Goal: Task Accomplishment & Management: Complete application form

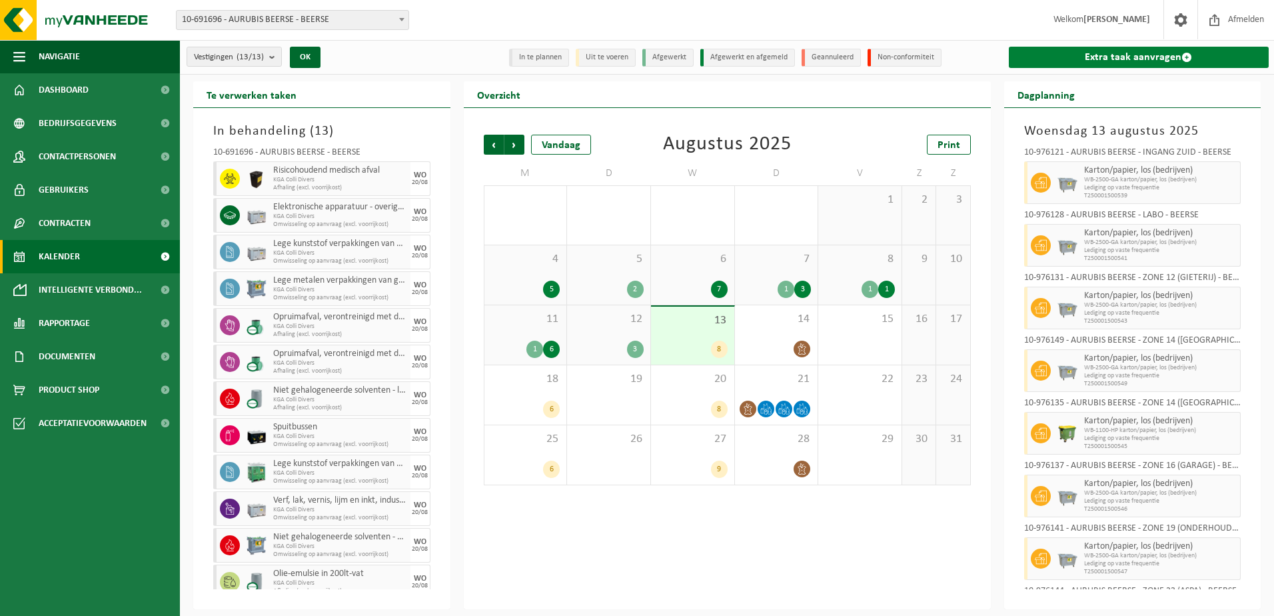
click at [1094, 56] on link "Extra taak aanvragen" at bounding box center [1139, 57] width 261 height 21
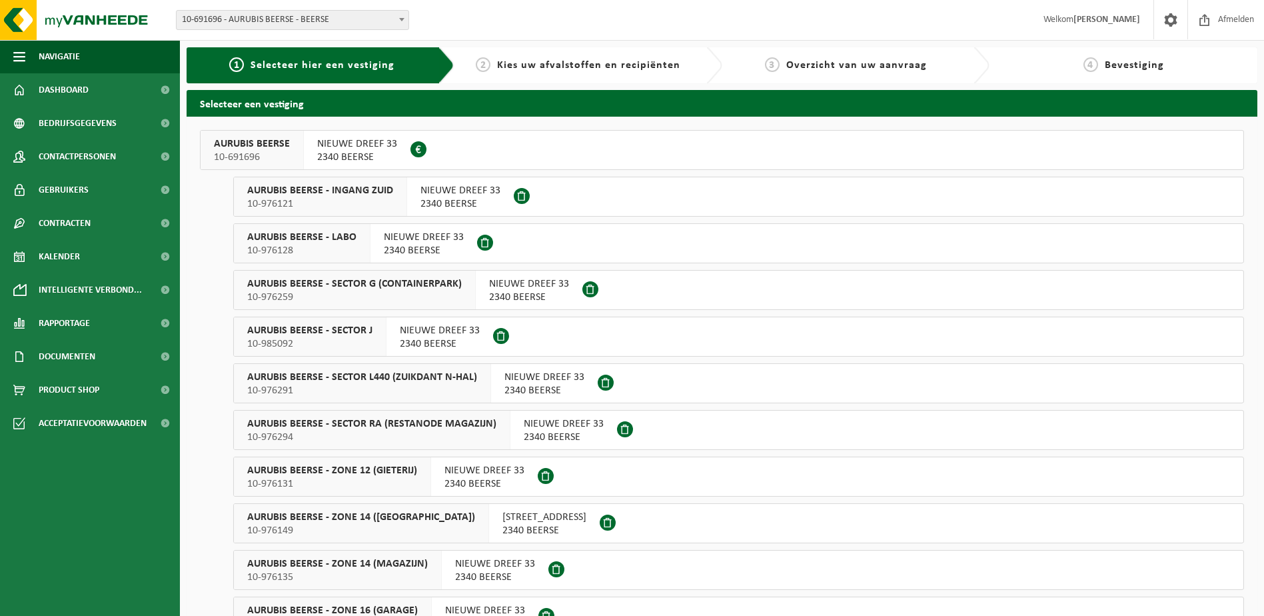
click at [447, 203] on span "2340 BEERSE" at bounding box center [460, 203] width 80 height 13
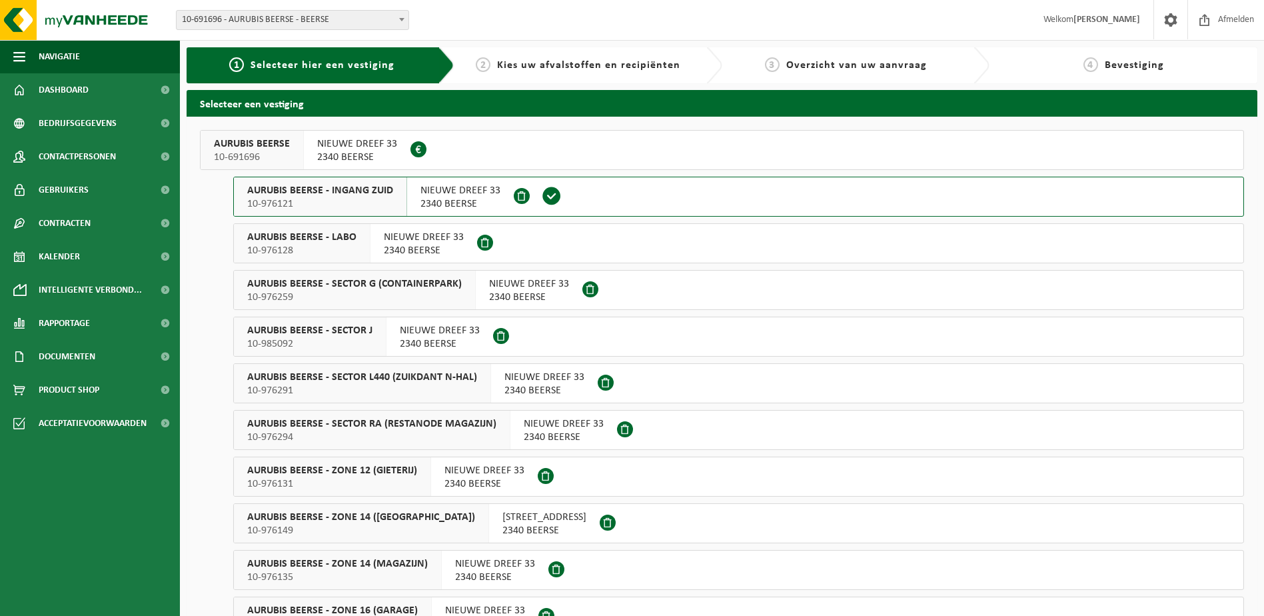
click at [346, 151] on span "2340 BEERSE" at bounding box center [357, 157] width 80 height 13
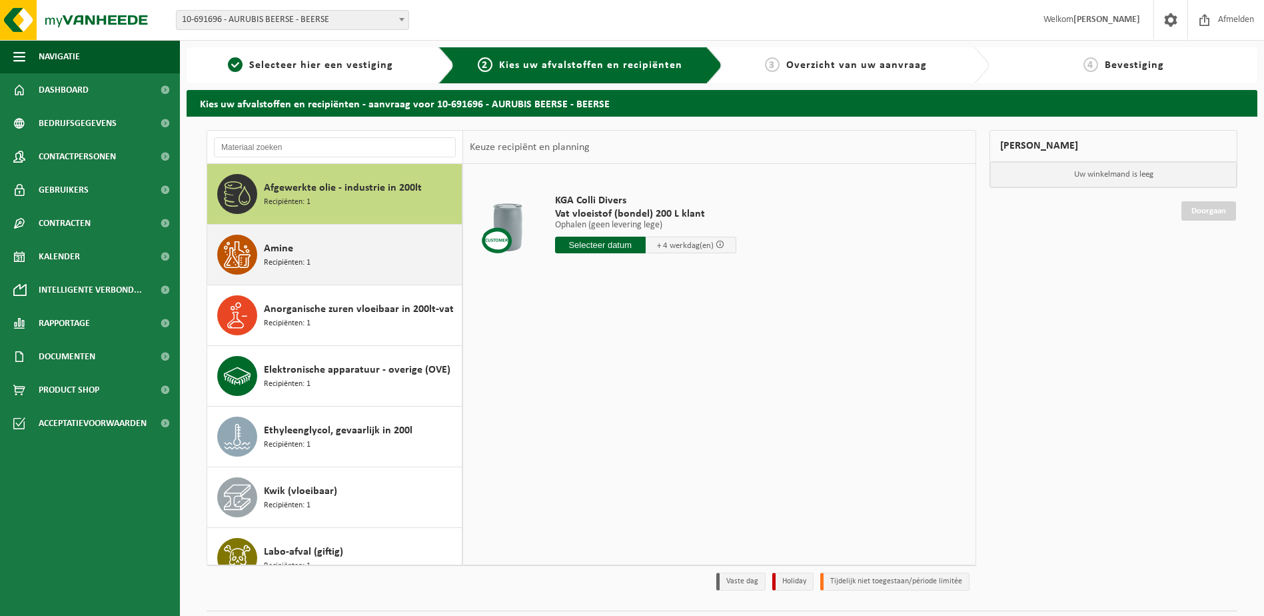
click at [378, 269] on div "Amine Recipiënten: 1" at bounding box center [361, 255] width 195 height 40
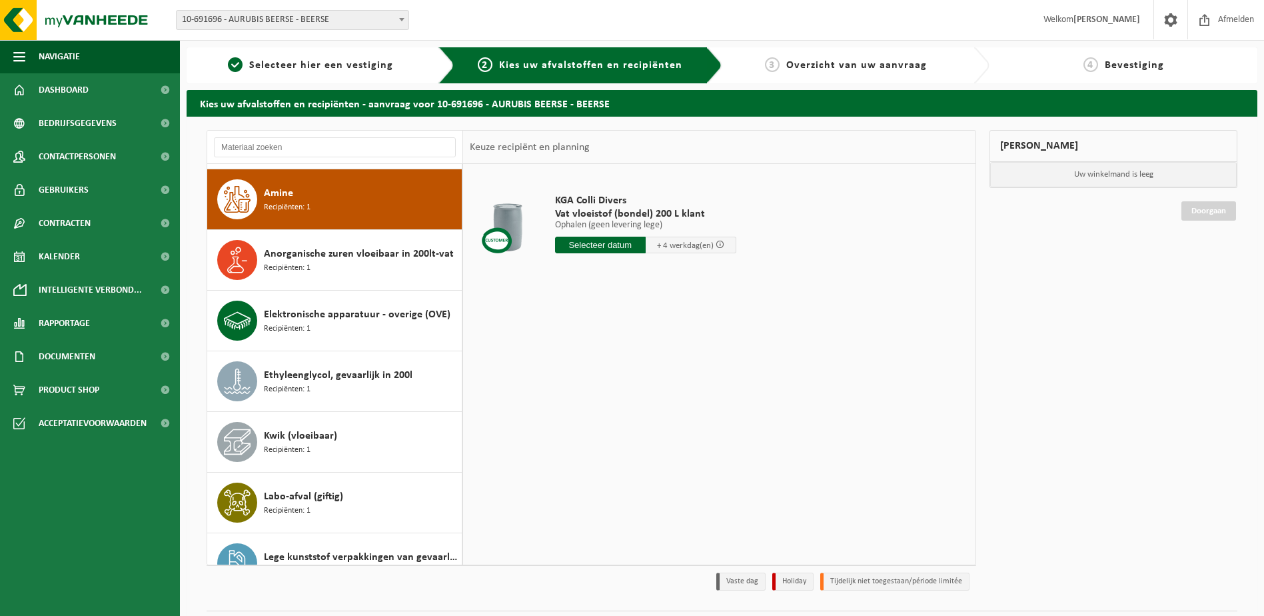
scroll to position [61, 0]
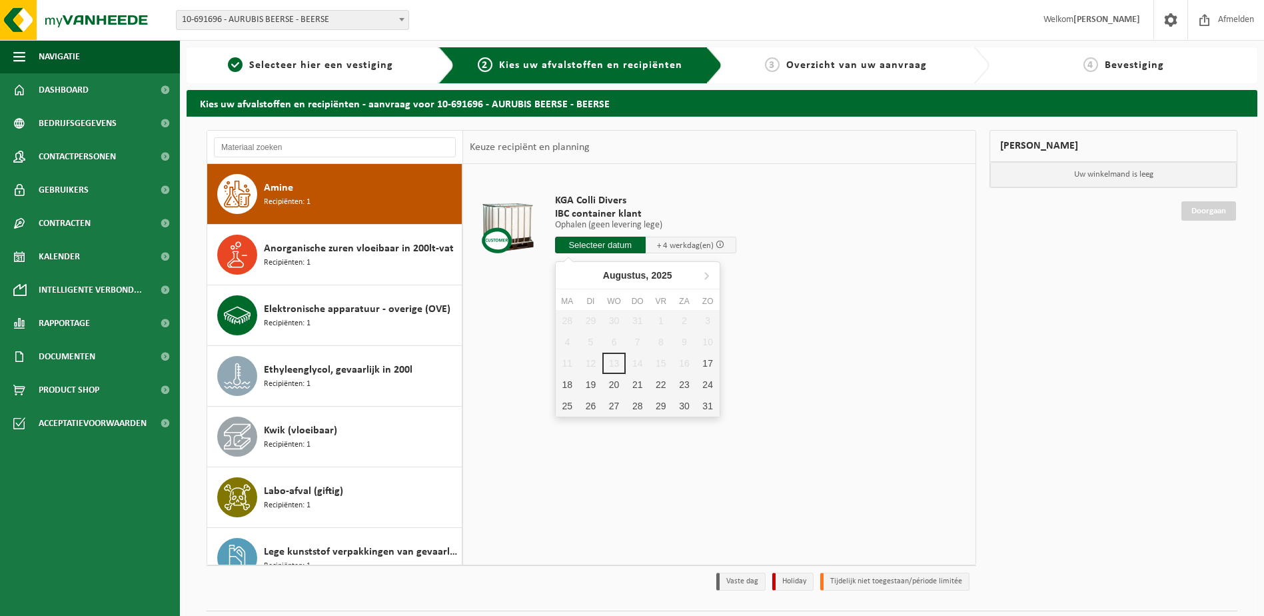
click at [613, 241] on input "text" at bounding box center [600, 245] width 91 height 17
click at [613, 386] on div "20" at bounding box center [613, 384] width 23 height 21
type input "Van 2025-08-20"
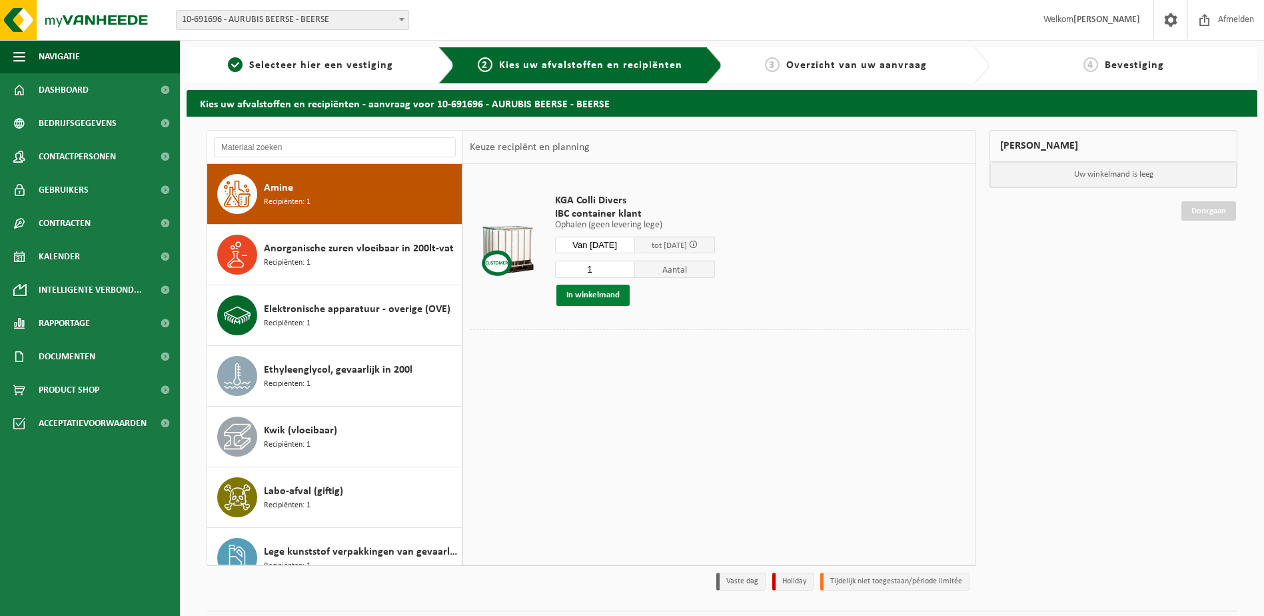
click at [589, 297] on button "In winkelmand" at bounding box center [592, 295] width 73 height 21
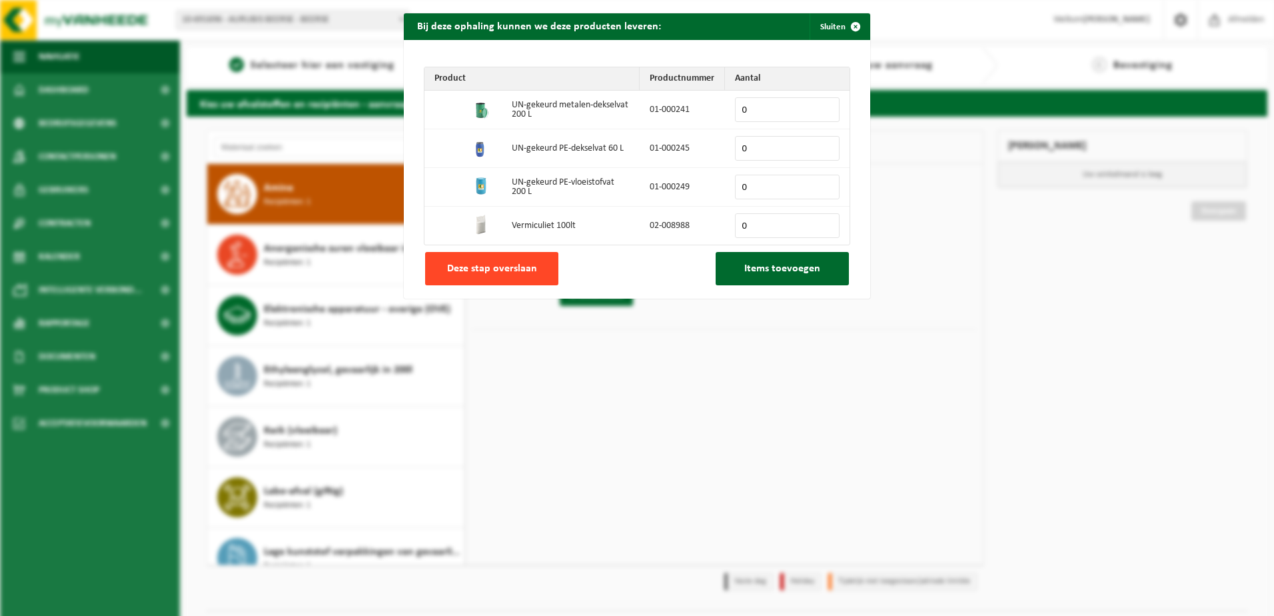
click at [513, 275] on button "Deze stap overslaan" at bounding box center [491, 268] width 133 height 33
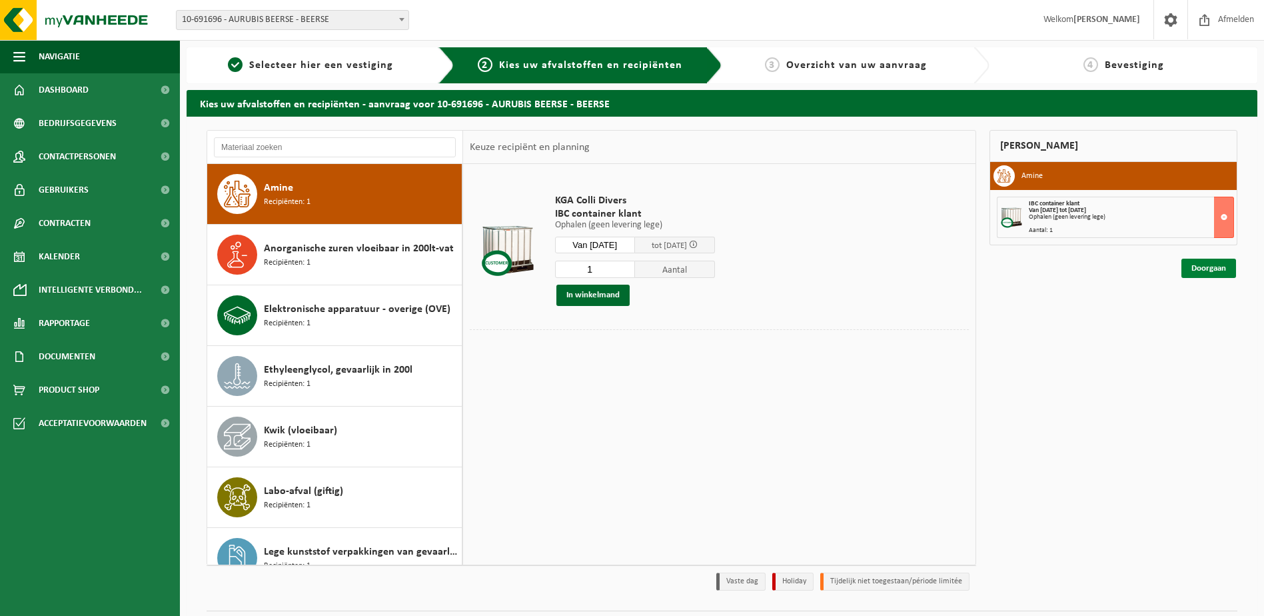
click at [1210, 271] on link "Doorgaan" at bounding box center [1208, 268] width 55 height 19
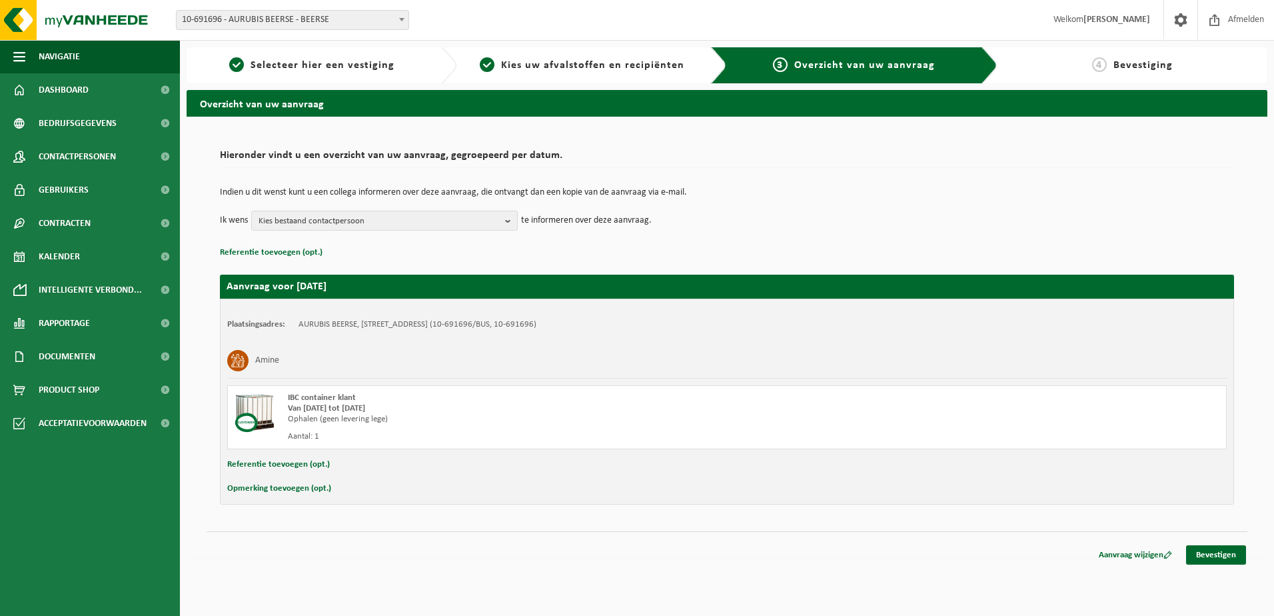
click at [370, 471] on div "Referentie toevoegen (opt.)" at bounding box center [726, 464] width 999 height 17
click at [278, 466] on button "Referentie toevoegen (opt.)" at bounding box center [278, 464] width 103 height 17
click at [334, 467] on input "text" at bounding box center [753, 466] width 921 height 20
type input "04-000264"
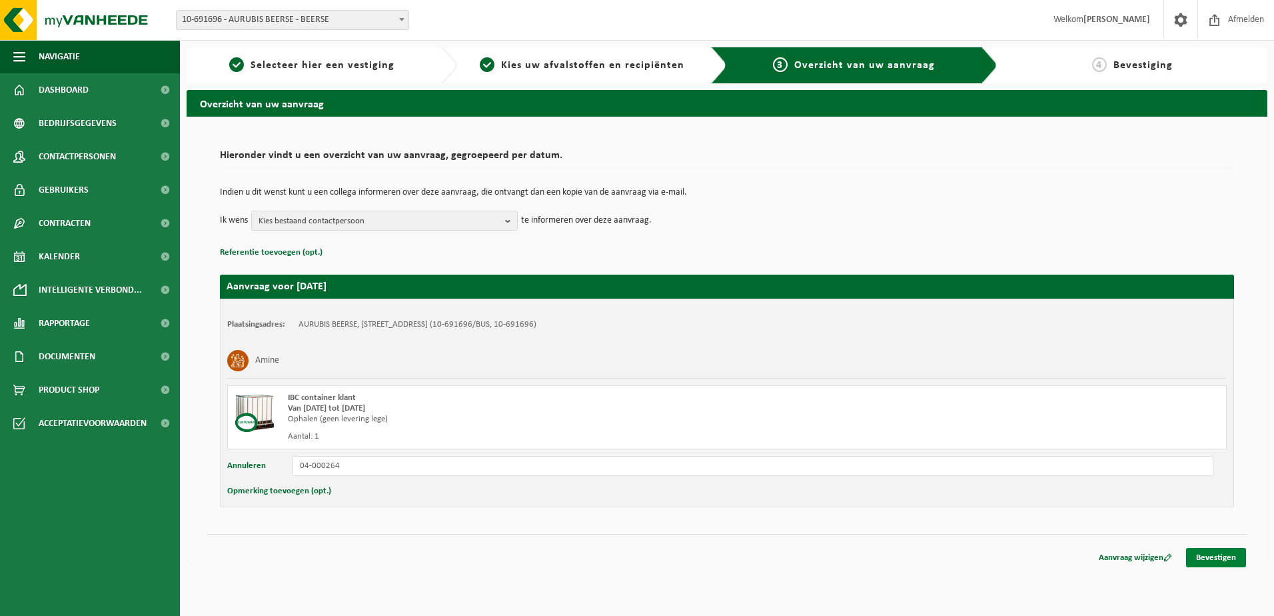
click at [1215, 555] on link "Bevestigen" at bounding box center [1216, 557] width 60 height 19
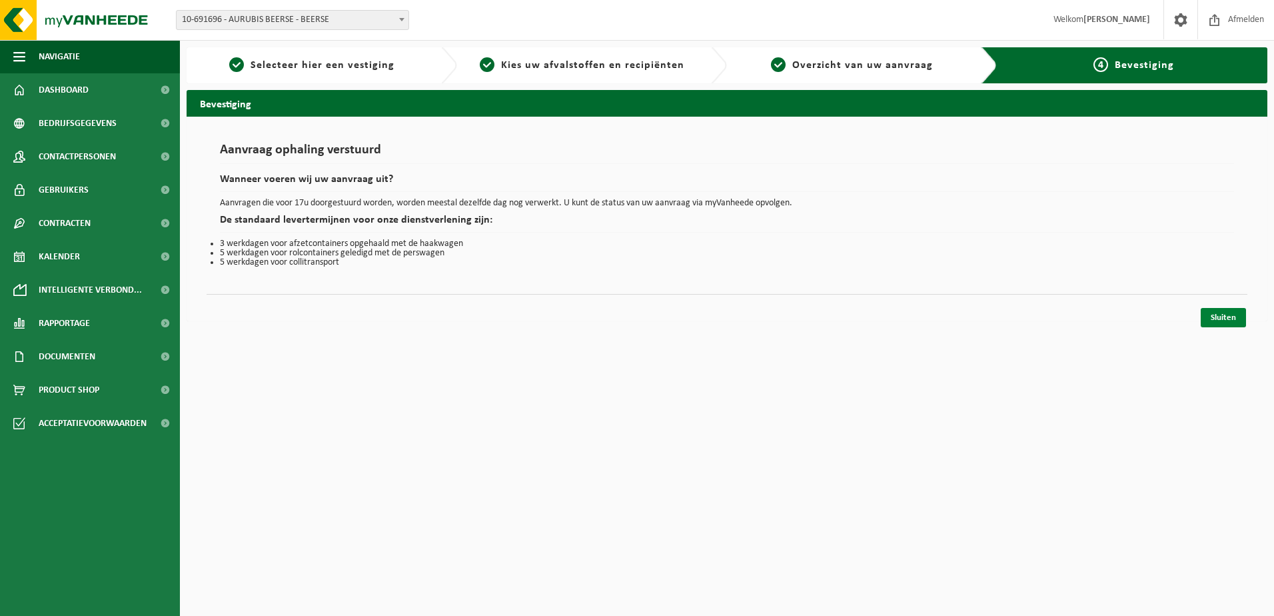
click at [1223, 320] on link "Sluiten" at bounding box center [1223, 317] width 45 height 19
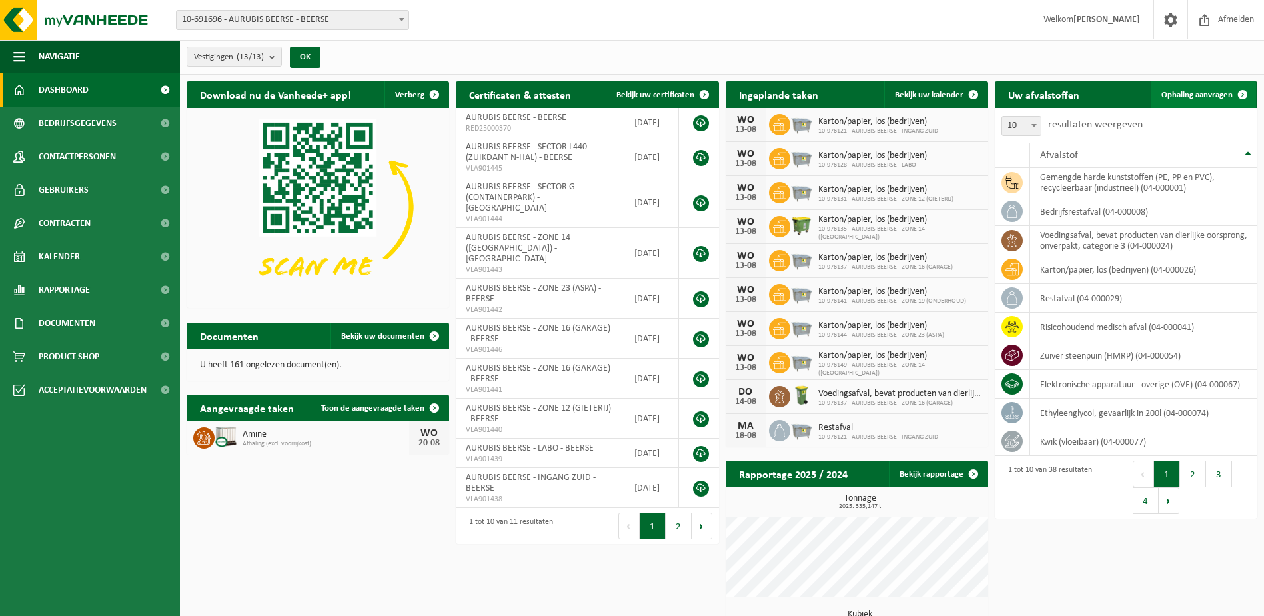
click at [1180, 97] on span "Ophaling aanvragen" at bounding box center [1196, 95] width 71 height 9
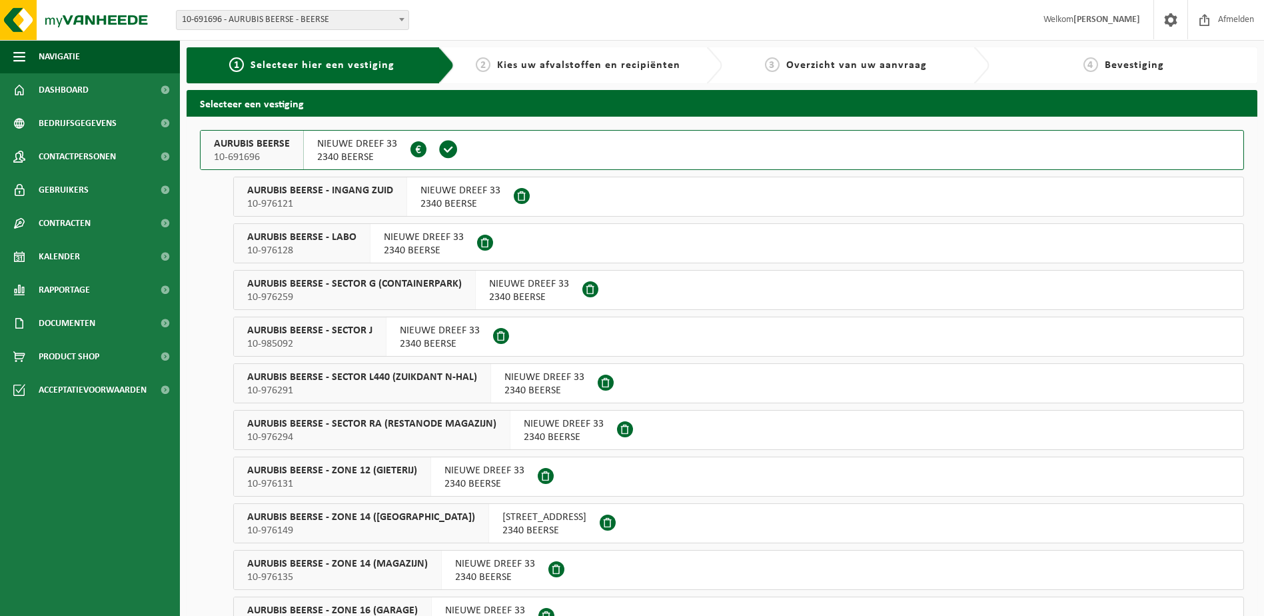
click at [376, 147] on span "NIEUWE DREEF 33" at bounding box center [357, 143] width 80 height 13
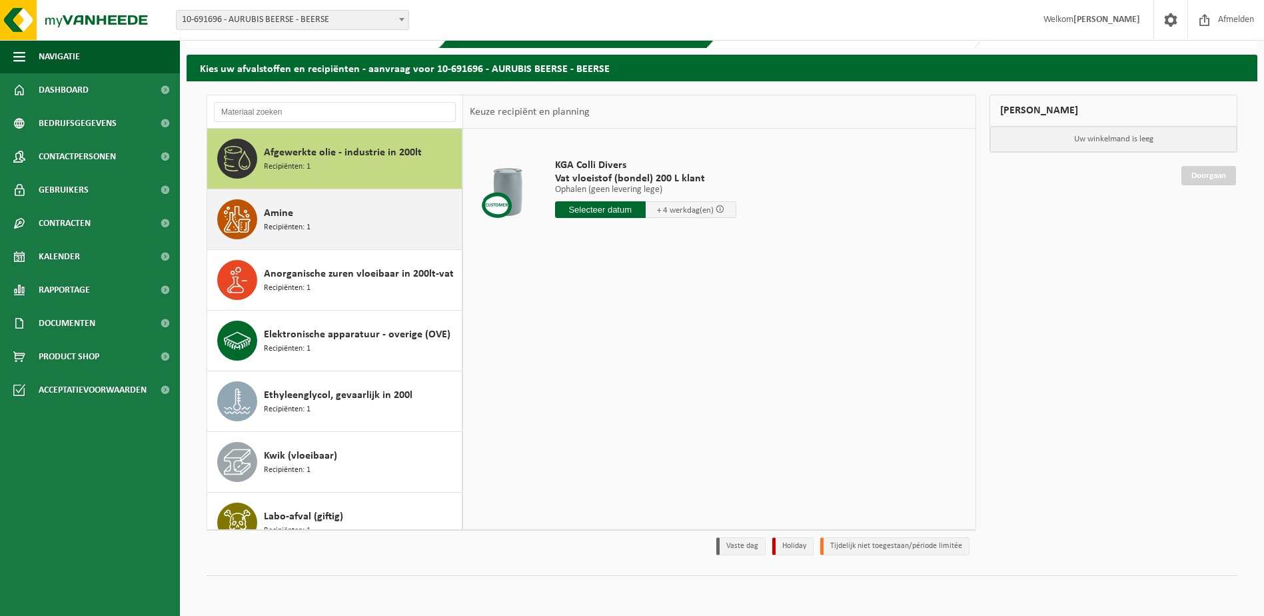
click at [304, 213] on div "Amine Recipiënten: 1" at bounding box center [361, 219] width 195 height 40
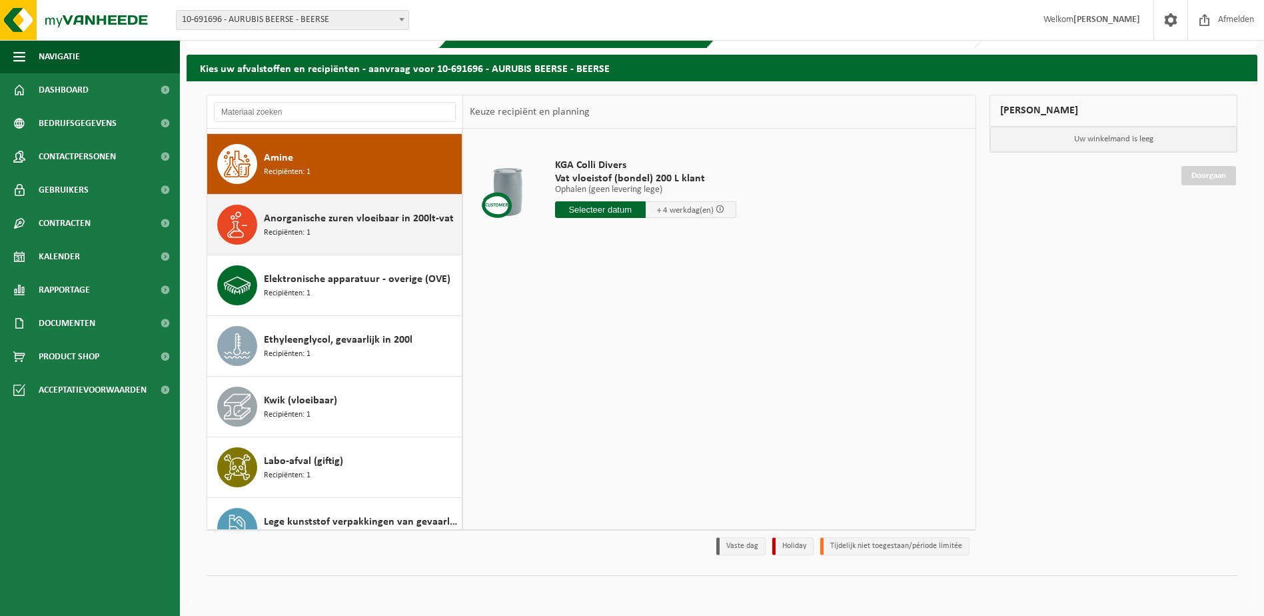
scroll to position [61, 0]
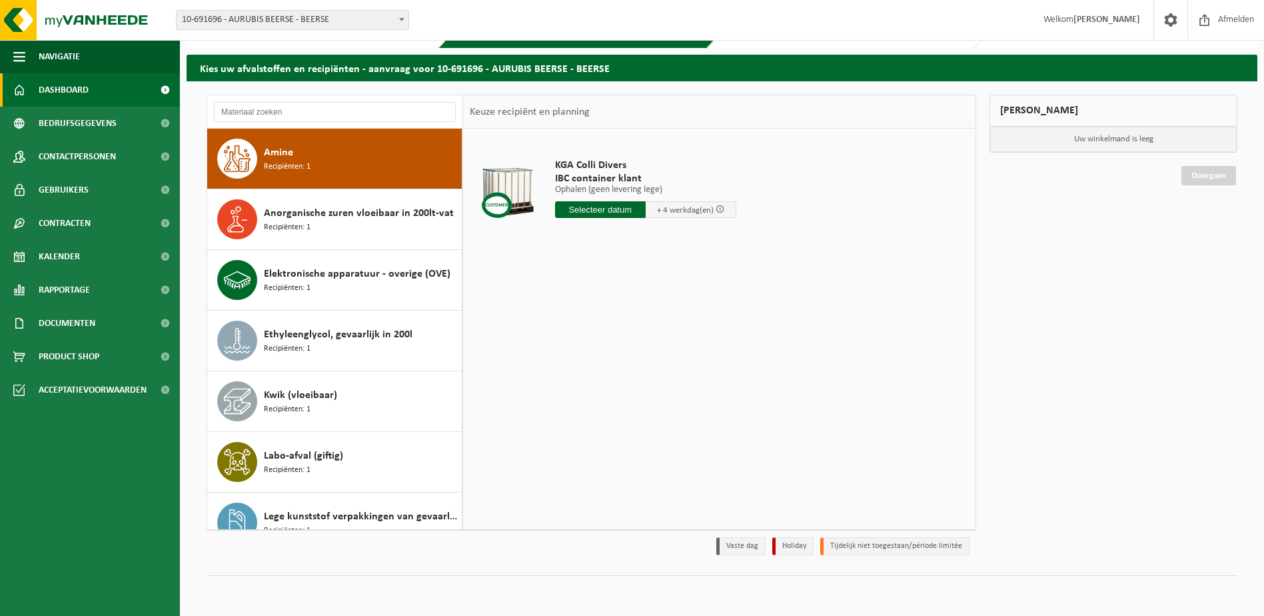
click at [59, 83] on span "Dashboard" at bounding box center [64, 89] width 50 height 33
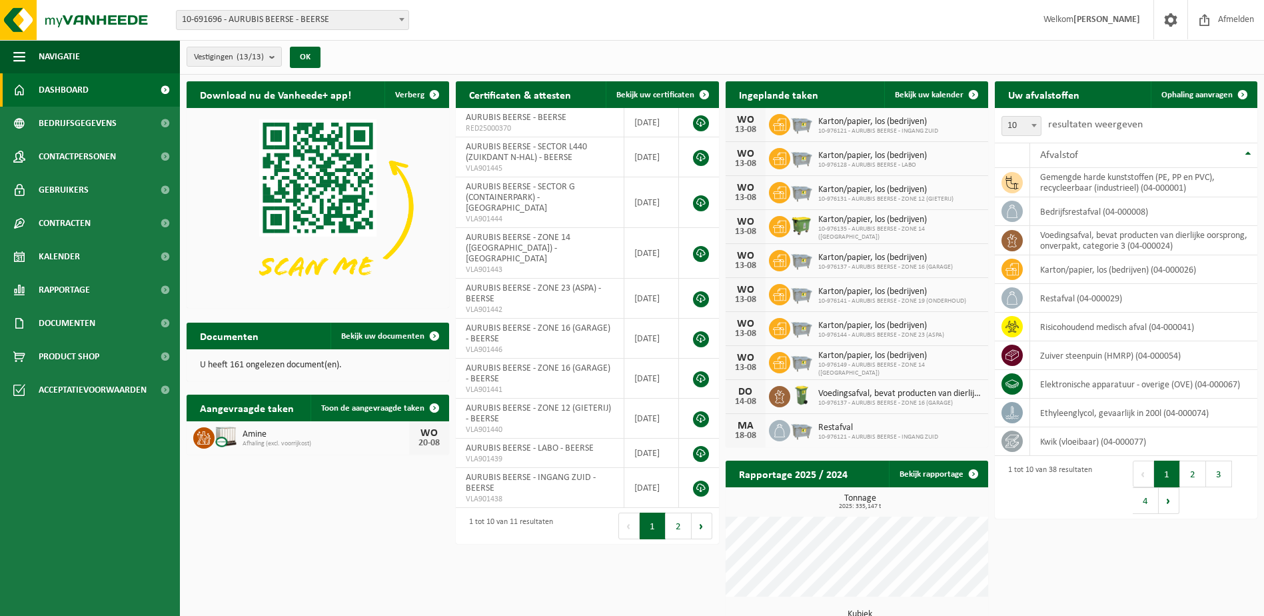
click at [261, 436] on span "Amine" at bounding box center [326, 434] width 167 height 11
click at [362, 412] on link "Toon de aangevraagde taken" at bounding box center [378, 407] width 137 height 27
click at [215, 415] on h2 "Aangevraagde taken" at bounding box center [247, 407] width 121 height 26
click at [251, 409] on h2 "Aangevraagde taken" at bounding box center [247, 407] width 121 height 26
click at [240, 414] on h2 "Aangevraagde taken" at bounding box center [247, 407] width 121 height 26
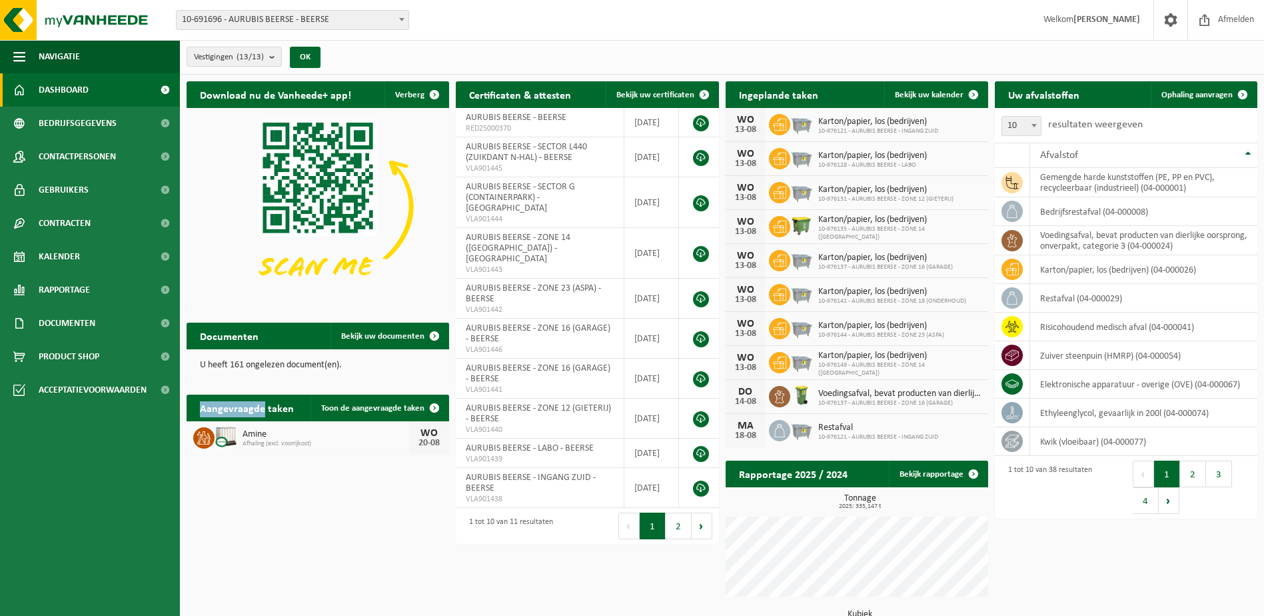
click at [240, 414] on h2 "Aangevraagde taken" at bounding box center [247, 407] width 121 height 26
drag, startPoint x: 240, startPoint y: 414, endPoint x: 226, endPoint y: 439, distance: 28.3
click at [226, 439] on img at bounding box center [226, 436] width 23 height 23
click at [320, 466] on div "Download nu de Vanheede+ app! Verberg Certificaten & attesten Bekijk uw certifi…" at bounding box center [721, 400] width 1077 height 651
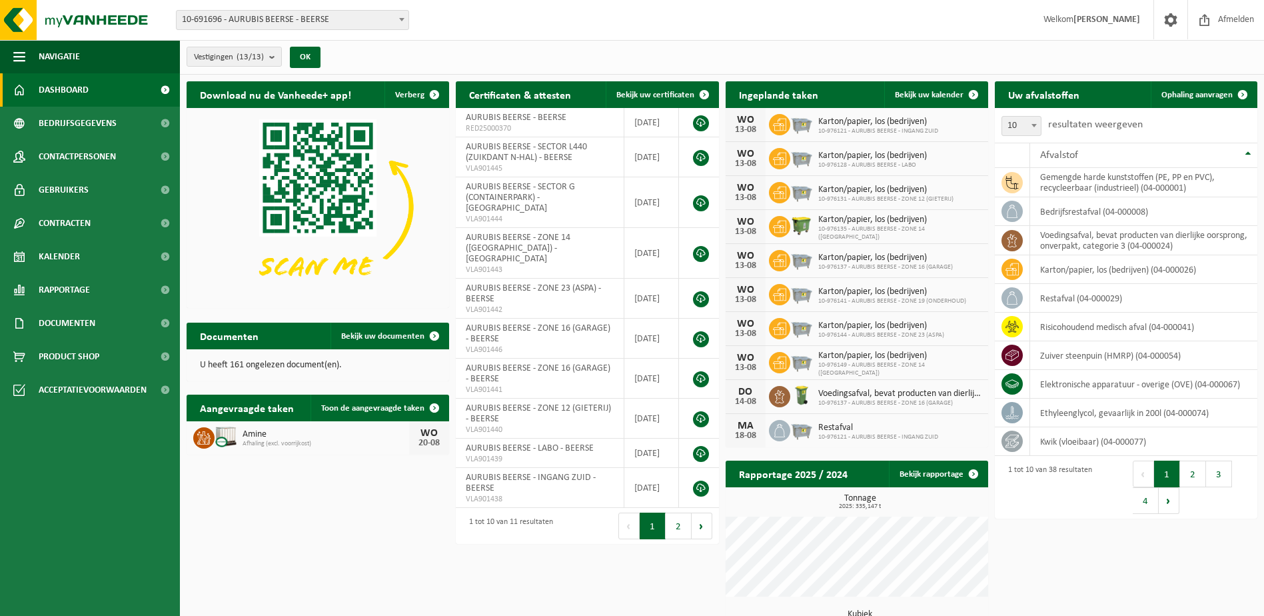
click at [382, 497] on div "Download nu de Vanheede+ app! Verberg Certificaten & attesten Bekijk uw certifi…" at bounding box center [721, 400] width 1077 height 651
click at [1186, 91] on span "Ophaling aanvragen" at bounding box center [1196, 95] width 71 height 9
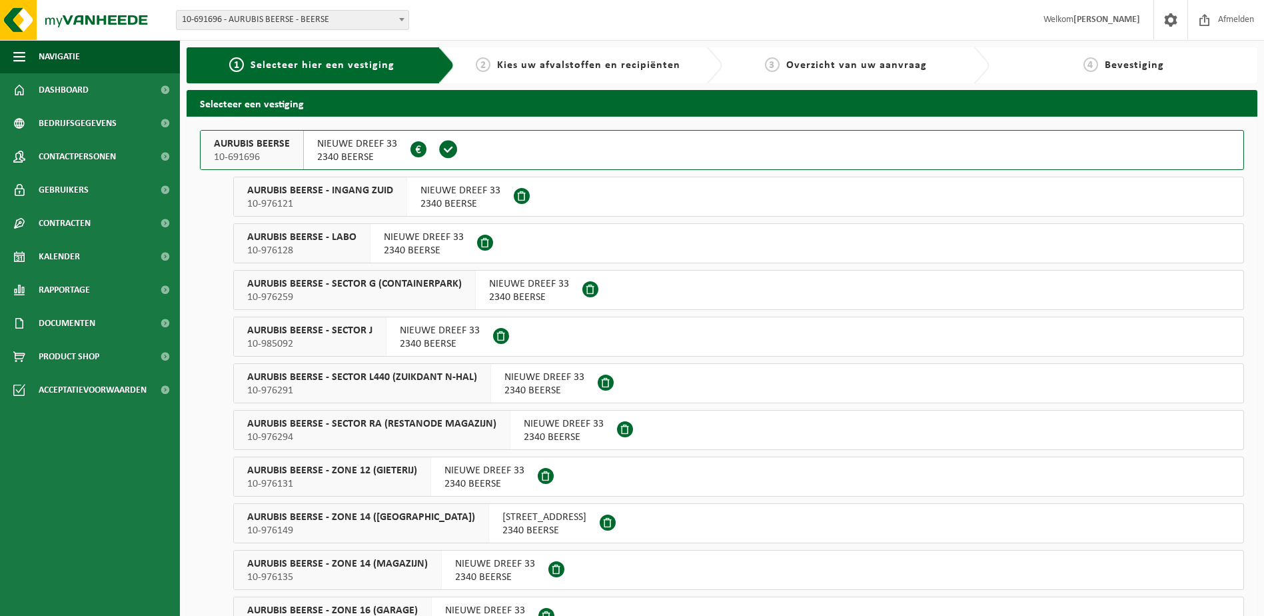
click at [326, 133] on div "NIEUWE DREEF 33 2340 BEERSE 0403.075.580" at bounding box center [357, 150] width 107 height 39
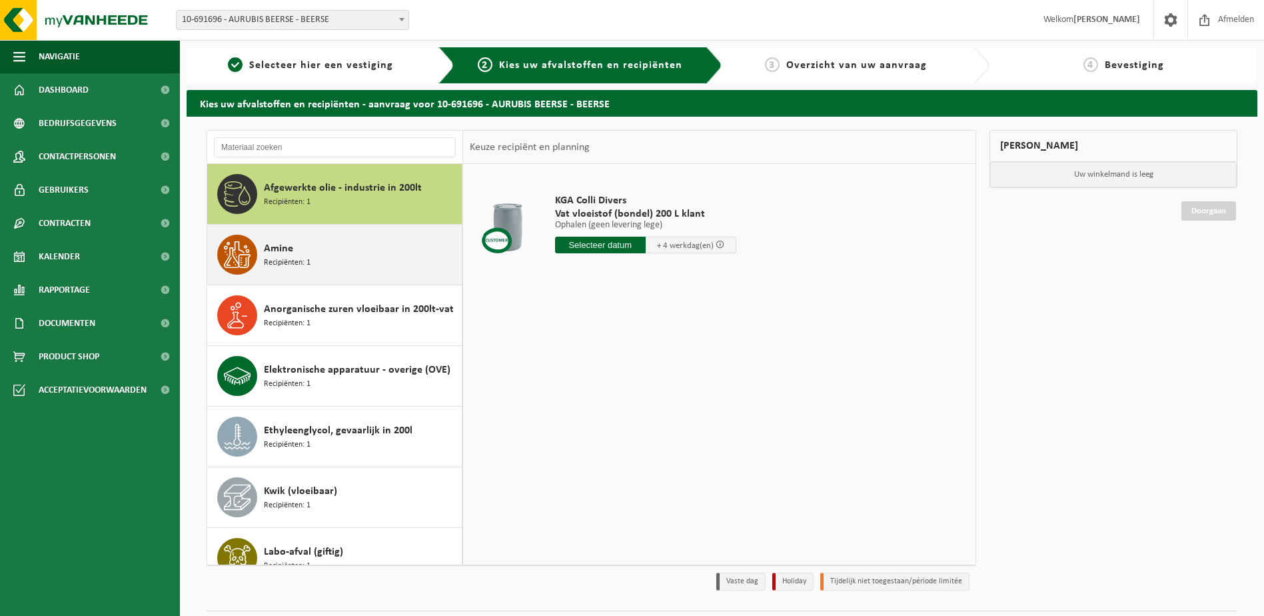
click at [330, 273] on div "Amine Recipiënten: 1" at bounding box center [361, 255] width 195 height 40
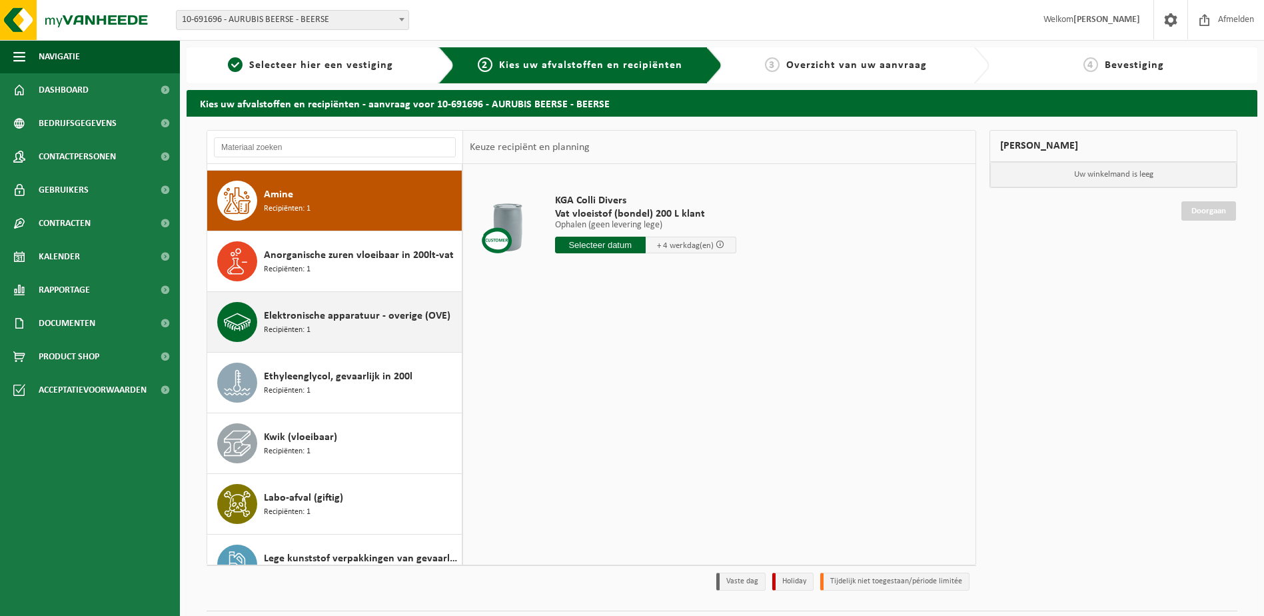
scroll to position [61, 0]
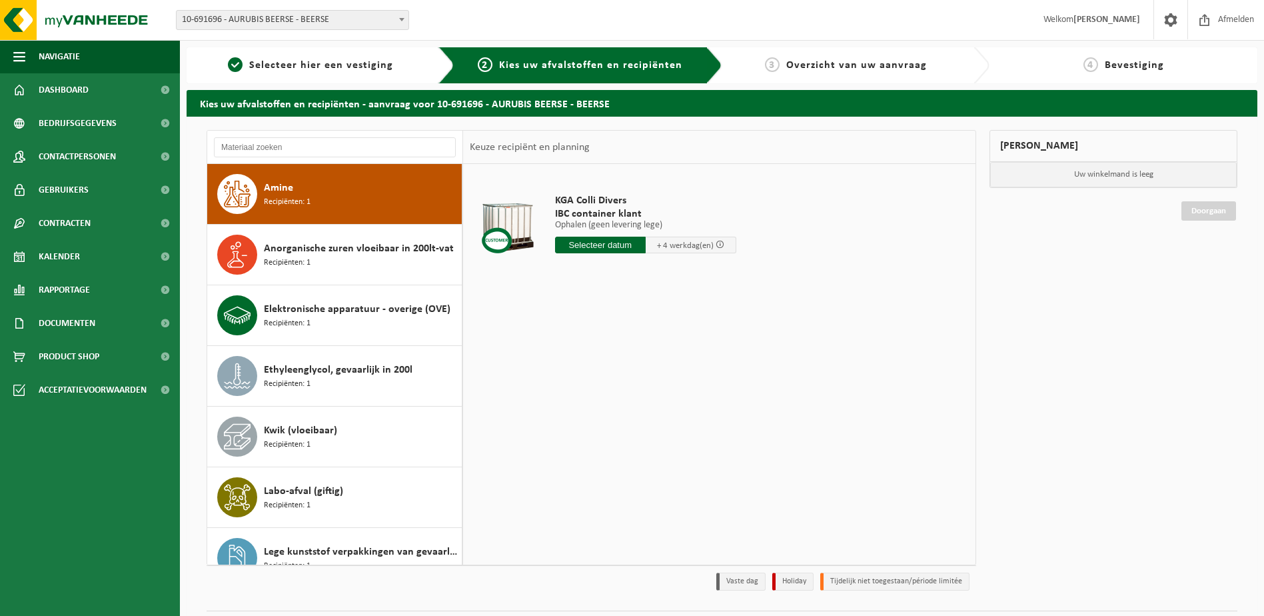
click at [589, 246] on input "text" at bounding box center [600, 245] width 91 height 17
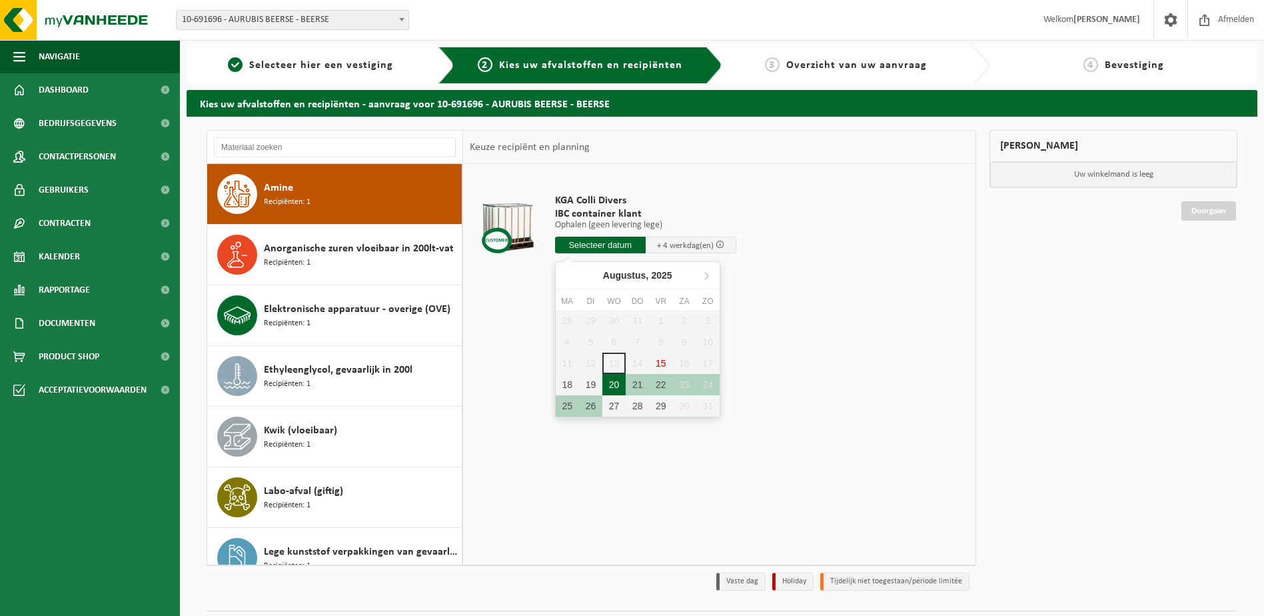
click at [613, 381] on div "20" at bounding box center [613, 384] width 23 height 21
type input "Van 2025-08-20"
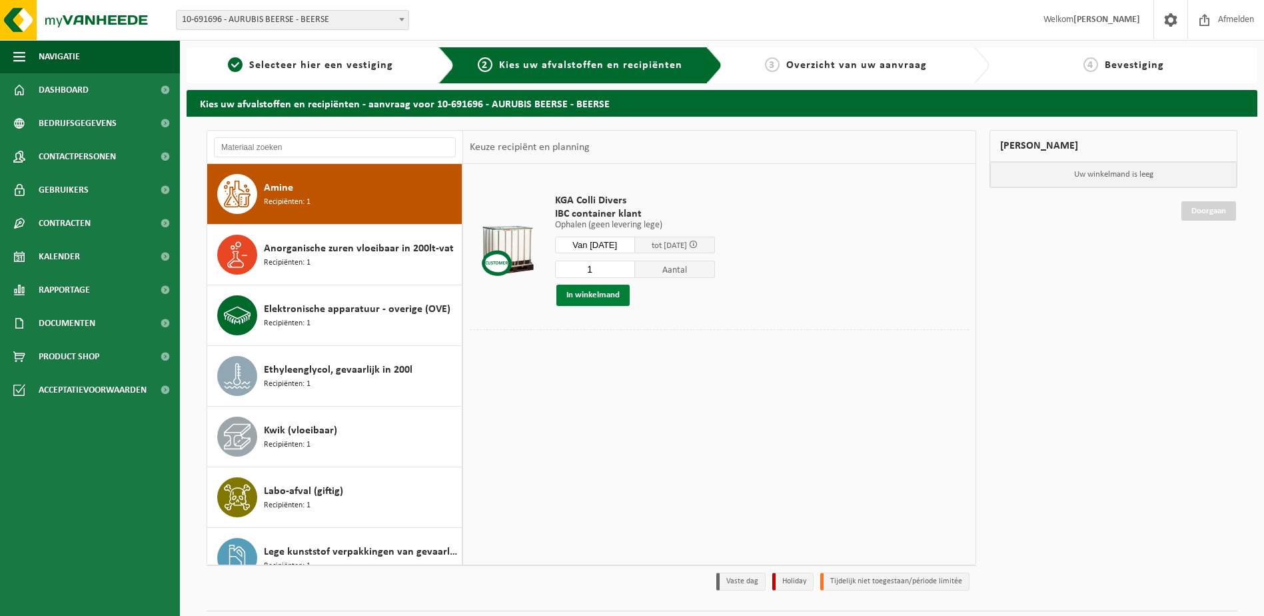
click at [581, 292] on button "In winkelmand" at bounding box center [592, 295] width 73 height 21
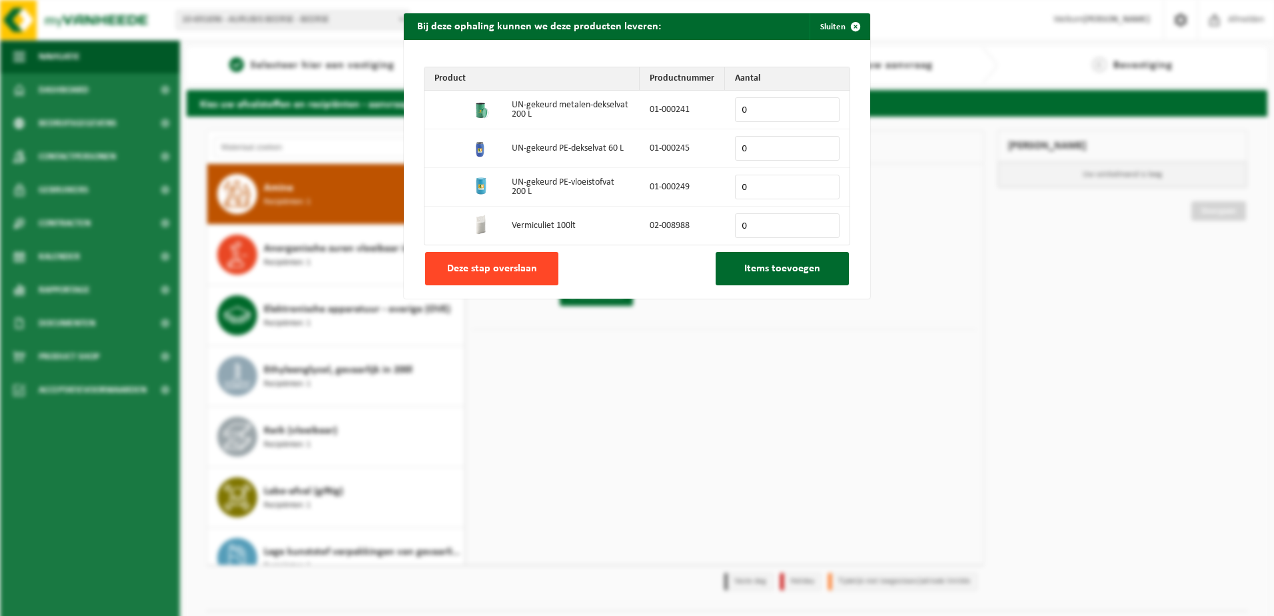
click at [501, 273] on span "Deze stap overslaan" at bounding box center [492, 268] width 90 height 11
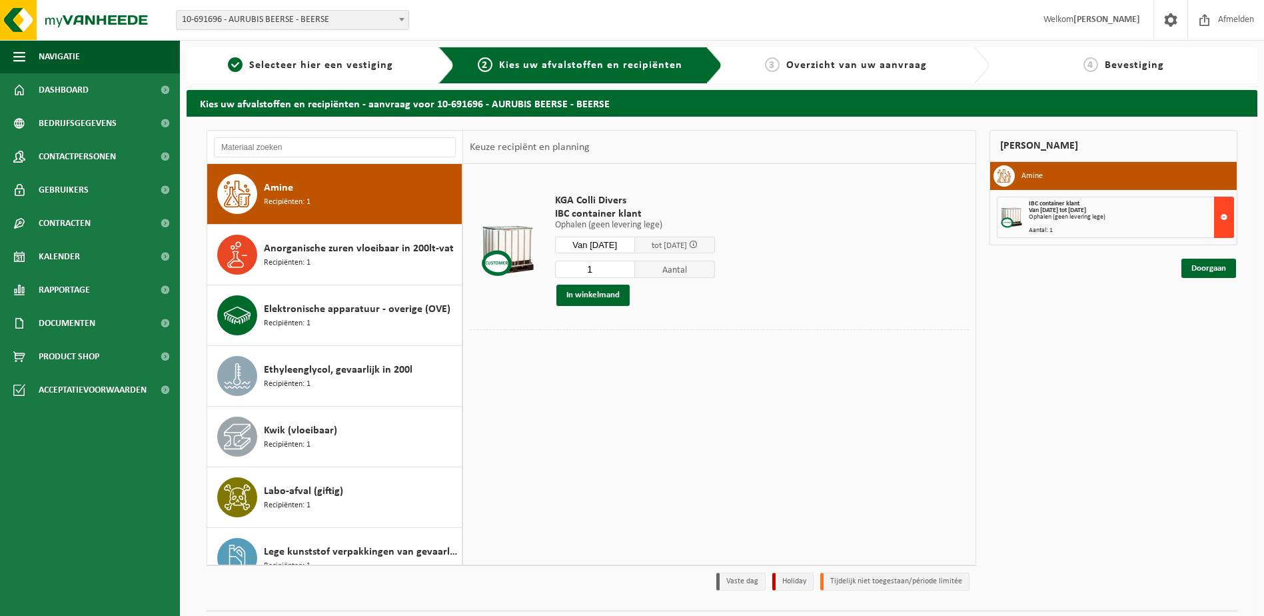
click at [1221, 221] on button at bounding box center [1224, 217] width 20 height 41
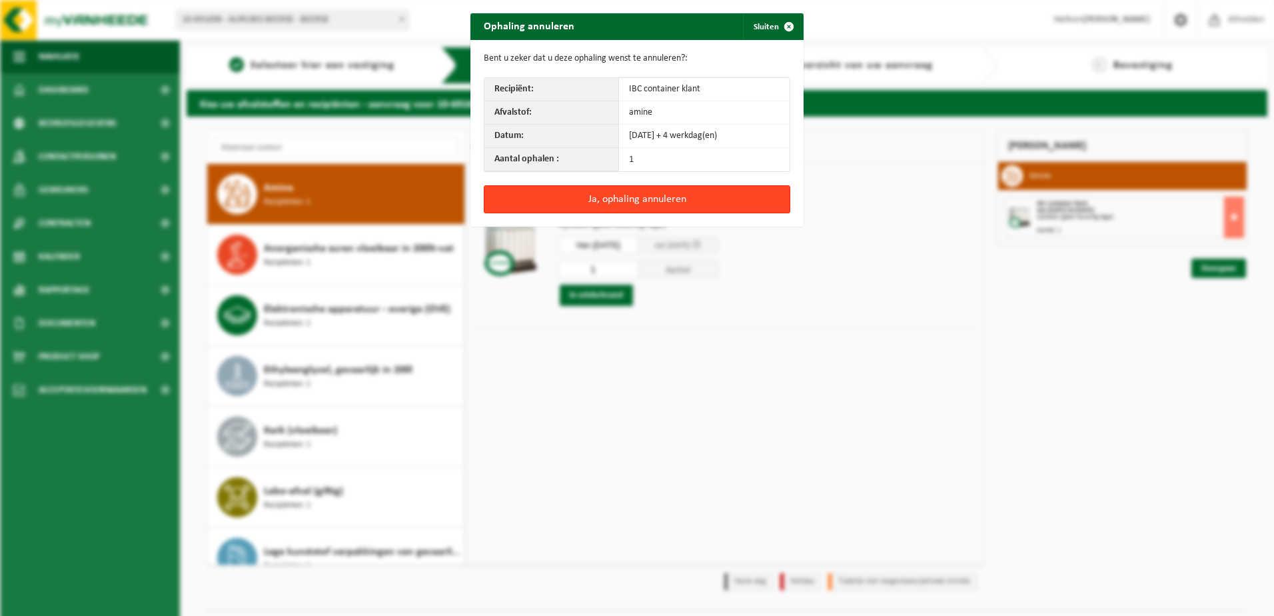
click at [636, 197] on button "Ja, ophaling annuleren" at bounding box center [637, 199] width 306 height 28
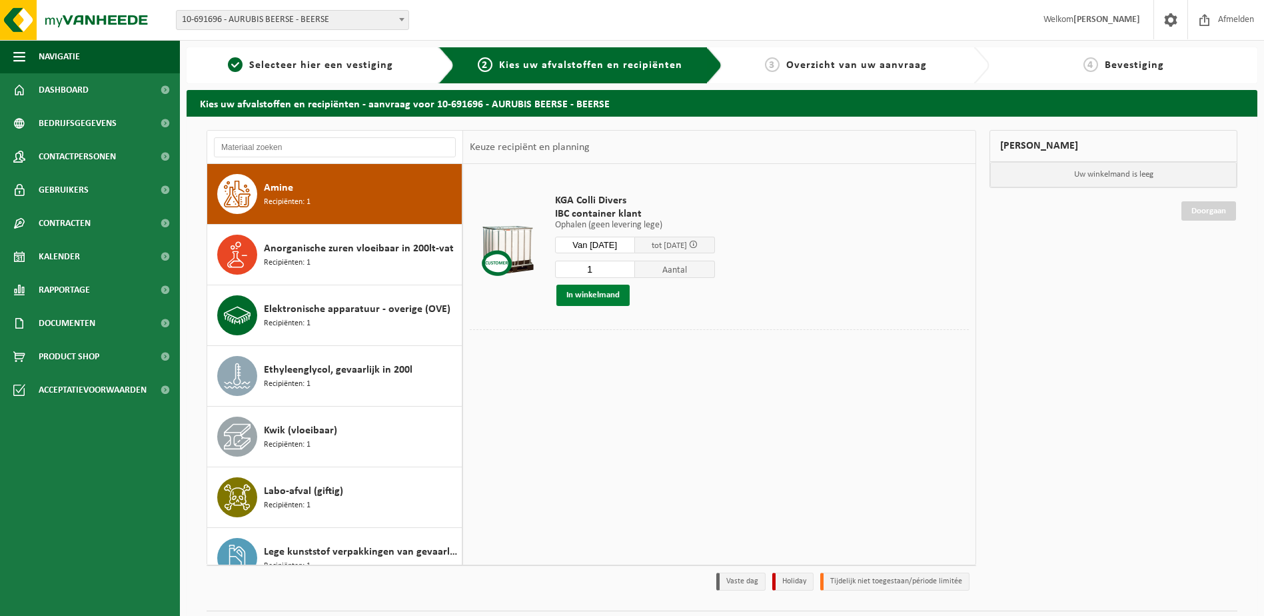
click at [586, 295] on button "In winkelmand" at bounding box center [592, 295] width 73 height 21
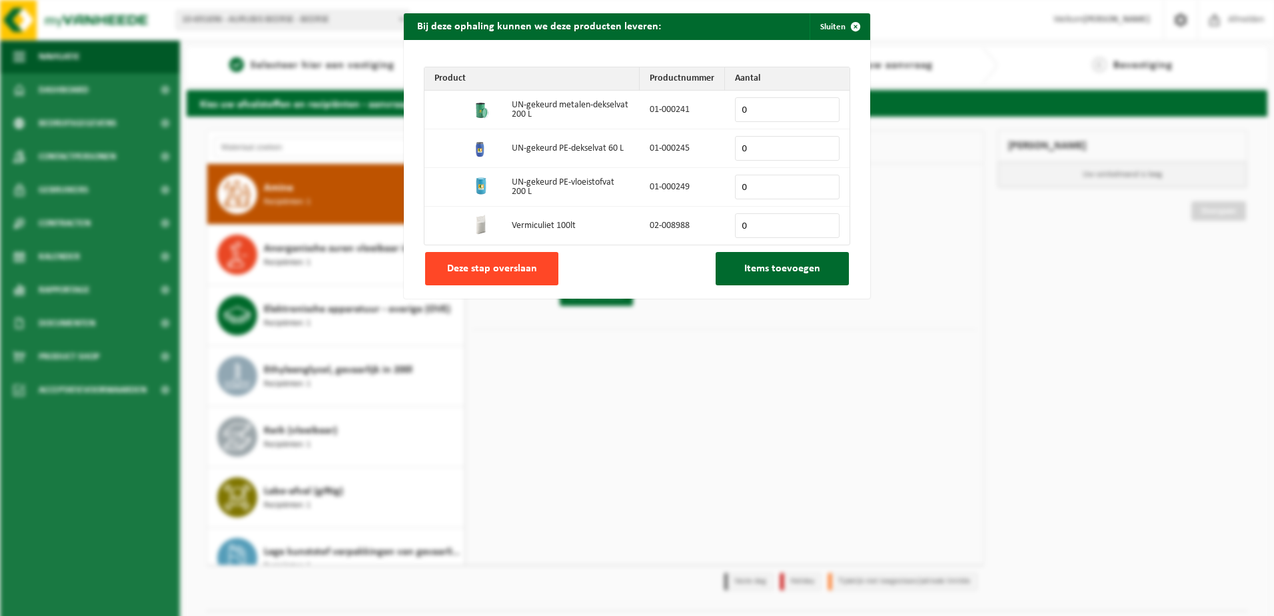
click at [503, 271] on span "Deze stap overslaan" at bounding box center [492, 268] width 90 height 11
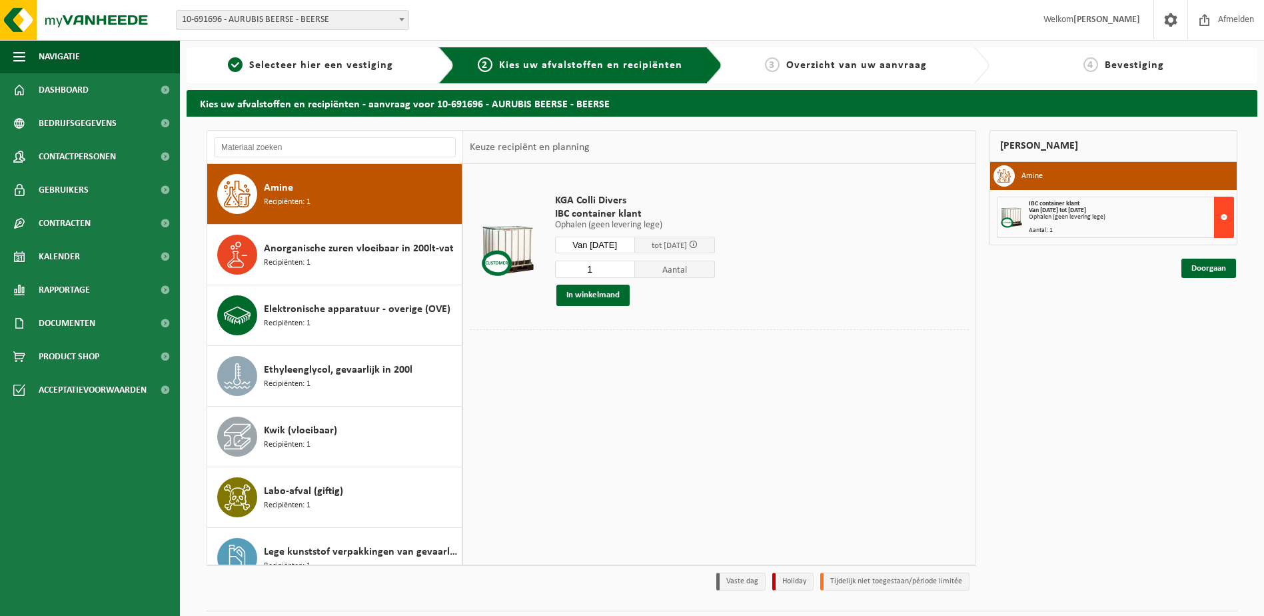
click at [1222, 222] on button at bounding box center [1224, 217] width 20 height 41
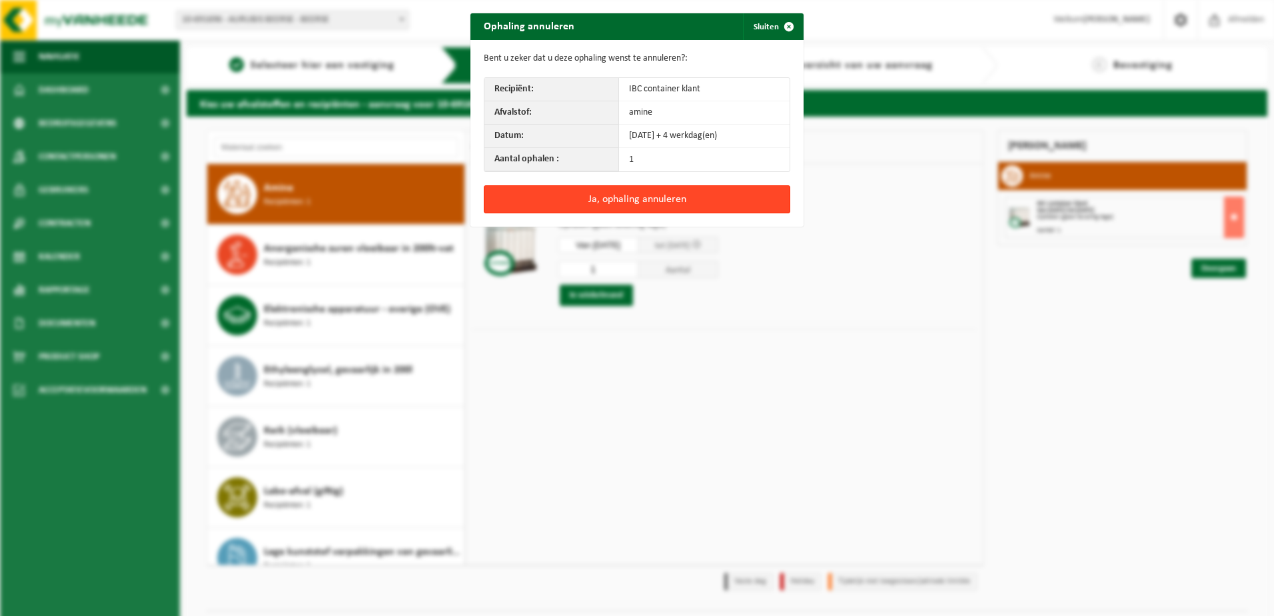
click at [618, 200] on button "Ja, ophaling annuleren" at bounding box center [637, 199] width 306 height 28
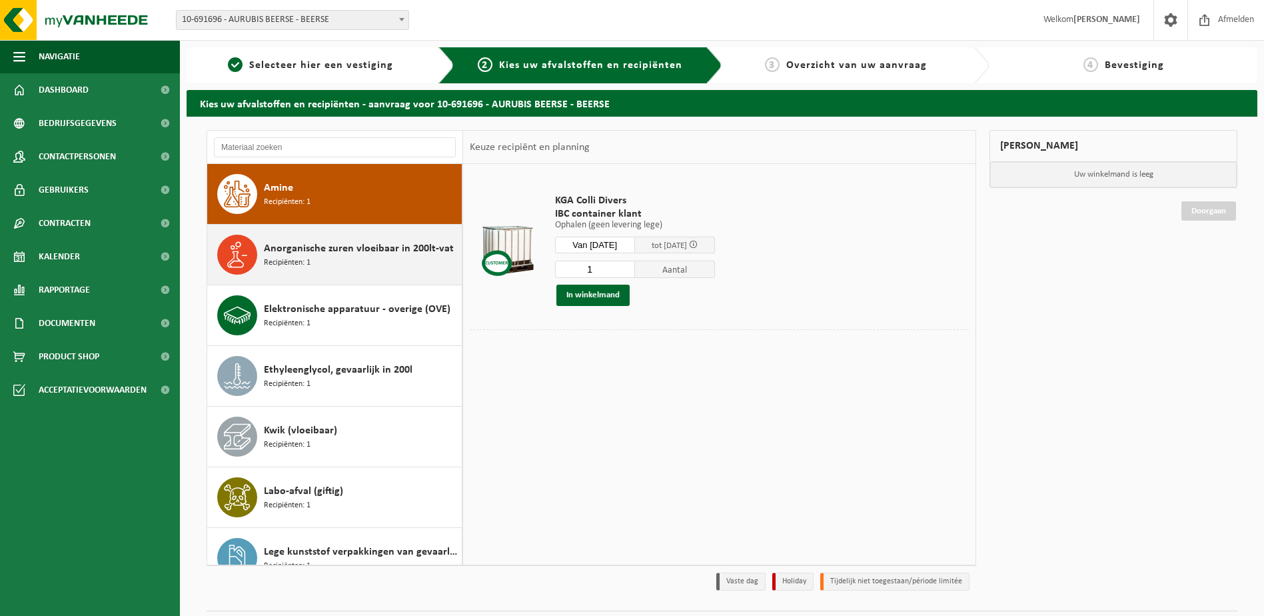
click at [324, 273] on div "Anorganische zuren vloeibaar in 200lt-vat Recipiënten: 1" at bounding box center [361, 255] width 195 height 40
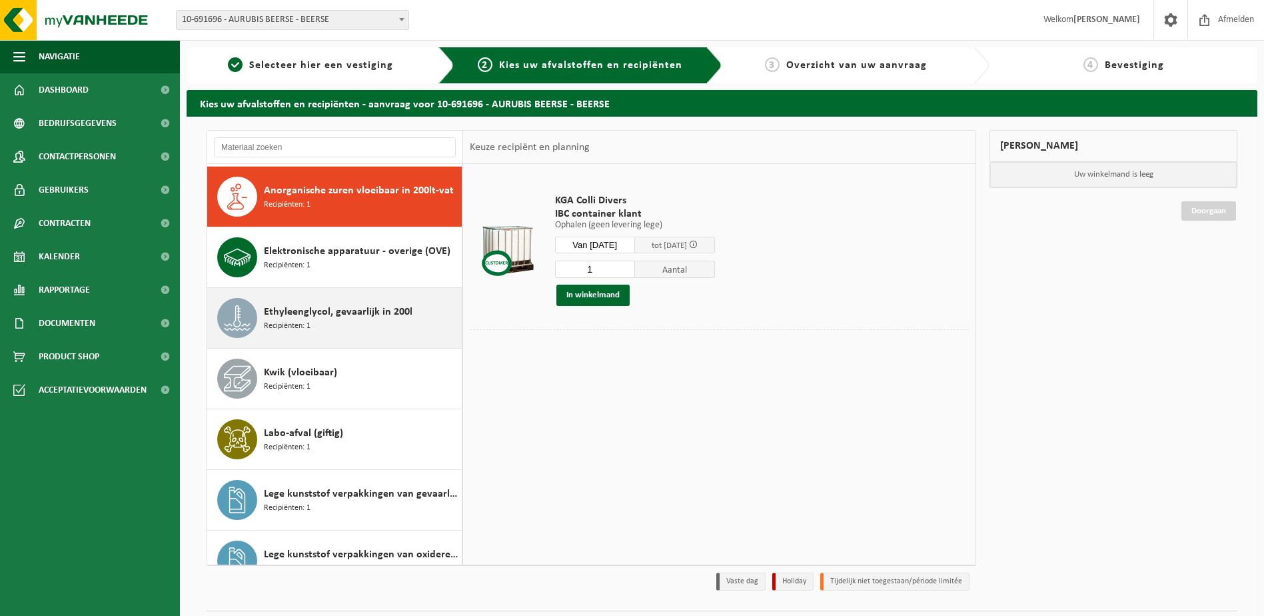
scroll to position [121, 0]
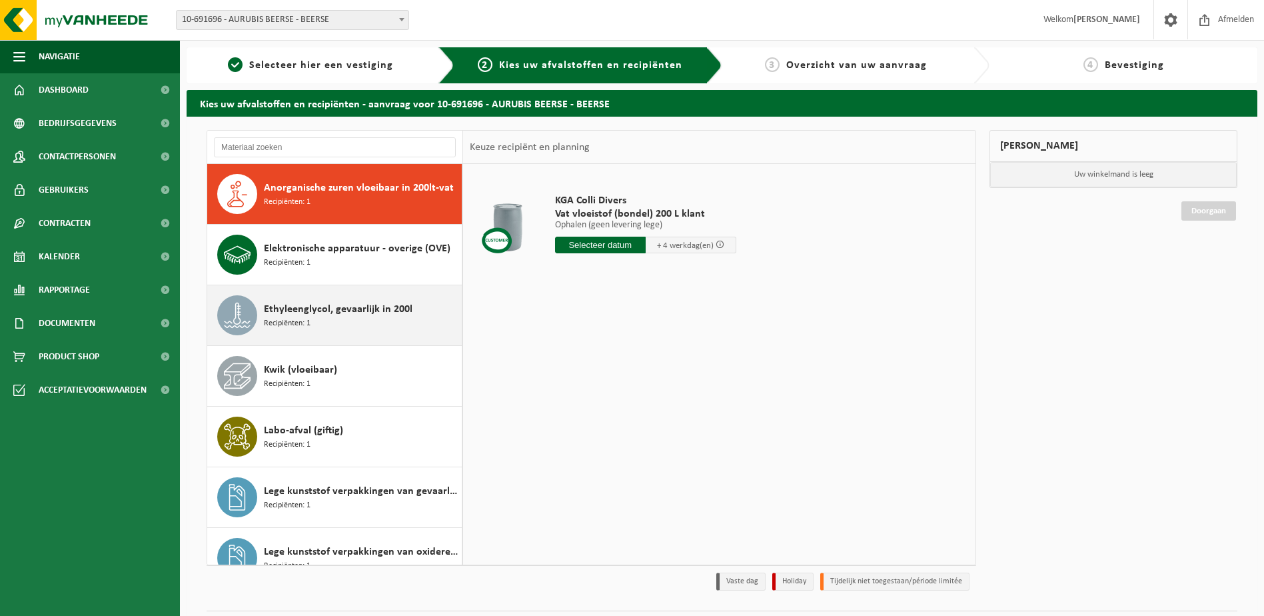
click at [362, 304] on span "Ethyleenglycol, gevaarlijk in 200l" at bounding box center [338, 309] width 149 height 16
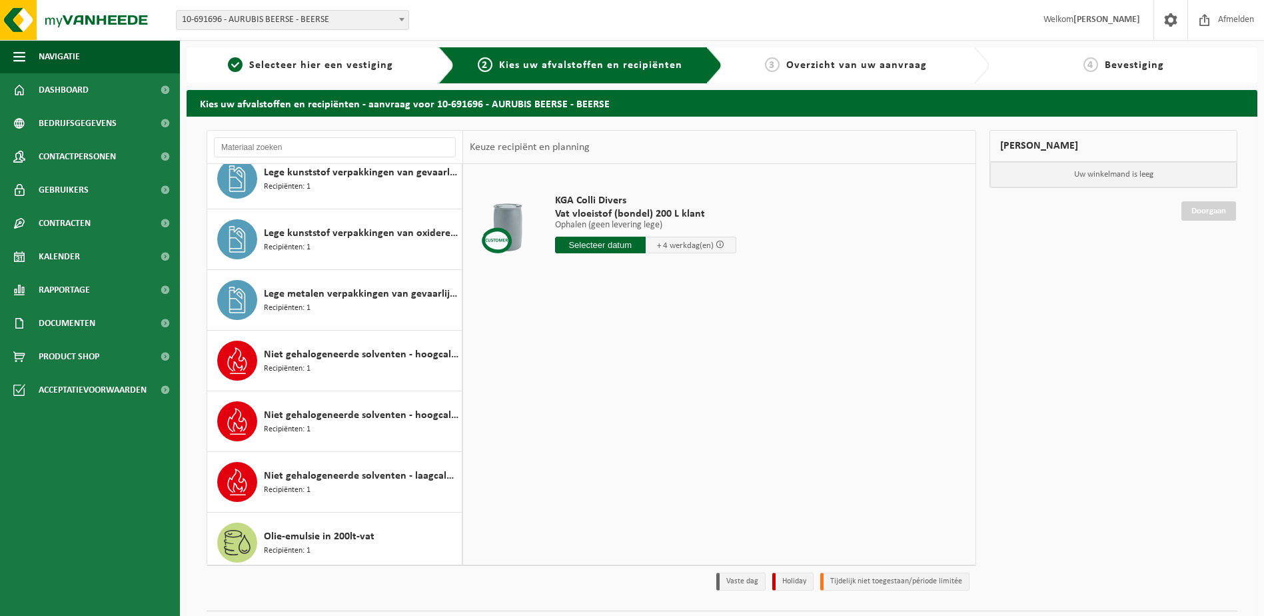
scroll to position [442, 0]
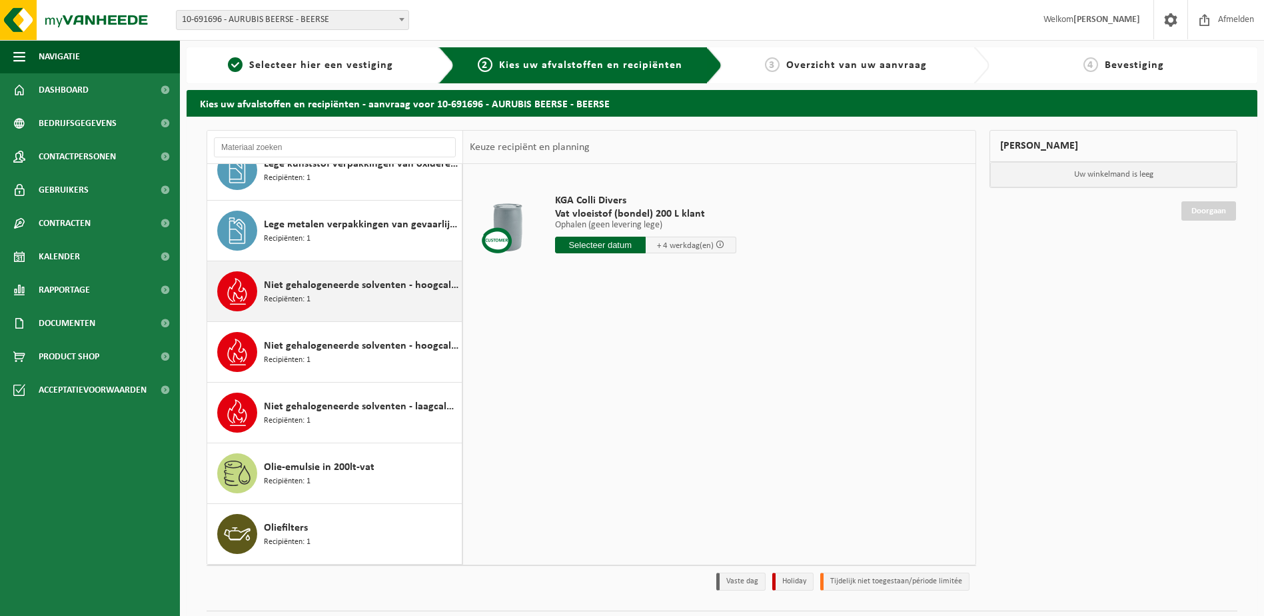
click at [359, 290] on span "Niet gehalogeneerde solventen - hoogcalorisch in 200lt-vat" at bounding box center [361, 285] width 195 height 16
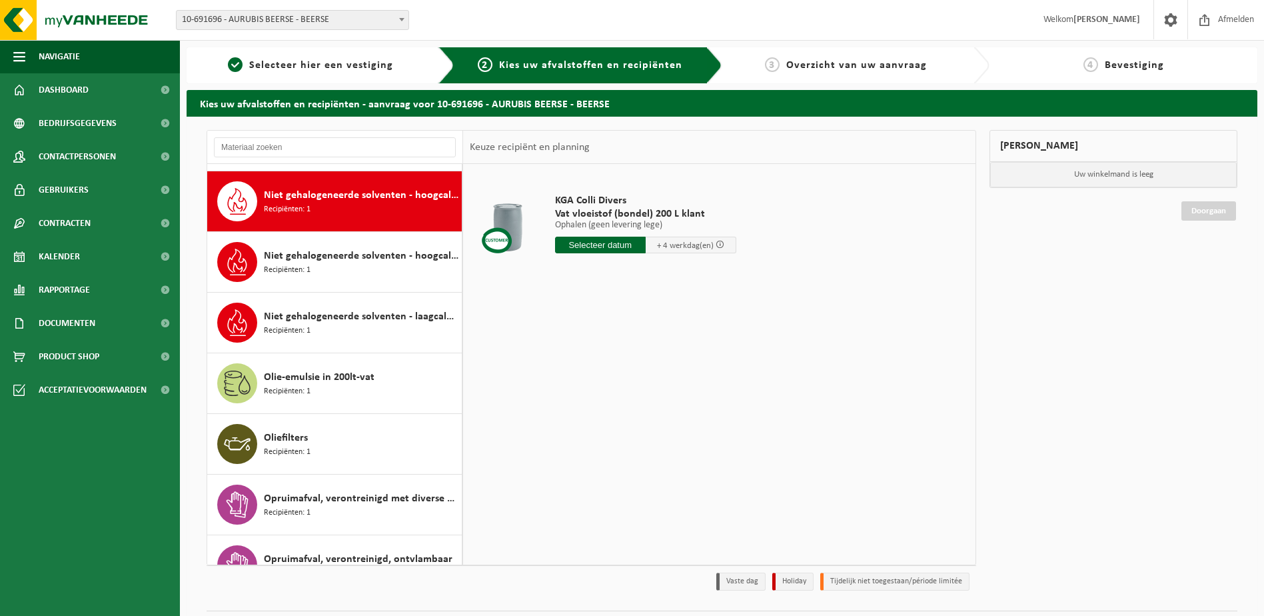
scroll to position [606, 0]
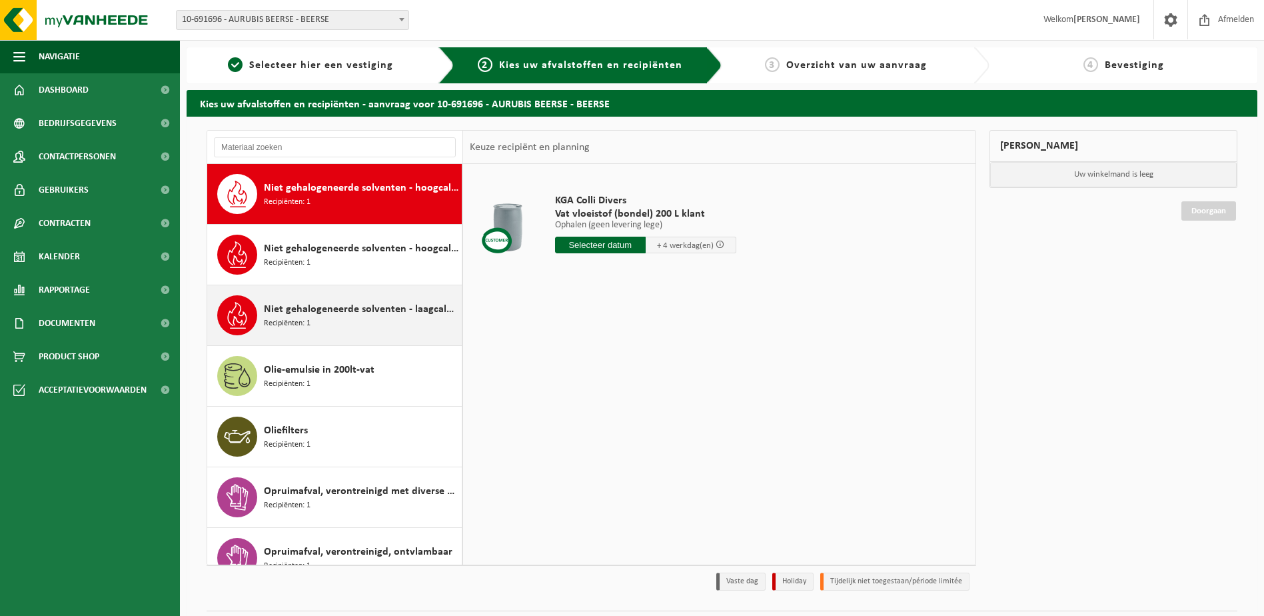
click at [358, 302] on span "Niet gehalogeneerde solventen - laagcalorisch in 200lt-vat" at bounding box center [361, 309] width 195 height 16
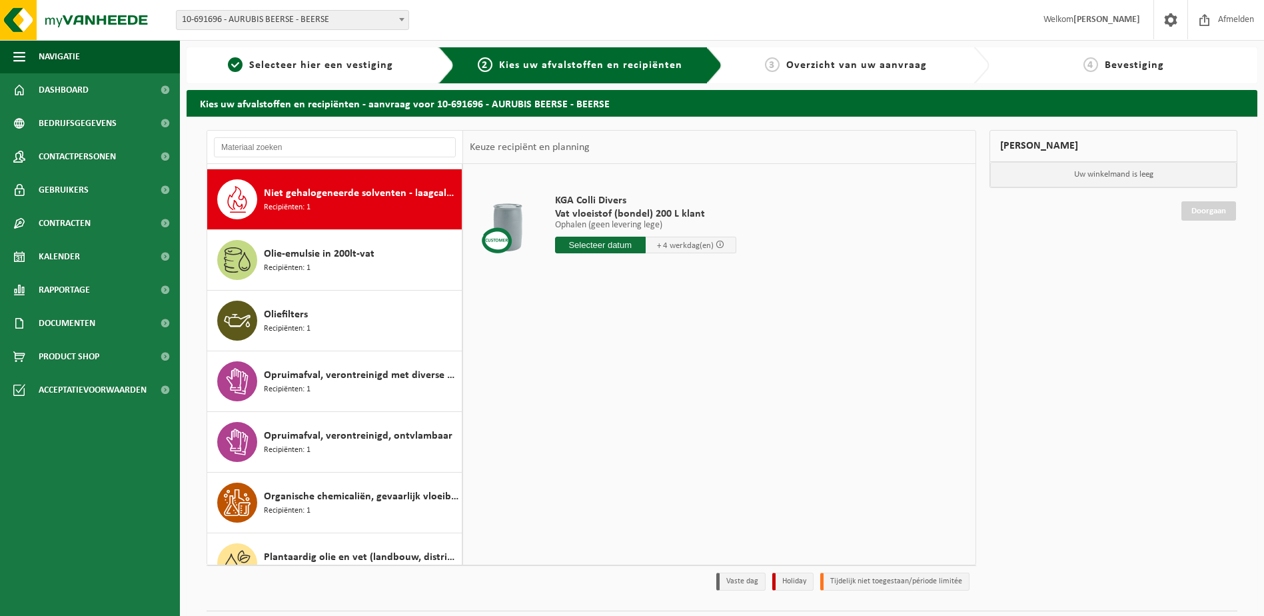
scroll to position [728, 0]
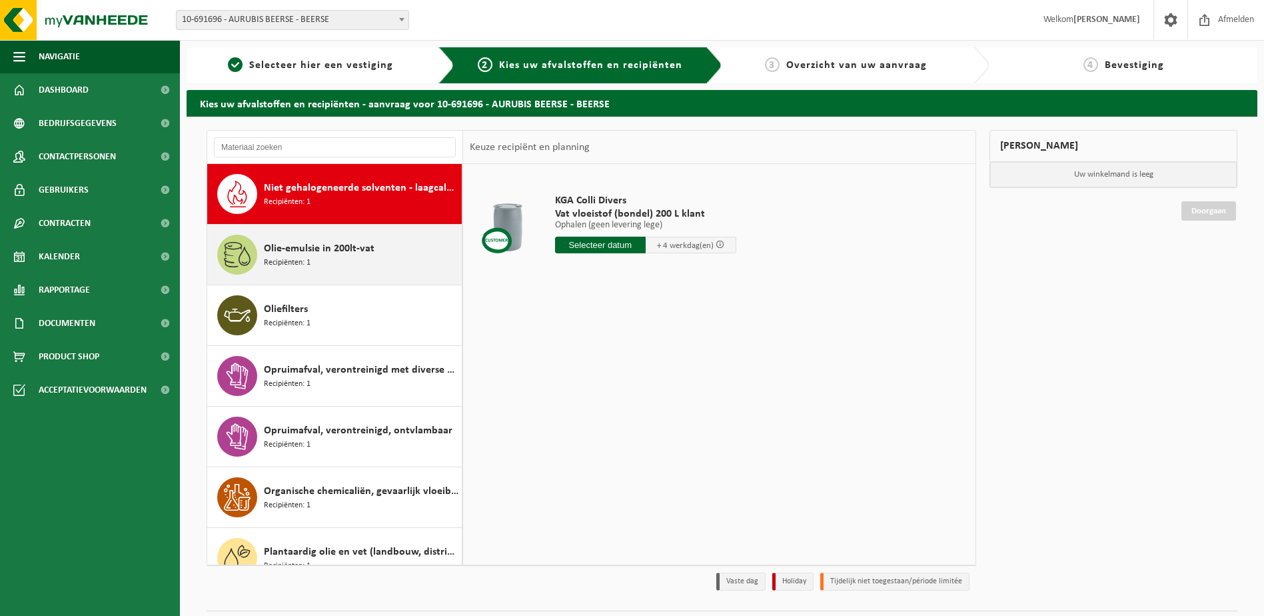
click at [349, 253] on span "Olie-emulsie in 200lt-vat" at bounding box center [319, 249] width 111 height 16
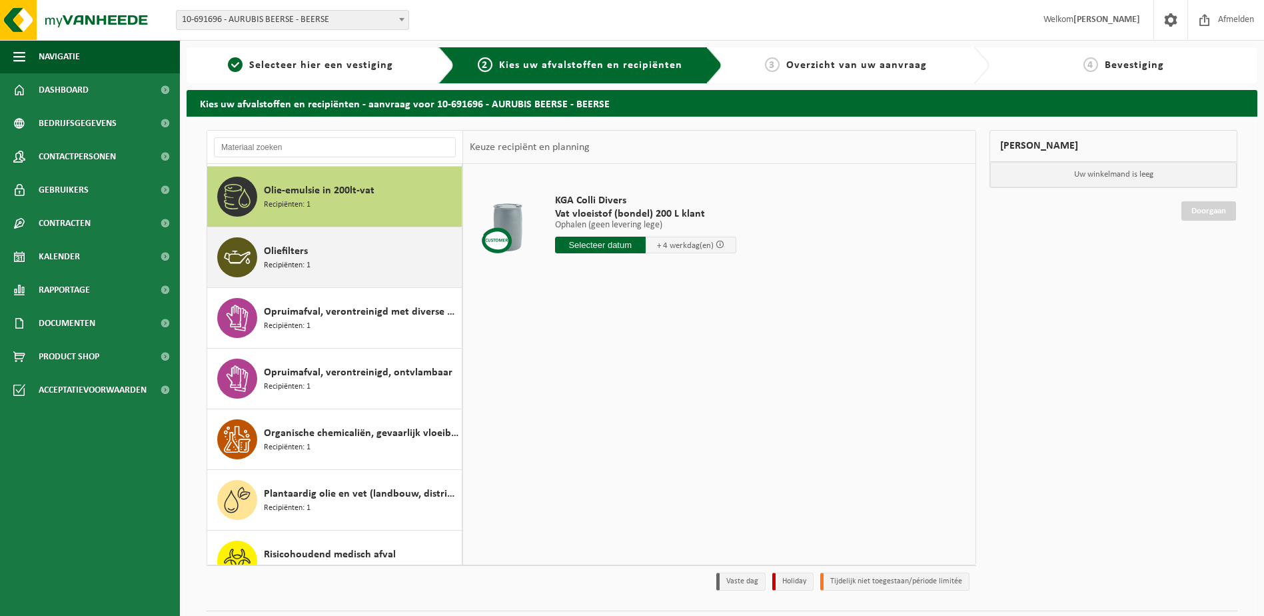
scroll to position [788, 0]
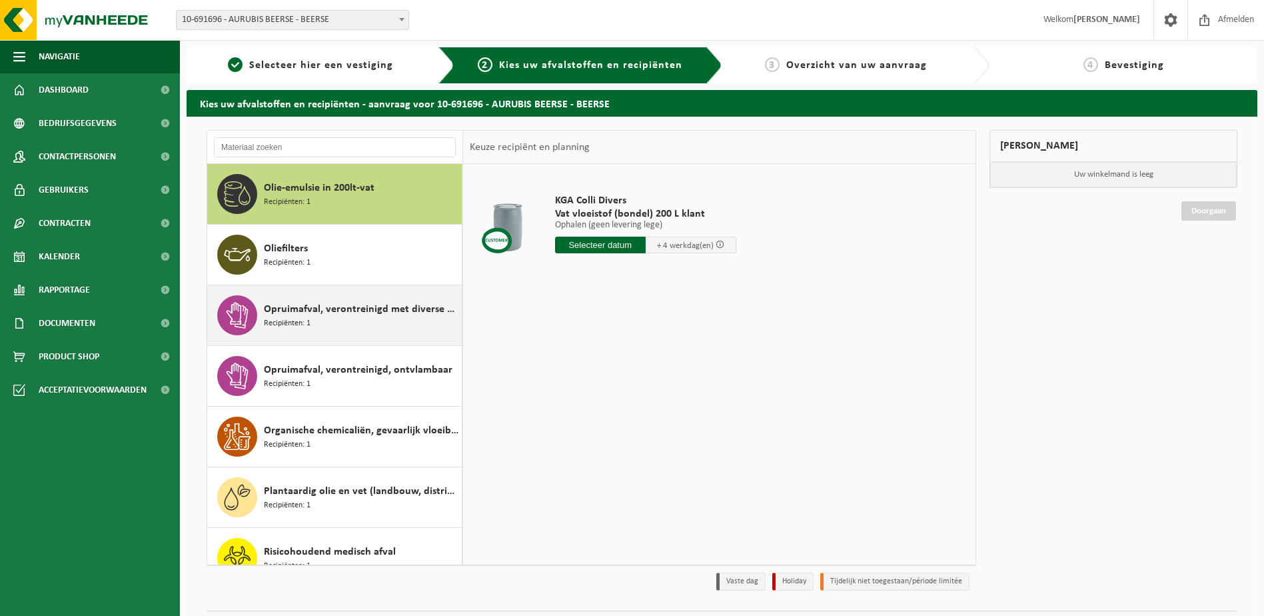
click at [380, 318] on div "Opruimafval, verontreinigd met diverse gevaarlijke afvalstoffen Recipiënten: 1" at bounding box center [361, 315] width 195 height 40
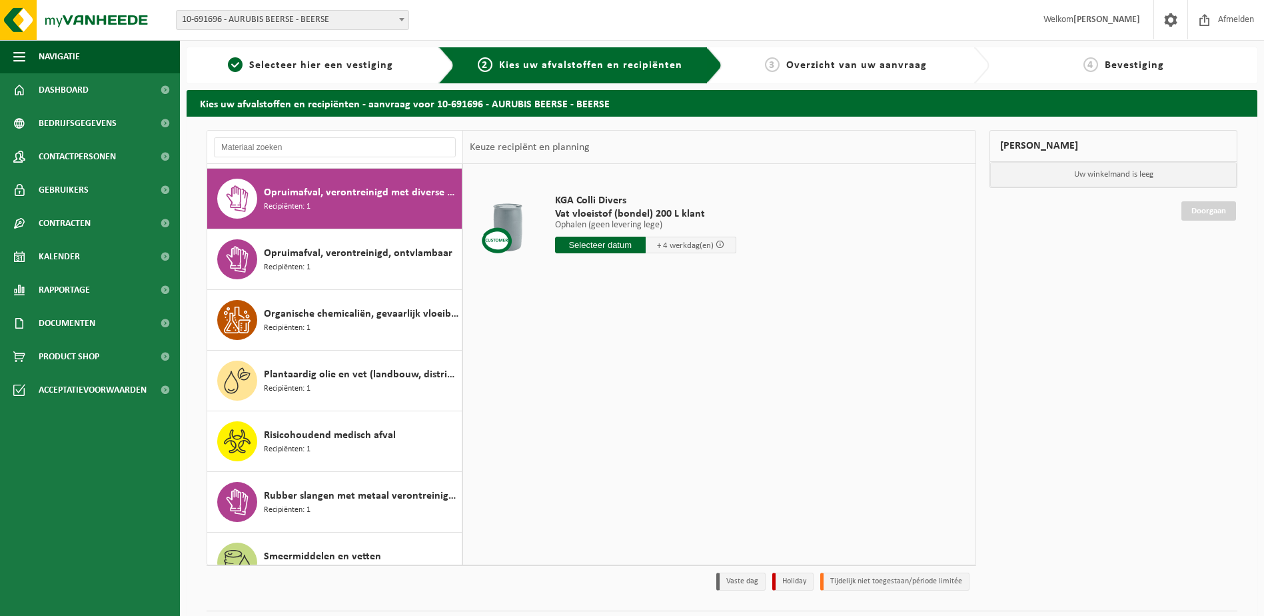
scroll to position [909, 0]
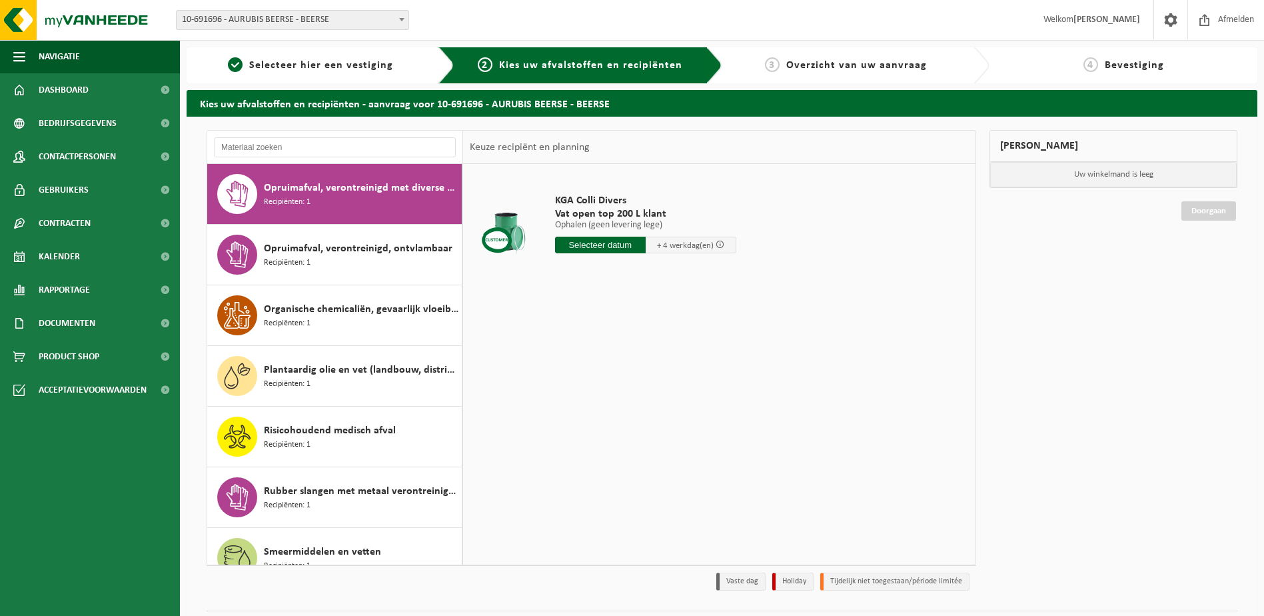
click at [597, 241] on input "text" at bounding box center [600, 245] width 91 height 17
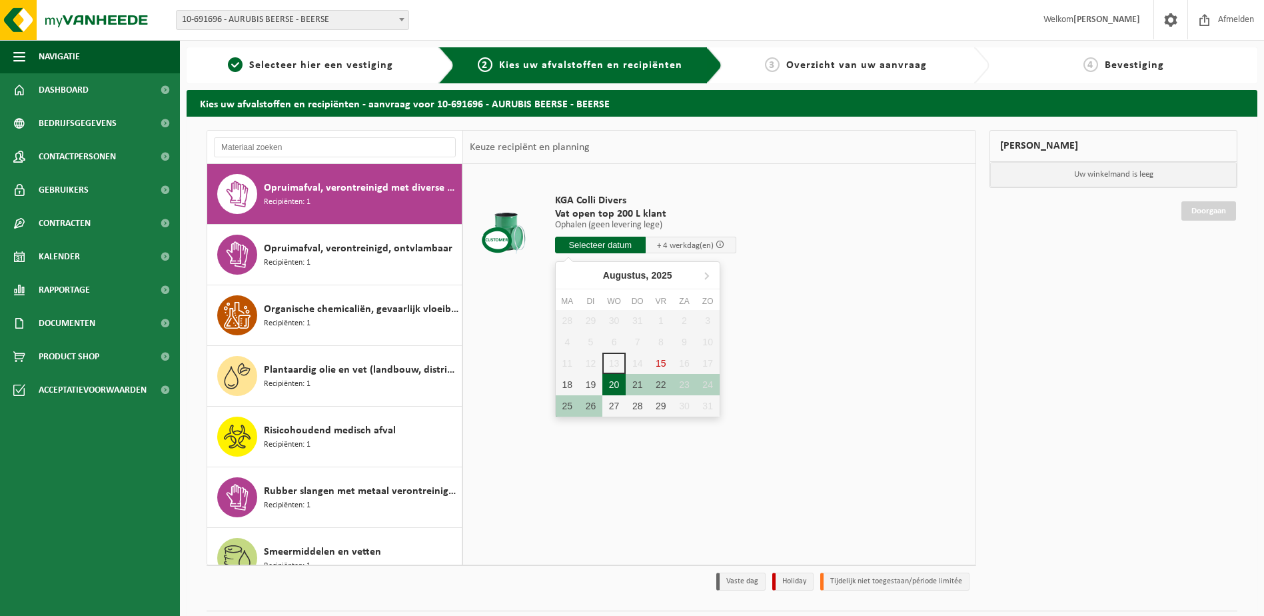
click at [606, 380] on div "20" at bounding box center [613, 384] width 23 height 21
type input "Van 2025-08-20"
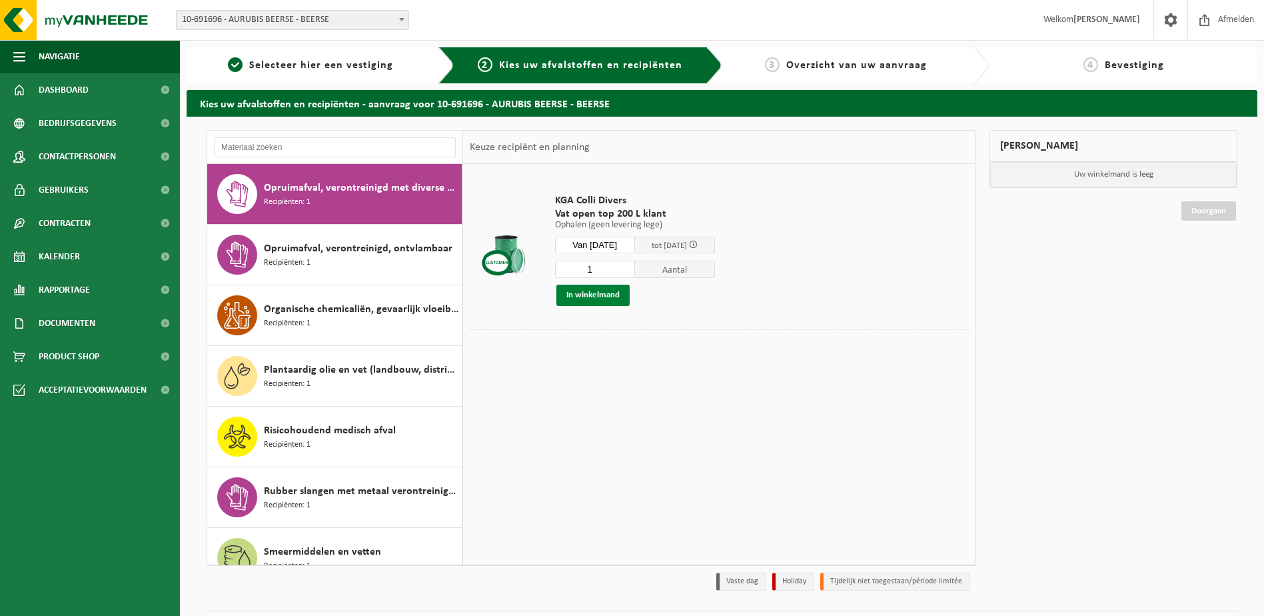
click at [583, 298] on button "In winkelmand" at bounding box center [592, 295] width 73 height 21
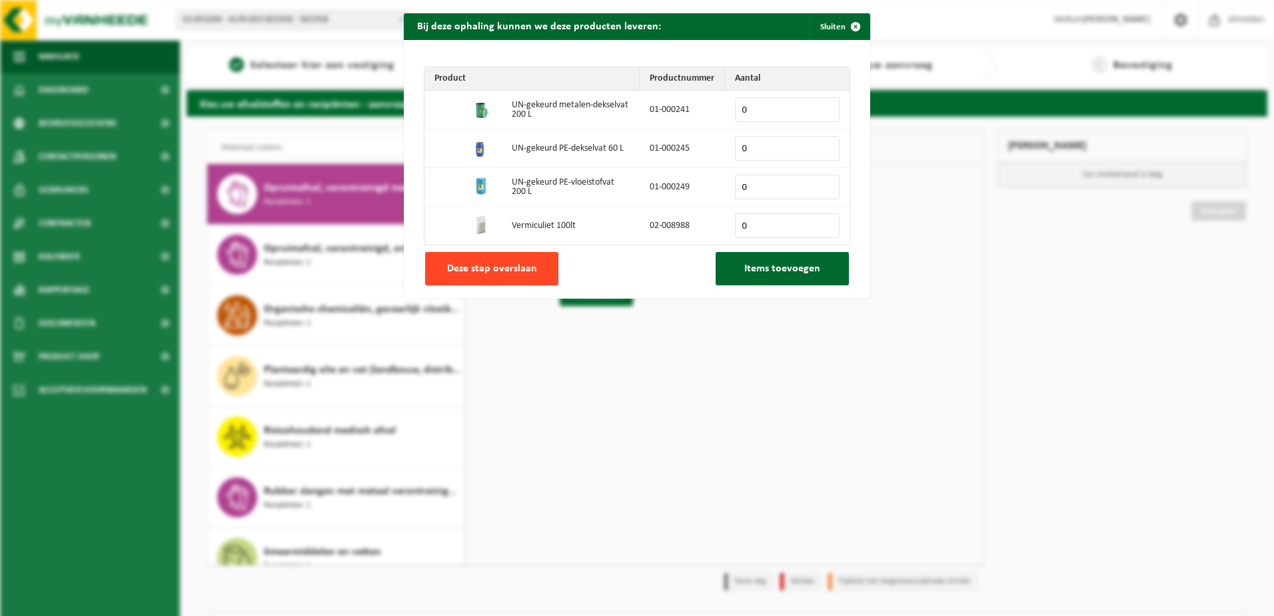
click at [514, 265] on span "Deze stap overslaan" at bounding box center [492, 268] width 90 height 11
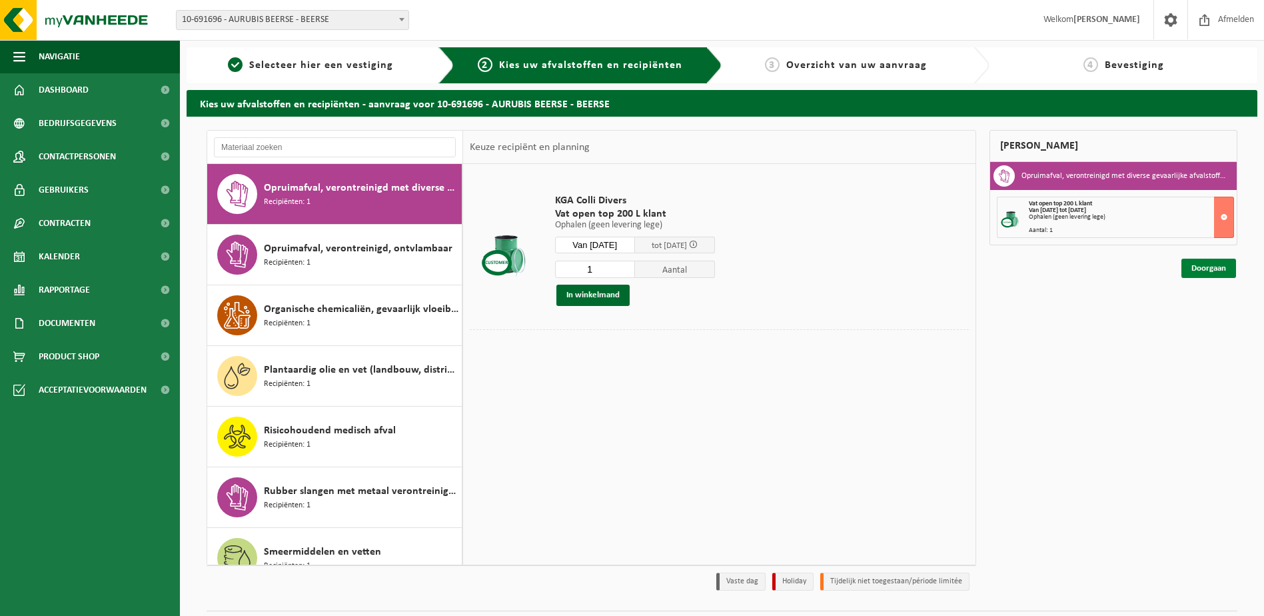
click at [1198, 265] on link "Doorgaan" at bounding box center [1208, 268] width 55 height 19
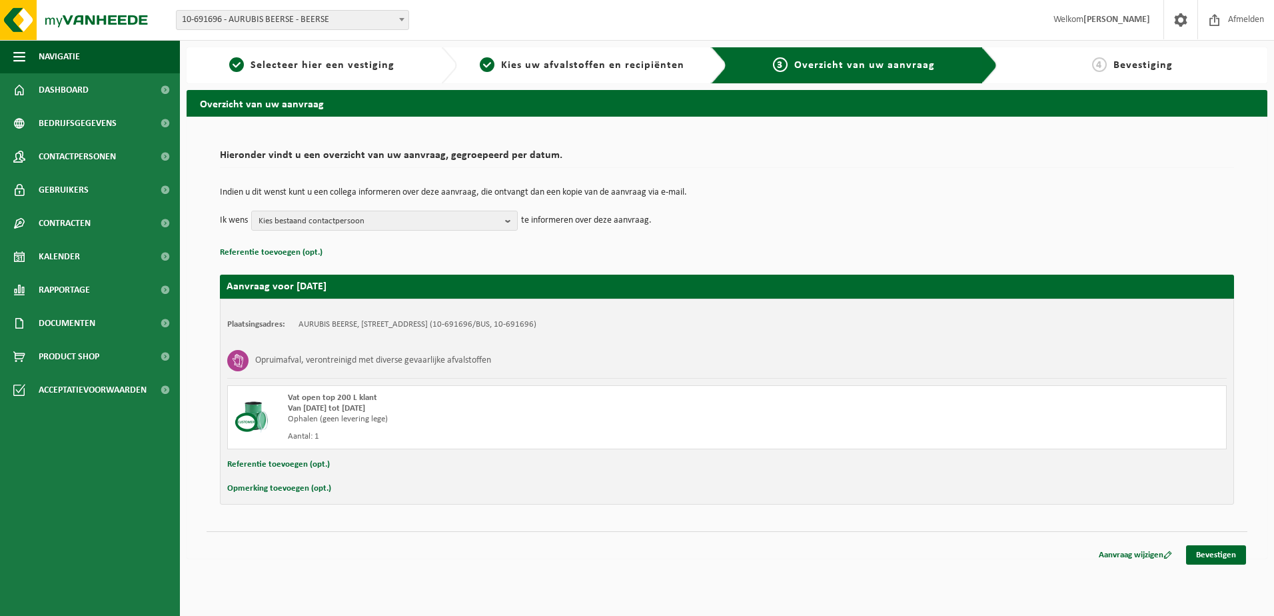
click at [285, 464] on button "Referentie toevoegen (opt.)" at bounding box center [278, 464] width 103 height 17
click at [334, 468] on input "text" at bounding box center [753, 466] width 921 height 20
click at [314, 467] on input "text" at bounding box center [753, 466] width 921 height 20
type input "04-000264"
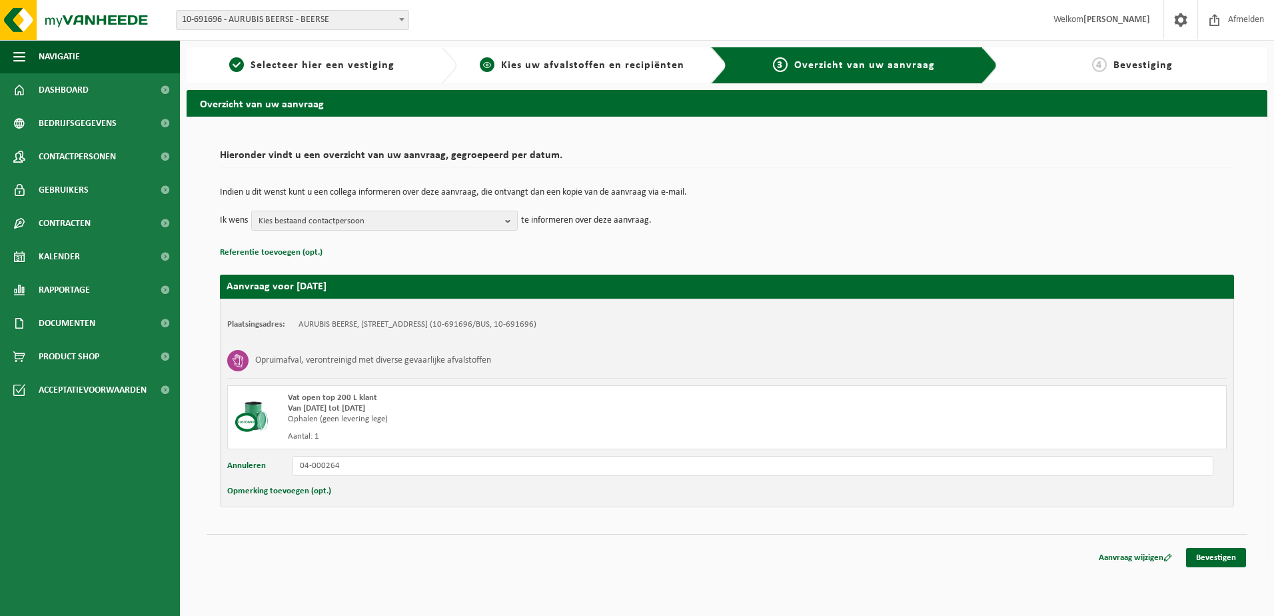
click at [606, 71] on span "Kies uw afvalstoffen en recipiënten" at bounding box center [592, 65] width 183 height 11
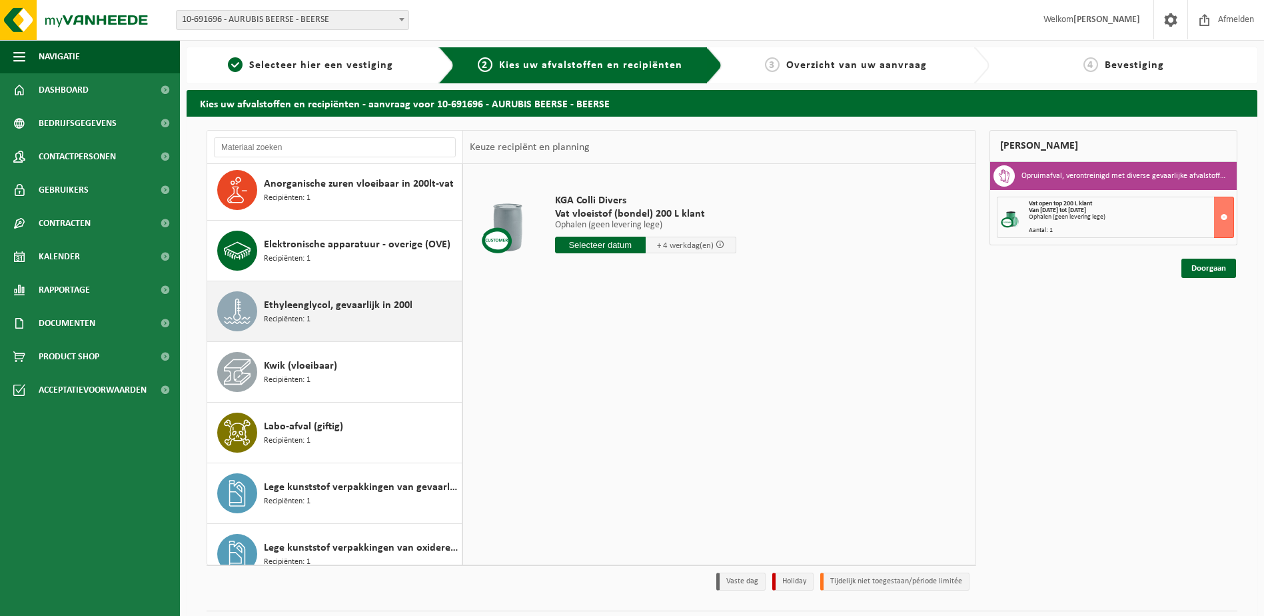
scroll to position [133, 0]
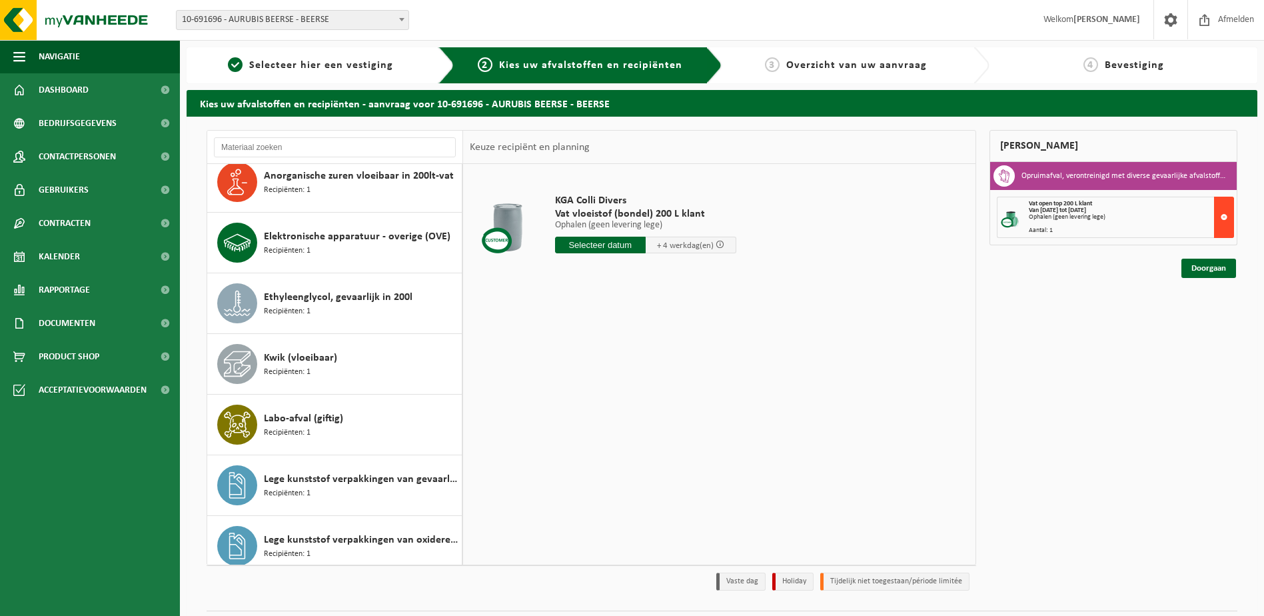
click at [1218, 219] on button at bounding box center [1224, 217] width 20 height 41
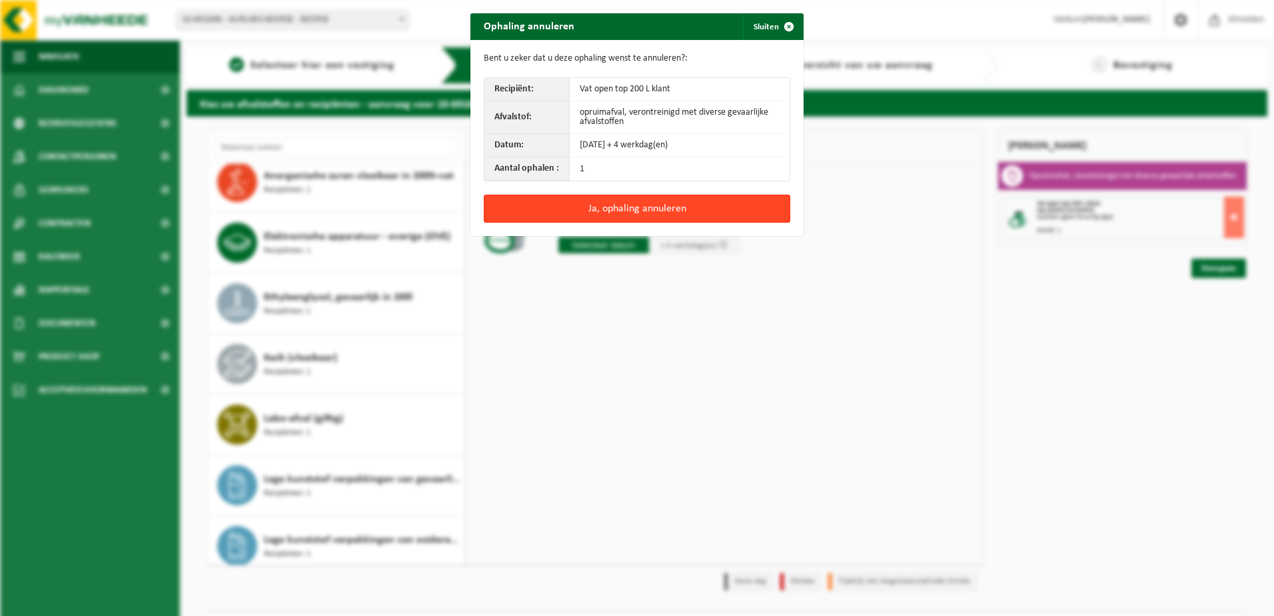
click at [662, 209] on button "Ja, ophaling annuleren" at bounding box center [637, 209] width 306 height 28
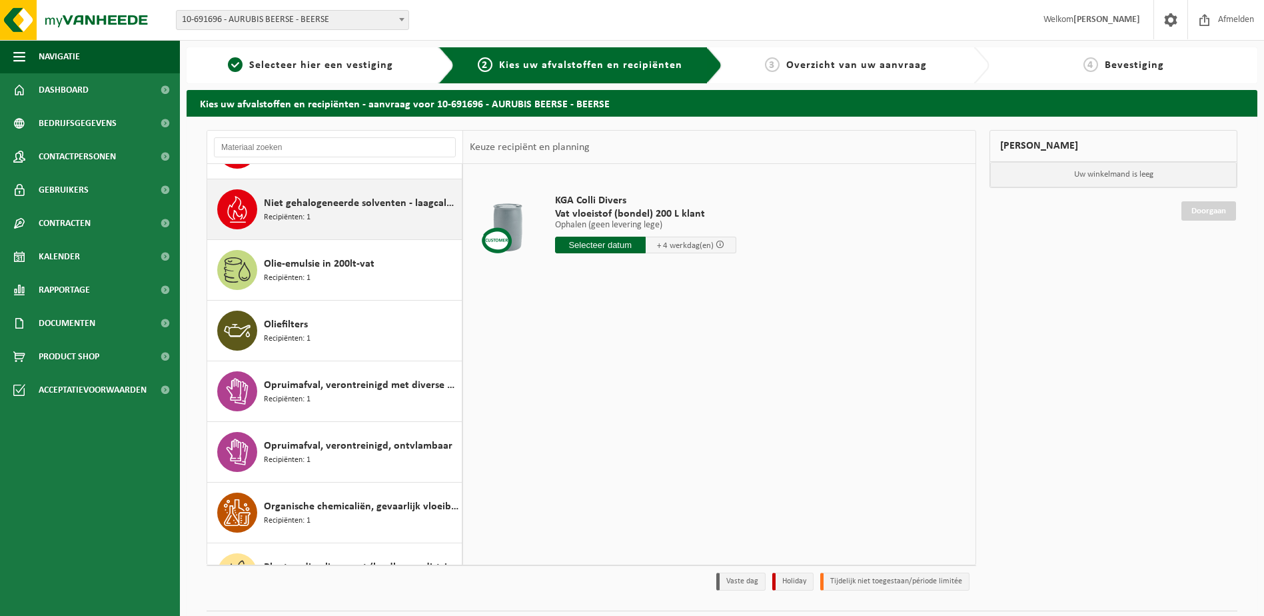
scroll to position [733, 0]
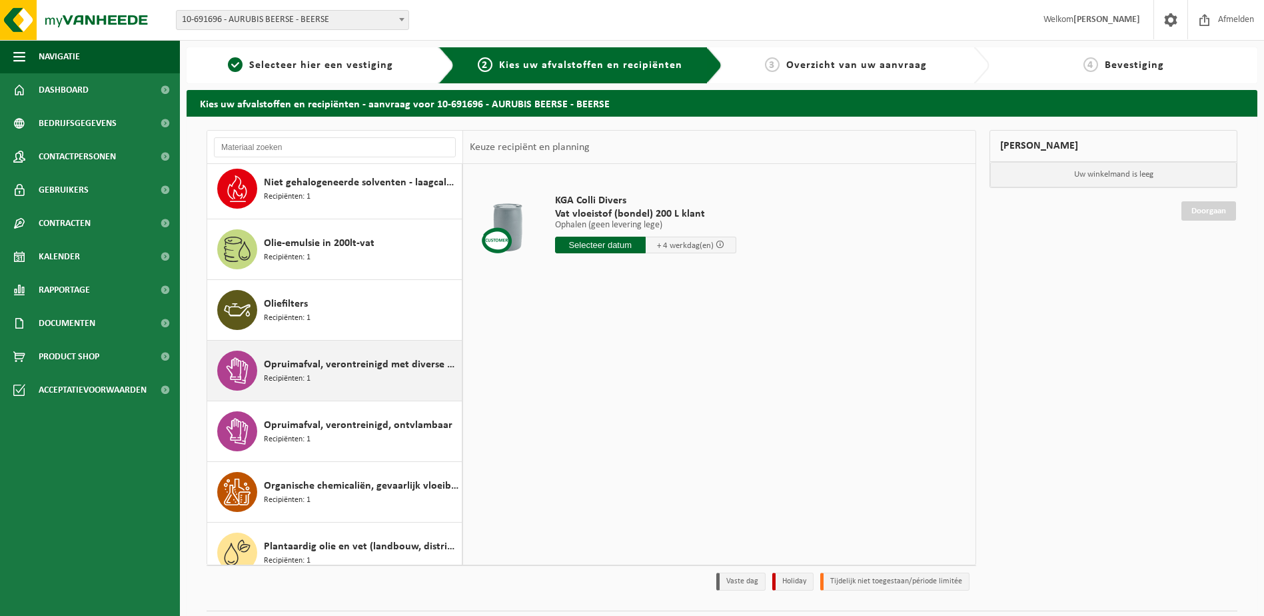
click at [341, 386] on div "Opruimafval, verontreinigd met diverse gevaarlijke afvalstoffen Recipiënten: 1" at bounding box center [361, 370] width 195 height 40
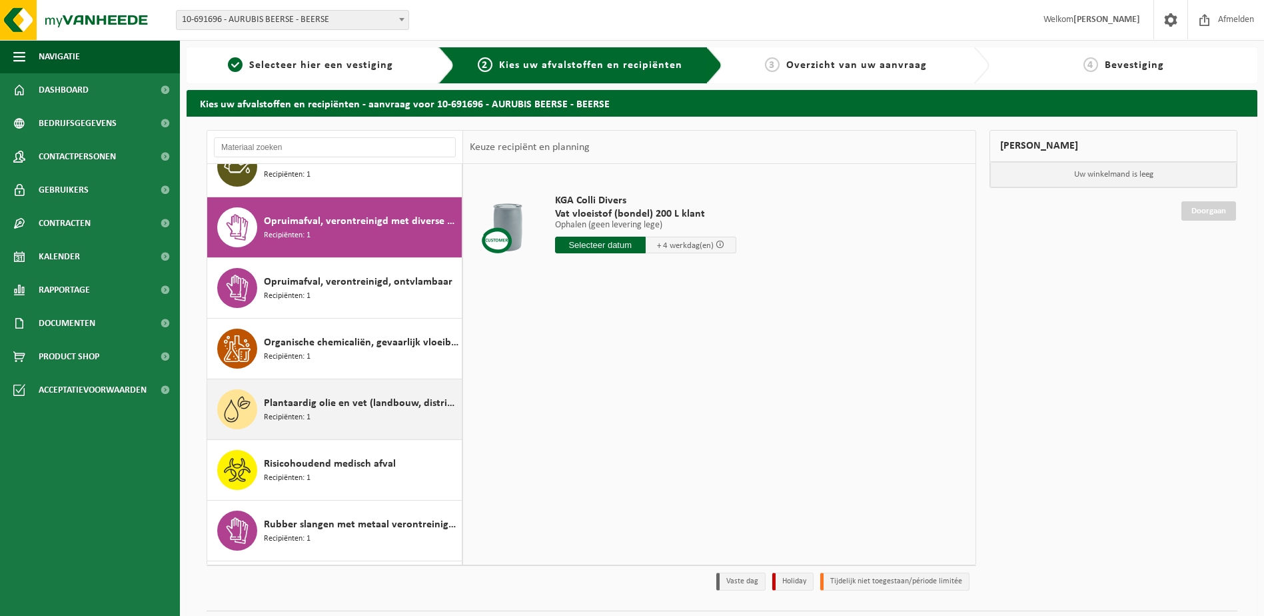
scroll to position [909, 0]
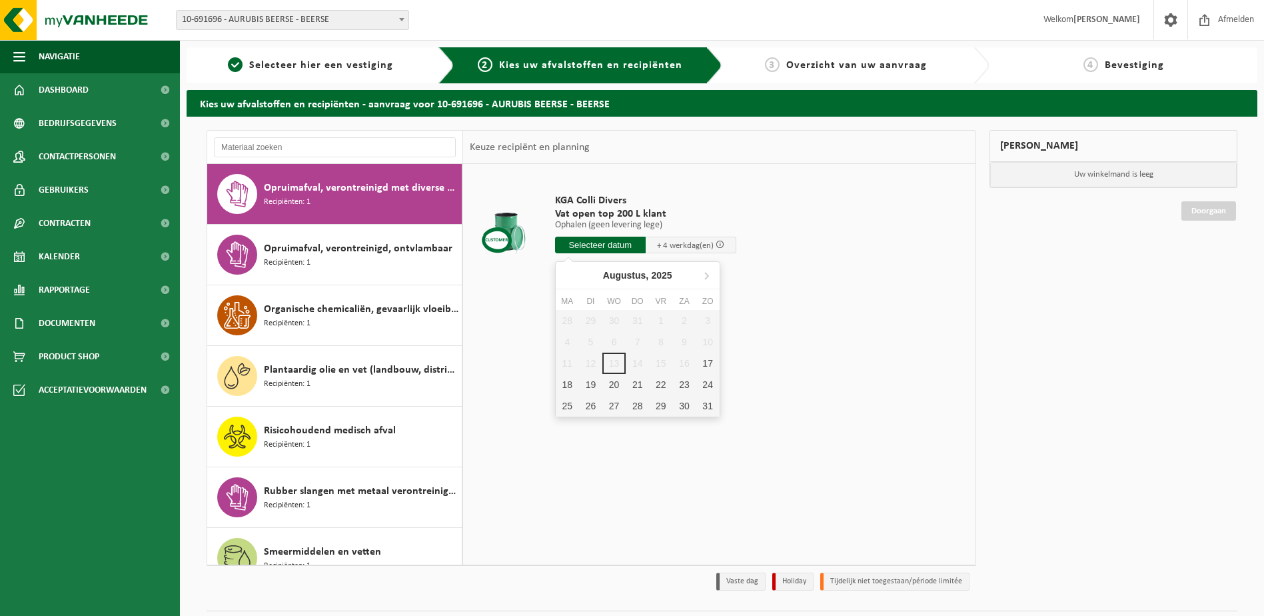
click at [606, 245] on input "text" at bounding box center [600, 245] width 91 height 17
click at [612, 386] on div "20" at bounding box center [613, 384] width 23 height 21
type input "Van [DATE]"
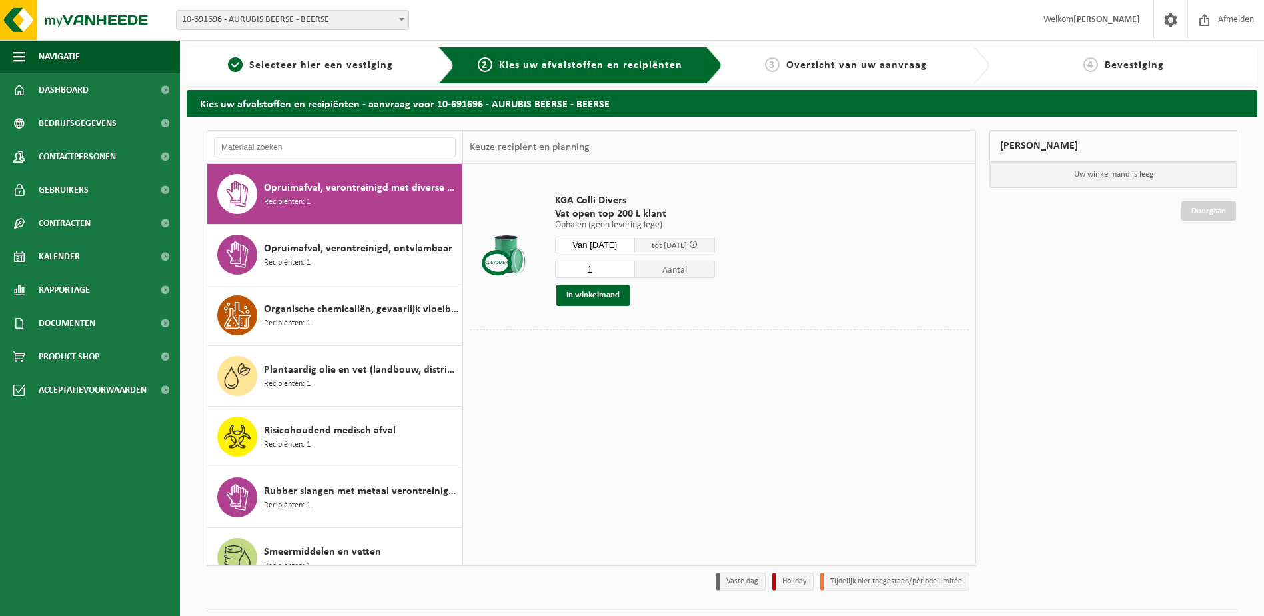
click at [592, 271] on input "1" at bounding box center [595, 269] width 80 height 17
type input "2"
click at [632, 266] on input "2" at bounding box center [595, 269] width 80 height 17
click at [590, 299] on button "In winkelmand" at bounding box center [592, 295] width 73 height 21
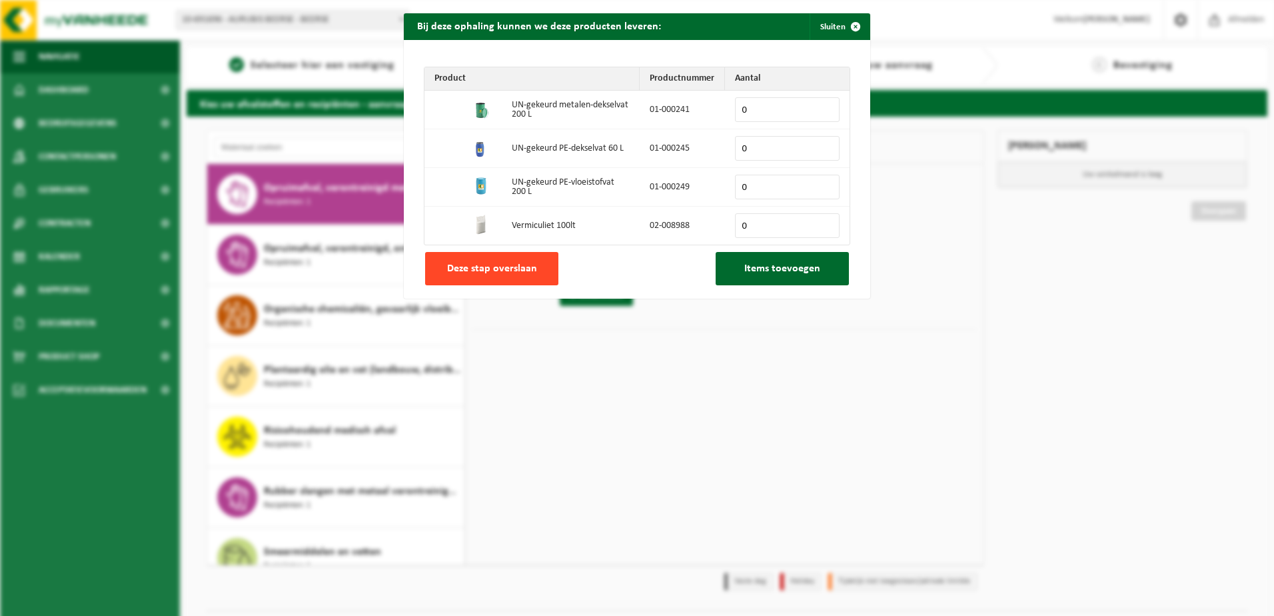
click at [524, 275] on button "Deze stap overslaan" at bounding box center [491, 268] width 133 height 33
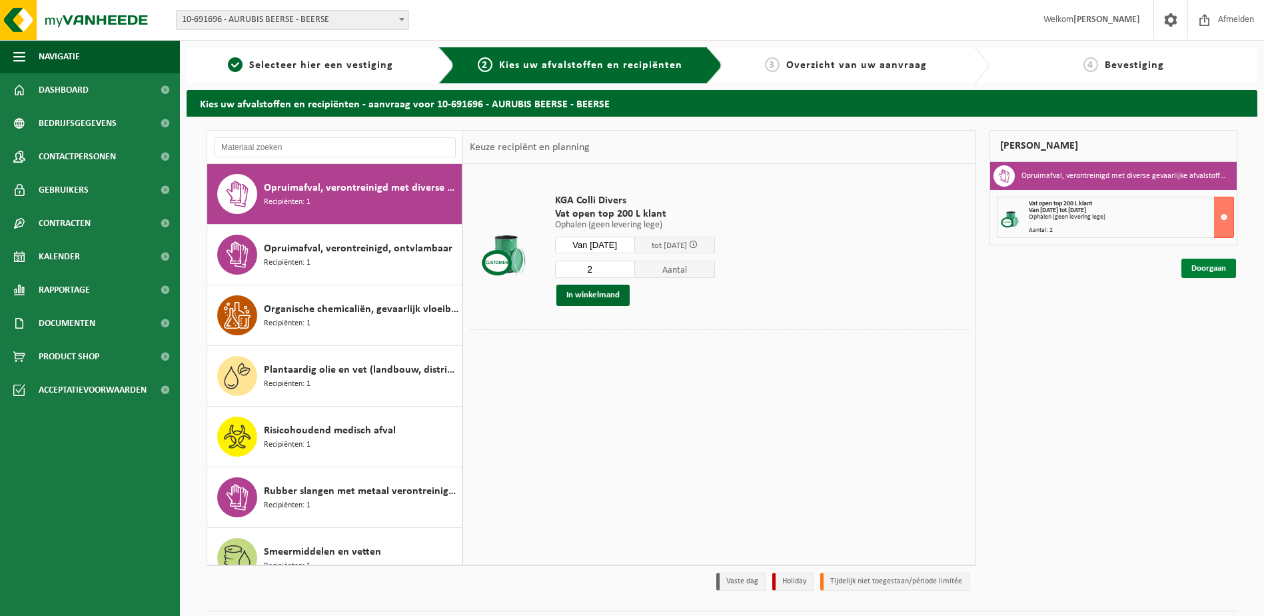
click at [1202, 269] on link "Doorgaan" at bounding box center [1208, 268] width 55 height 19
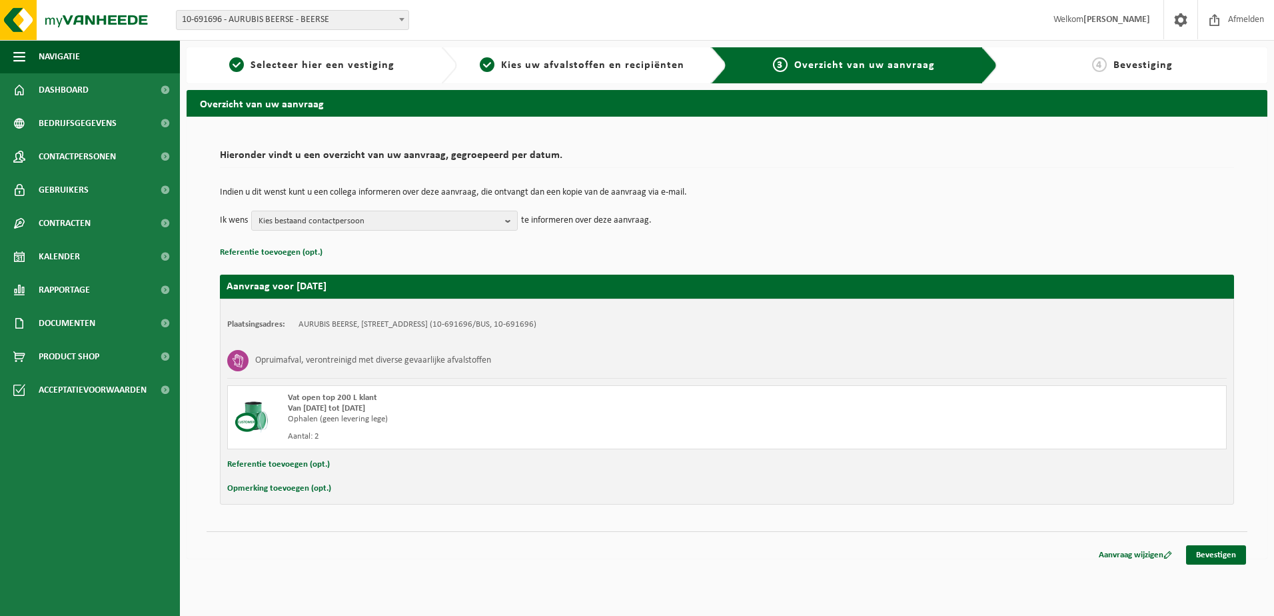
click at [275, 468] on button "Referentie toevoegen (opt.)" at bounding box center [278, 464] width 103 height 17
click at [338, 470] on input "text" at bounding box center [753, 466] width 921 height 20
type input "04-000264"
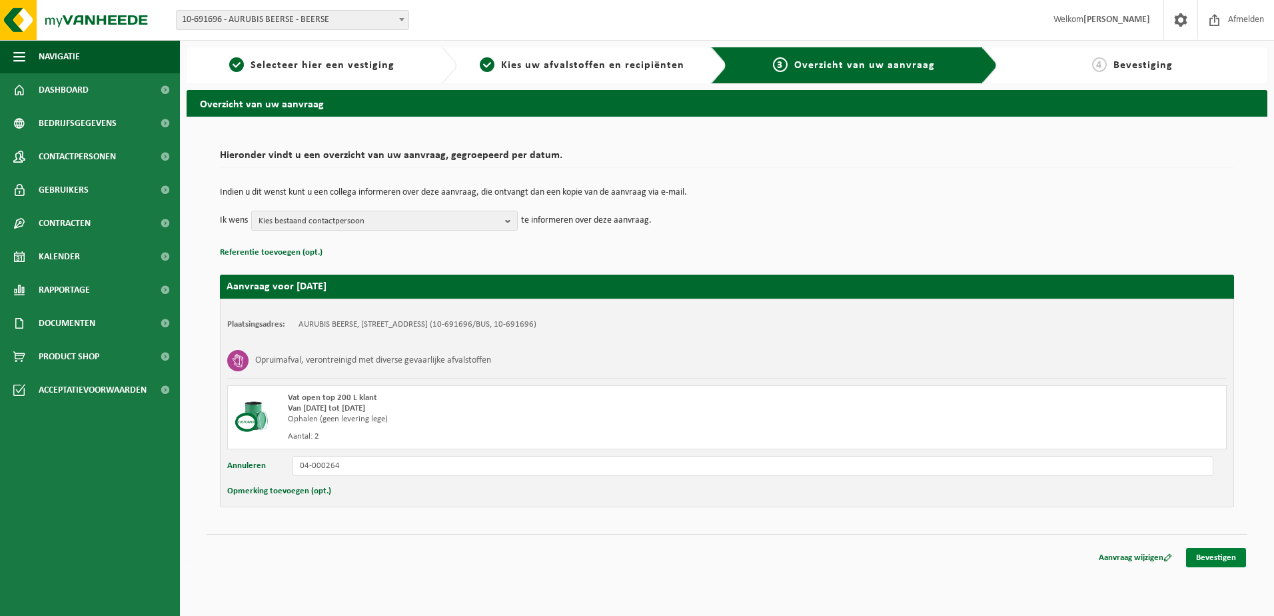
click at [1209, 562] on link "Bevestigen" at bounding box center [1216, 557] width 60 height 19
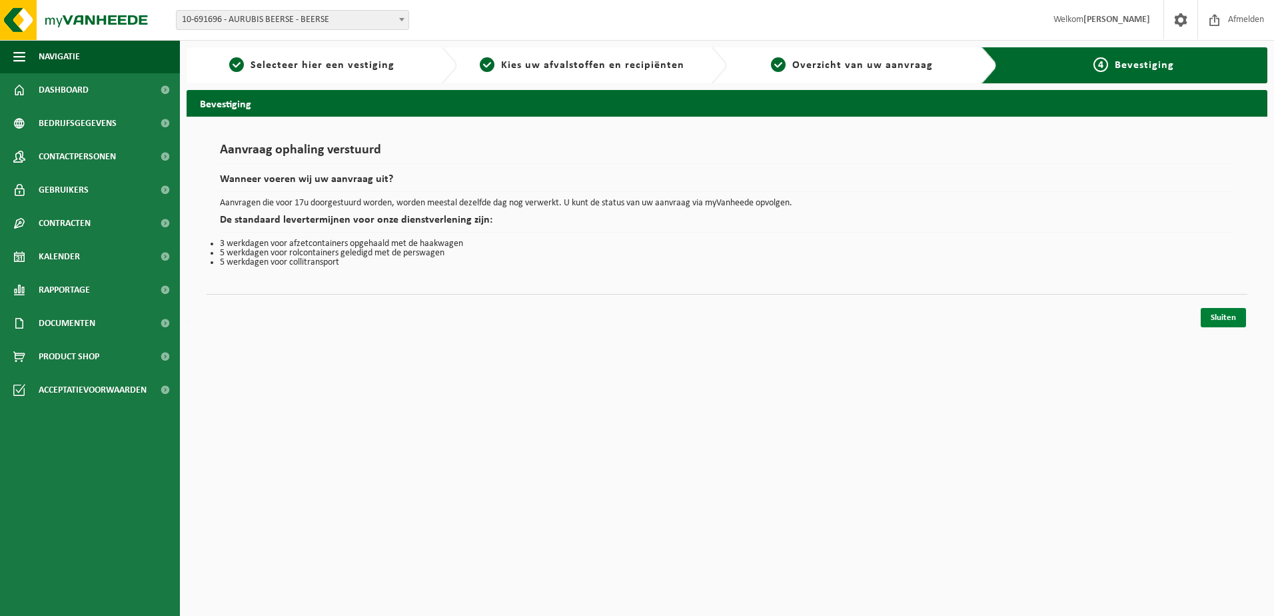
click at [1229, 319] on link "Sluiten" at bounding box center [1223, 317] width 45 height 19
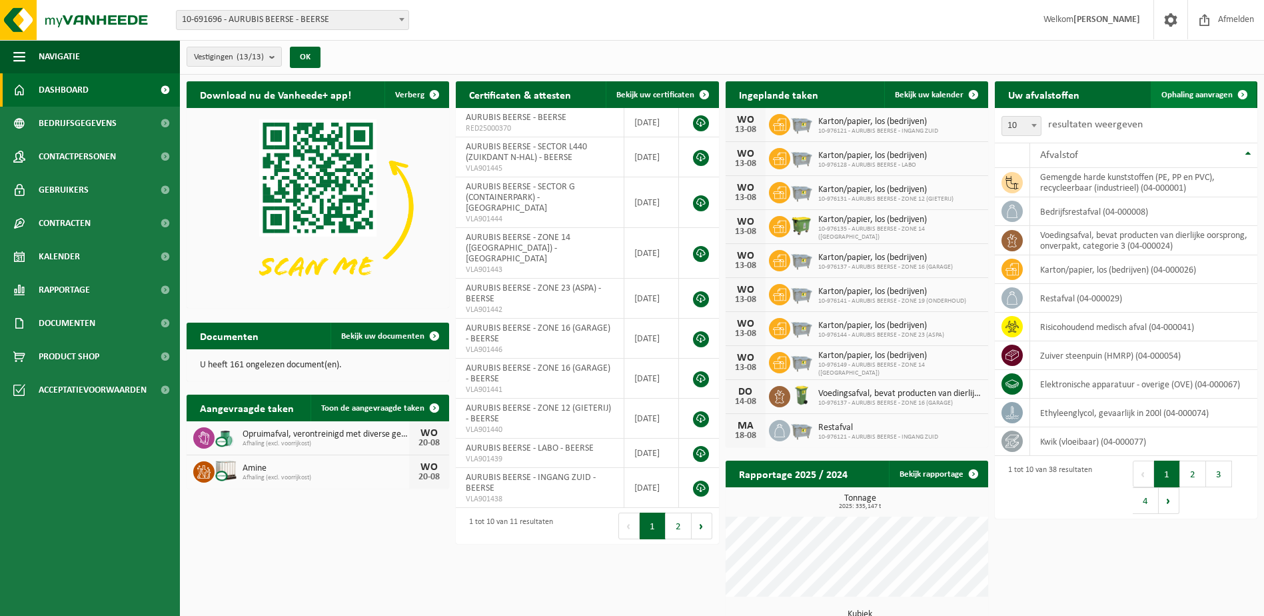
click at [1201, 94] on span "Ophaling aanvragen" at bounding box center [1196, 95] width 71 height 9
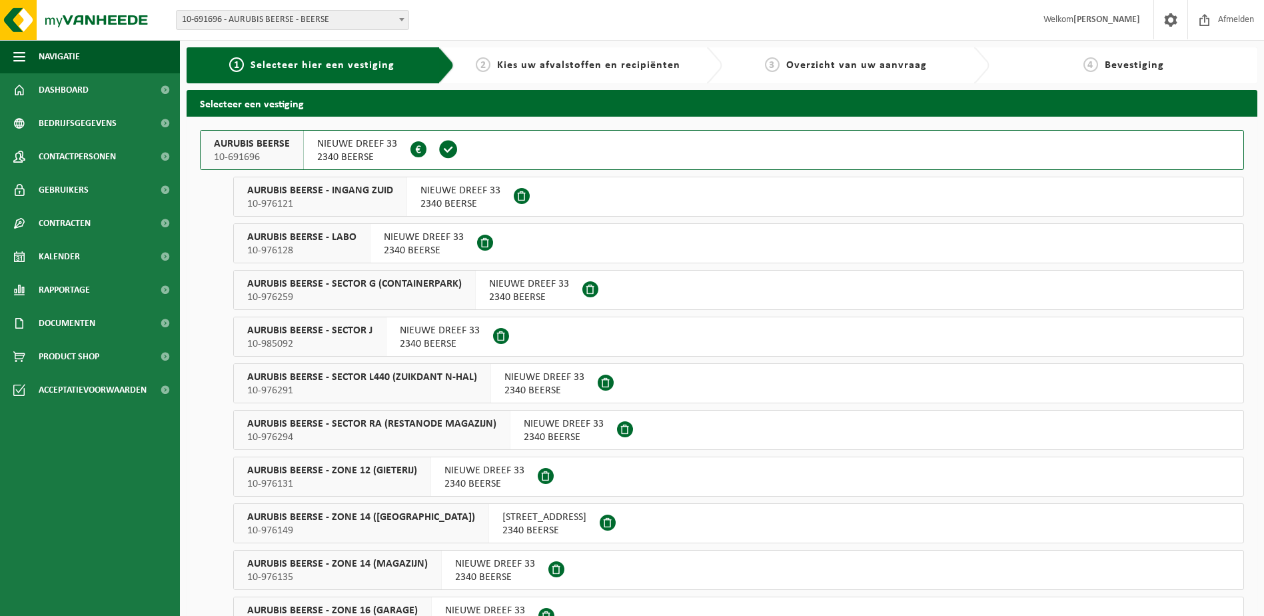
click at [378, 149] on span "NIEUWE DREEF 33" at bounding box center [357, 143] width 80 height 13
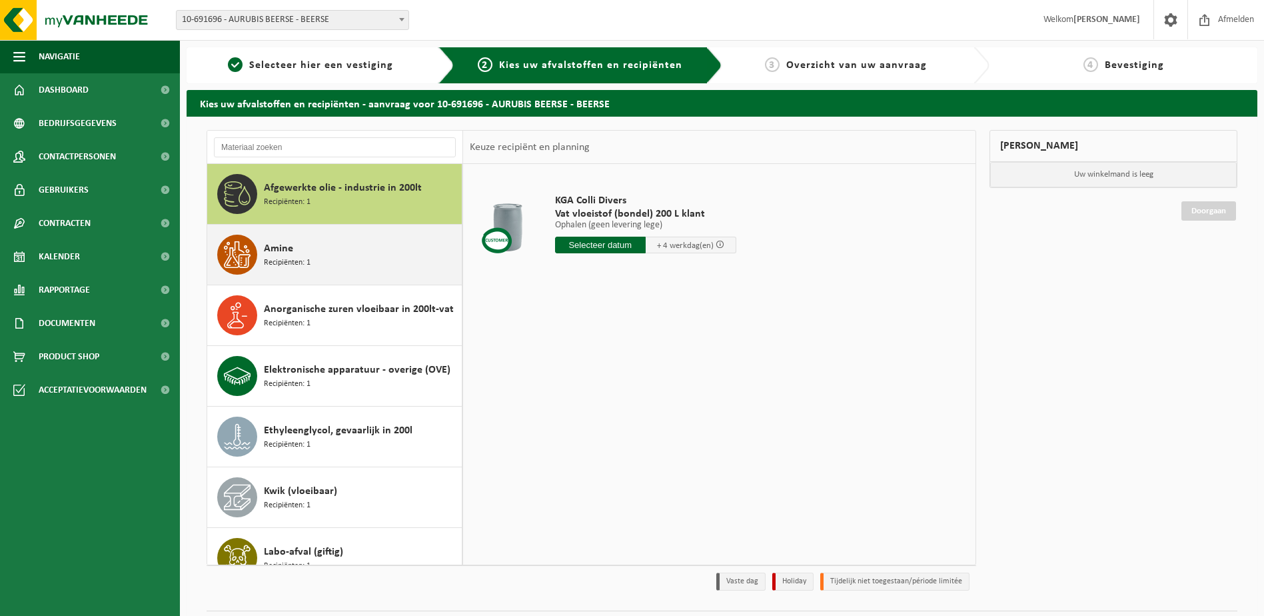
click at [297, 263] on span "Recipiënten: 1" at bounding box center [287, 263] width 47 height 13
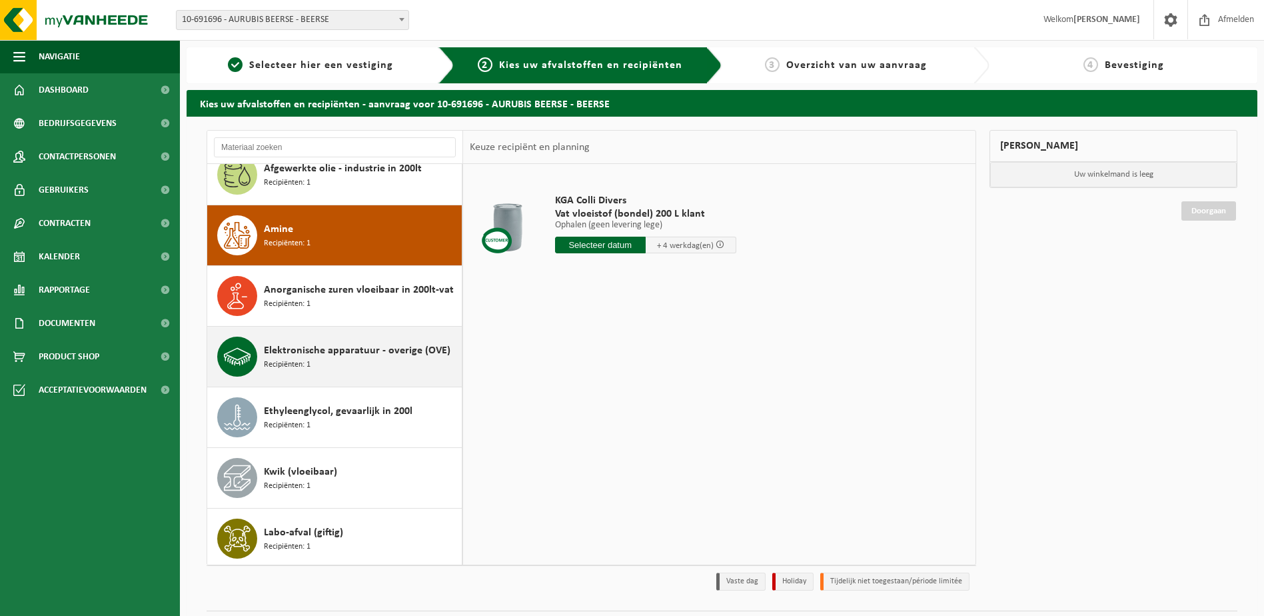
scroll to position [61, 0]
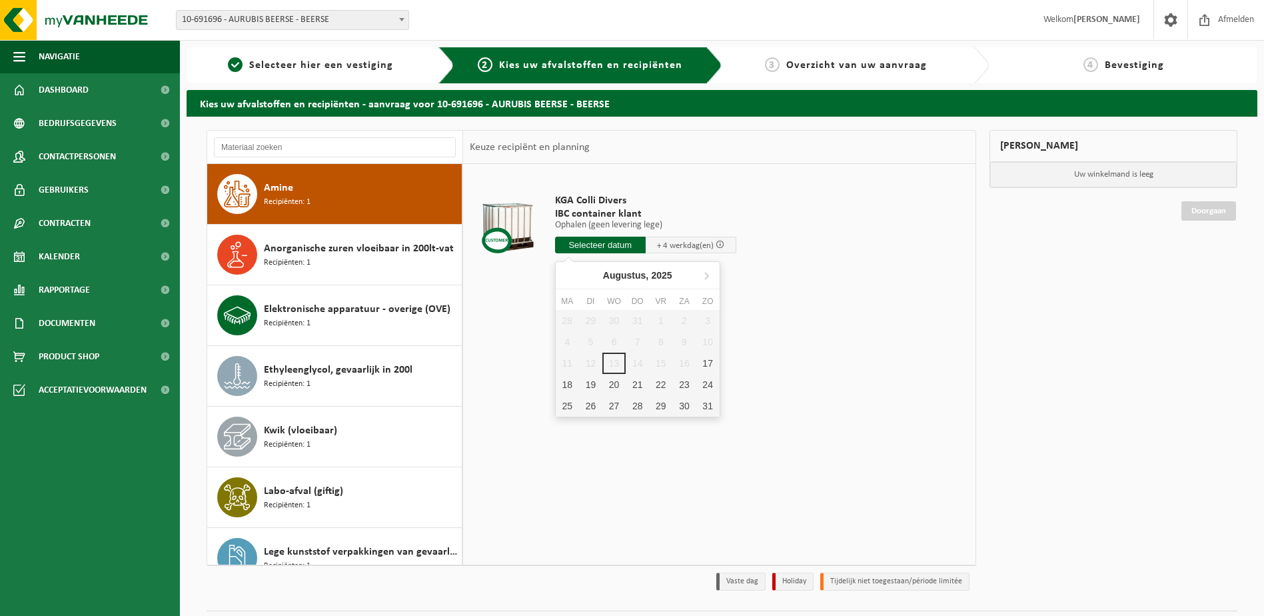
drag, startPoint x: 593, startPoint y: 243, endPoint x: 594, endPoint y: 296, distance: 52.6
click at [593, 245] on input "text" at bounding box center [600, 245] width 91 height 17
click at [618, 385] on div "20" at bounding box center [613, 384] width 23 height 21
type input "Van 2025-08-20"
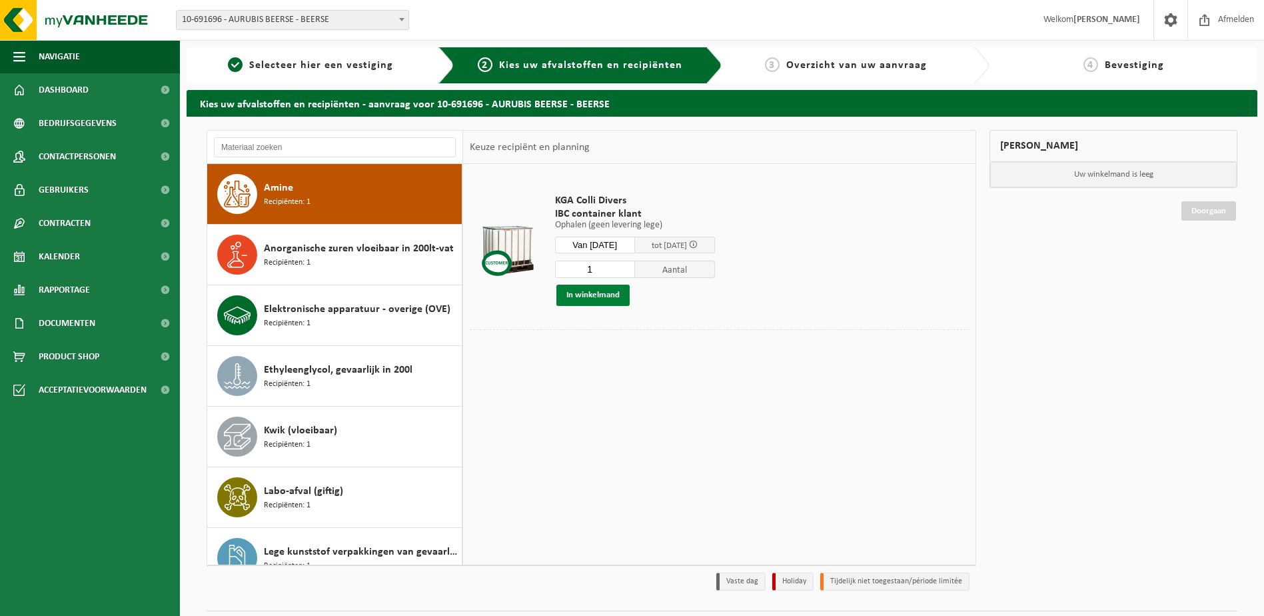
click at [589, 294] on button "In winkelmand" at bounding box center [592, 295] width 73 height 21
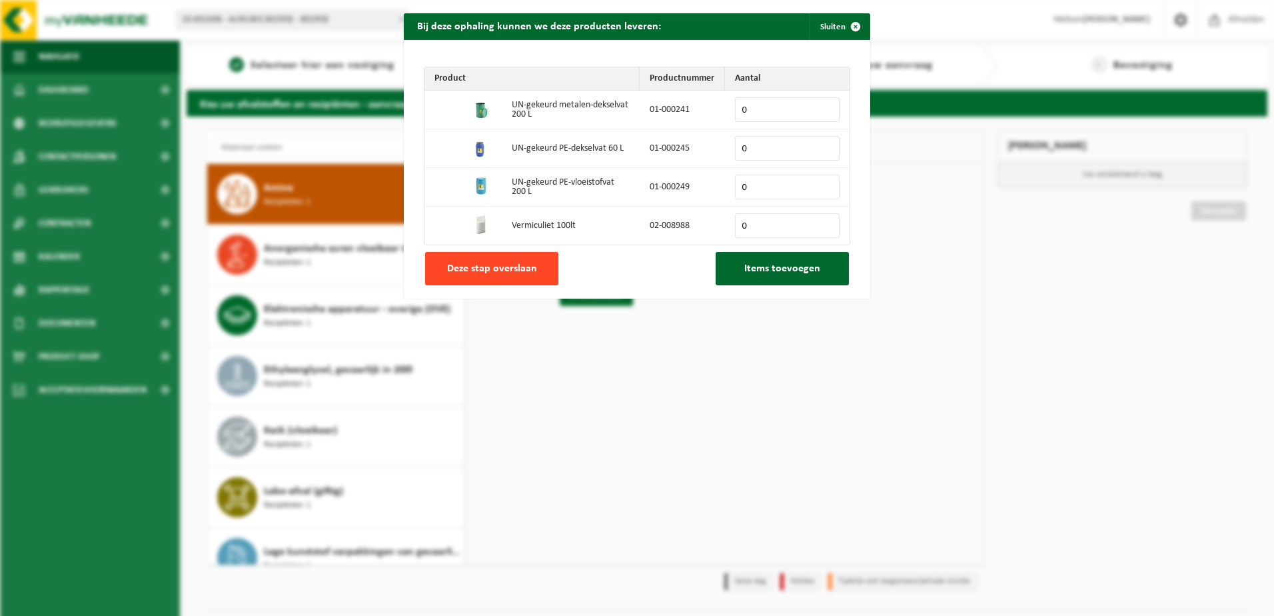
click at [493, 273] on span "Deze stap overslaan" at bounding box center [492, 268] width 90 height 11
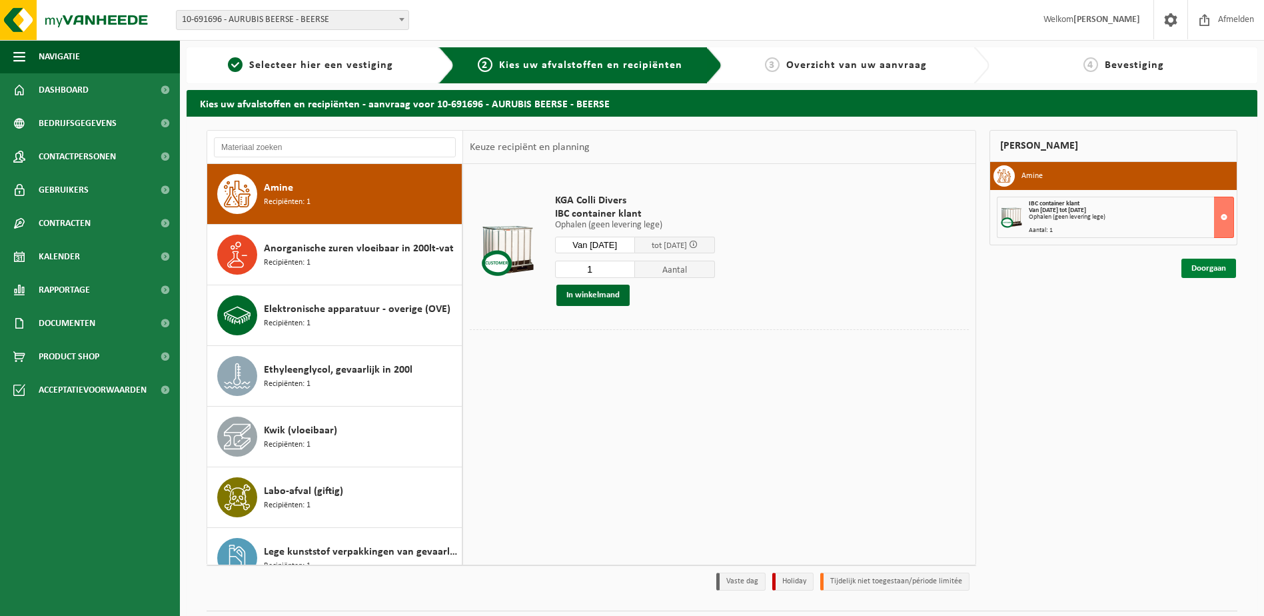
click at [1215, 269] on link "Doorgaan" at bounding box center [1208, 268] width 55 height 19
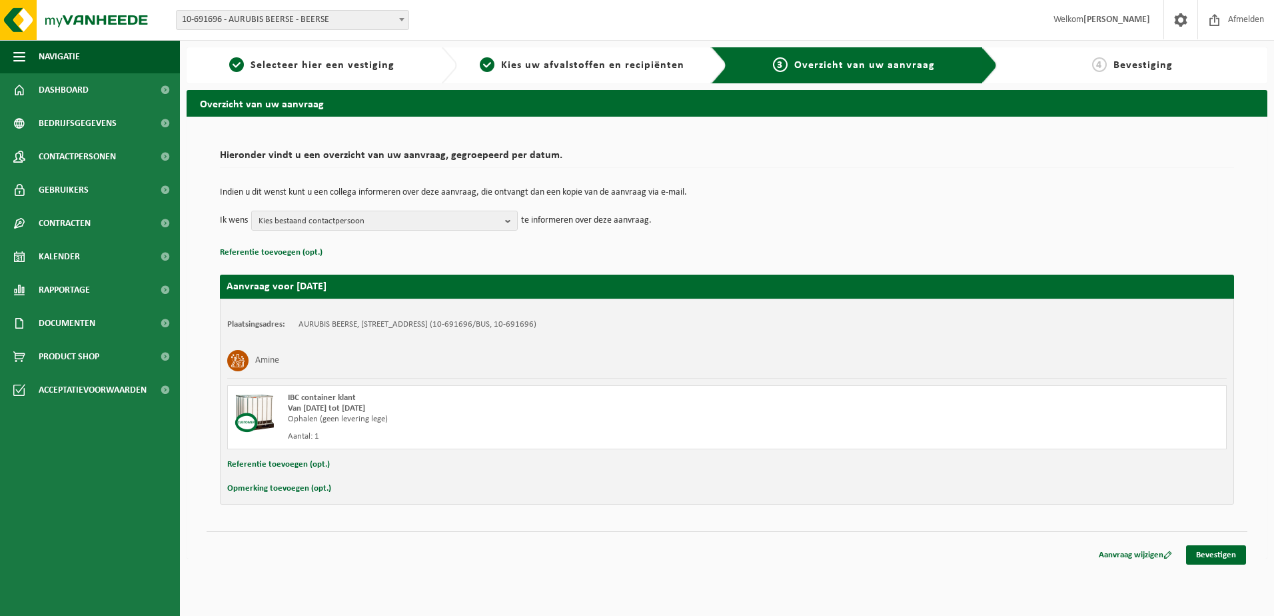
click at [284, 462] on button "Referentie toevoegen (opt.)" at bounding box center [278, 464] width 103 height 17
click at [353, 464] on input "text" at bounding box center [753, 466] width 921 height 20
click at [319, 464] on input "text" at bounding box center [753, 466] width 921 height 20
type input "04-000260"
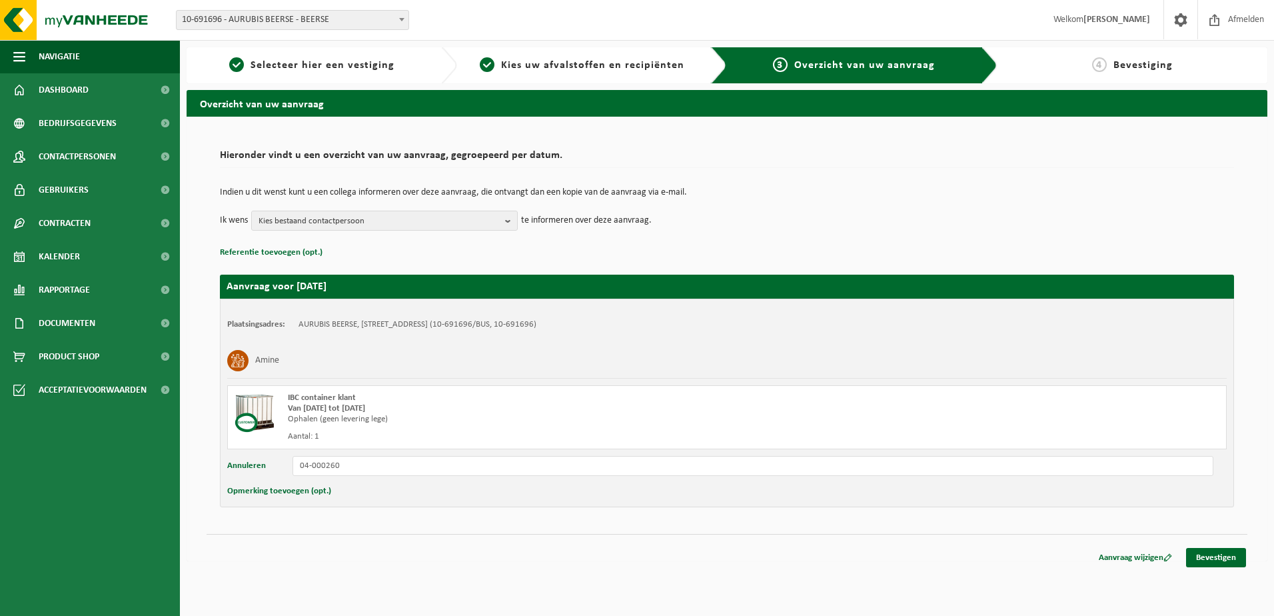
click at [292, 491] on button "Opmerking toevoegen (opt.)" at bounding box center [279, 490] width 104 height 17
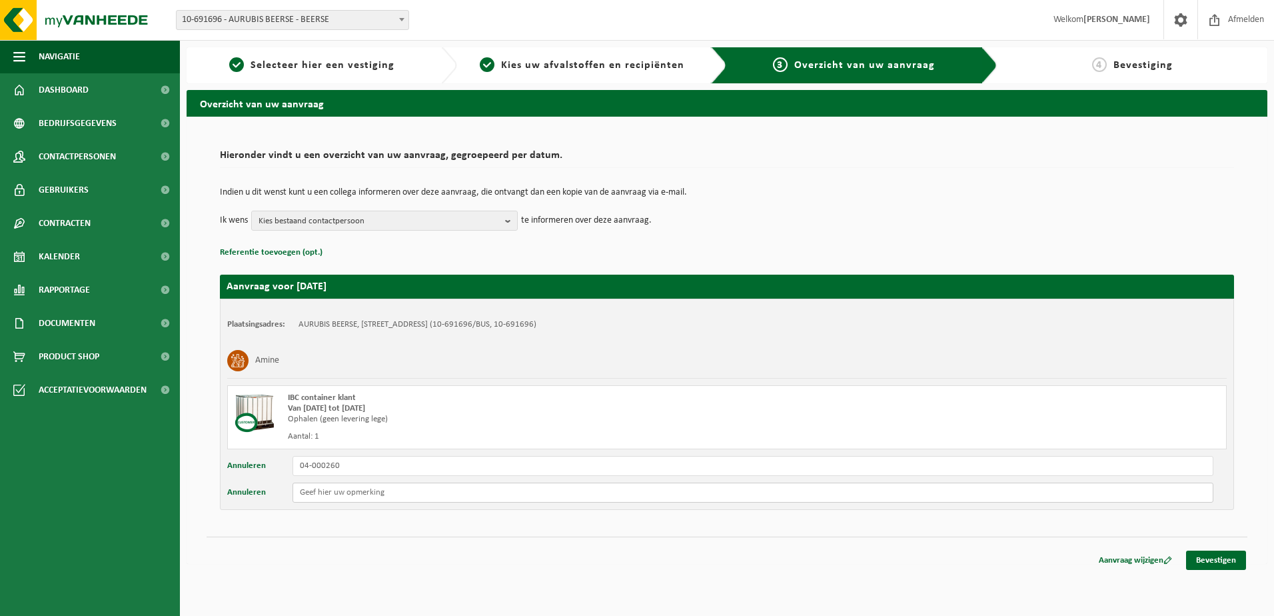
click at [327, 495] on input "text" at bounding box center [753, 492] width 921 height 20
type input "inwatec sds door gestuurd naar vanheede"
click at [1213, 556] on link "Bevestigen" at bounding box center [1216, 559] width 60 height 19
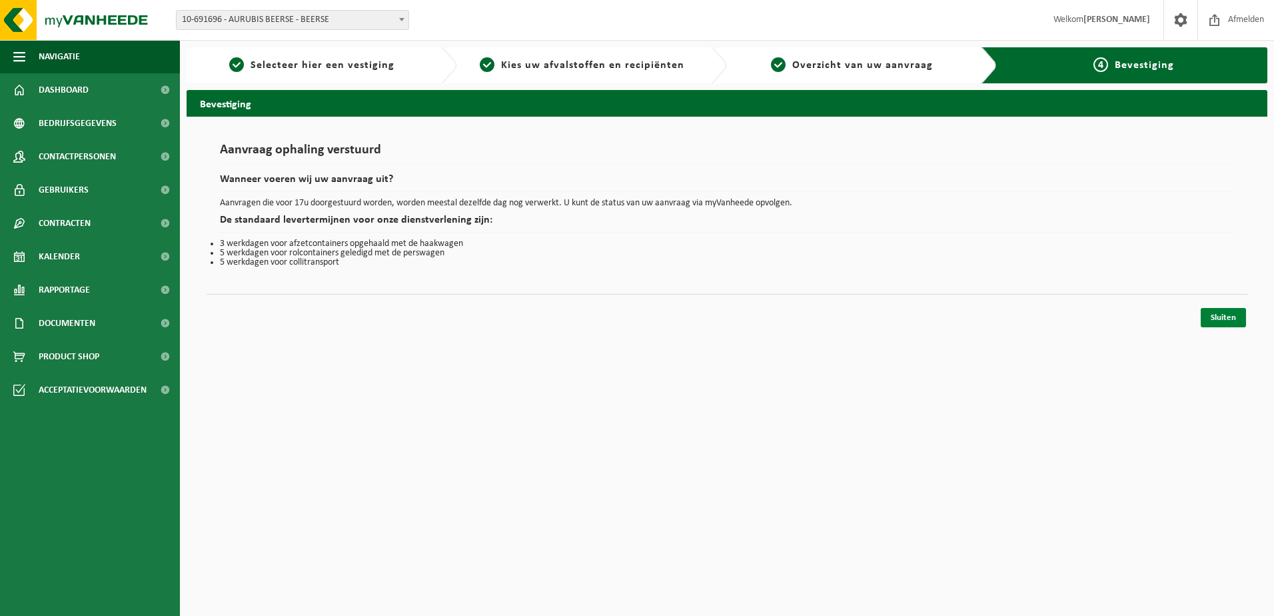
click at [1222, 316] on link "Sluiten" at bounding box center [1223, 317] width 45 height 19
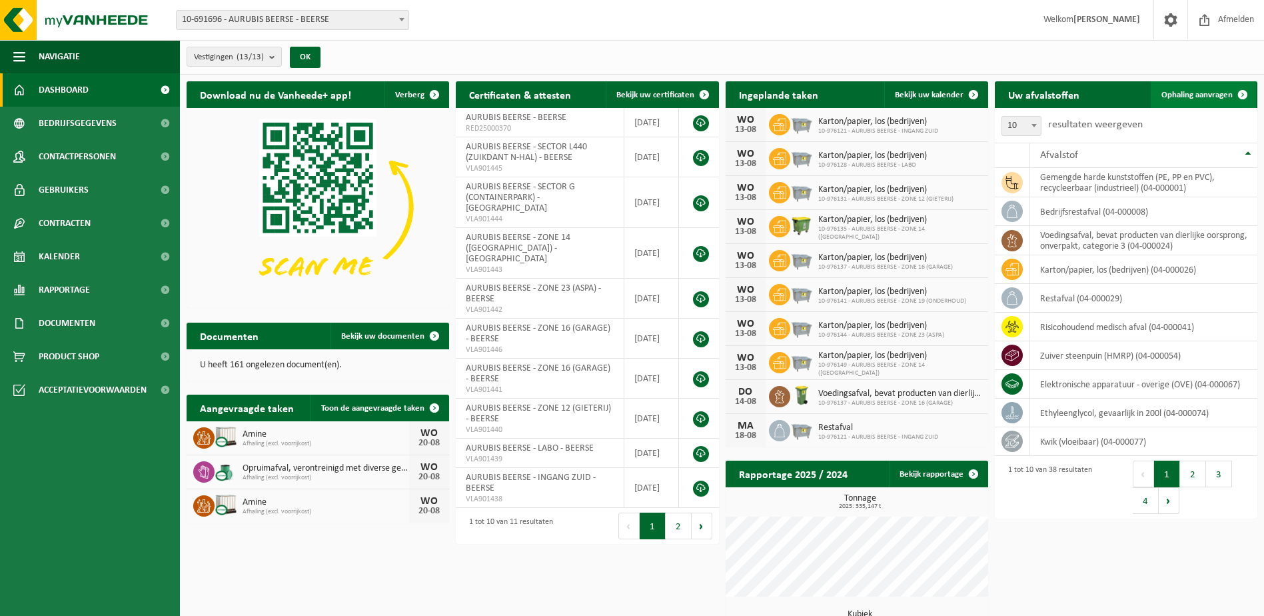
click at [1176, 91] on span "Ophaling aanvragen" at bounding box center [1196, 95] width 71 height 9
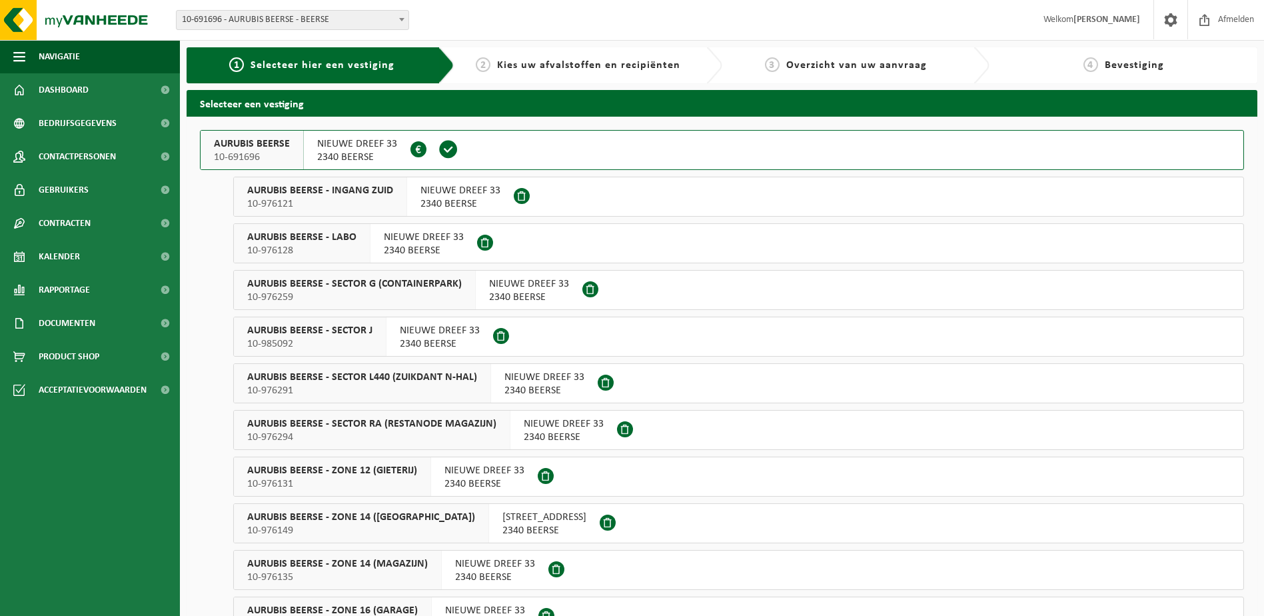
click at [352, 150] on span "NIEUWE DREEF 33" at bounding box center [357, 143] width 80 height 13
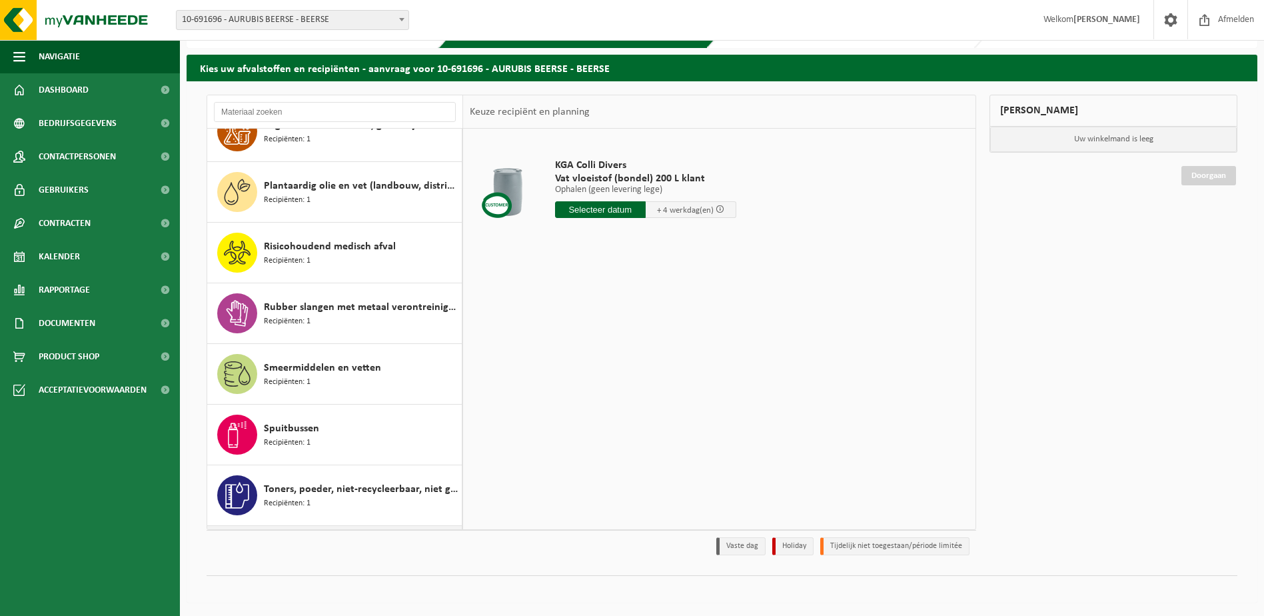
scroll to position [1036, 0]
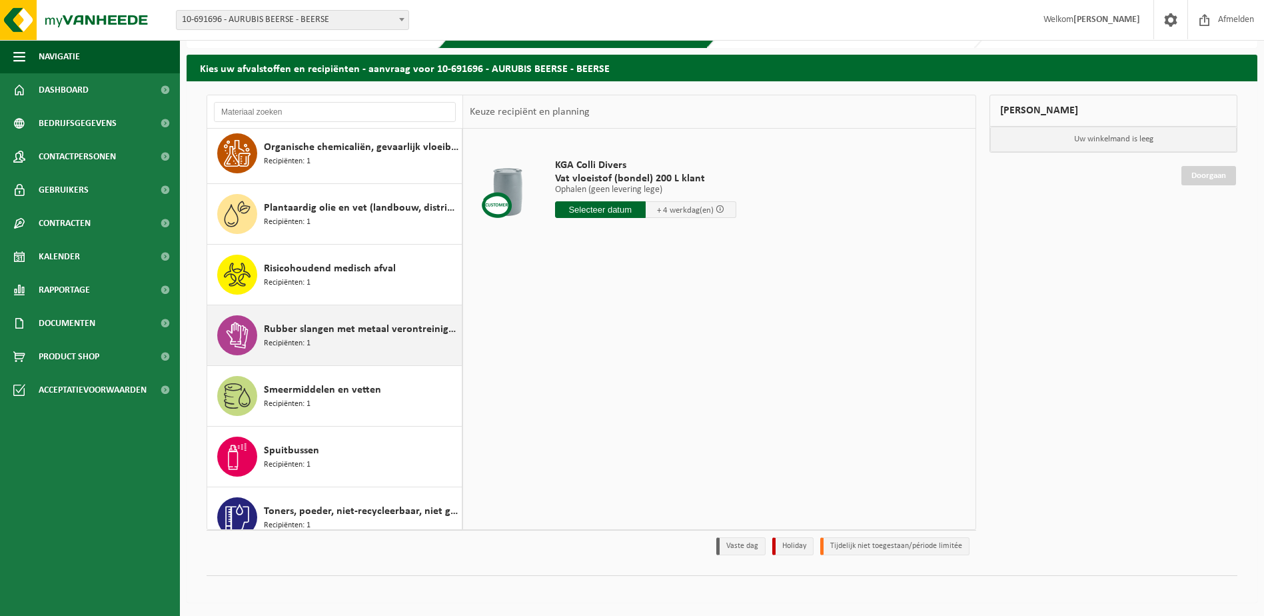
click at [341, 344] on div "Rubber slangen met metaal verontreinigd met olie Recipiënten: 1" at bounding box center [361, 335] width 195 height 40
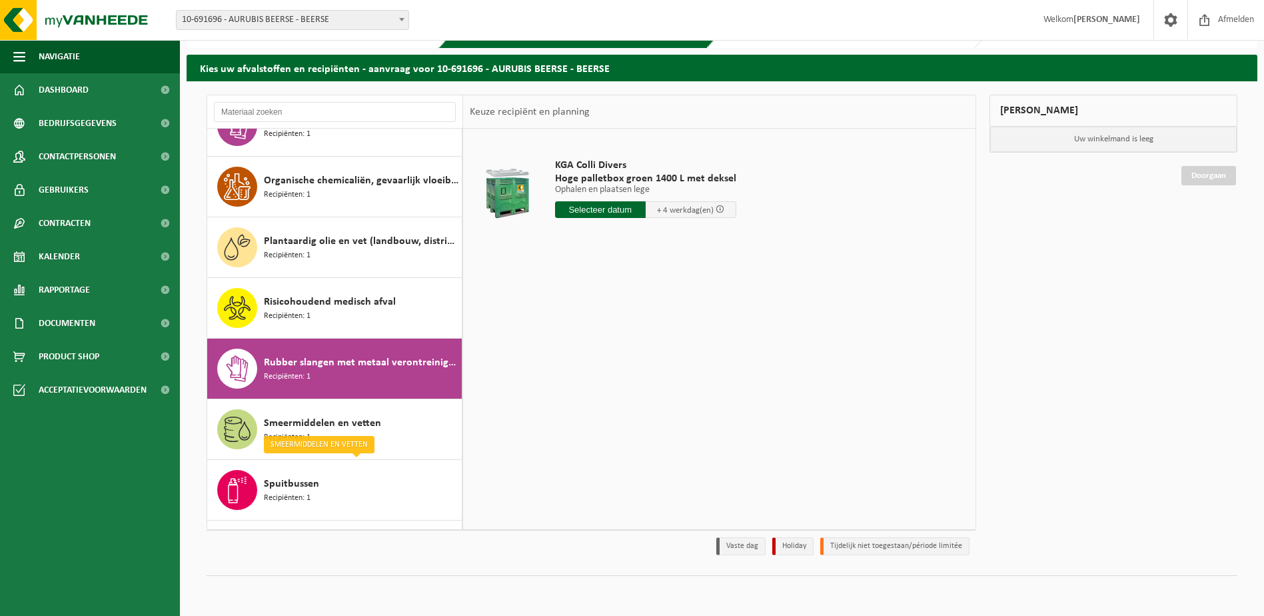
scroll to position [946, 0]
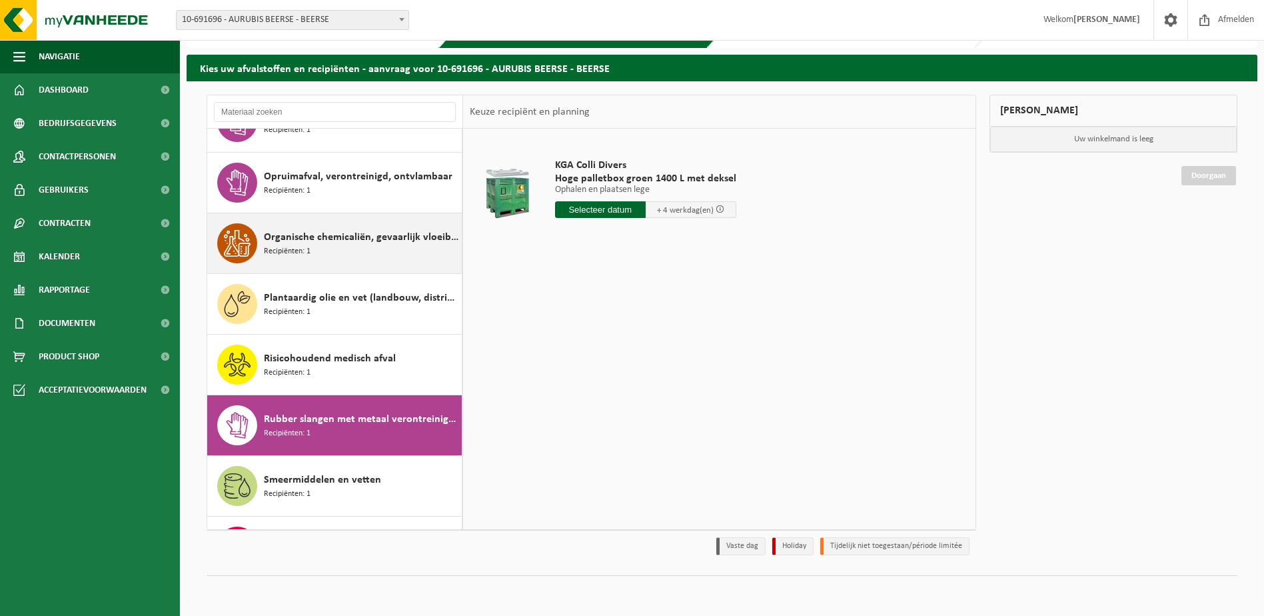
click at [366, 270] on div "Organische chemicaliën, gevaarlijk vloeibaar in kleinverpakking Recipiënten: 1" at bounding box center [334, 243] width 255 height 60
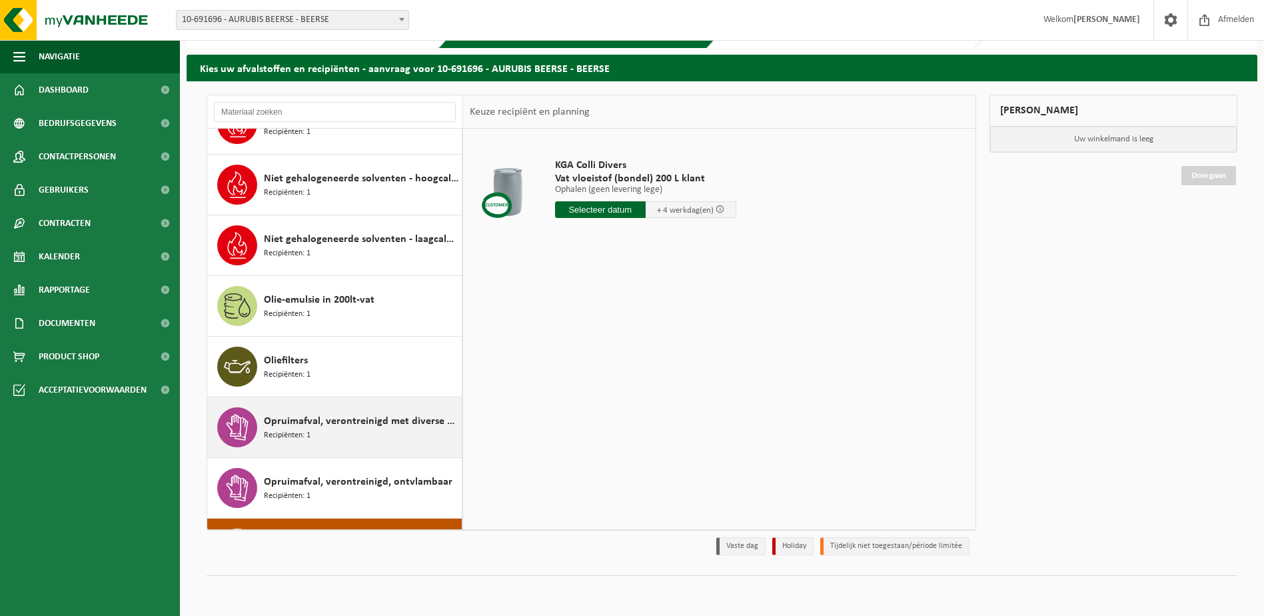
scroll to position [631, 0]
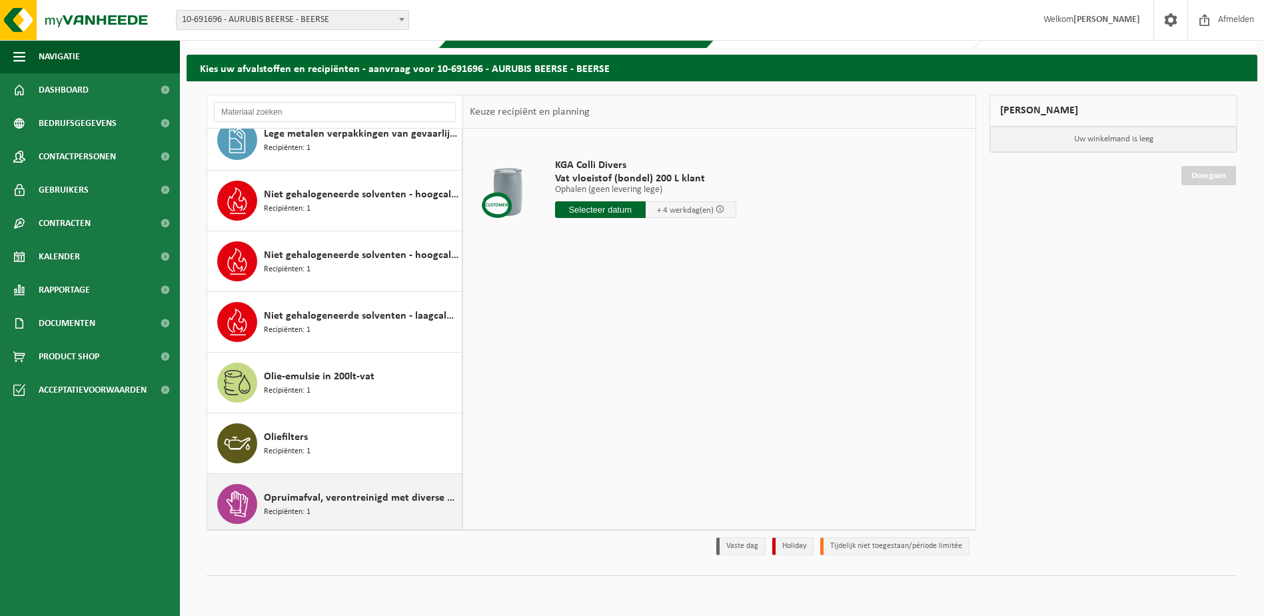
click at [362, 324] on div "Niet gehalogeneerde solventen - laagcalorisch in 200lt-vat Recipiënten: 1" at bounding box center [361, 322] width 195 height 40
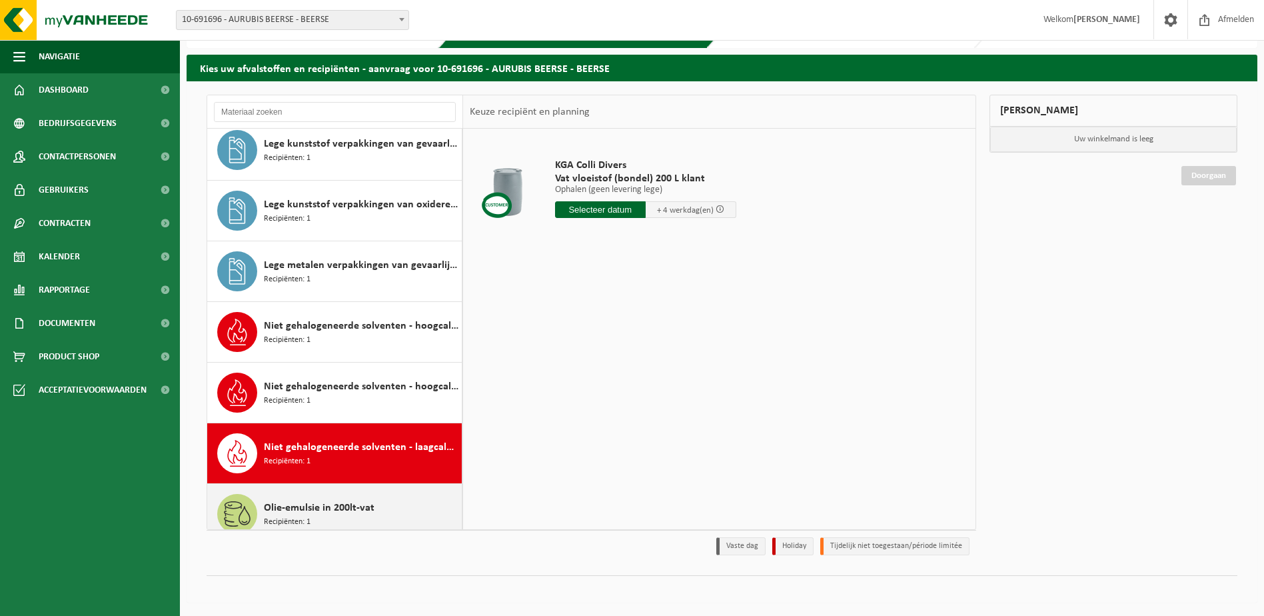
scroll to position [394, 0]
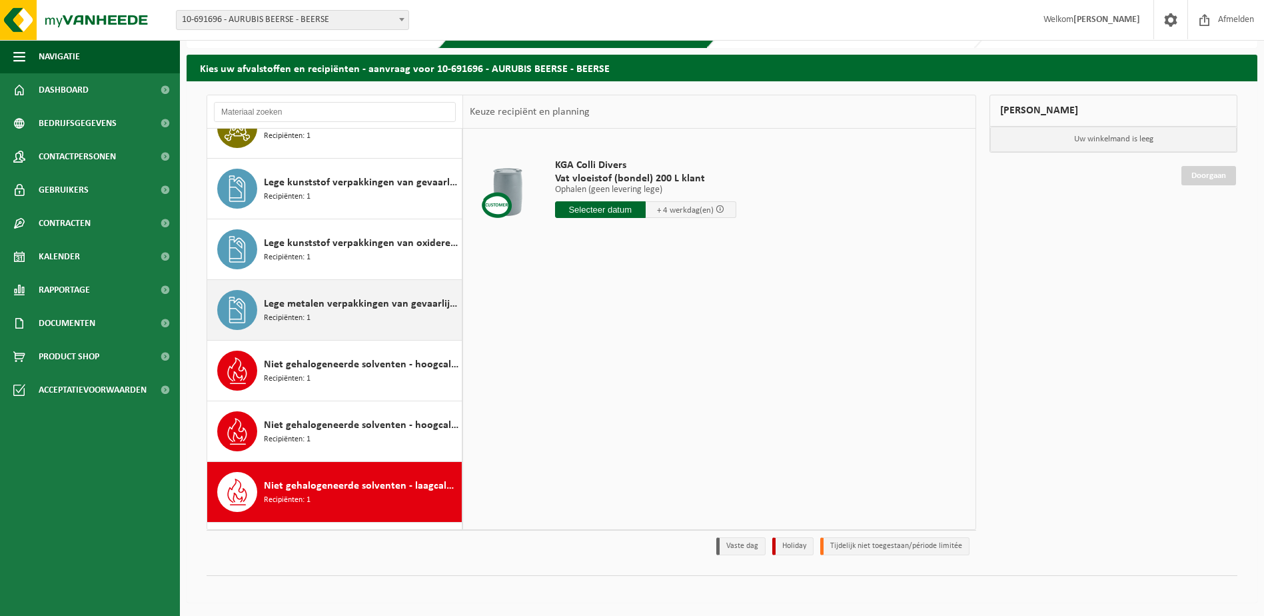
click at [362, 319] on div "Lege metalen verpakkingen van gevaarlijke stoffen Recipiënten: 1" at bounding box center [361, 310] width 195 height 40
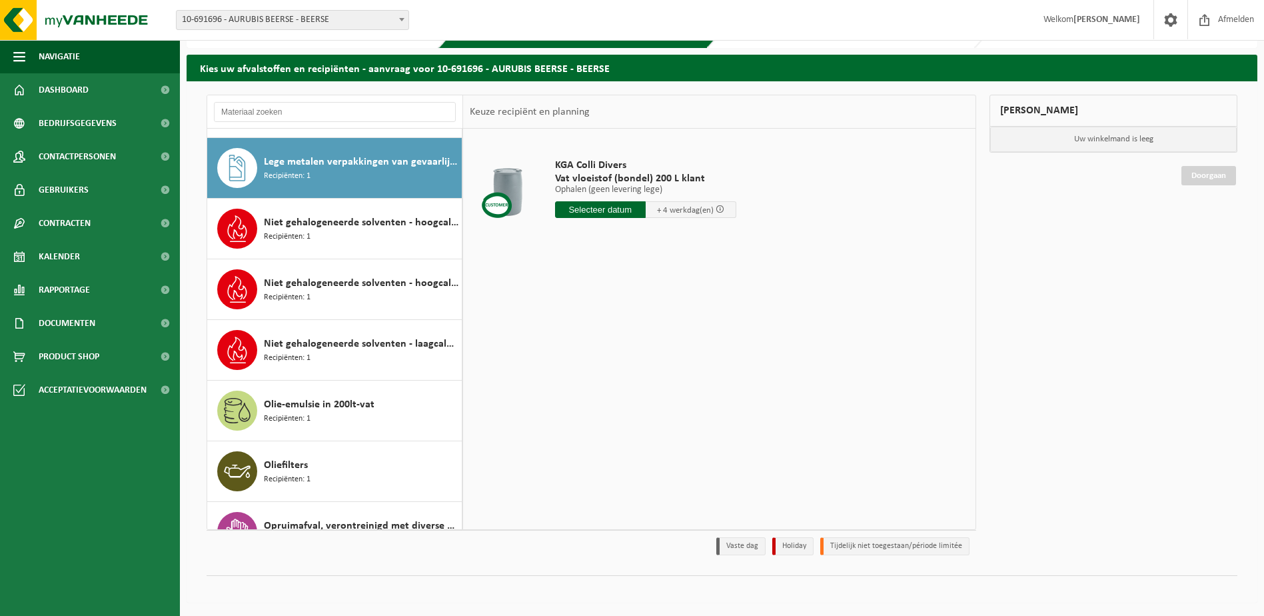
scroll to position [546, 0]
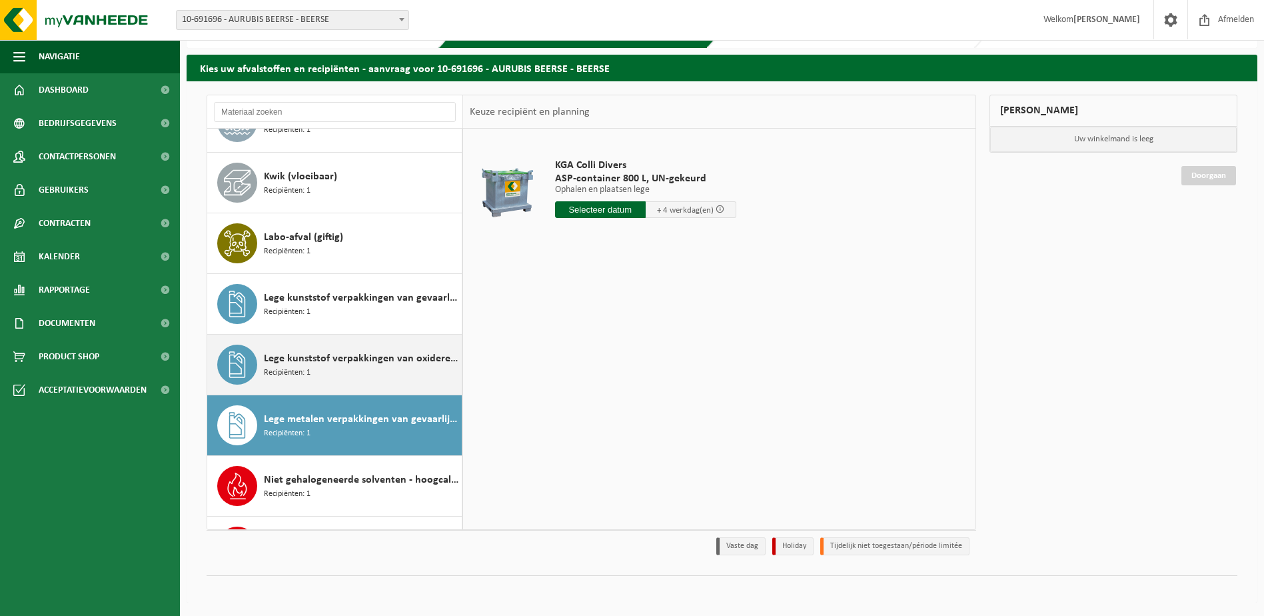
click at [370, 381] on div "Lege kunststof verpakkingen van oxiderende stoffen Recipiënten: 1" at bounding box center [361, 364] width 195 height 40
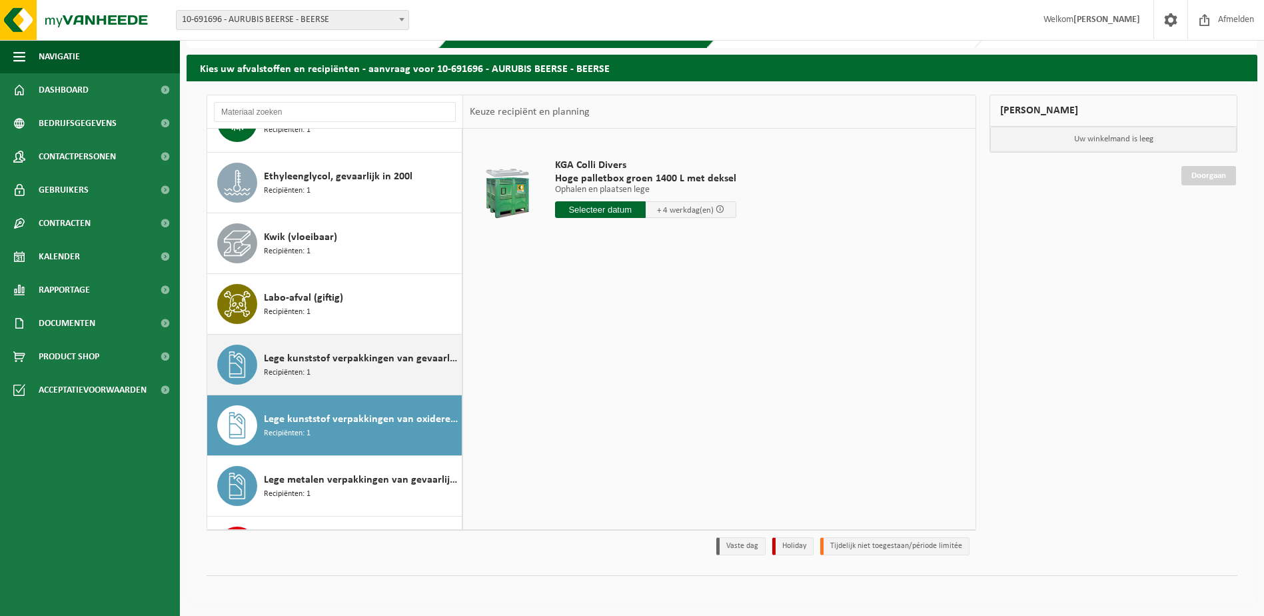
click at [365, 392] on div "Lege kunststof verpakkingen van gevaarlijke stoffen Recipiënten: 1" at bounding box center [334, 364] width 255 height 60
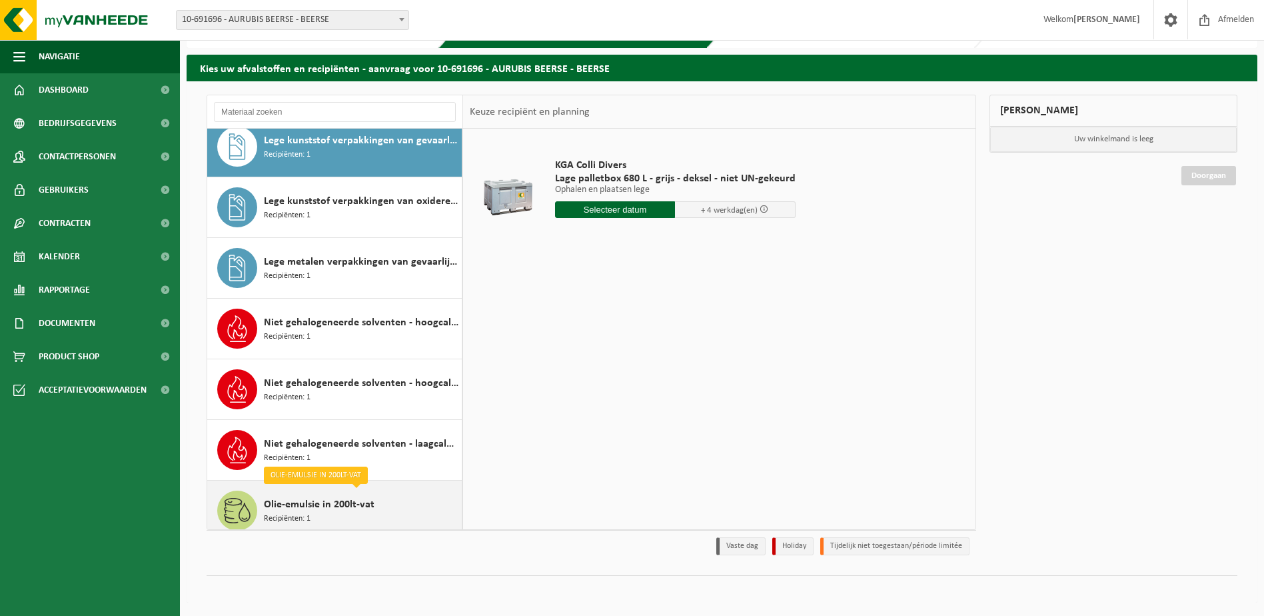
scroll to position [370, 0]
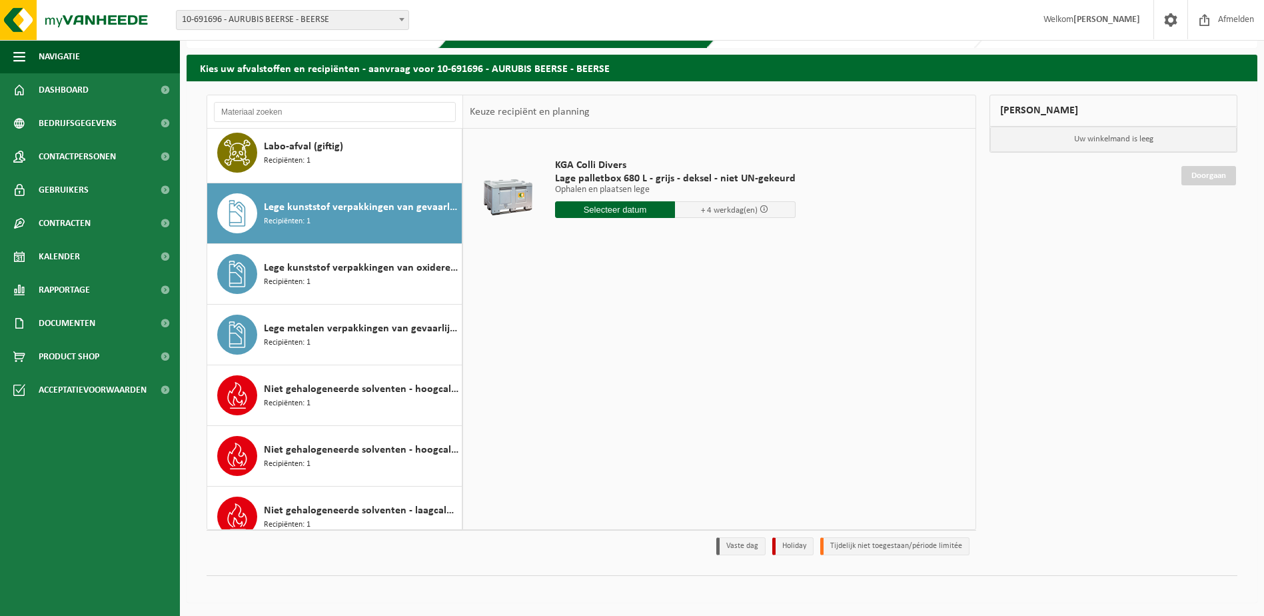
click at [374, 215] on span "Lege kunststof verpakkingen van gevaarlijke stoffen" at bounding box center [361, 207] width 195 height 16
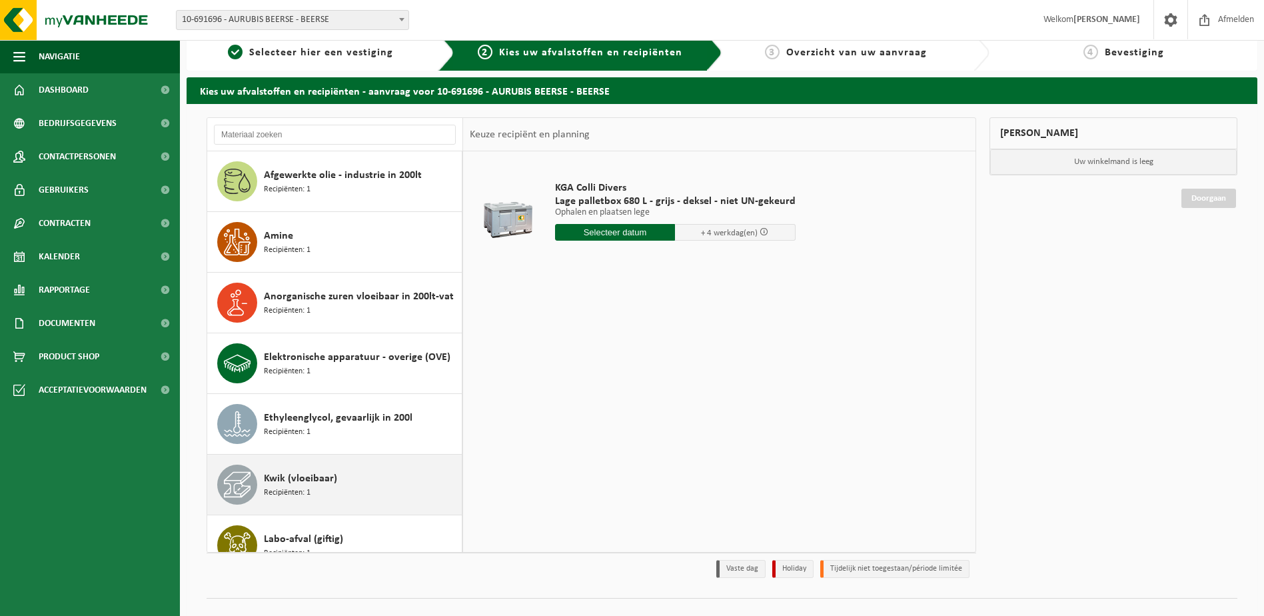
scroll to position [0, 0]
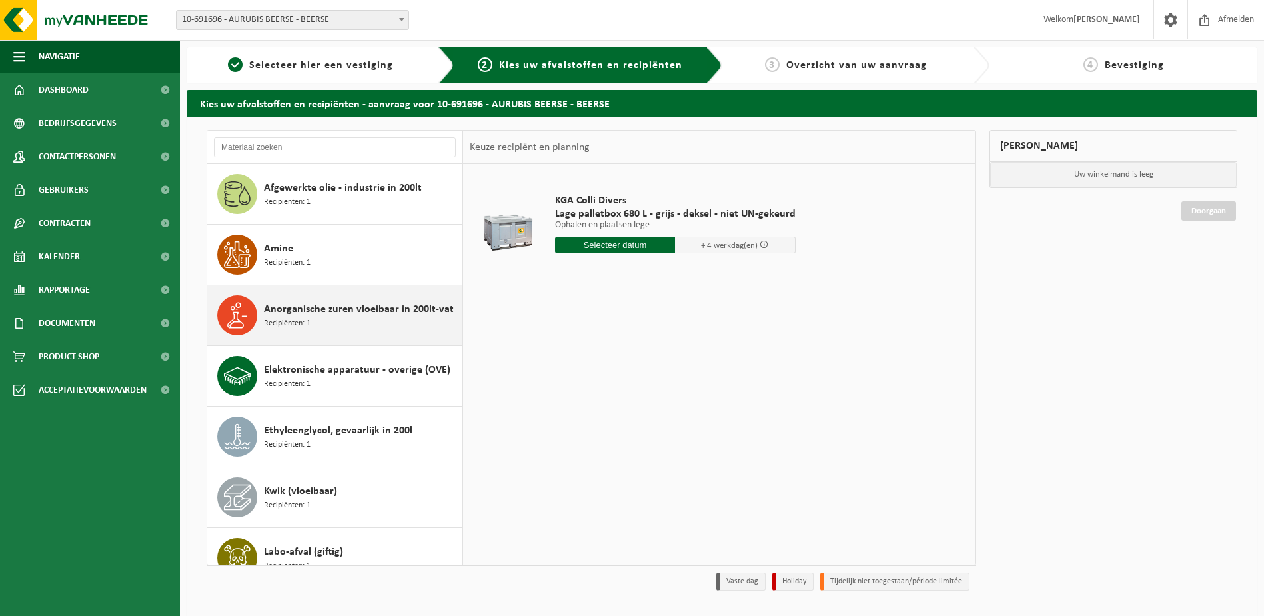
click at [378, 317] on div "Anorganische zuren vloeibaar in 200lt-vat Recipiënten: 1" at bounding box center [361, 315] width 195 height 40
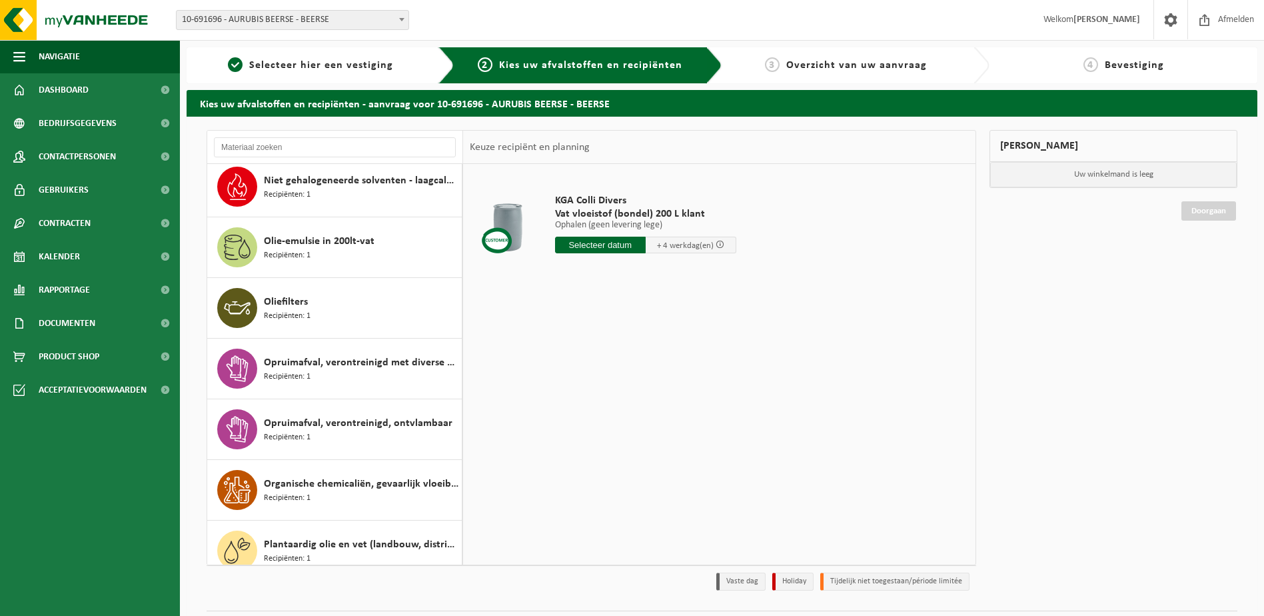
scroll to position [800, 0]
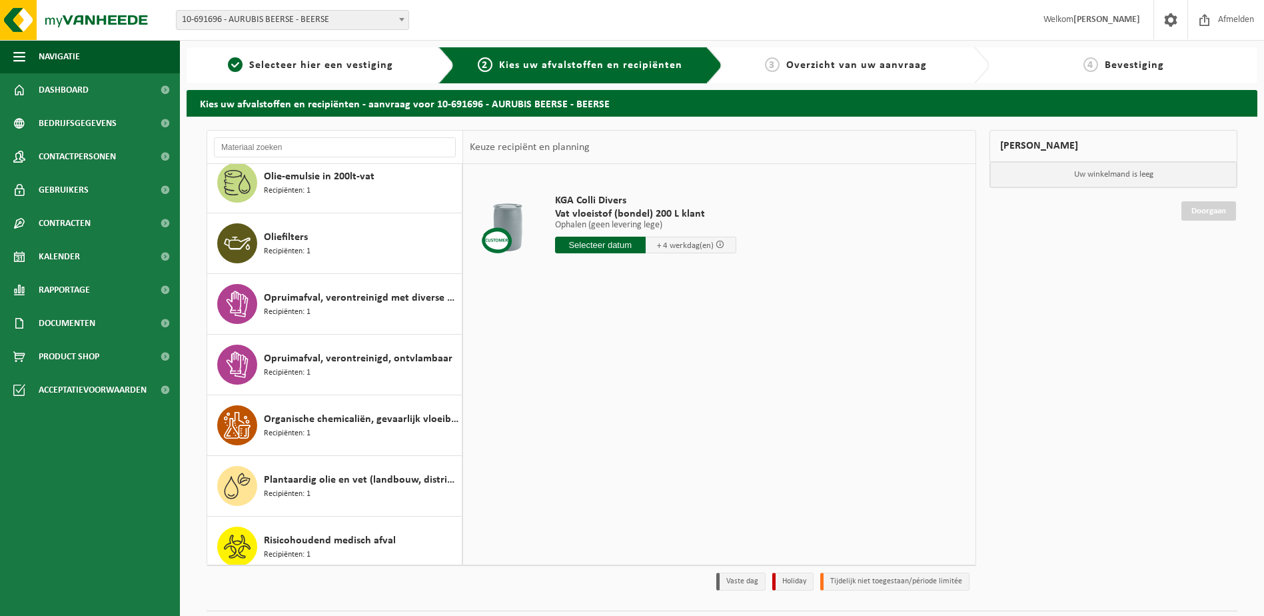
click at [379, 261] on div "Oliefilters Recipiënten: 1" at bounding box center [361, 243] width 195 height 40
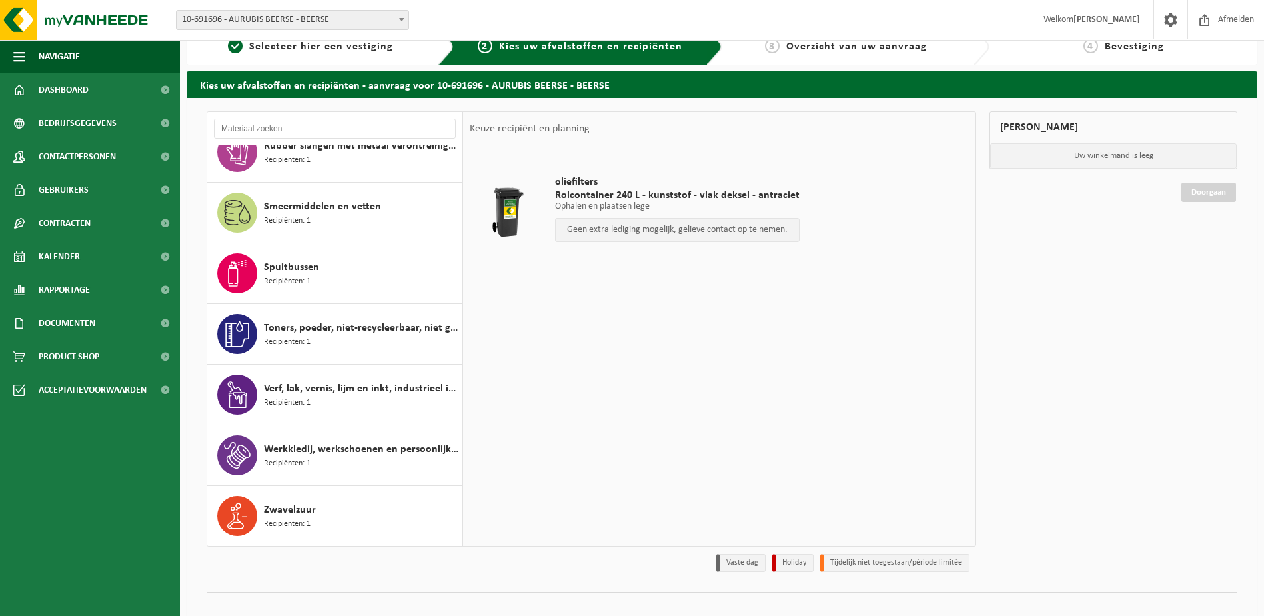
scroll to position [35, 0]
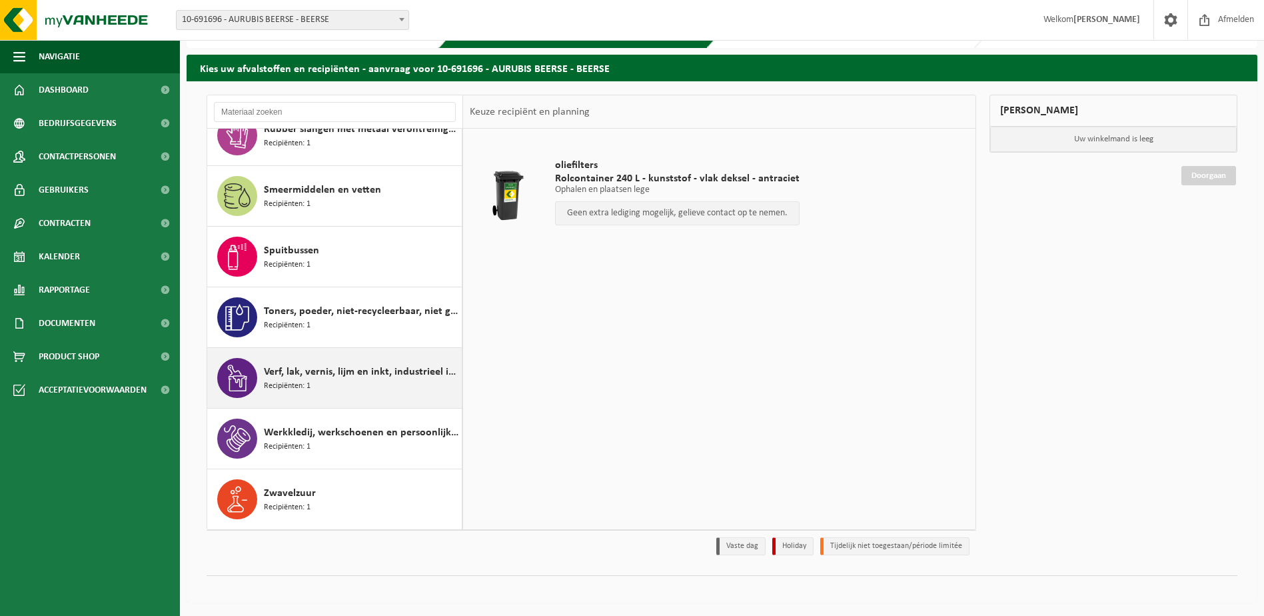
click at [380, 395] on div "Verf, lak, vernis, lijm en inkt, industrieel in kleinverpakking Recipiënten: 1" at bounding box center [361, 378] width 195 height 40
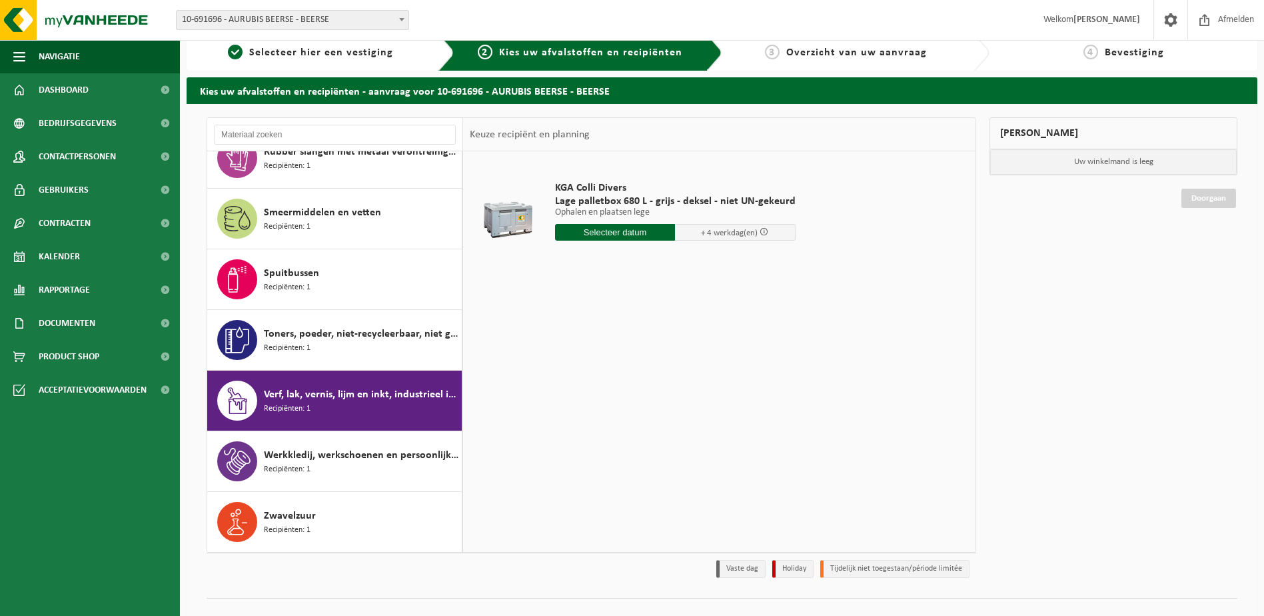
scroll to position [0, 0]
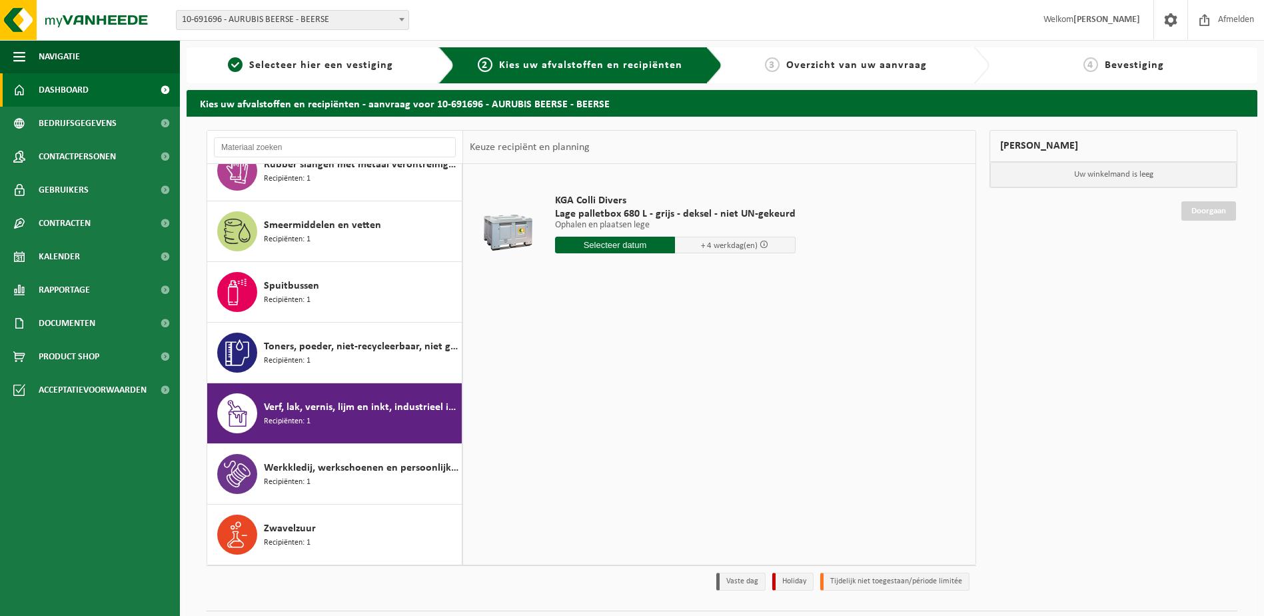
click at [92, 95] on link "Dashboard" at bounding box center [90, 89] width 180 height 33
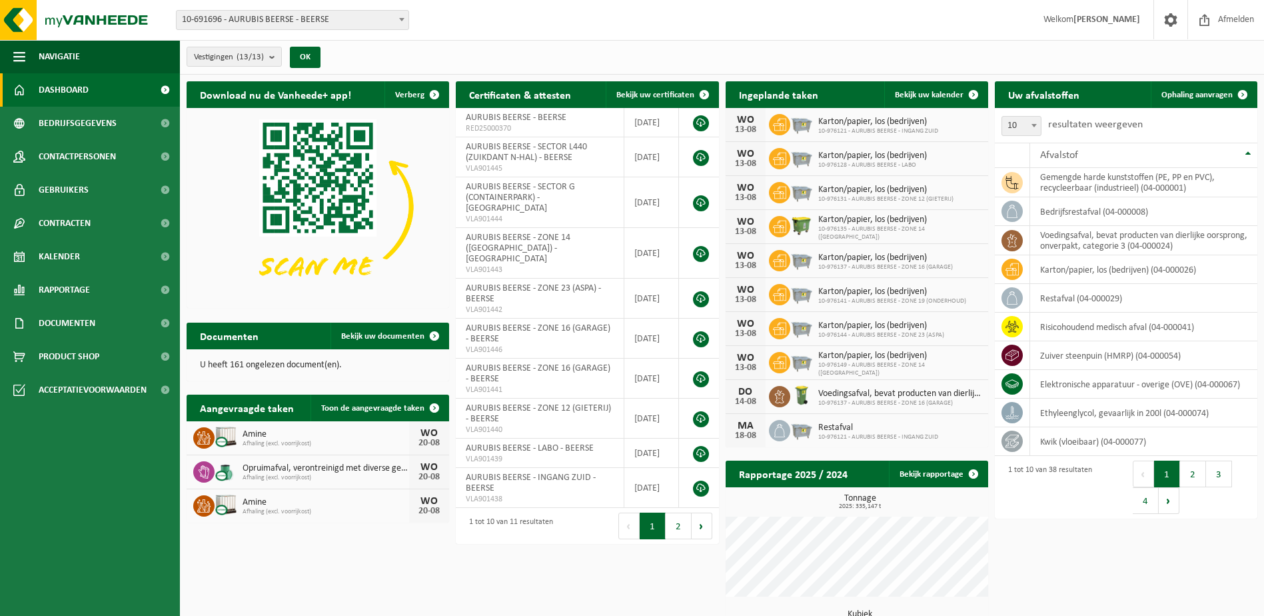
drag, startPoint x: 336, startPoint y: 436, endPoint x: 292, endPoint y: 435, distance: 44.6
click at [288, 432] on span "Amine" at bounding box center [326, 434] width 167 height 11
click at [1198, 474] on button "2" at bounding box center [1193, 473] width 26 height 27
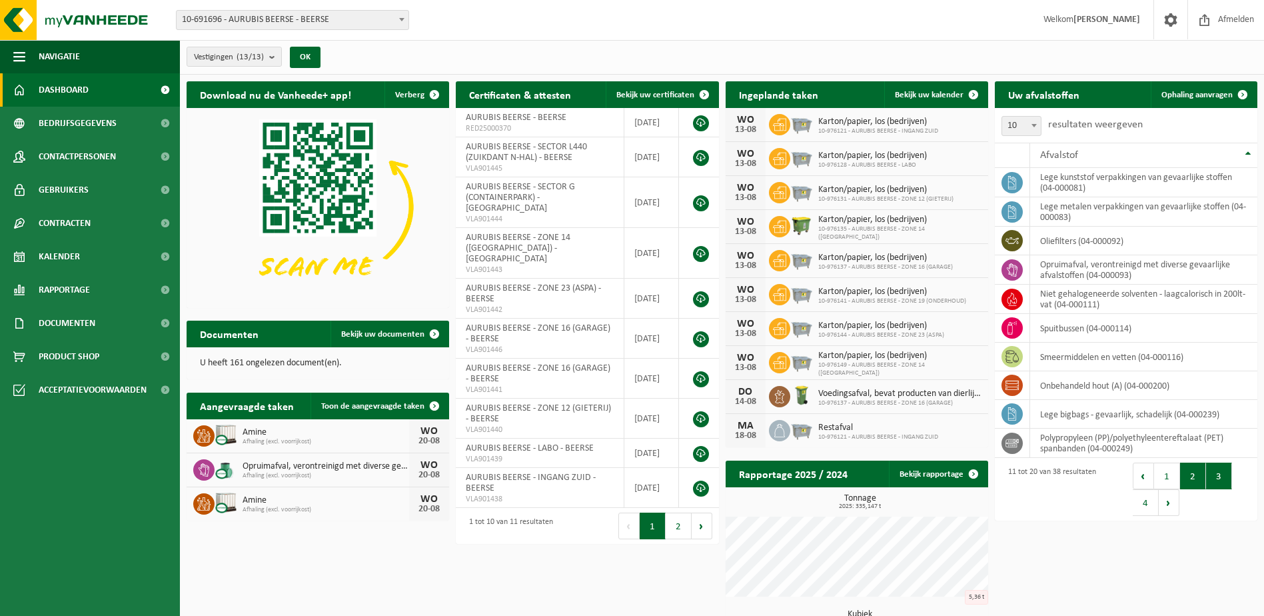
click at [1217, 473] on button "3" at bounding box center [1219, 475] width 26 height 27
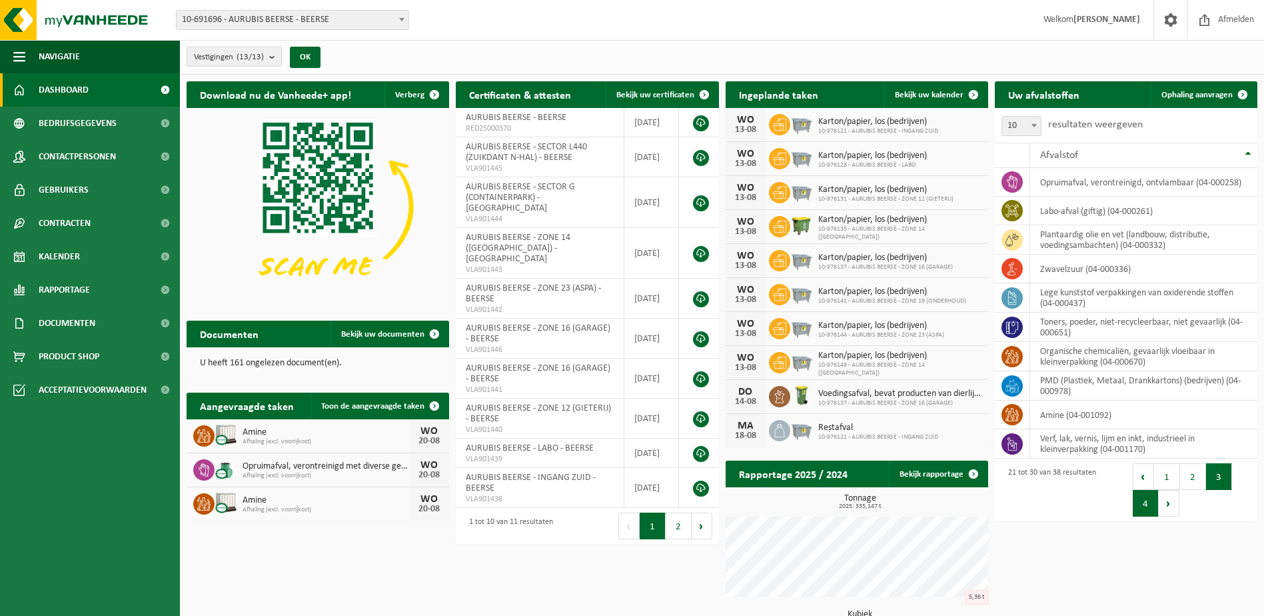
click at [1141, 508] on button "4" at bounding box center [1146, 503] width 26 height 27
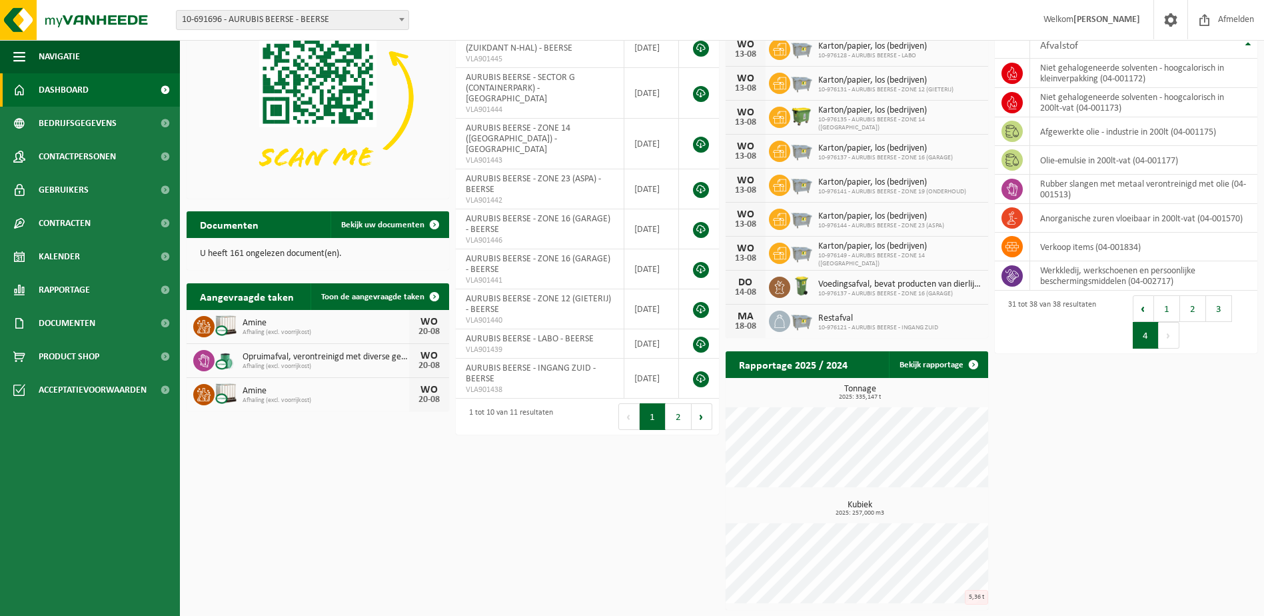
scroll to position [43, 0]
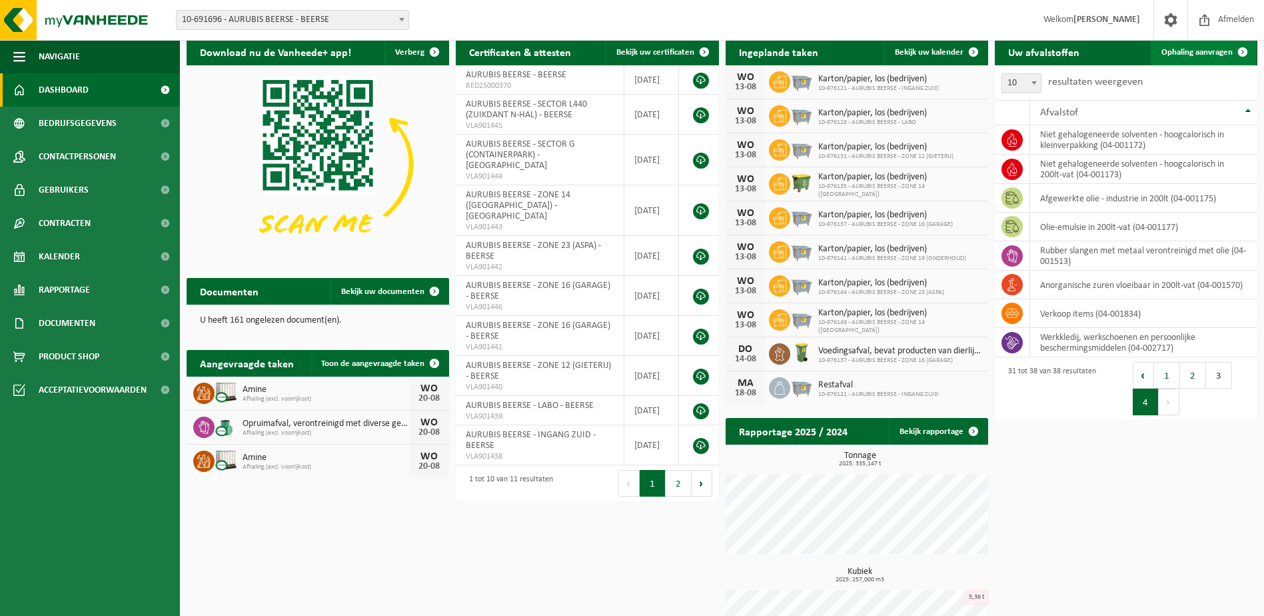
click at [1199, 54] on span "Ophaling aanvragen" at bounding box center [1196, 52] width 71 height 9
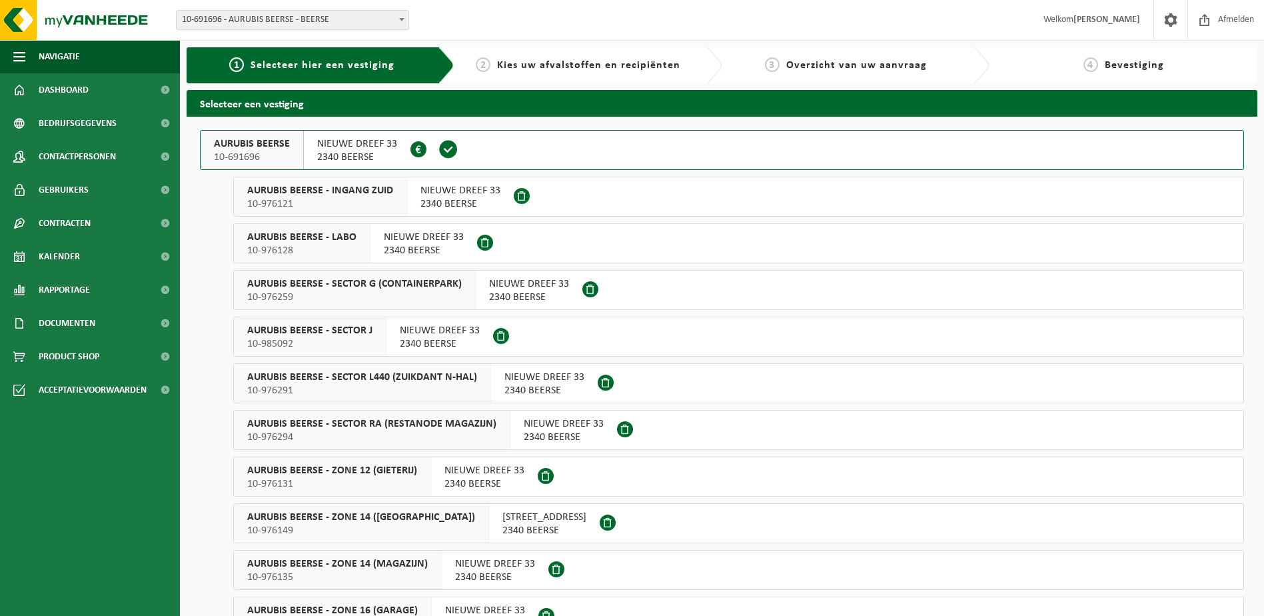
click at [457, 191] on span "NIEUWE DREEF 33" at bounding box center [460, 190] width 80 height 13
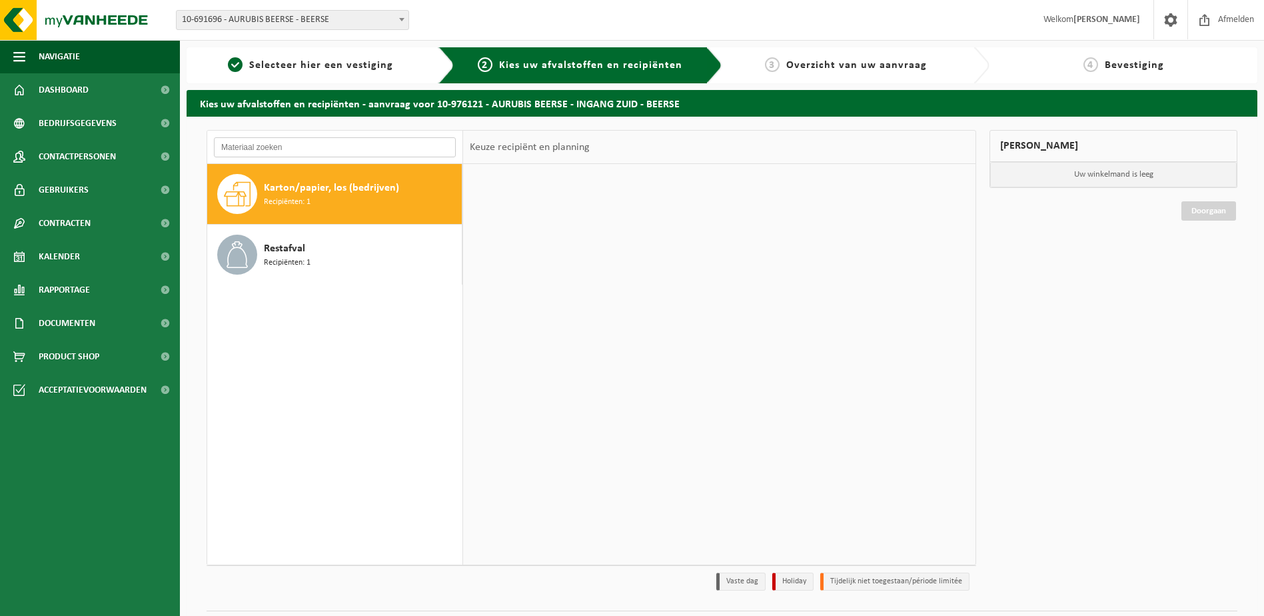
click at [382, 140] on input "text" at bounding box center [335, 147] width 242 height 20
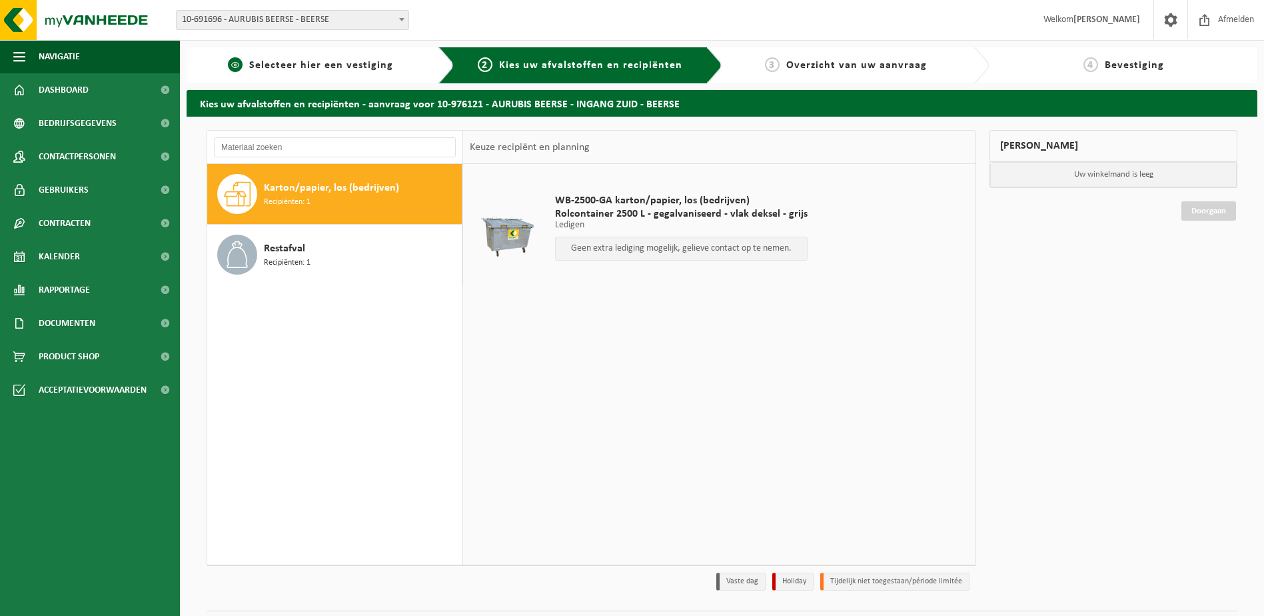
click at [322, 73] on div "1 Selecteer hier een vestiging" at bounding box center [321, 65] width 268 height 36
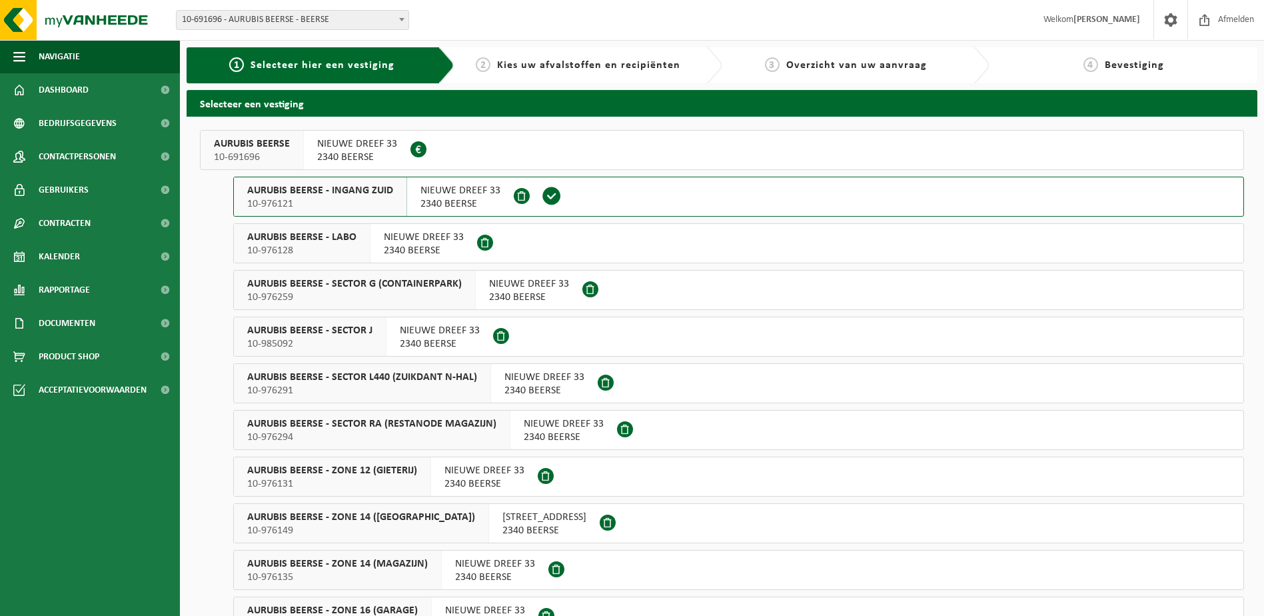
click at [346, 157] on span "2340 BEERSE" at bounding box center [357, 157] width 80 height 13
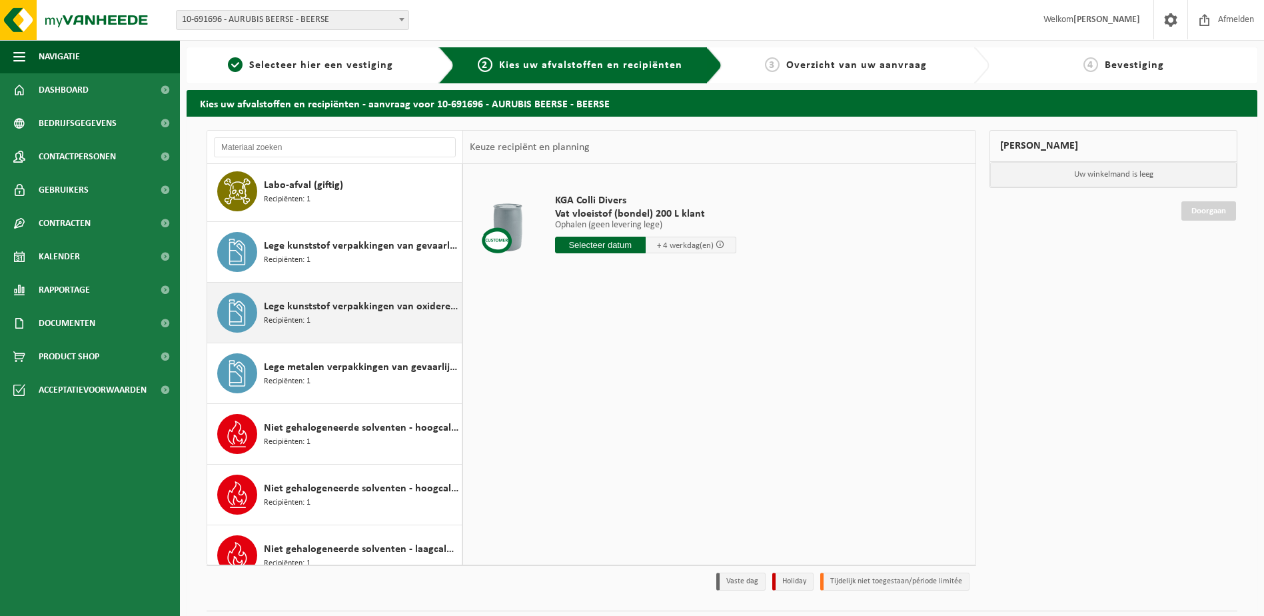
scroll to position [466, 0]
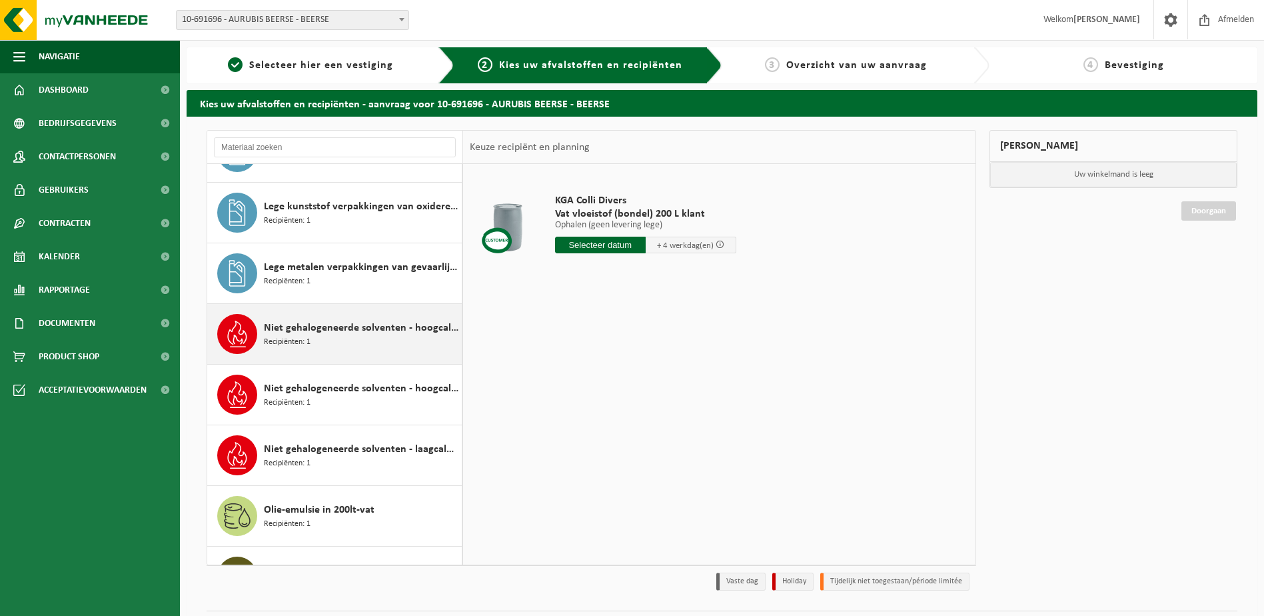
click at [351, 330] on span "Niet gehalogeneerde solventen - hoogcalorisch in 200lt-vat" at bounding box center [361, 328] width 195 height 16
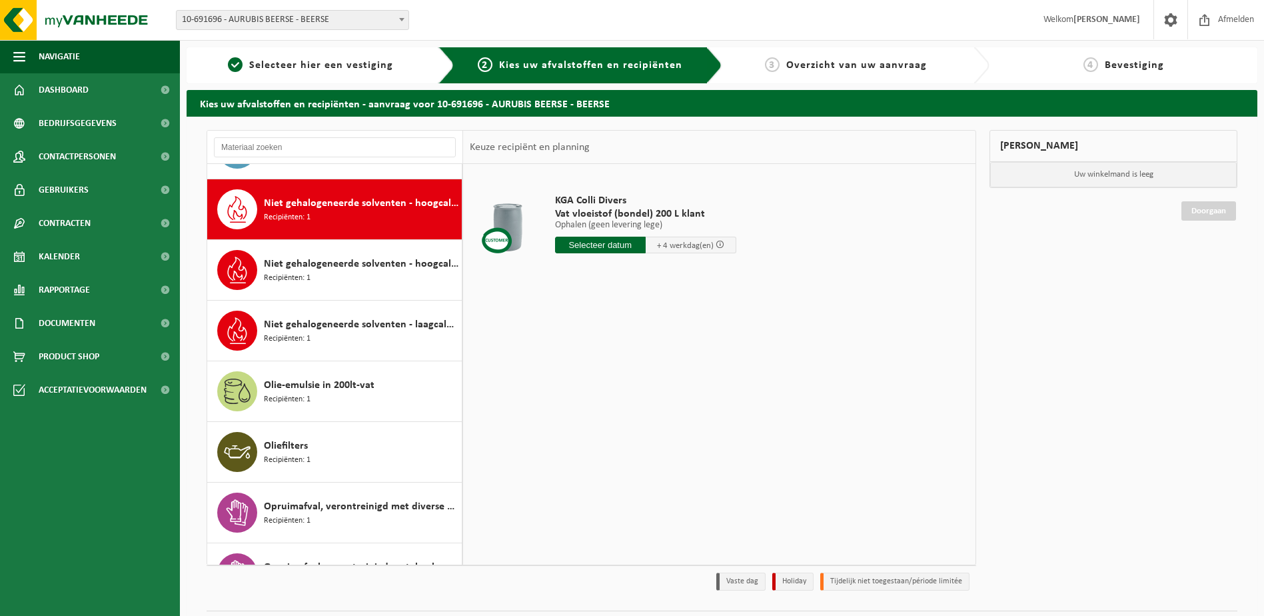
scroll to position [606, 0]
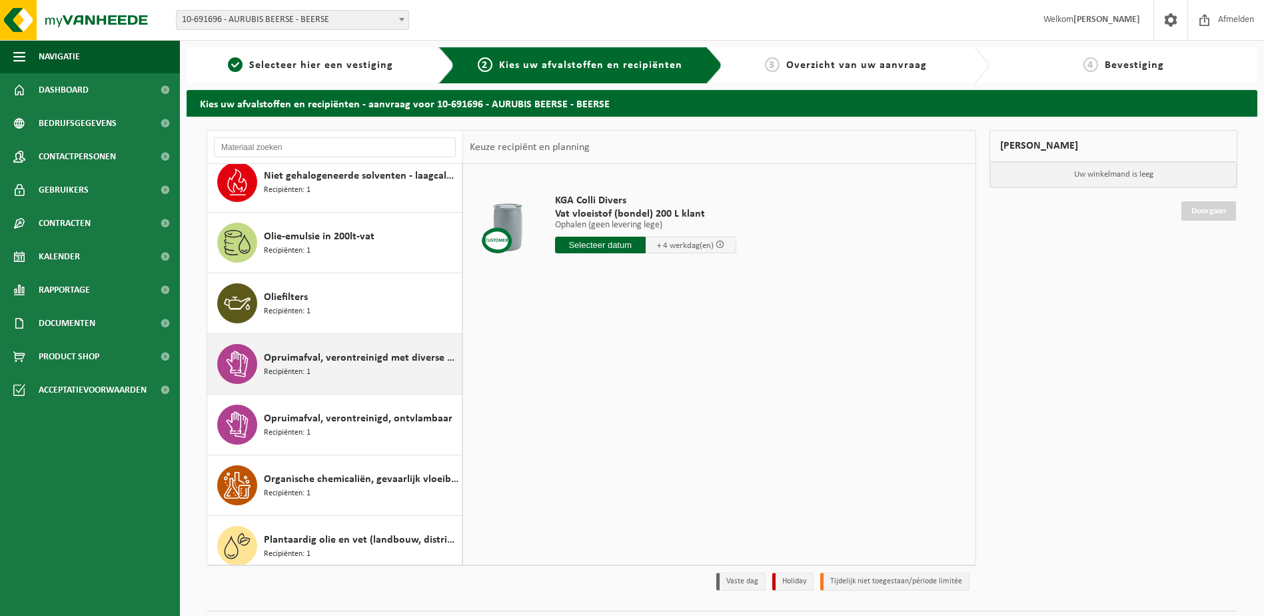
click at [359, 362] on span "Opruimafval, verontreinigd met diverse gevaarlijke afvalstoffen" at bounding box center [361, 358] width 195 height 16
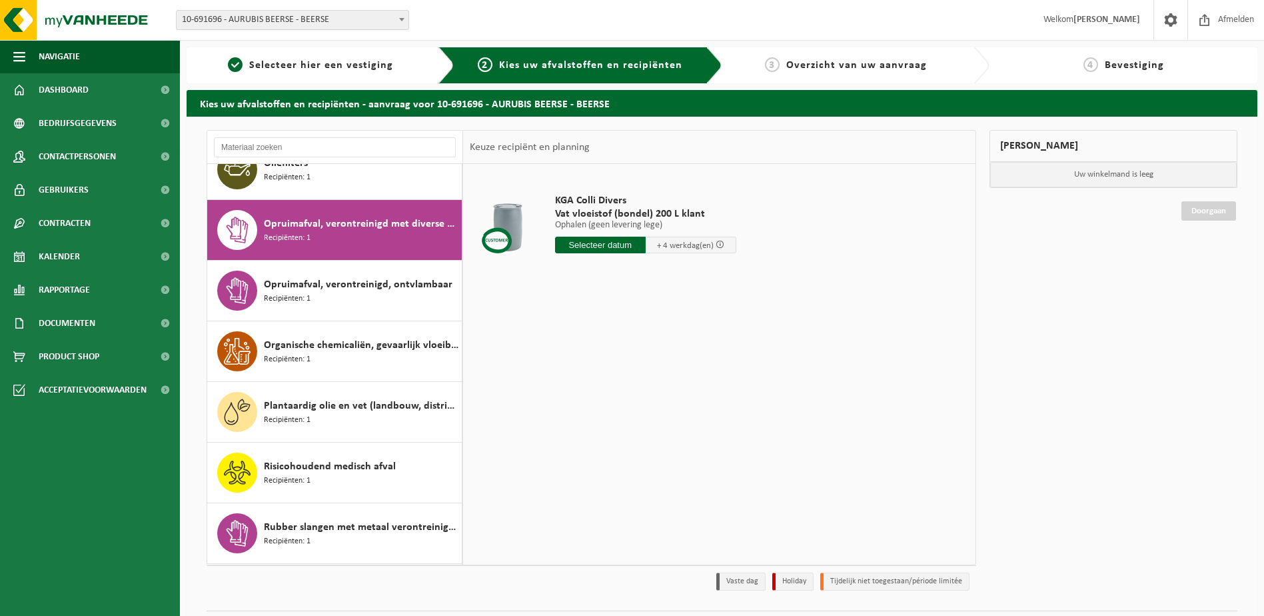
scroll to position [909, 0]
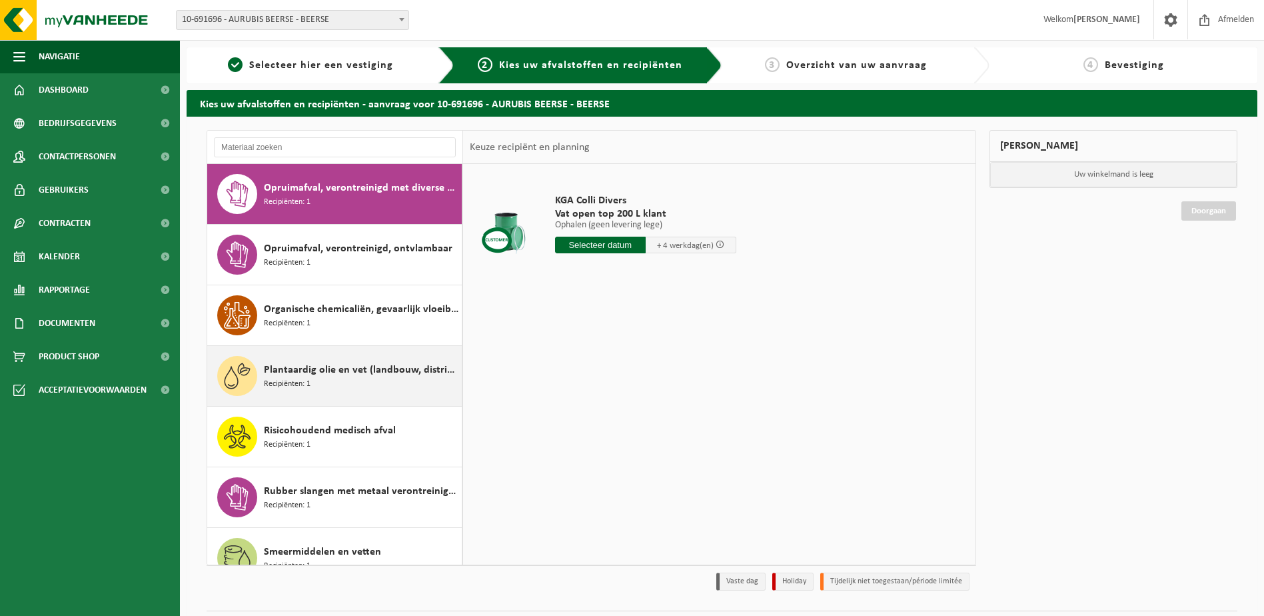
click at [344, 364] on span "Plantaardig olie en vet (landbouw, distributie, voedingsambachten)" at bounding box center [361, 370] width 195 height 16
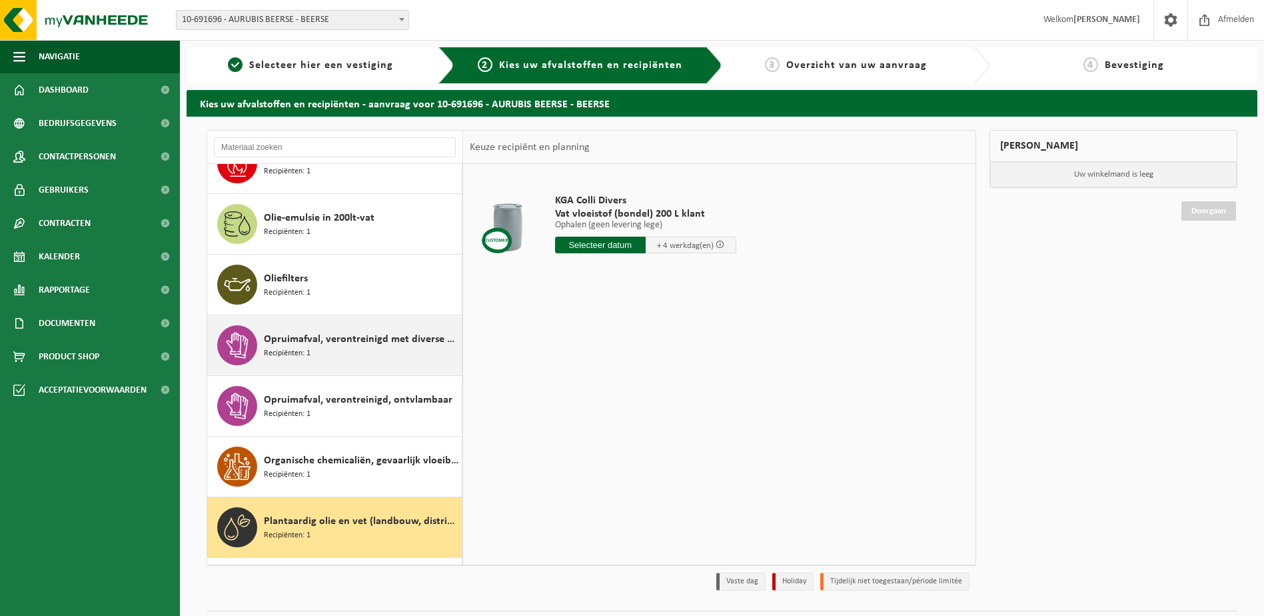
scroll to position [825, 0]
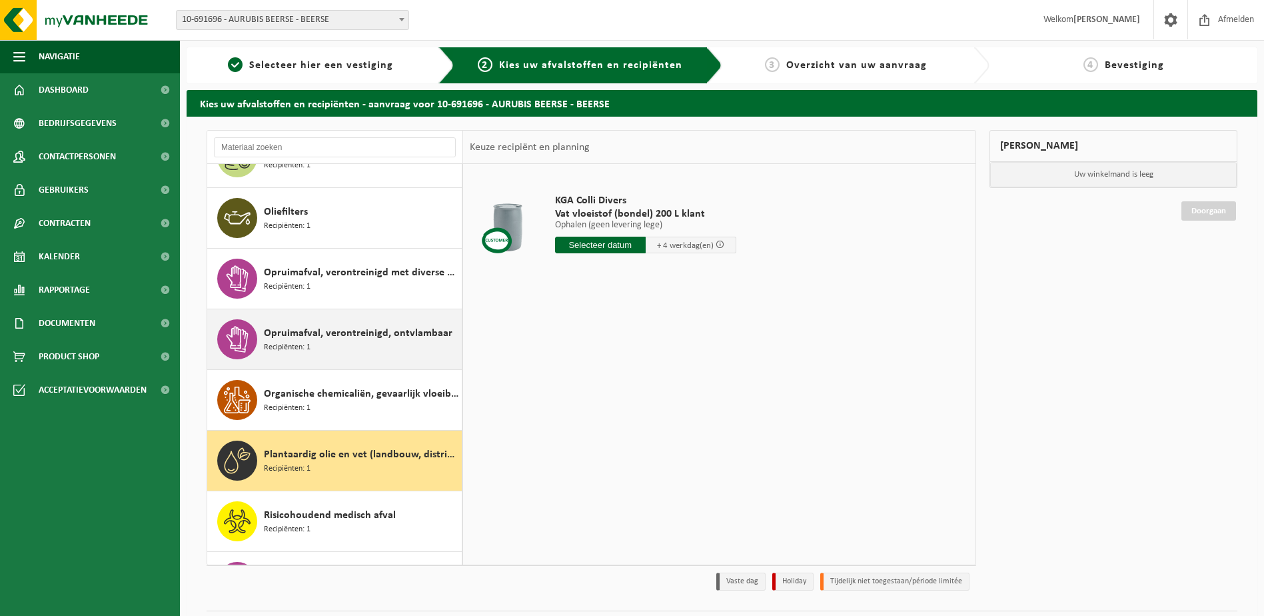
click at [344, 349] on div "Opruimafval, verontreinigd, ontvlambaar Recipiënten: 1" at bounding box center [361, 339] width 195 height 40
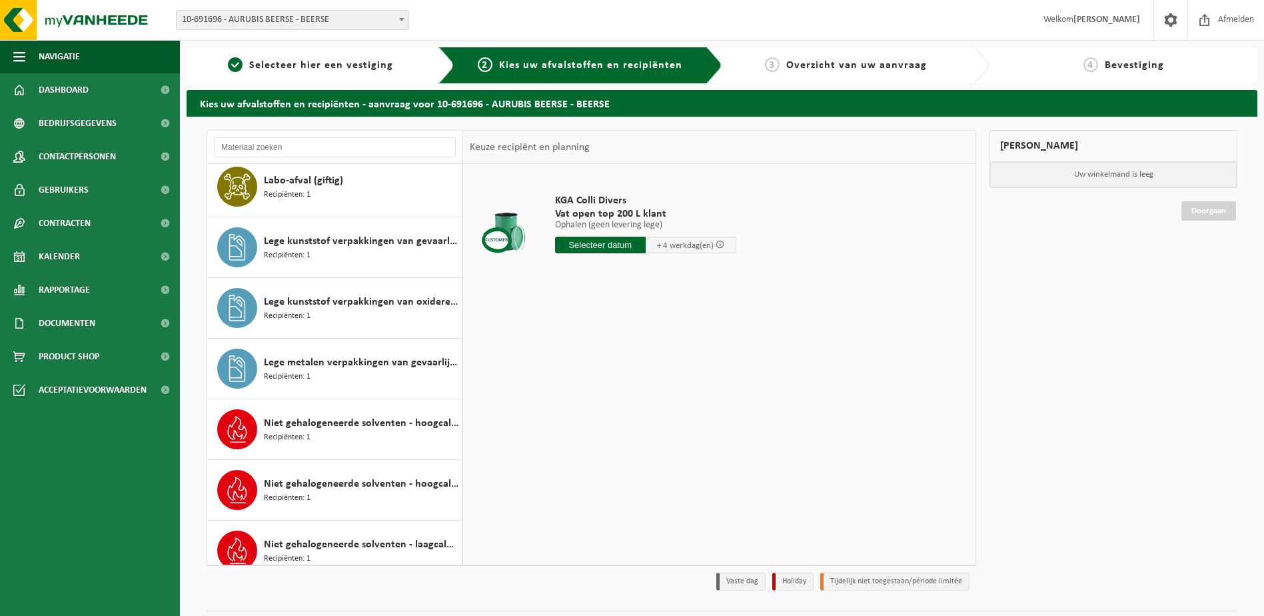
scroll to position [370, 0]
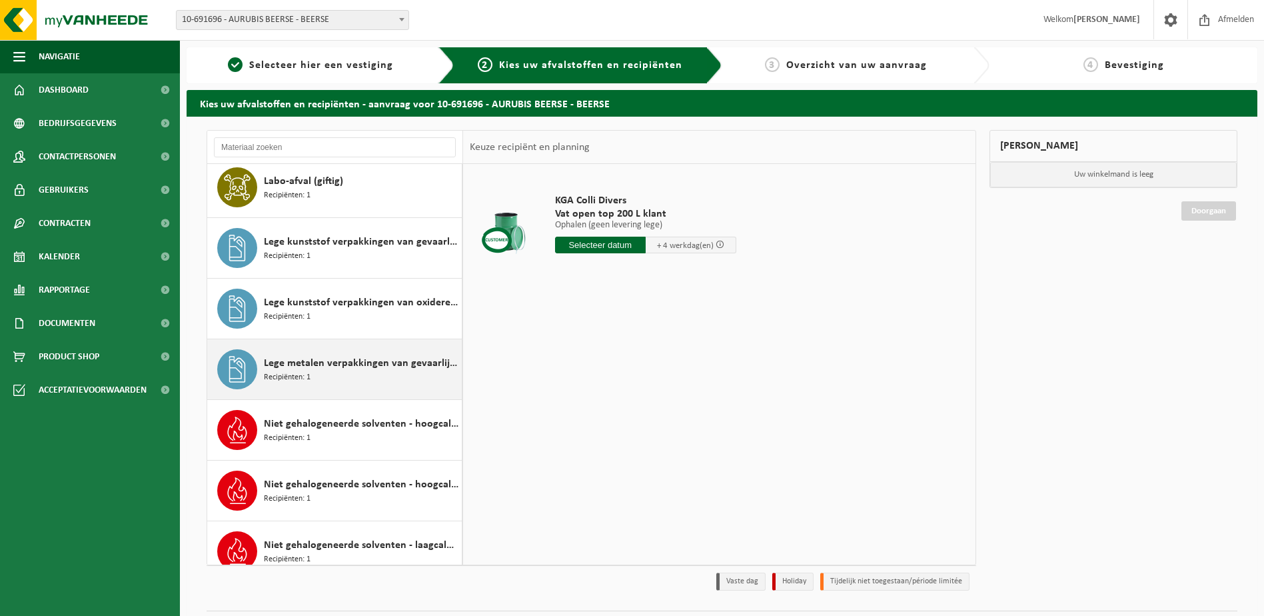
click at [340, 362] on span "Lege metalen verpakkingen van gevaarlijke stoffen" at bounding box center [361, 363] width 195 height 16
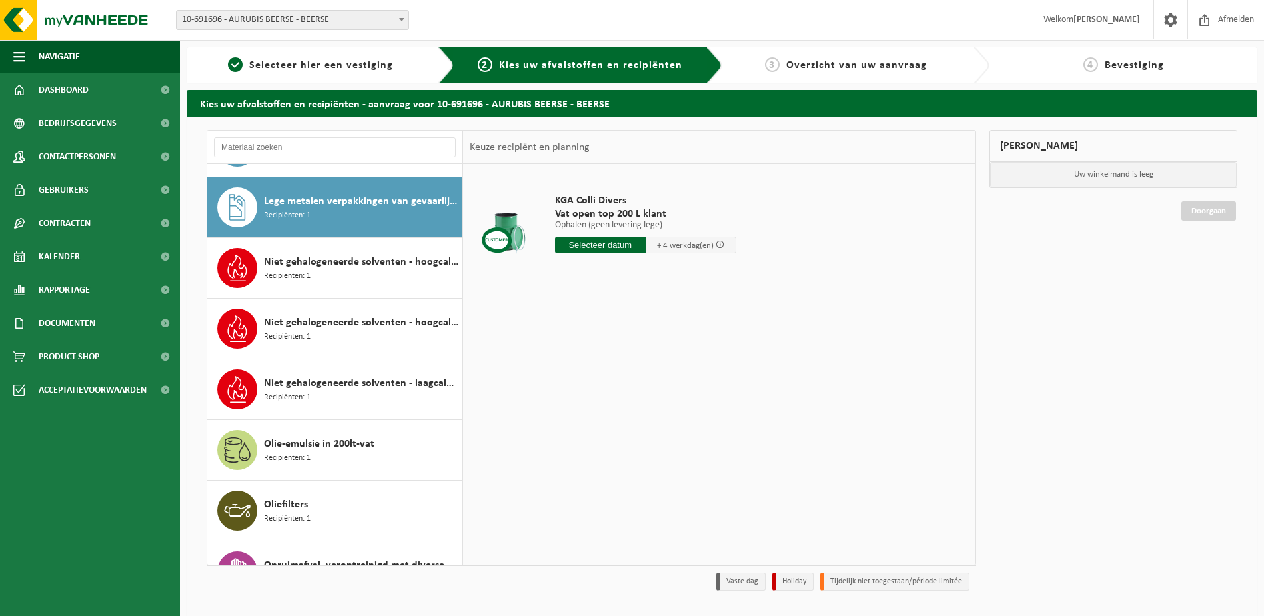
scroll to position [546, 0]
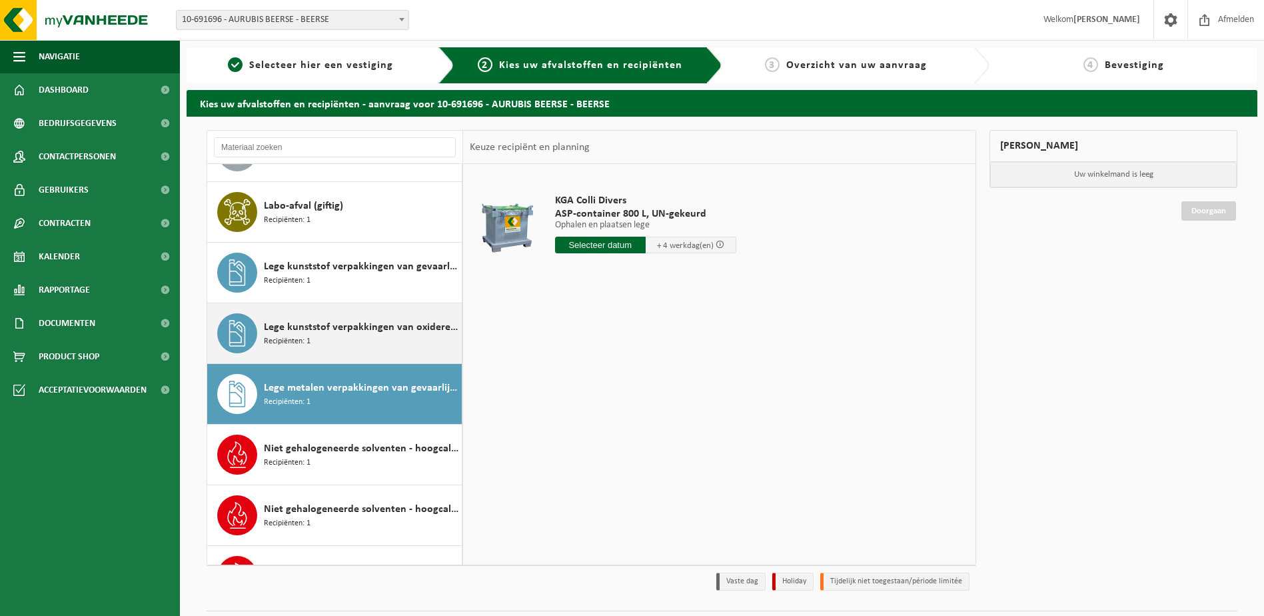
click at [380, 330] on span "Lege kunststof verpakkingen van oxiderende stoffen" at bounding box center [361, 327] width 195 height 16
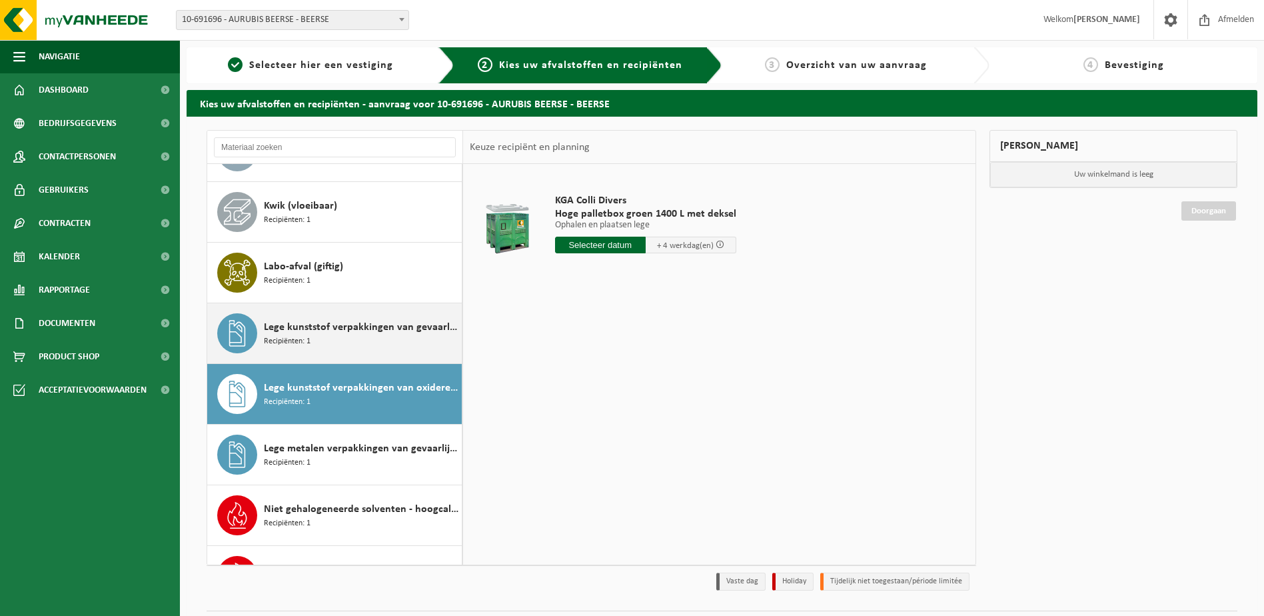
click at [360, 326] on span "Lege kunststof verpakkingen van gevaarlijke stoffen" at bounding box center [361, 327] width 195 height 16
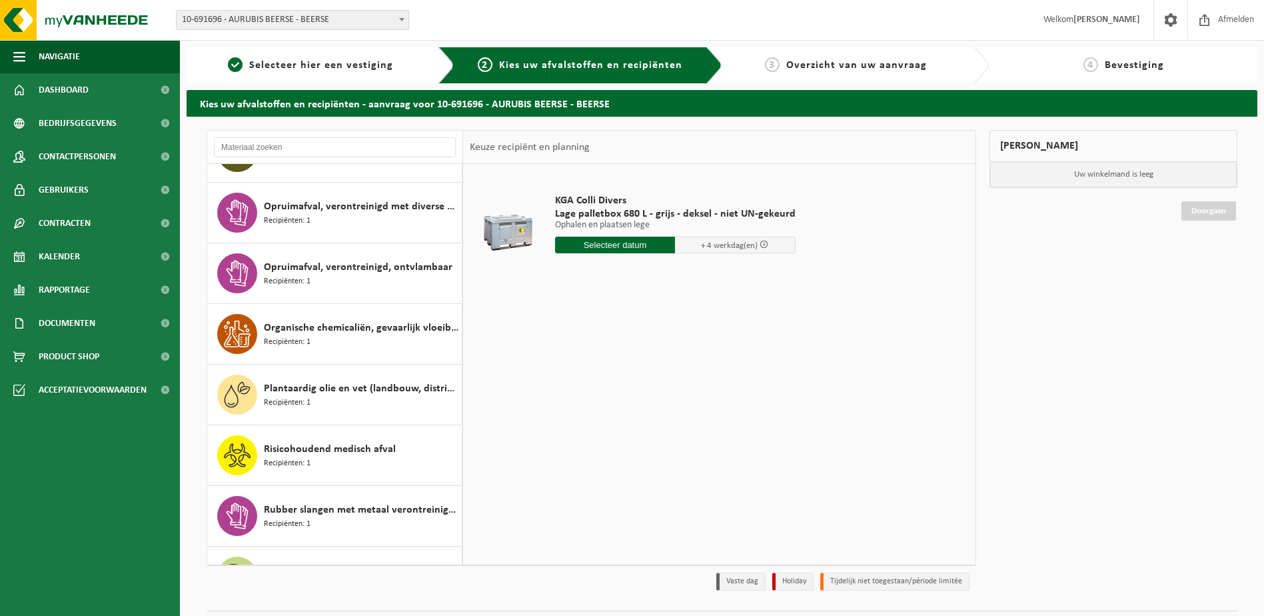
scroll to position [35, 0]
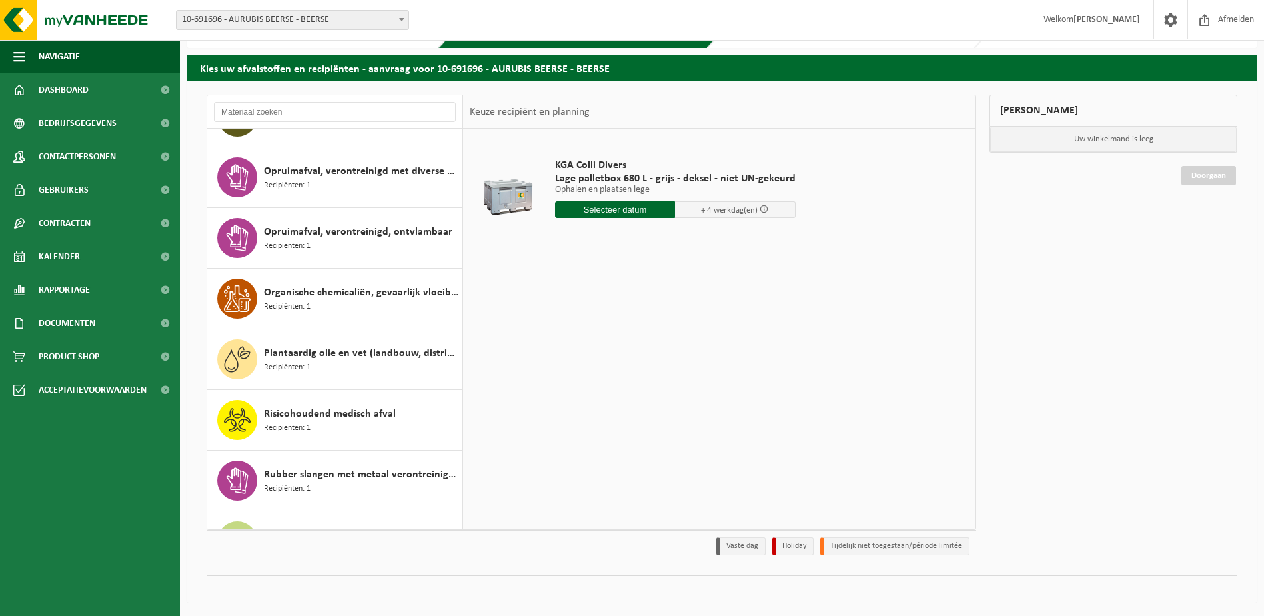
drag, startPoint x: 602, startPoint y: 206, endPoint x: 604, endPoint y: 194, distance: 12.1
click at [603, 201] on div "KGA Colli Divers Lage palletbox 680 L - grijs - deksel - niet UN-gekeurd Ophale…" at bounding box center [675, 191] width 254 height 93
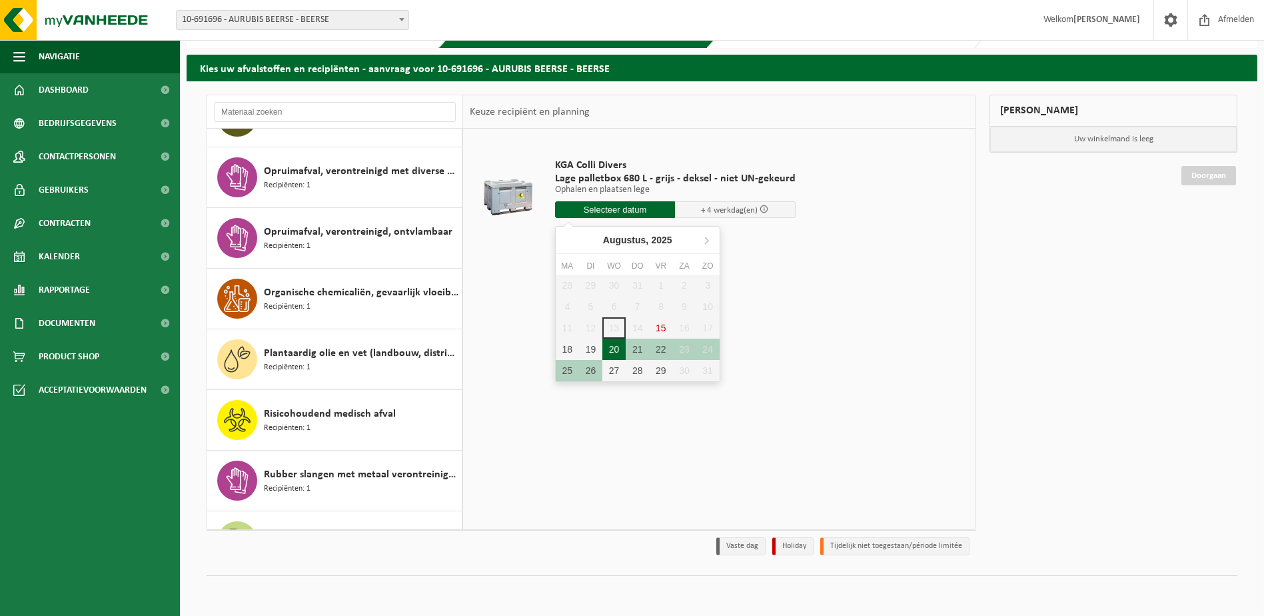
click at [612, 350] on div "20" at bounding box center [613, 348] width 23 height 21
type input "Van 2025-08-20"
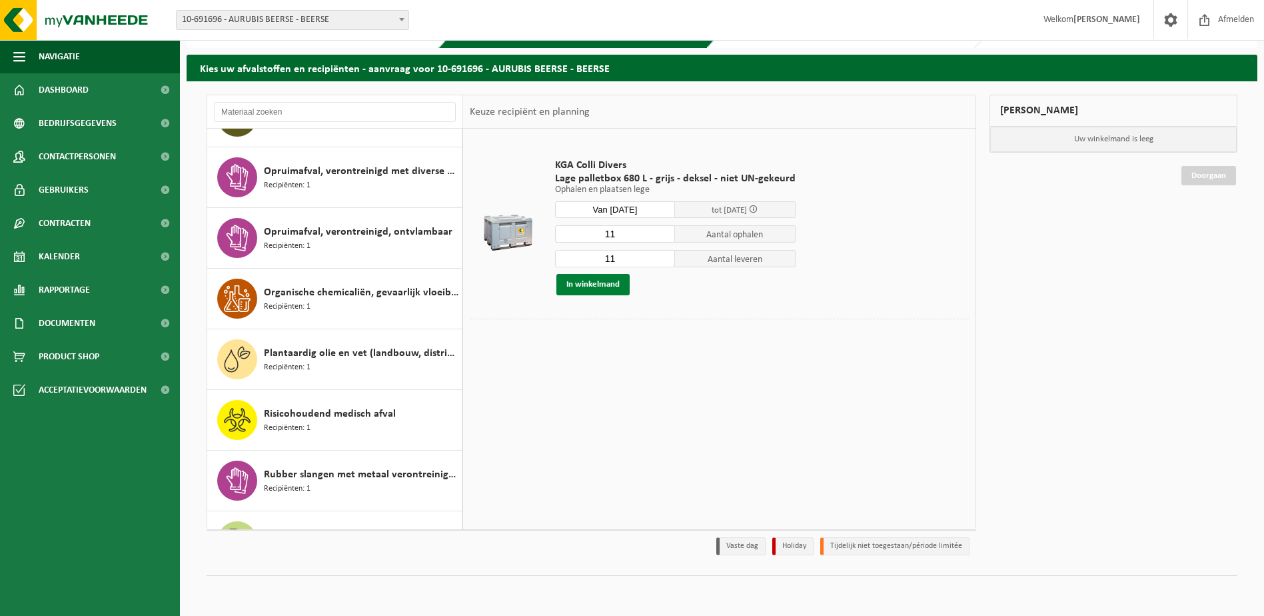
click at [587, 283] on button "In winkelmand" at bounding box center [592, 284] width 73 height 21
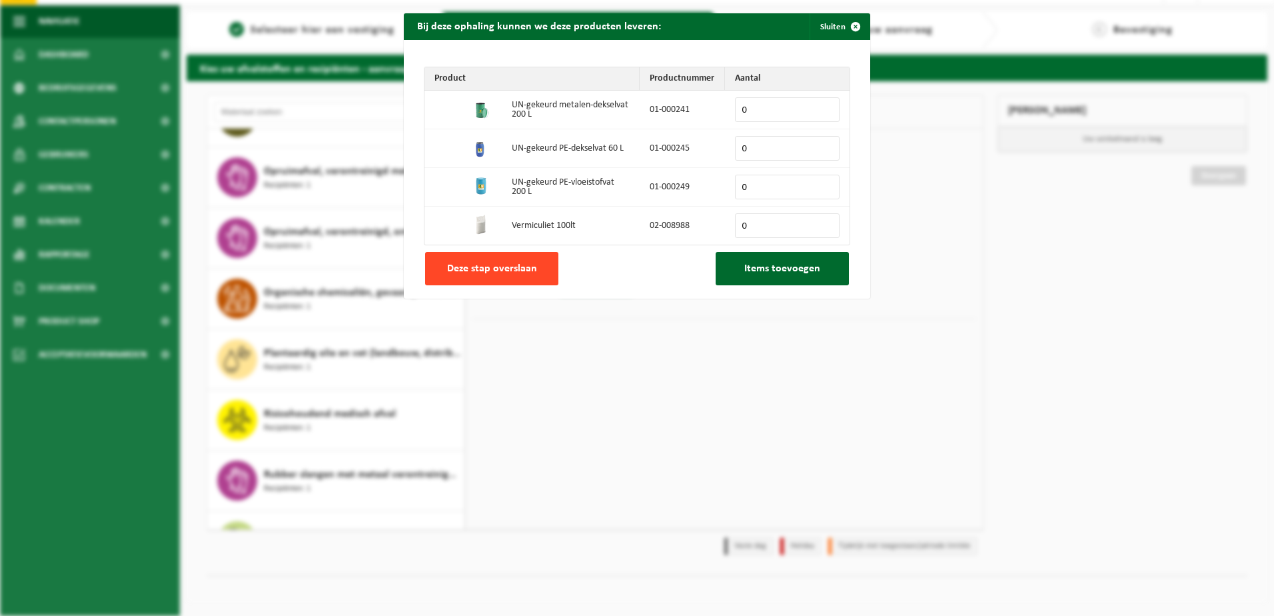
click at [522, 272] on span "Deze stap overslaan" at bounding box center [492, 268] width 90 height 11
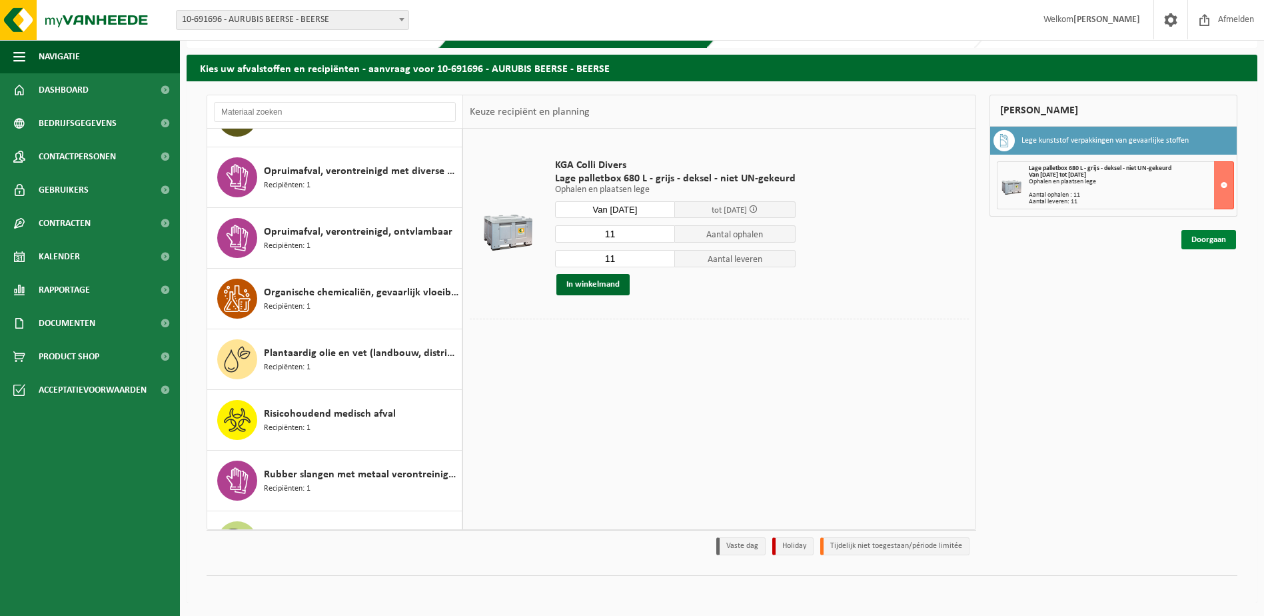
click at [1207, 240] on link "Doorgaan" at bounding box center [1208, 239] width 55 height 19
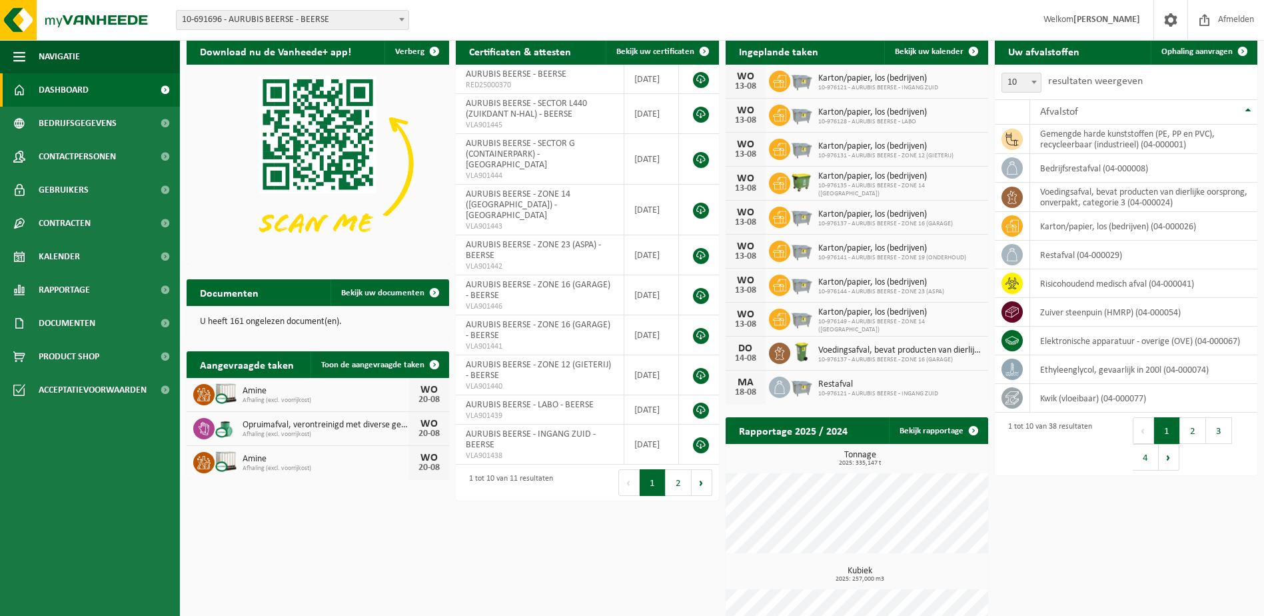
scroll to position [67, 0]
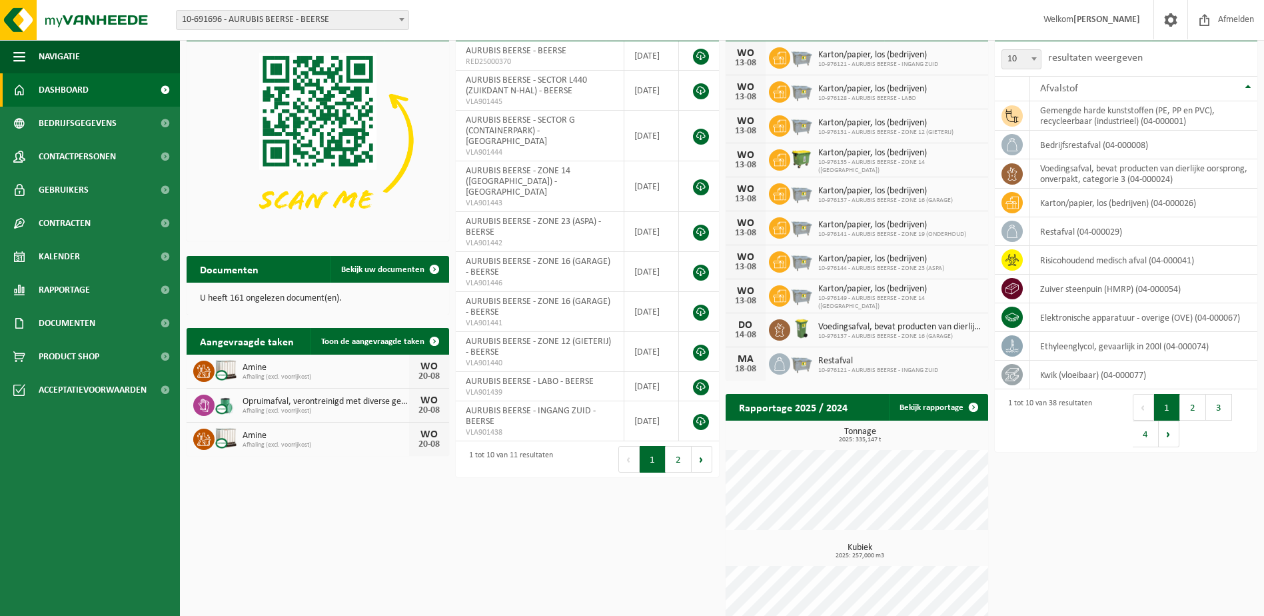
click at [241, 373] on div "Amine Afhaling (excl. voorrijkost)" at bounding box center [322, 370] width 173 height 21
click at [258, 368] on span "Amine" at bounding box center [326, 367] width 167 height 11
click at [376, 509] on div "Download nu de Vanheede+ app! Verberg Certificaten & attesten Bekijk uw certifi…" at bounding box center [721, 333] width 1077 height 651
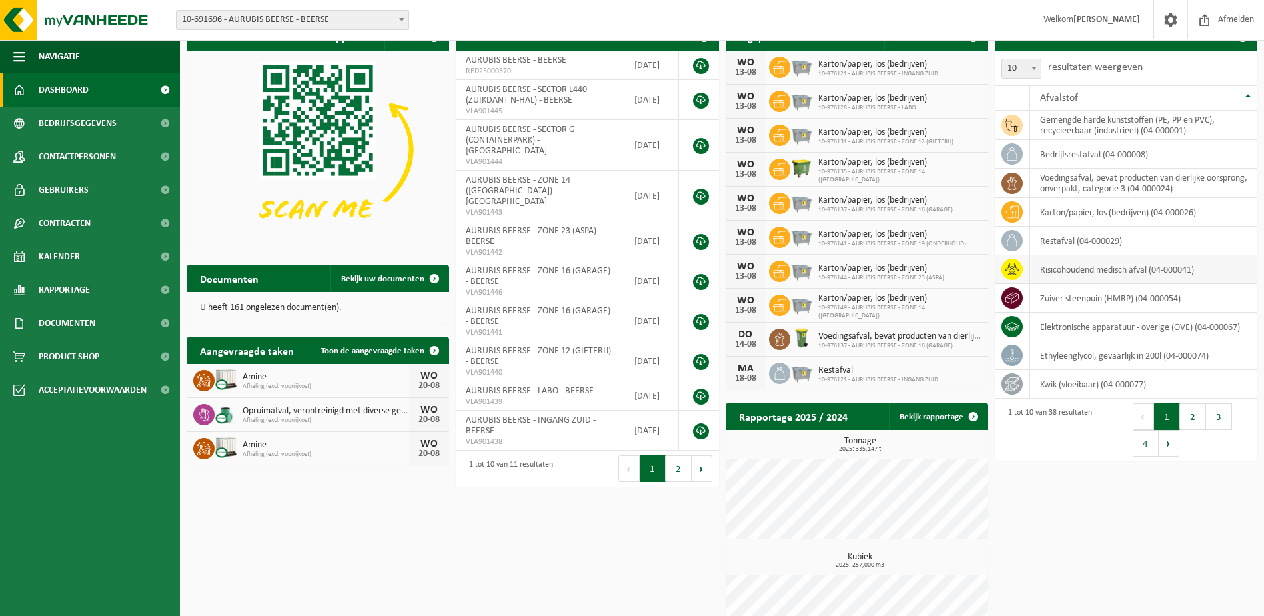
scroll to position [109, 0]
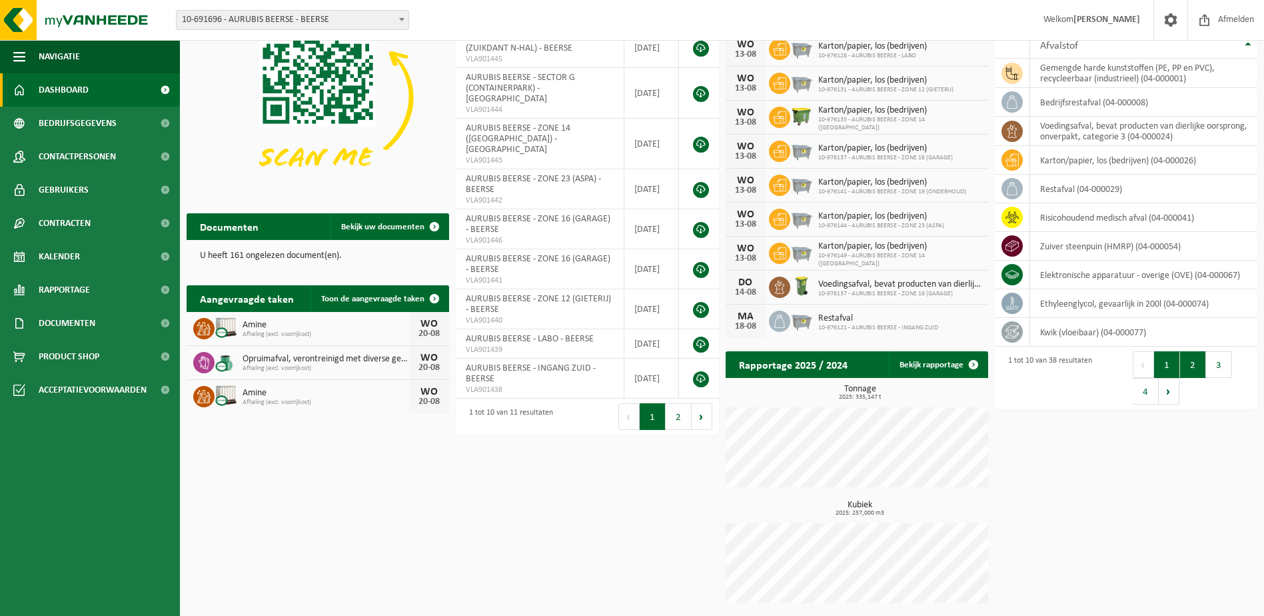
click at [1196, 362] on button "2" at bounding box center [1193, 364] width 26 height 27
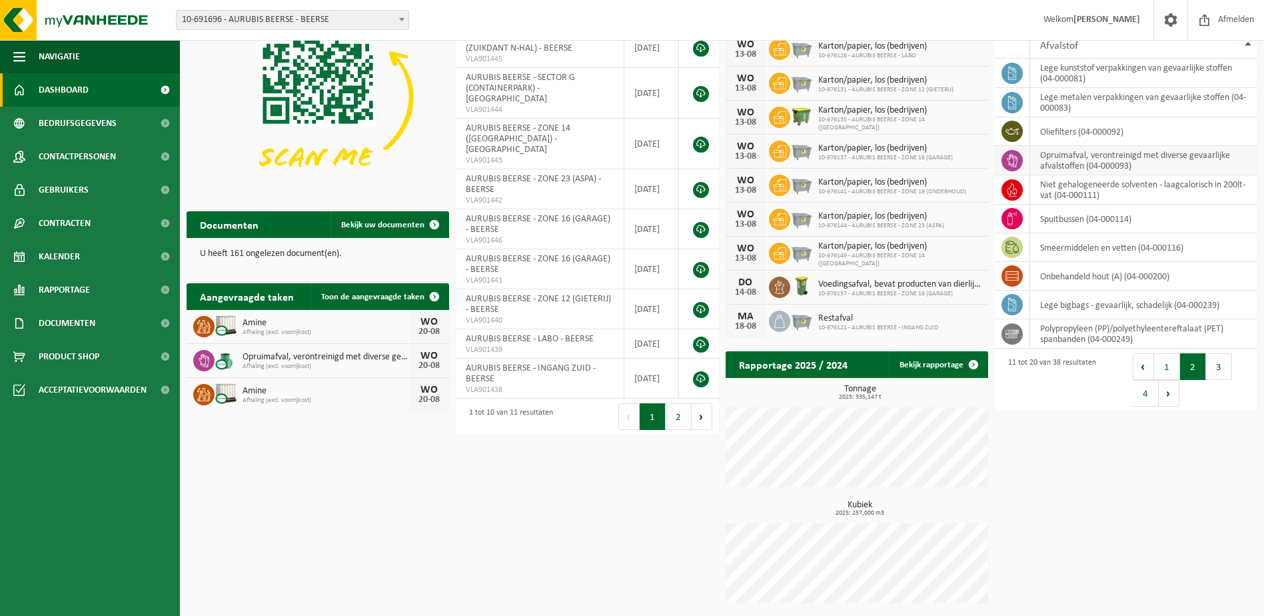
click at [1085, 165] on td "opruimafval, verontreinigd met diverse gevaarlijke afvalstoffen (04-000093)" at bounding box center [1143, 160] width 227 height 29
click at [1008, 157] on icon at bounding box center [1011, 160] width 13 height 13
drag, startPoint x: 1008, startPoint y: 157, endPoint x: 1073, endPoint y: 153, distance: 65.4
click at [1073, 153] on td "opruimafval, verontreinigd met diverse gevaarlijke afvalstoffen (04-000093)" at bounding box center [1143, 160] width 227 height 29
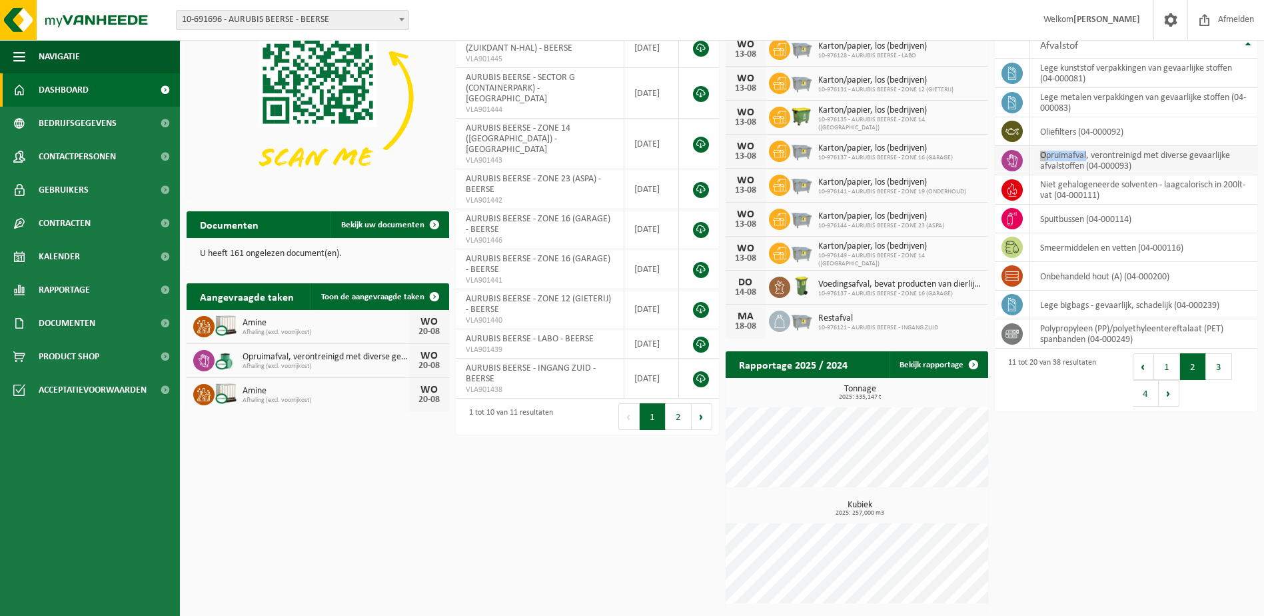
click at [1073, 153] on td "opruimafval, verontreinigd met diverse gevaarlijke afvalstoffen (04-000093)" at bounding box center [1143, 160] width 227 height 29
drag, startPoint x: 1073, startPoint y: 153, endPoint x: 1127, endPoint y: 159, distance: 53.6
click at [1127, 159] on td "opruimafval, verontreinigd met diverse gevaarlijke afvalstoffen (04-000093)" at bounding box center [1143, 160] width 227 height 29
click at [1128, 181] on td "niet gehalogeneerde solventen - laagcalorisch in 200lt-vat (04-000111)" at bounding box center [1143, 189] width 227 height 29
click at [1128, 184] on td "niet gehalogeneerde solventen - laagcalorisch in 200lt-vat (04-000111)" at bounding box center [1143, 189] width 227 height 29
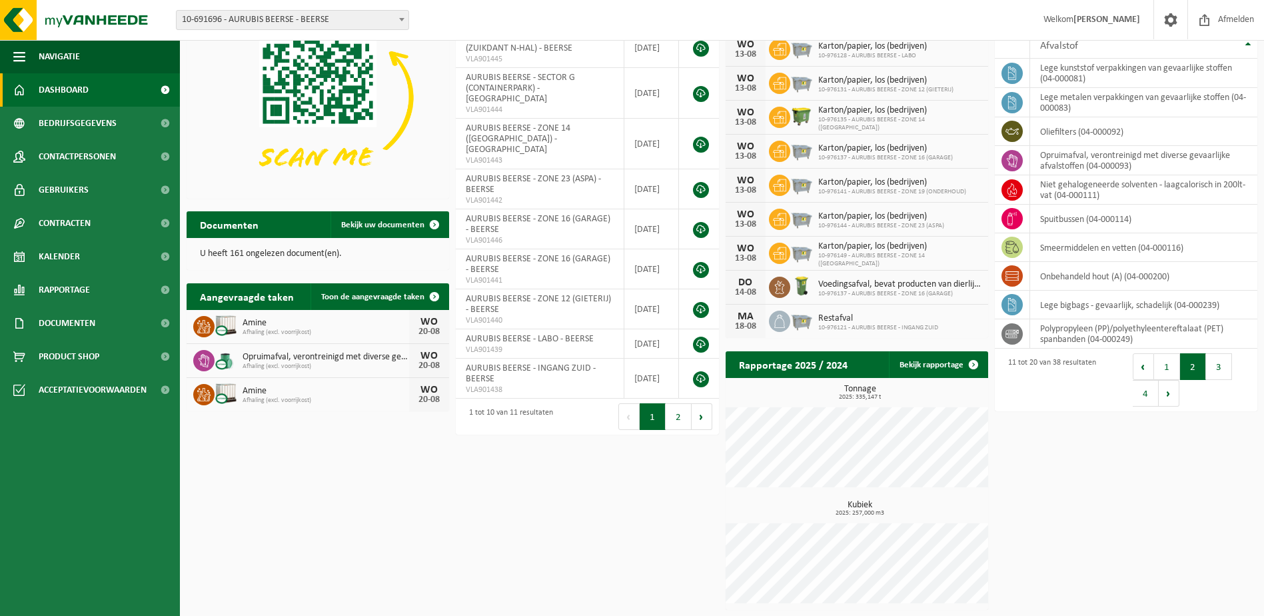
click at [133, 93] on link "Dashboard" at bounding box center [90, 89] width 180 height 33
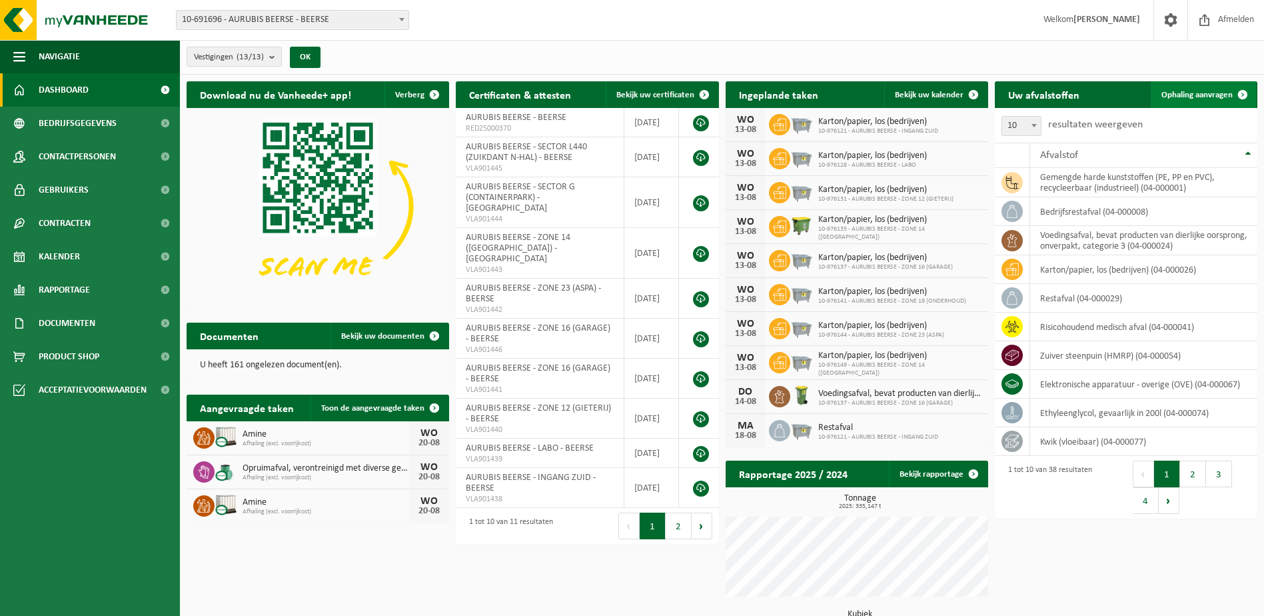
click at [1199, 91] on span "Ophaling aanvragen" at bounding box center [1196, 95] width 71 height 9
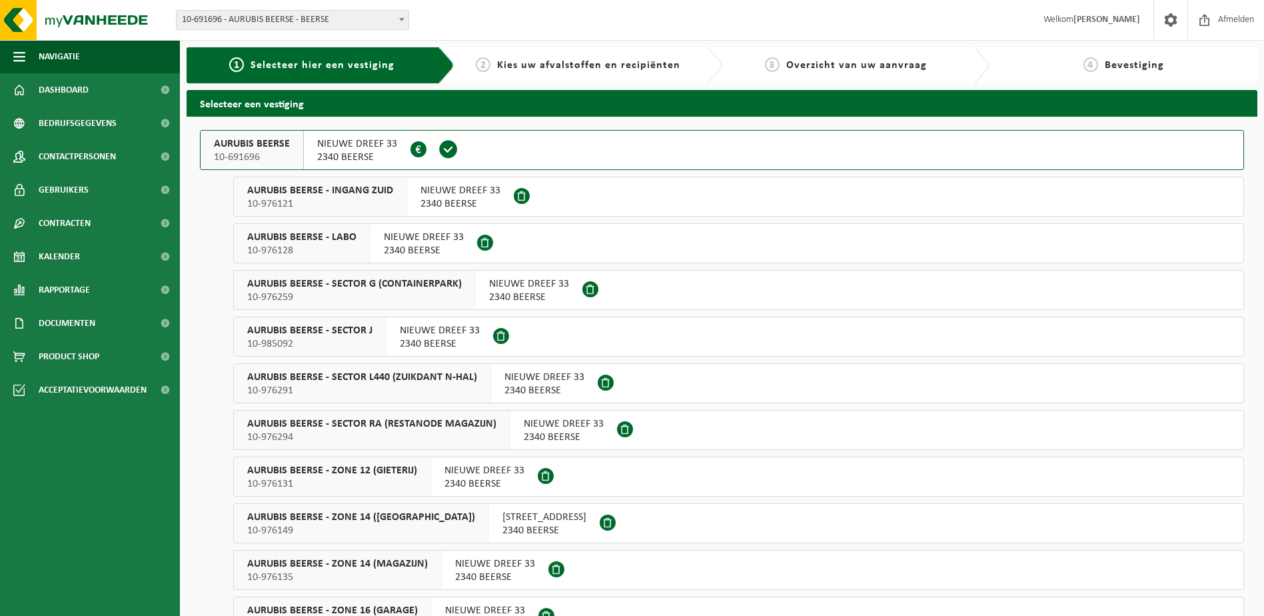
click at [378, 155] on span "2340 BEERSE" at bounding box center [357, 157] width 80 height 13
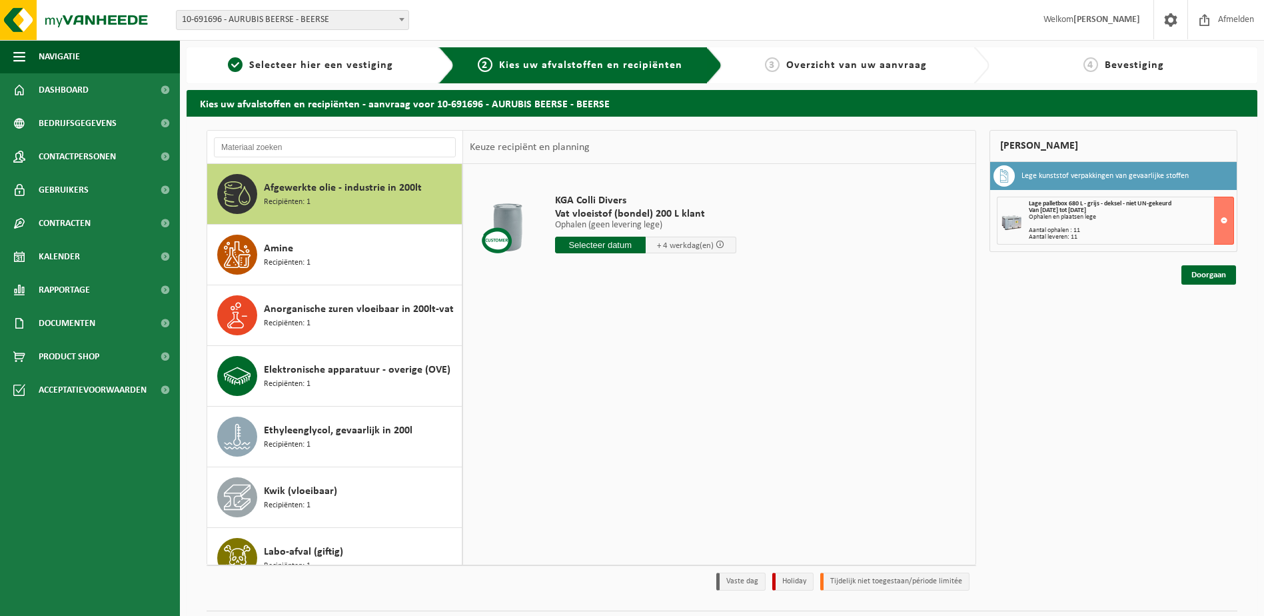
click at [300, 191] on span "Afgewerkte olie - industrie in 200lt" at bounding box center [343, 188] width 158 height 16
click at [1224, 220] on button at bounding box center [1224, 221] width 20 height 48
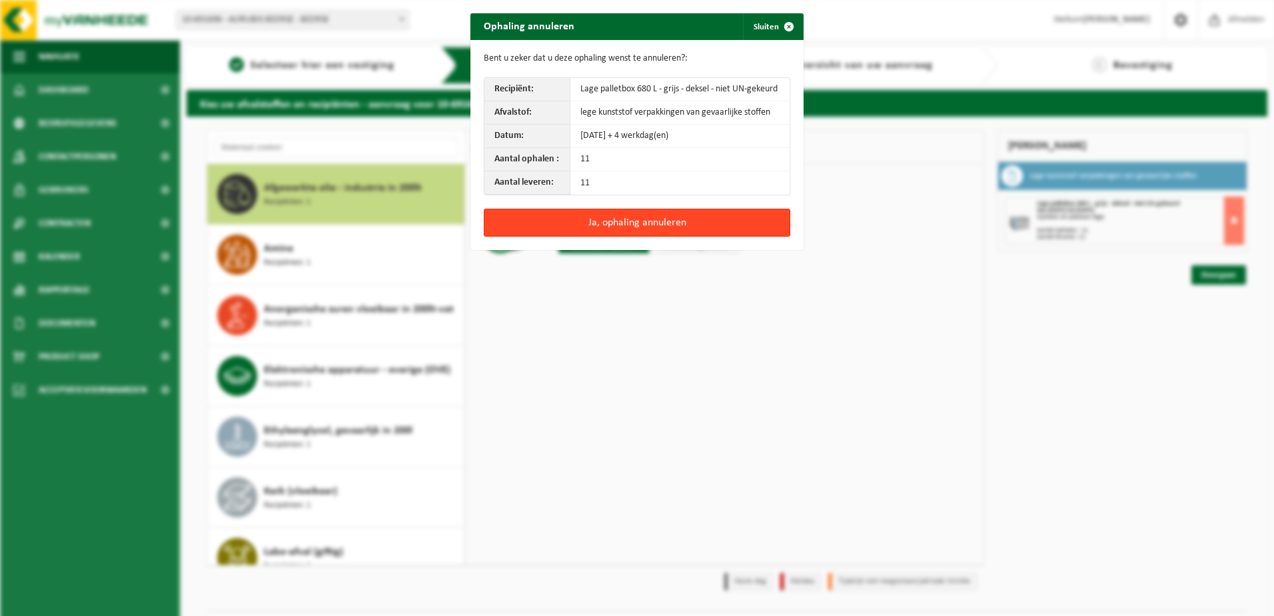
click at [620, 220] on button "Ja, ophaling annuleren" at bounding box center [637, 223] width 306 height 28
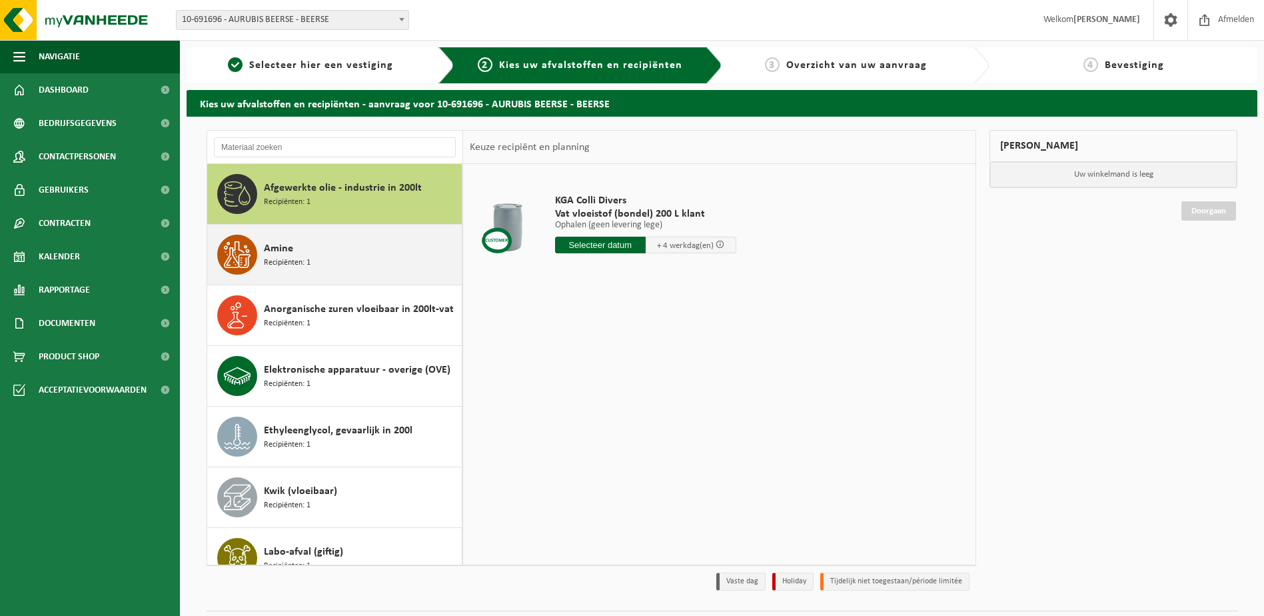
click at [293, 257] on span "Recipiënten: 1" at bounding box center [287, 263] width 47 height 13
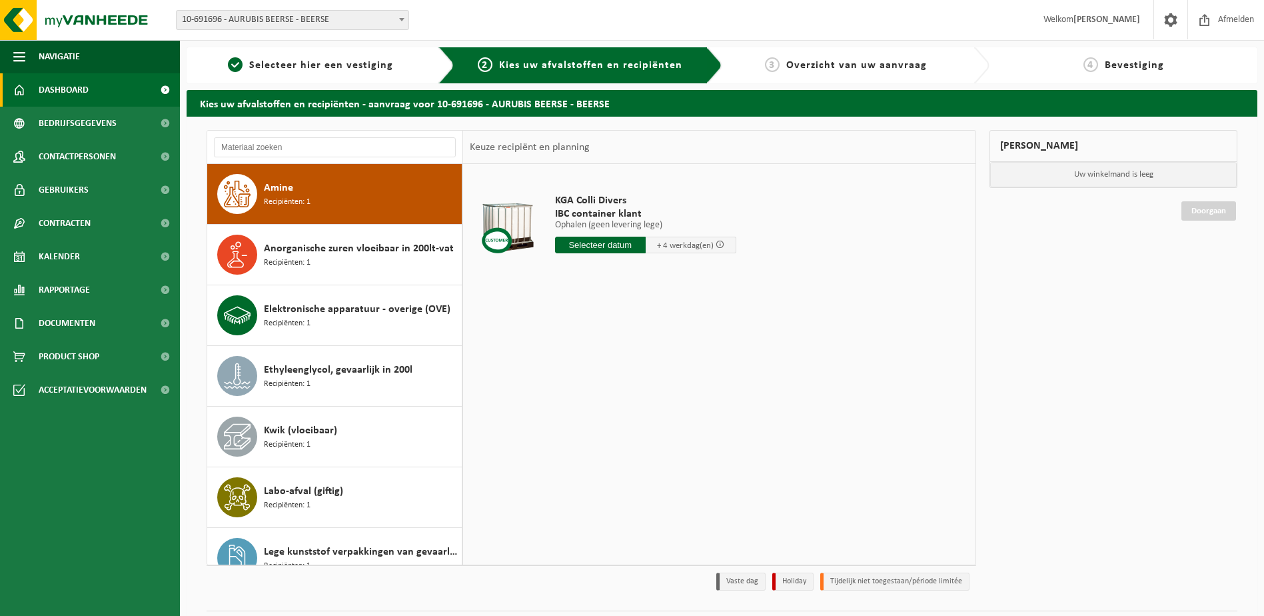
click at [71, 91] on span "Dashboard" at bounding box center [64, 89] width 50 height 33
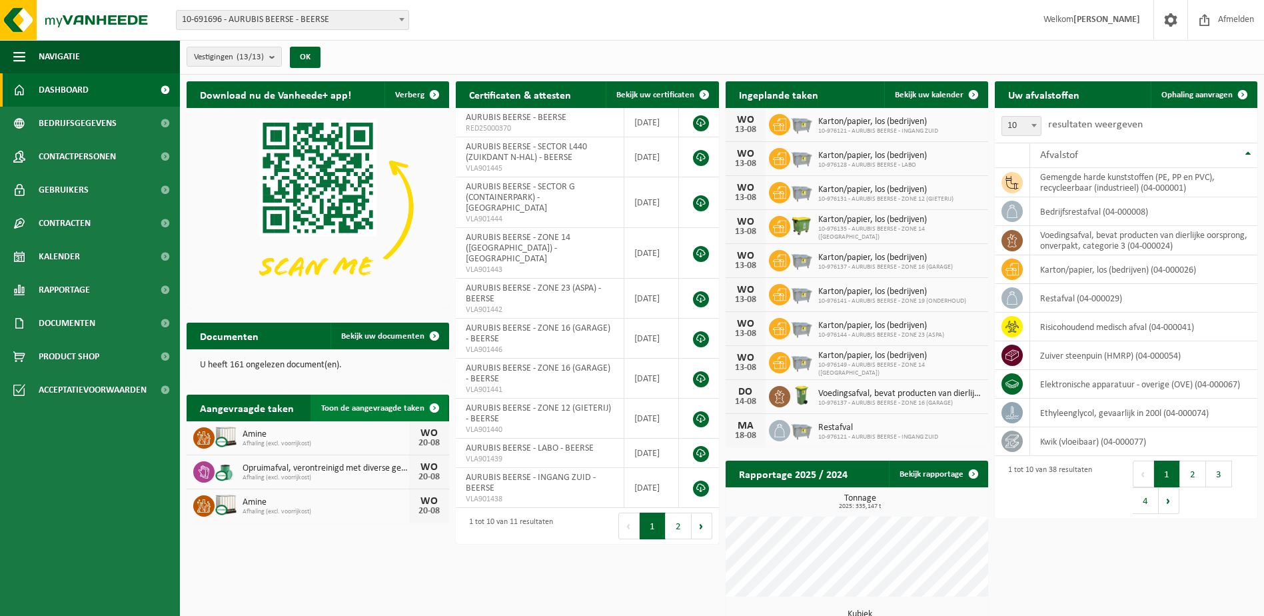
click at [389, 409] on span "Toon de aangevraagde taken" at bounding box center [372, 408] width 103 height 9
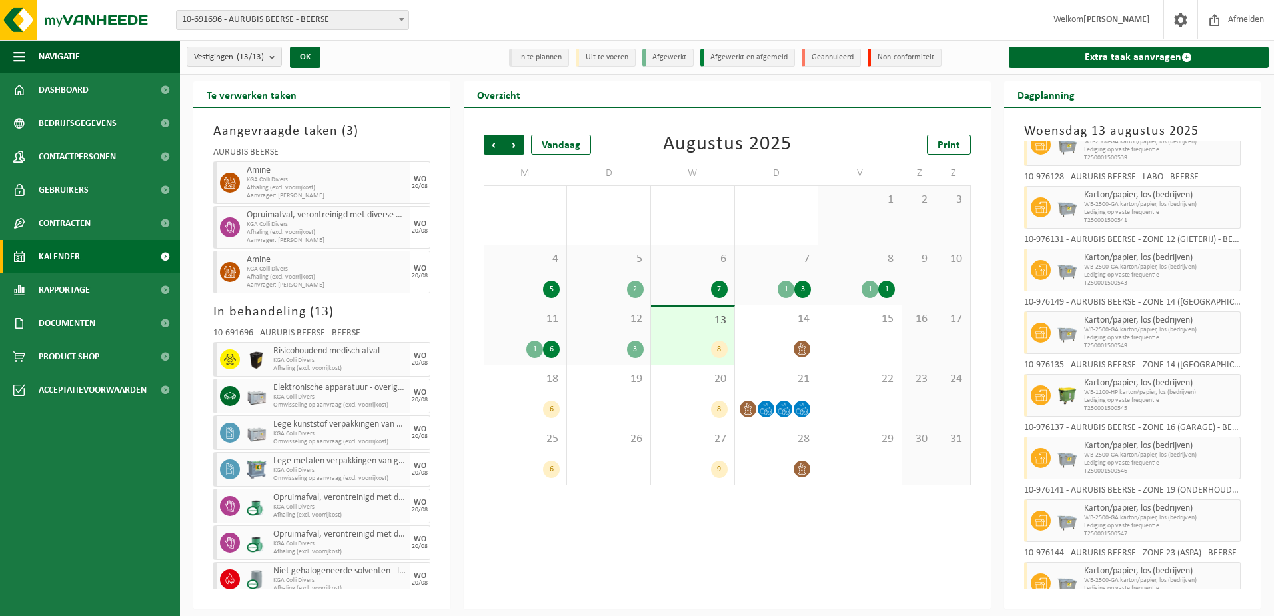
scroll to position [55, 0]
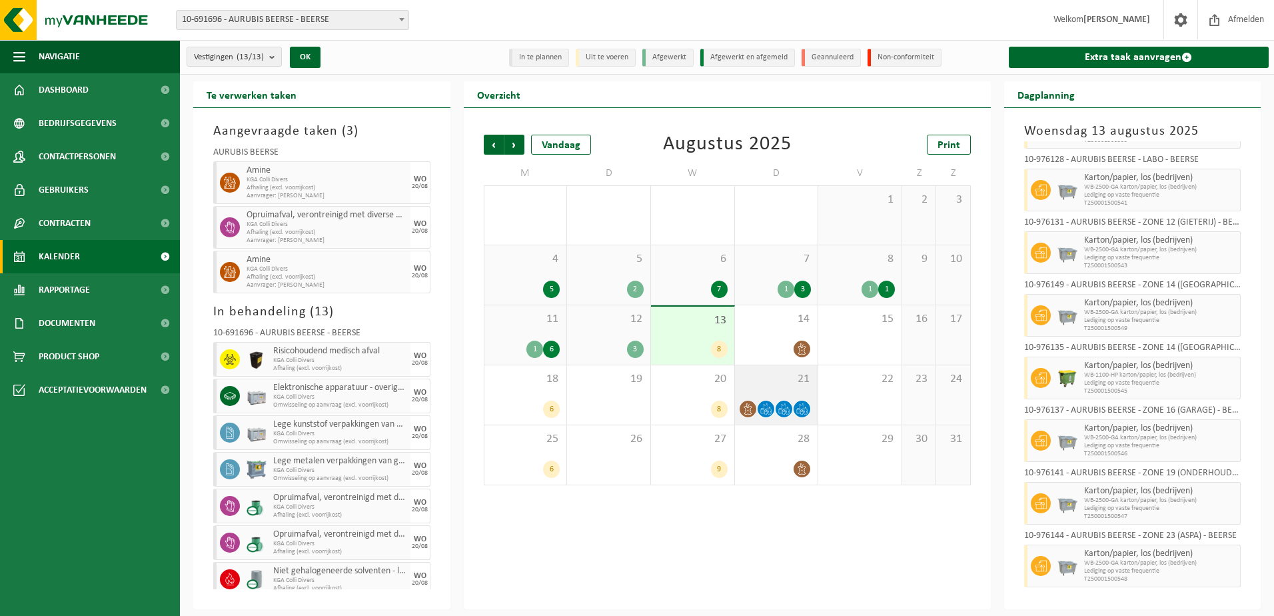
click at [769, 408] on icon at bounding box center [765, 408] width 11 height 11
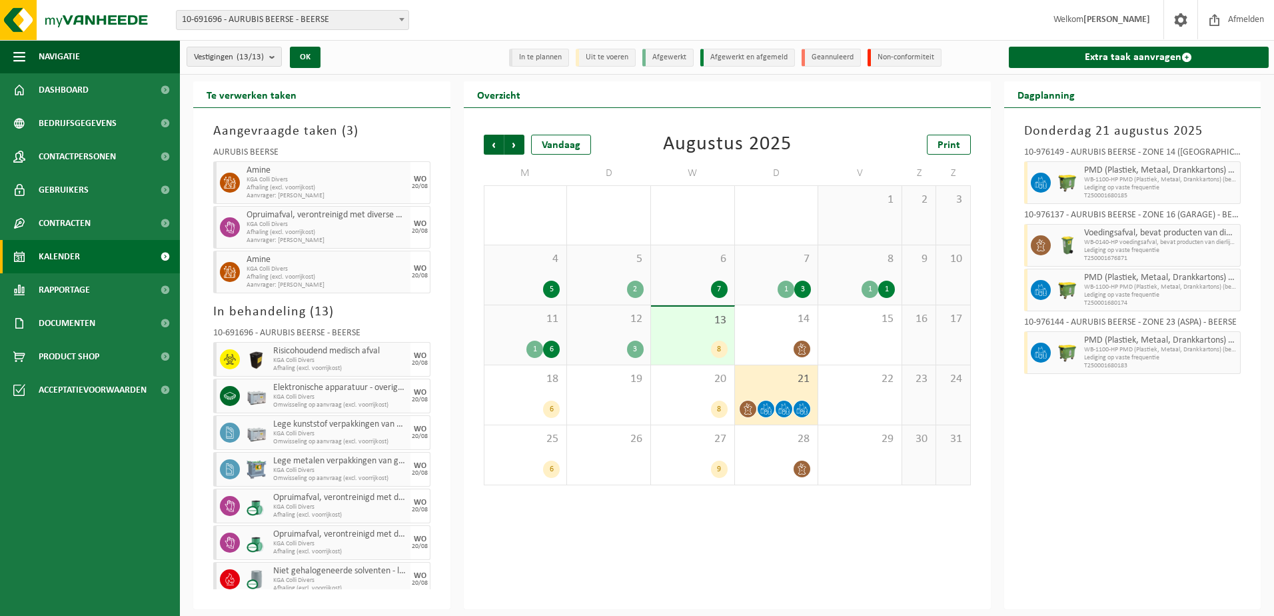
click at [718, 351] on div "8" at bounding box center [719, 348] width 17 height 17
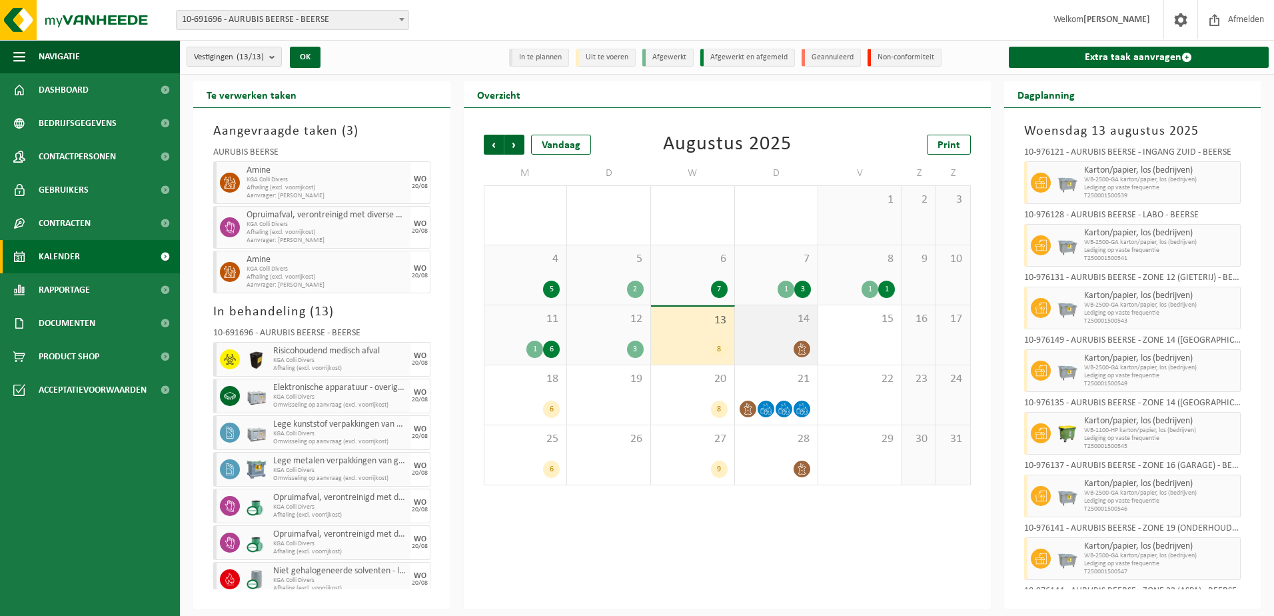
click at [803, 344] on icon at bounding box center [802, 348] width 8 height 11
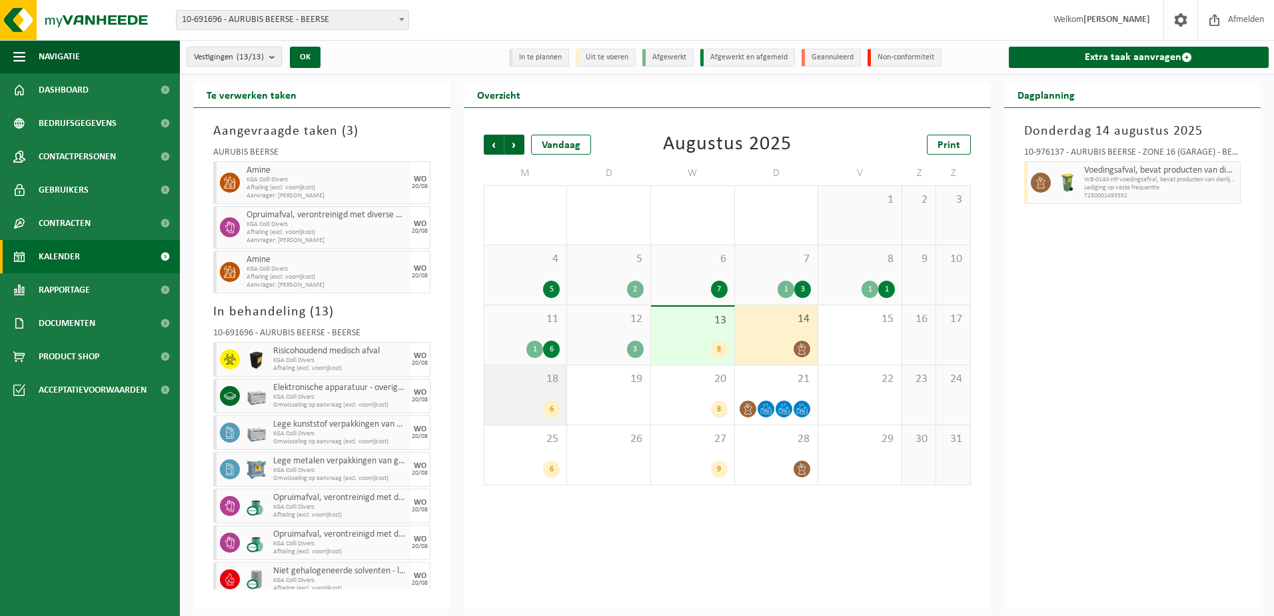
click at [552, 408] on div "6" at bounding box center [551, 408] width 17 height 17
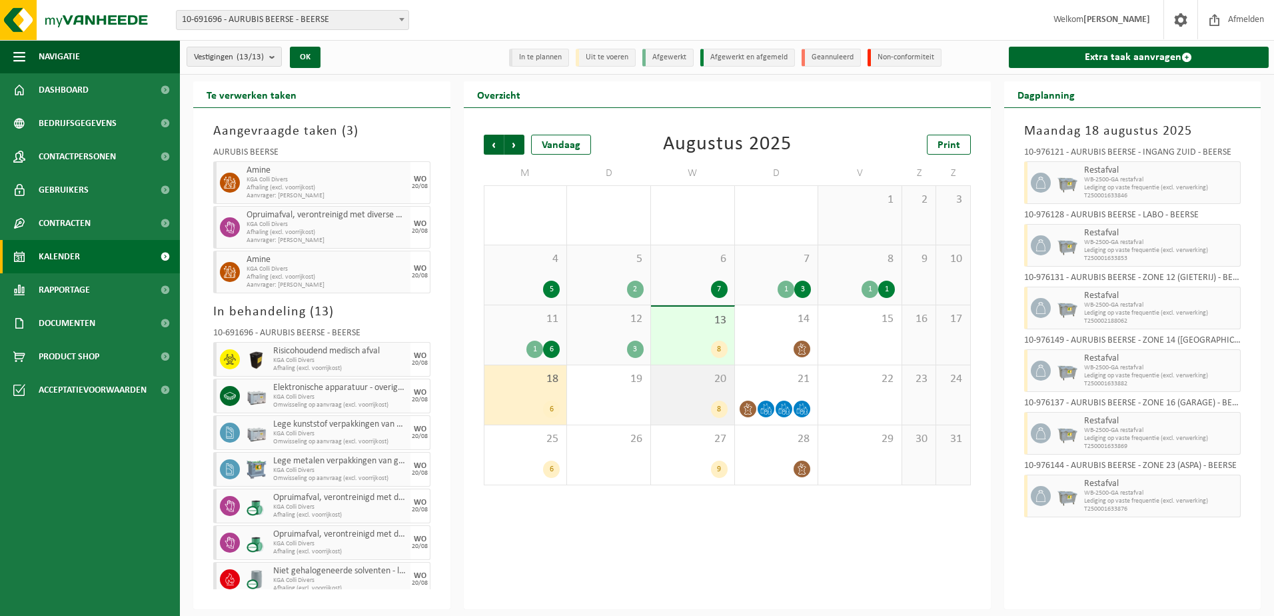
click at [717, 408] on div "8" at bounding box center [719, 408] width 17 height 17
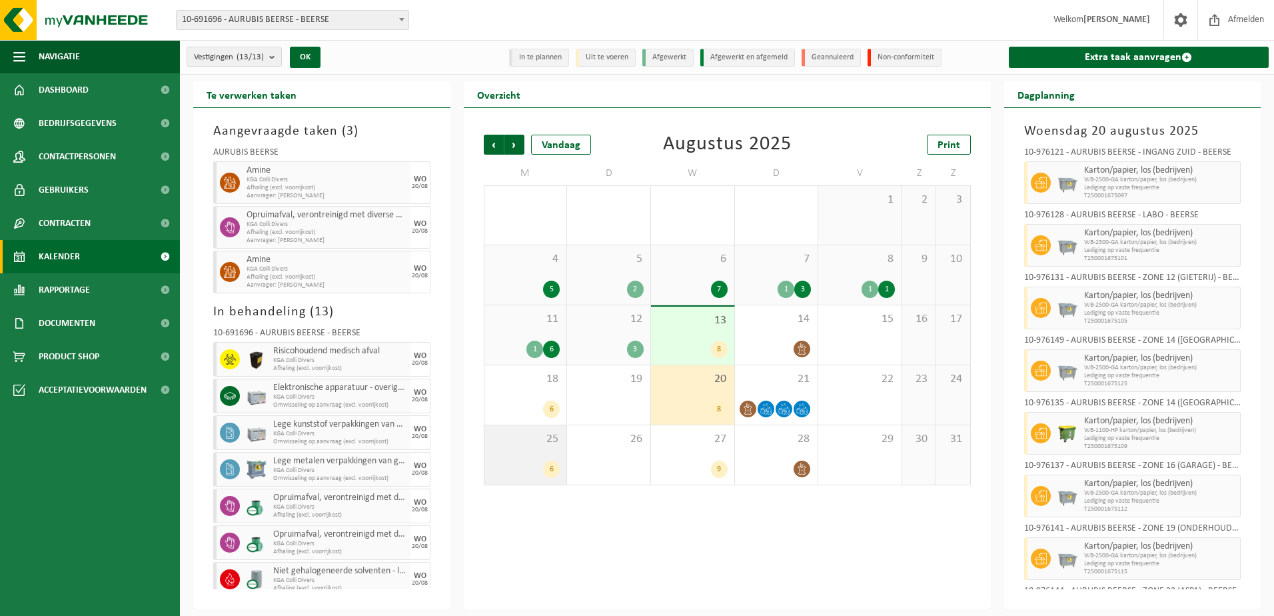
click at [554, 468] on div "6" at bounding box center [551, 468] width 17 height 17
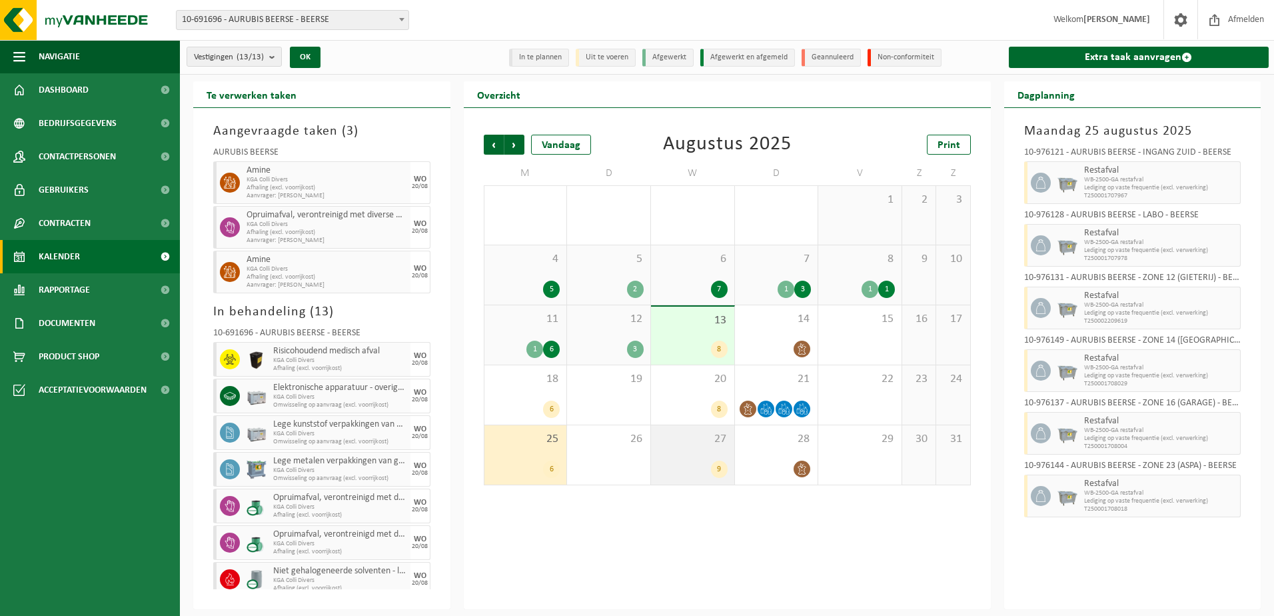
click at [726, 470] on div "9" at bounding box center [719, 468] width 17 height 17
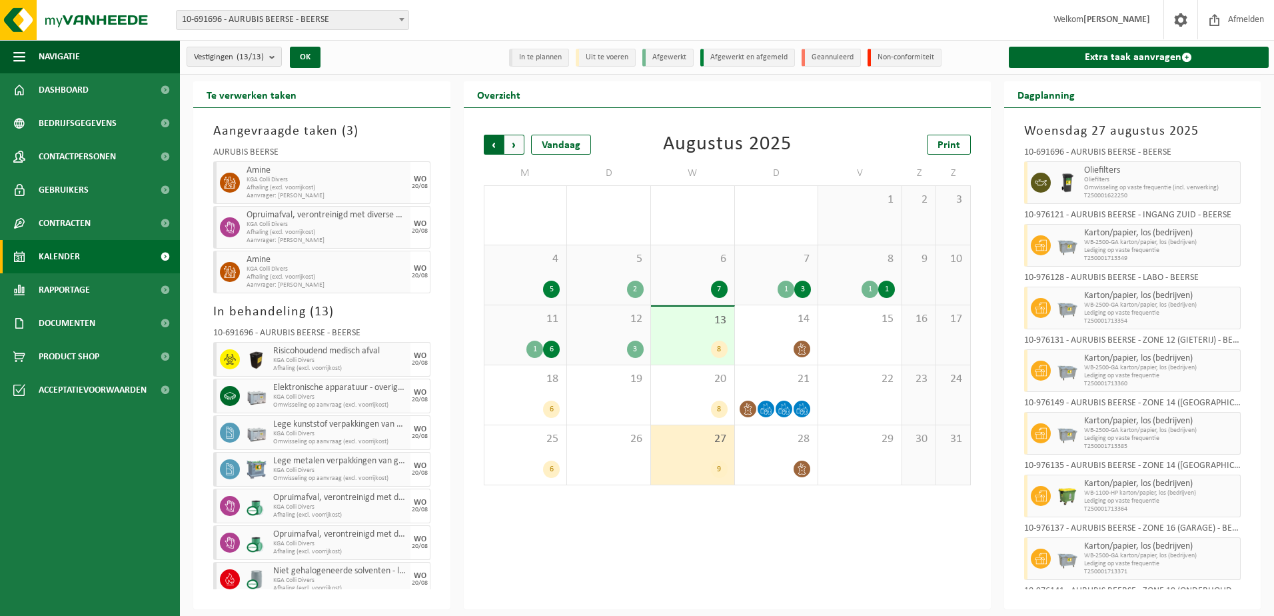
click at [514, 141] on span "Volgende" at bounding box center [514, 145] width 20 height 20
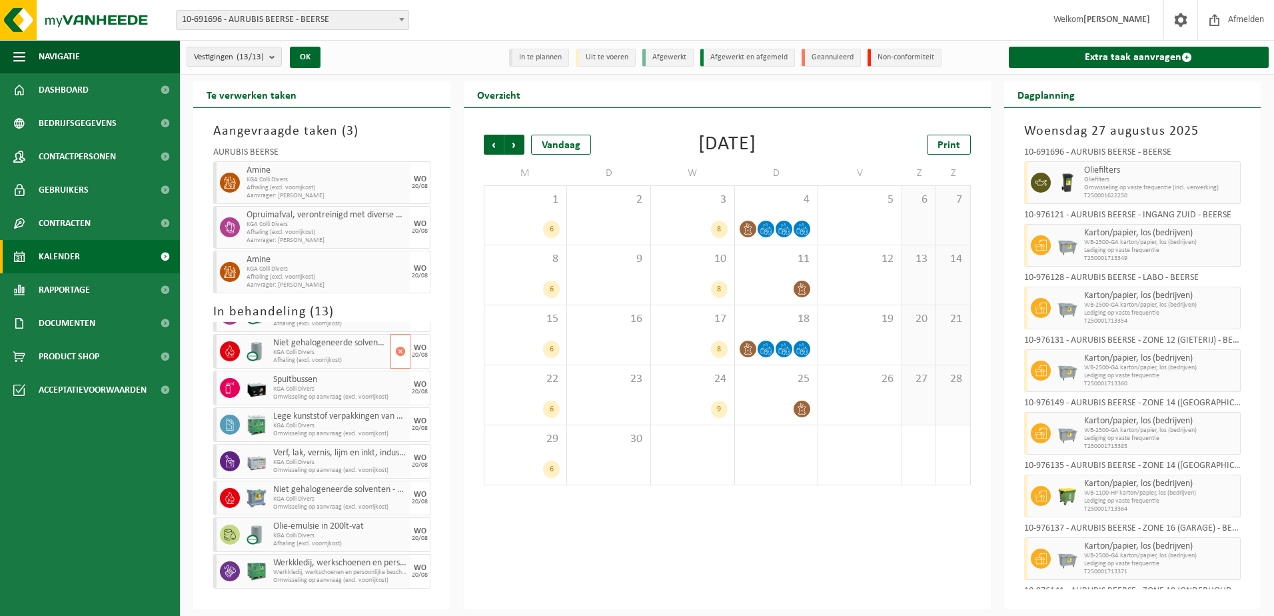
scroll to position [229, 0]
click at [261, 90] on h2 "Te verwerken taken" at bounding box center [251, 94] width 117 height 26
click at [273, 60] on b "submit" at bounding box center [275, 56] width 12 height 19
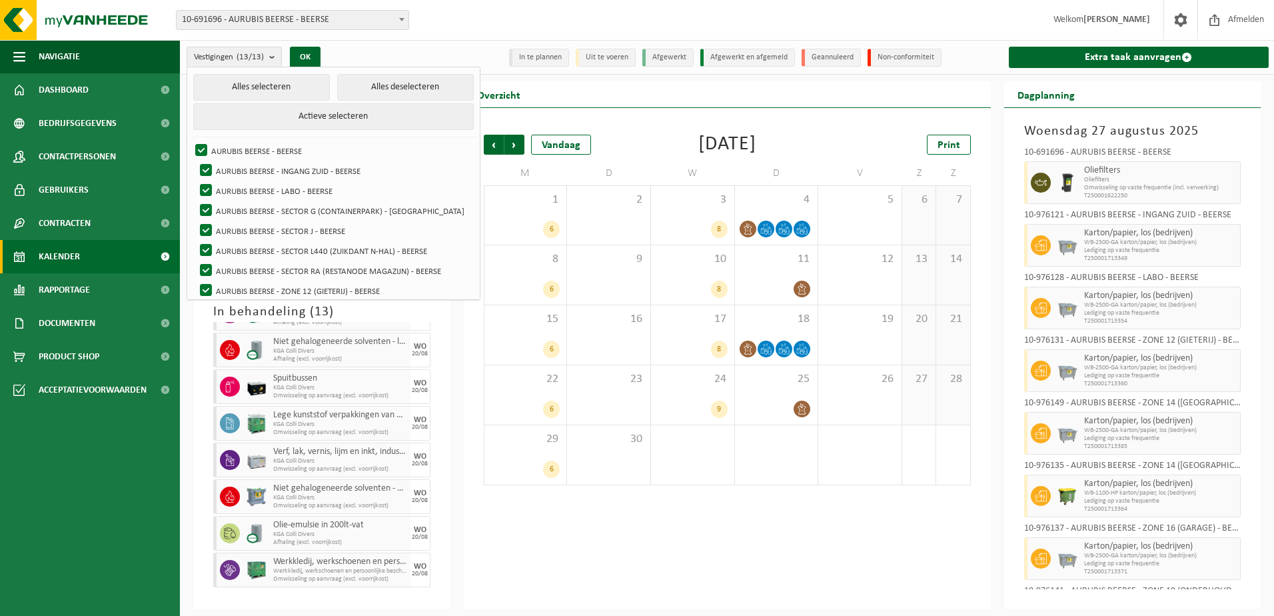
click at [512, 518] on div "Vorige Volgende Vandaag September 2025 Print M D W D V Z Z 1 6 2 3 8 4 5 6 7 8 …" at bounding box center [727, 358] width 527 height 501
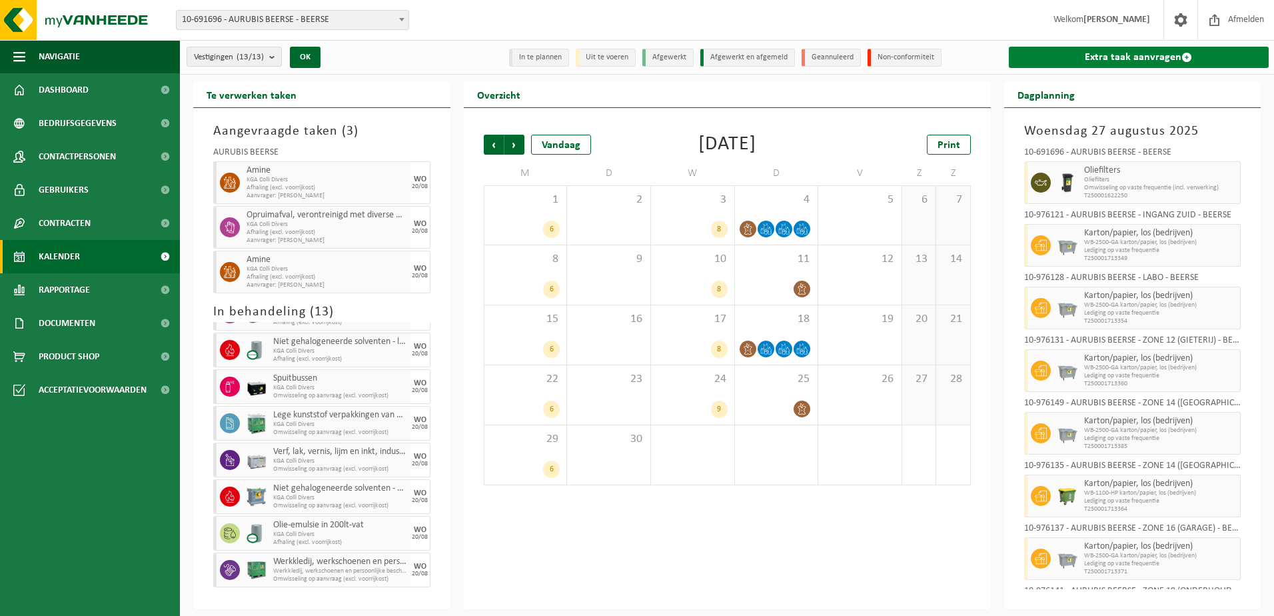
click at [1098, 56] on link "Extra taak aanvragen" at bounding box center [1139, 57] width 261 height 21
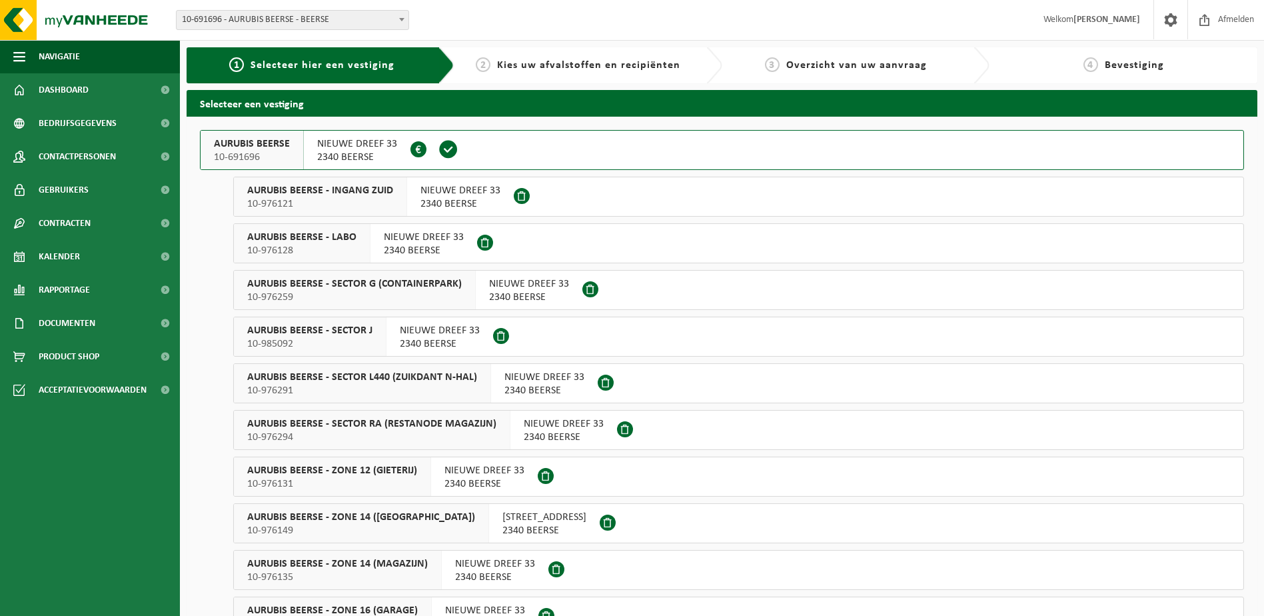
click at [504, 294] on span "2340 BEERSE" at bounding box center [529, 297] width 80 height 13
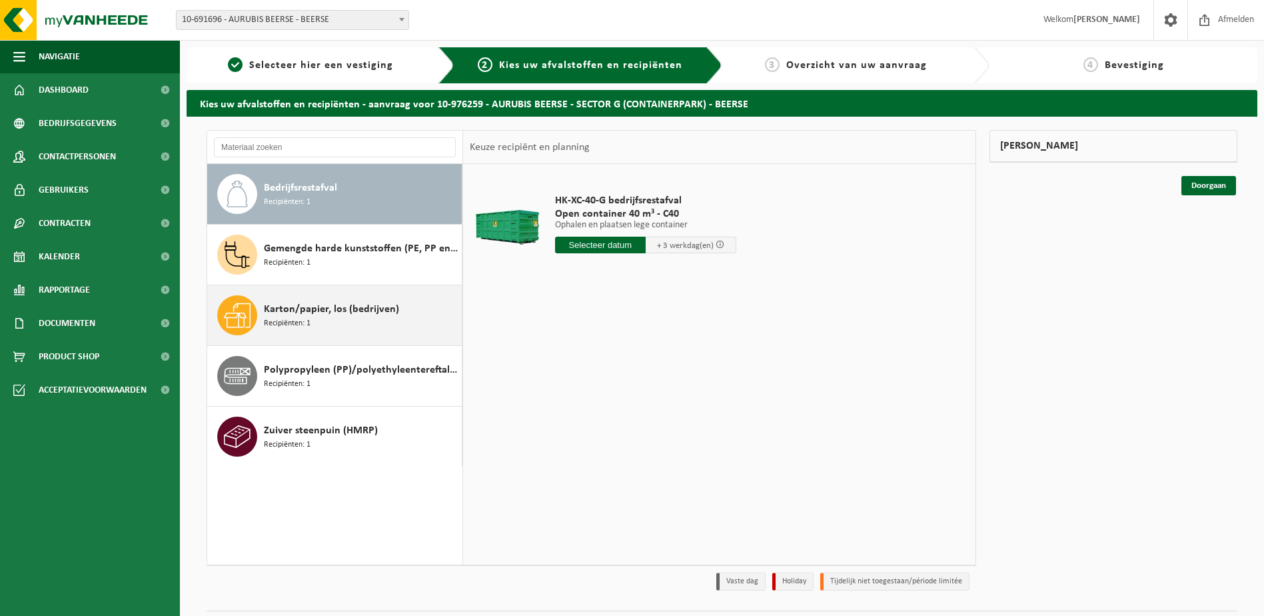
click at [303, 311] on span "Karton/papier, los (bedrijven)" at bounding box center [331, 309] width 135 height 16
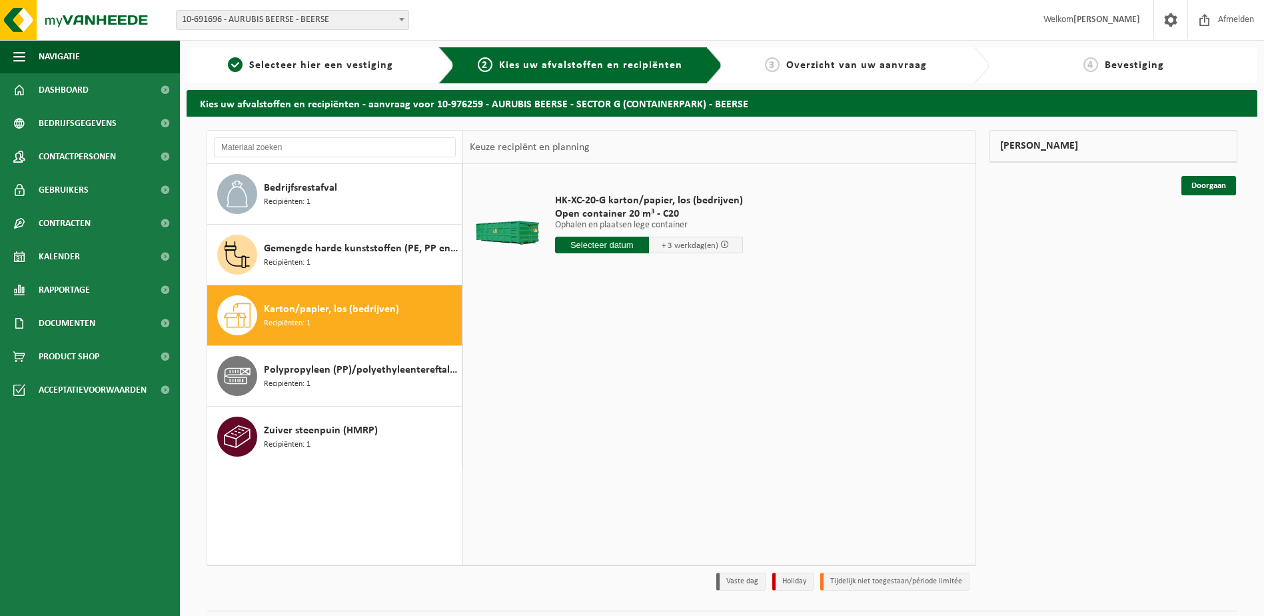
click at [607, 245] on input "text" at bounding box center [602, 245] width 94 height 17
click at [588, 385] on div "19" at bounding box center [590, 384] width 23 height 21
type input "Van [DATE]"
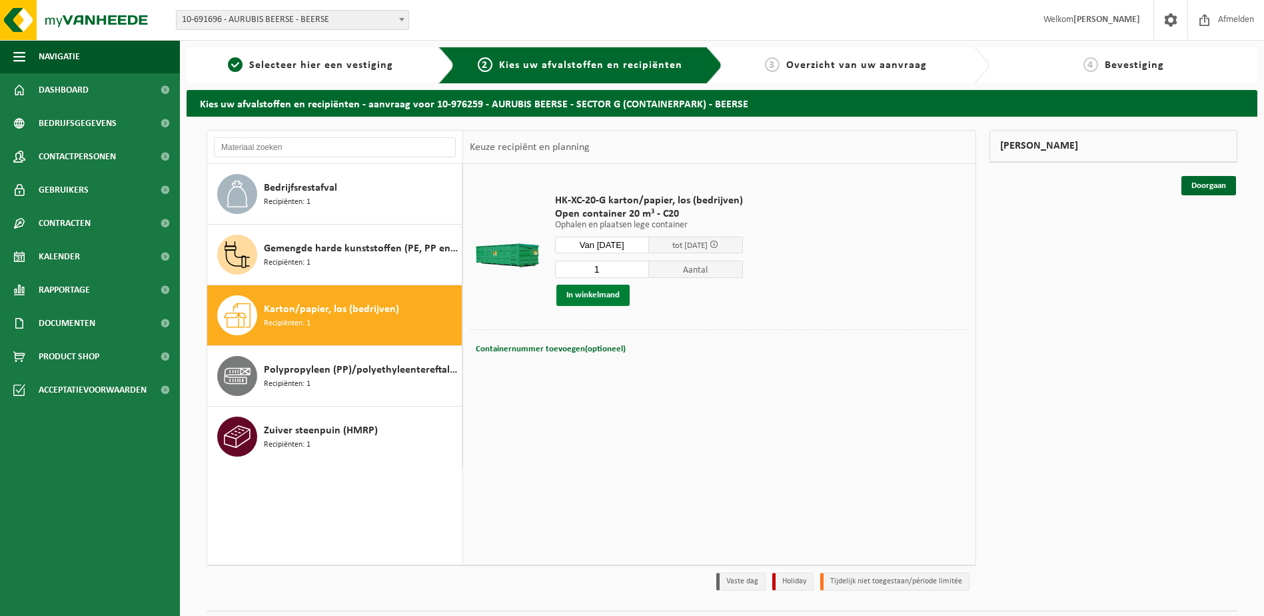
click at [588, 295] on button "In winkelmand" at bounding box center [592, 295] width 73 height 21
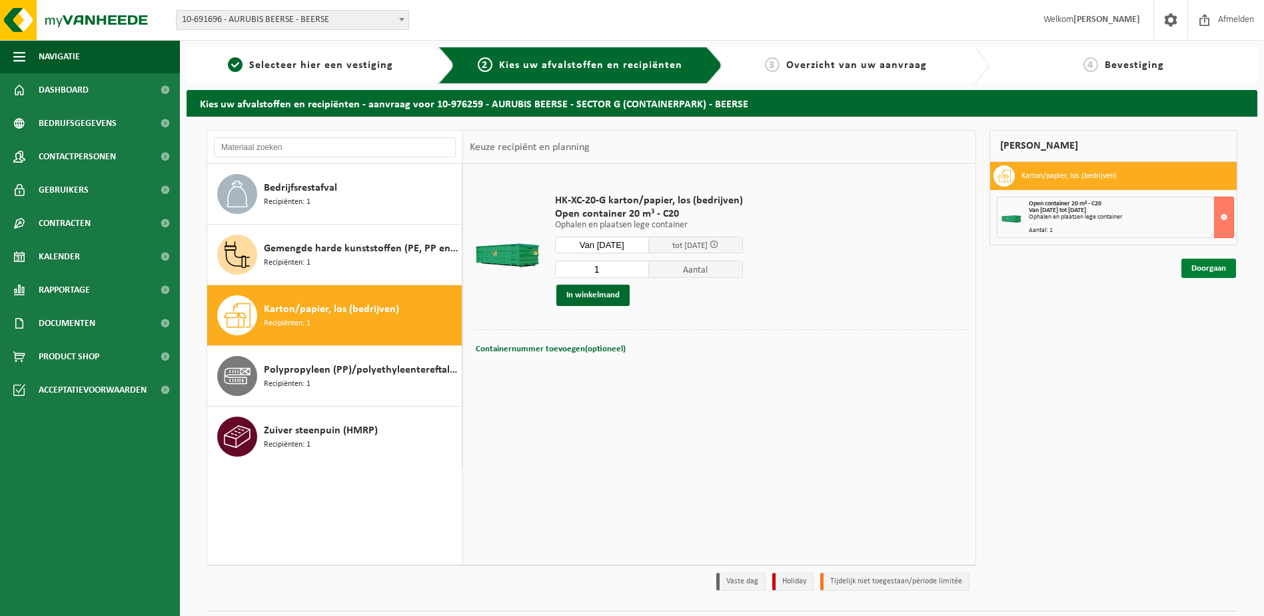
click at [1217, 269] on link "Doorgaan" at bounding box center [1208, 268] width 55 height 19
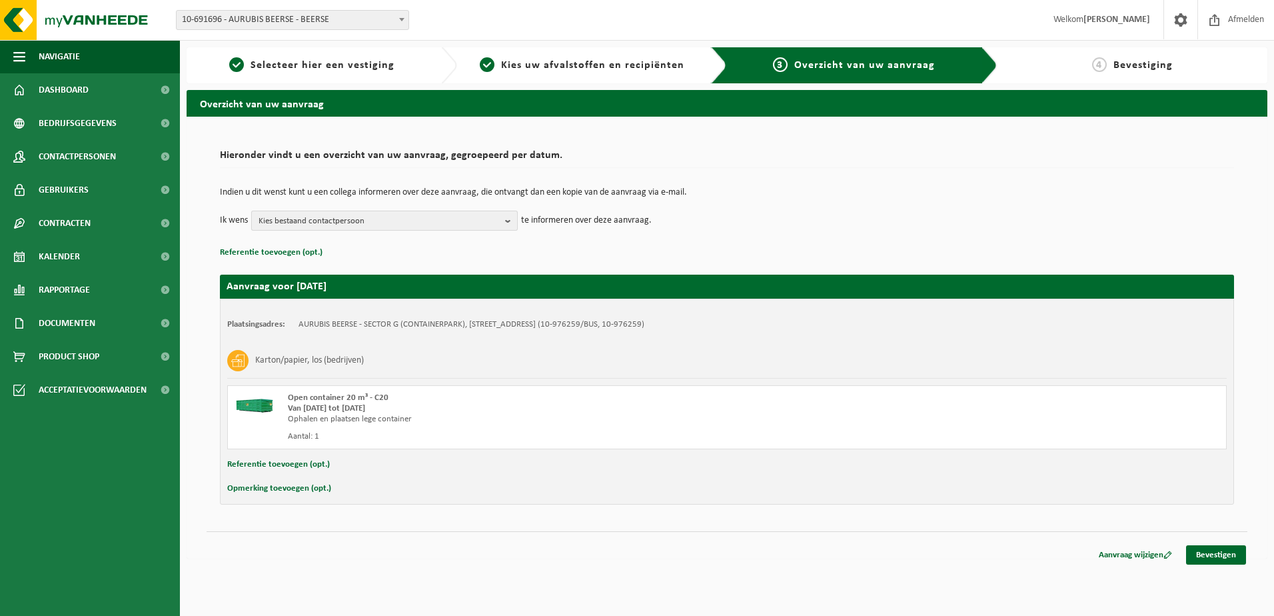
click at [502, 223] on button "Kies bestaand contactpersoon" at bounding box center [384, 221] width 267 height 20
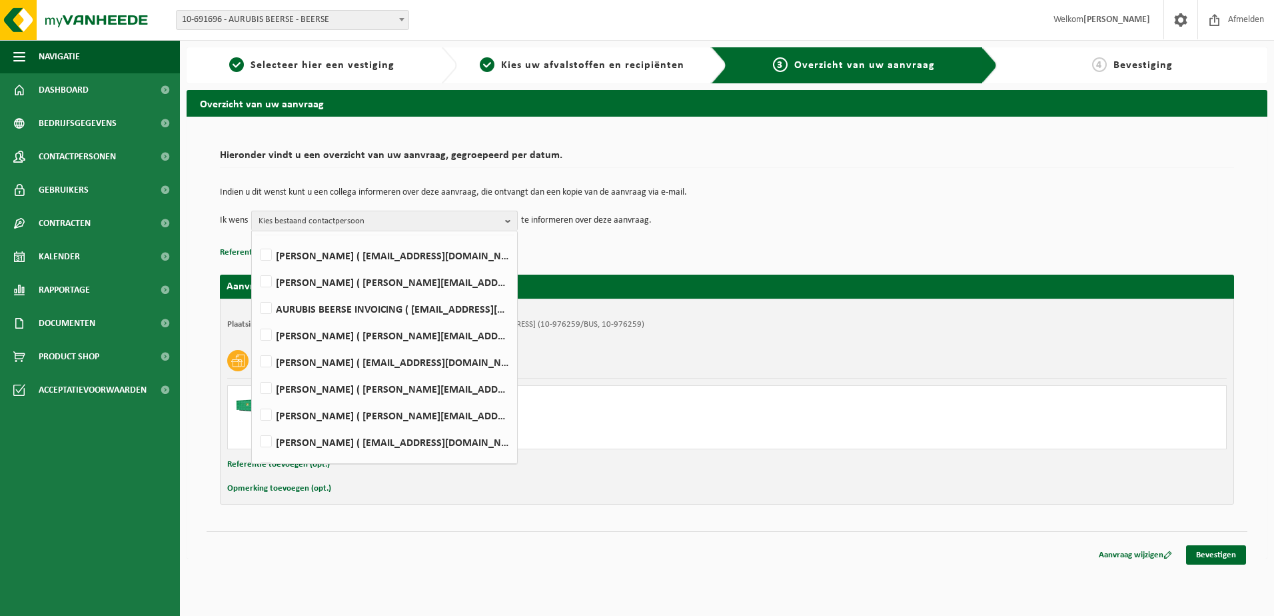
scroll to position [61, 0]
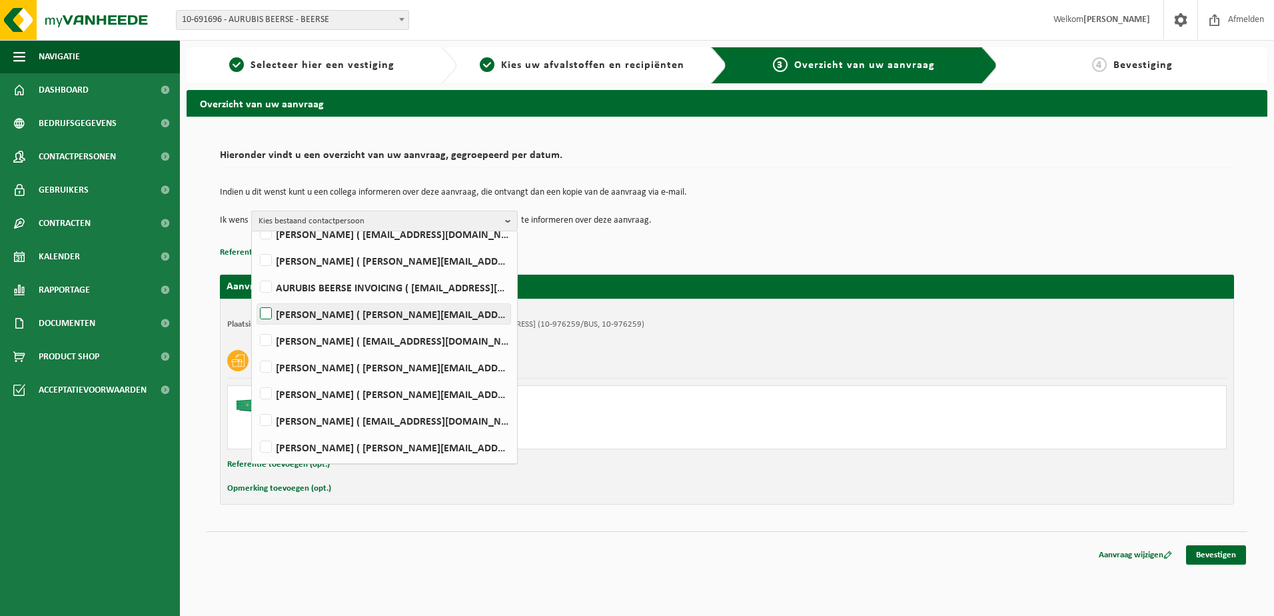
click at [268, 313] on label "[PERSON_NAME] ( [PERSON_NAME][EMAIL_ADDRESS][DOMAIN_NAME] )" at bounding box center [383, 314] width 253 height 20
click at [255, 297] on input "[PERSON_NAME] ( [PERSON_NAME][EMAIL_ADDRESS][DOMAIN_NAME] )" at bounding box center [255, 297] width 1 height 1
checkbox input "true"
click at [264, 415] on label "Jonathan Van Tilborgh ( j.vantilborgh@aurubis.com )" at bounding box center [383, 420] width 253 height 20
click at [255, 404] on input "Jonathan Van Tilborgh ( j.vantilborgh@aurubis.com )" at bounding box center [255, 403] width 1 height 1
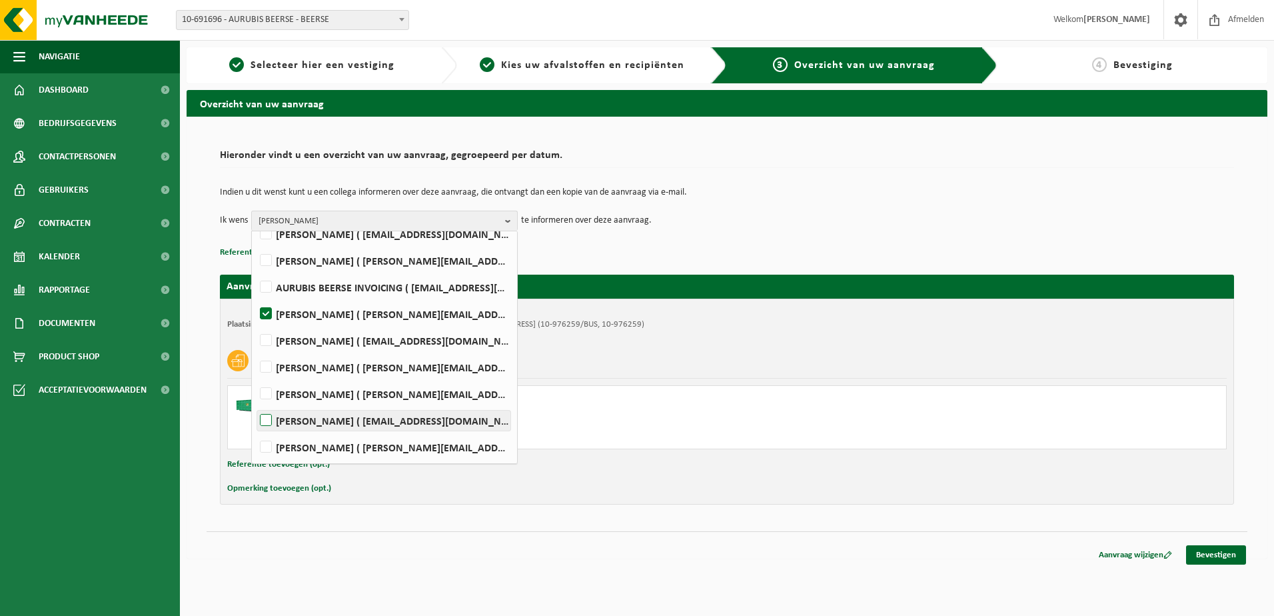
checkbox input "true"
click at [1227, 556] on link "Bevestigen" at bounding box center [1216, 554] width 60 height 19
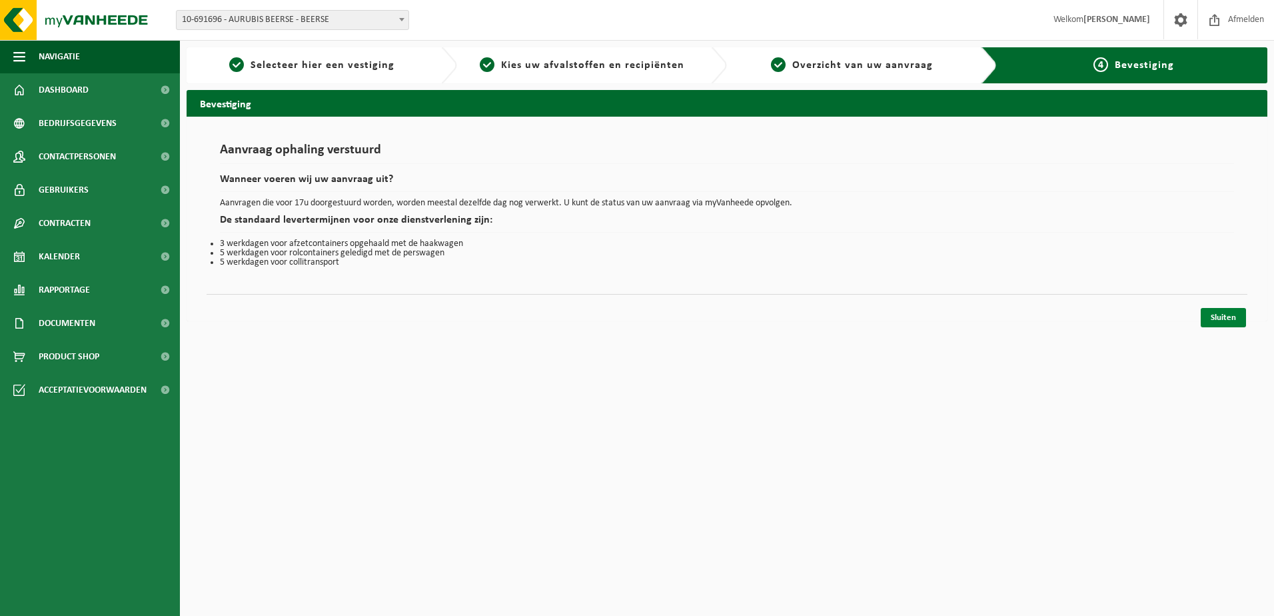
click at [1226, 317] on link "Sluiten" at bounding box center [1223, 317] width 45 height 19
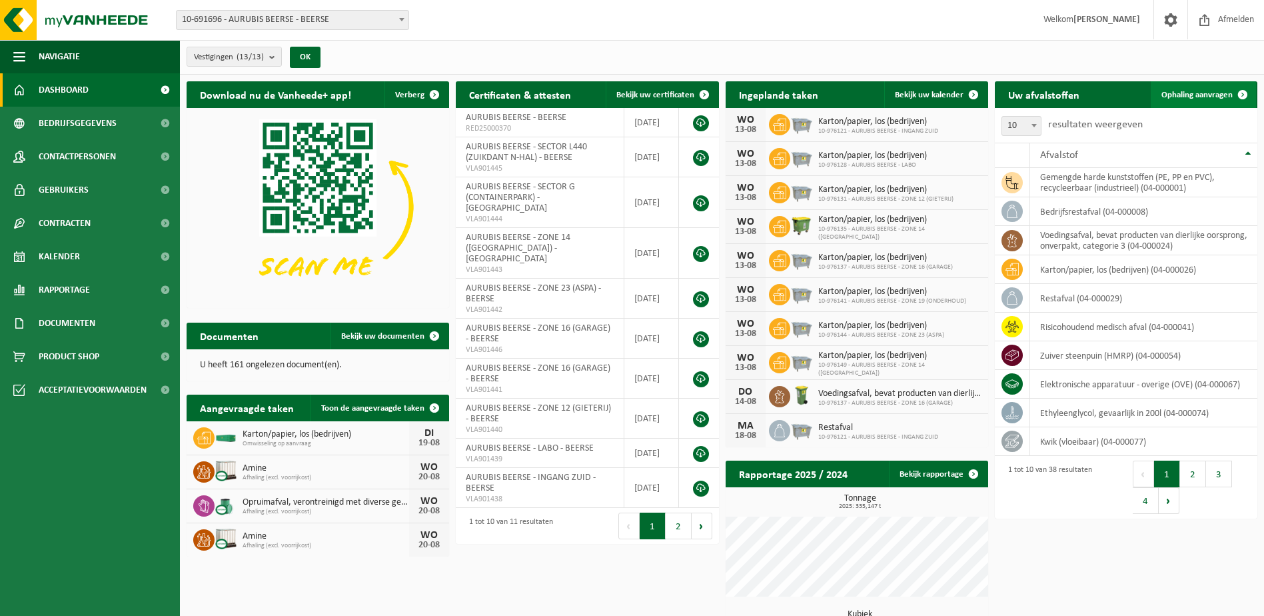
click at [1202, 92] on span "Ophaling aanvragen" at bounding box center [1196, 95] width 71 height 9
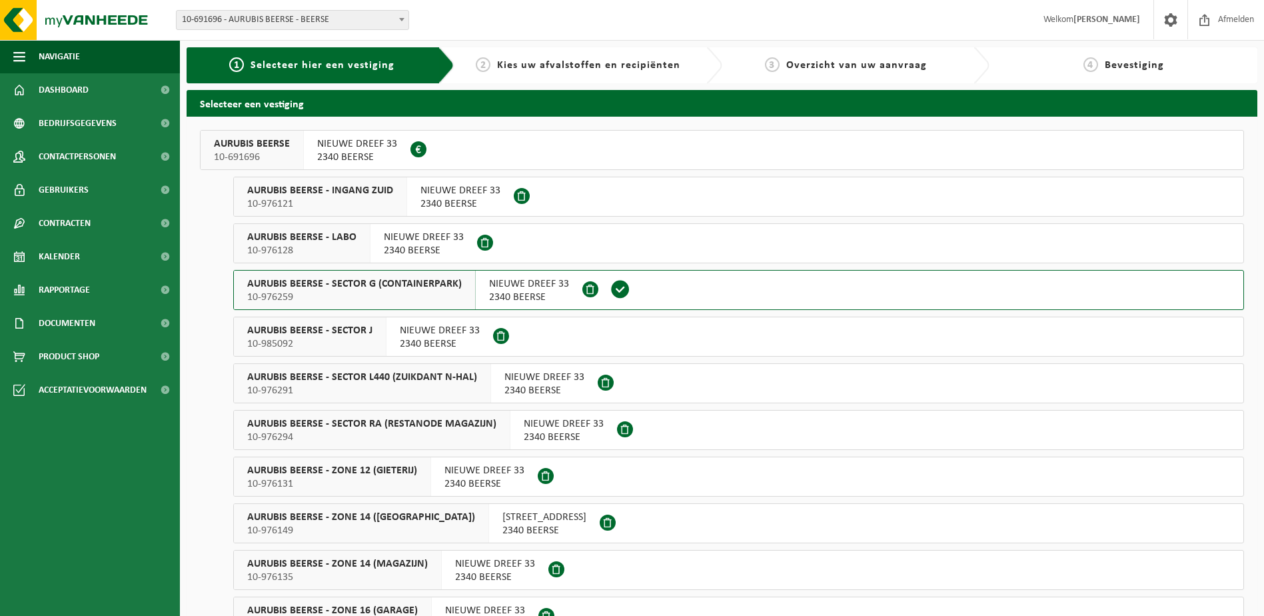
click at [498, 289] on span "NIEUWE DREEF 33" at bounding box center [529, 283] width 80 height 13
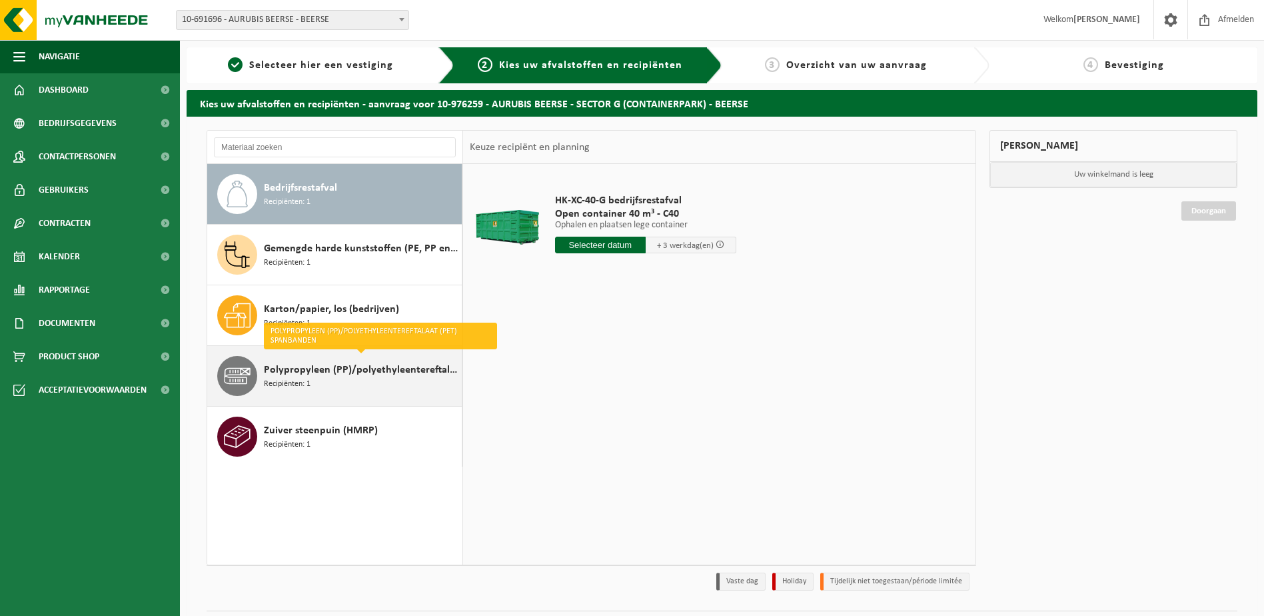
click at [304, 378] on span "Recipiënten: 1" at bounding box center [287, 384] width 47 height 13
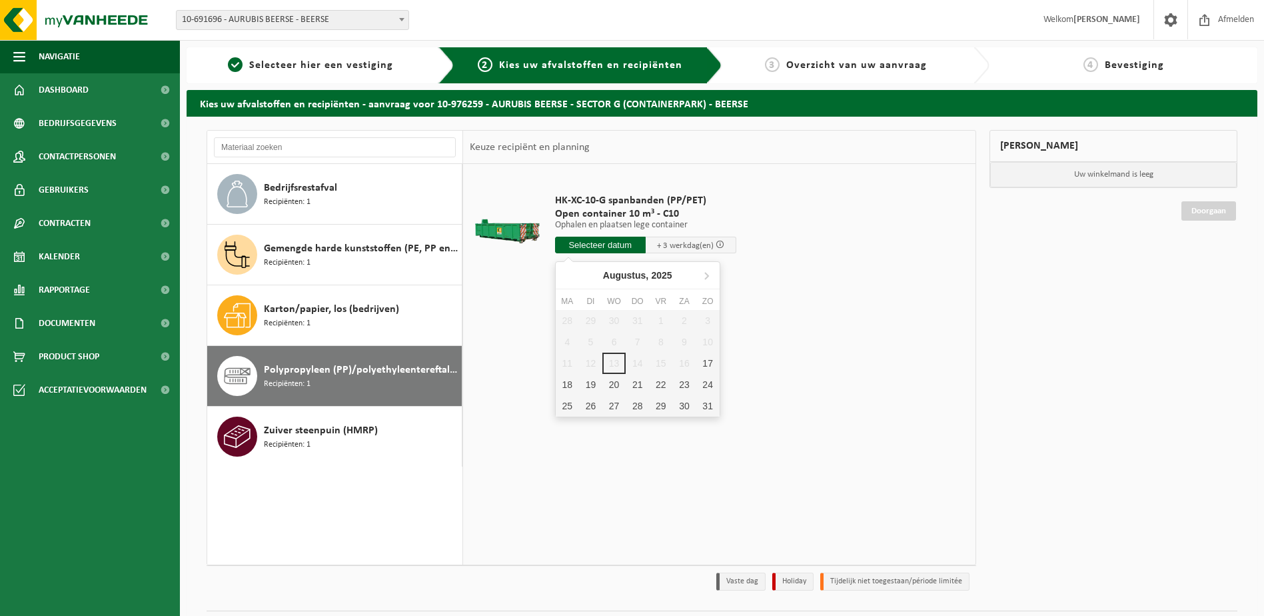
click at [591, 245] on input "text" at bounding box center [600, 245] width 91 height 17
click at [590, 386] on div "19" at bounding box center [590, 384] width 23 height 21
type input "Van 2025-08-19"
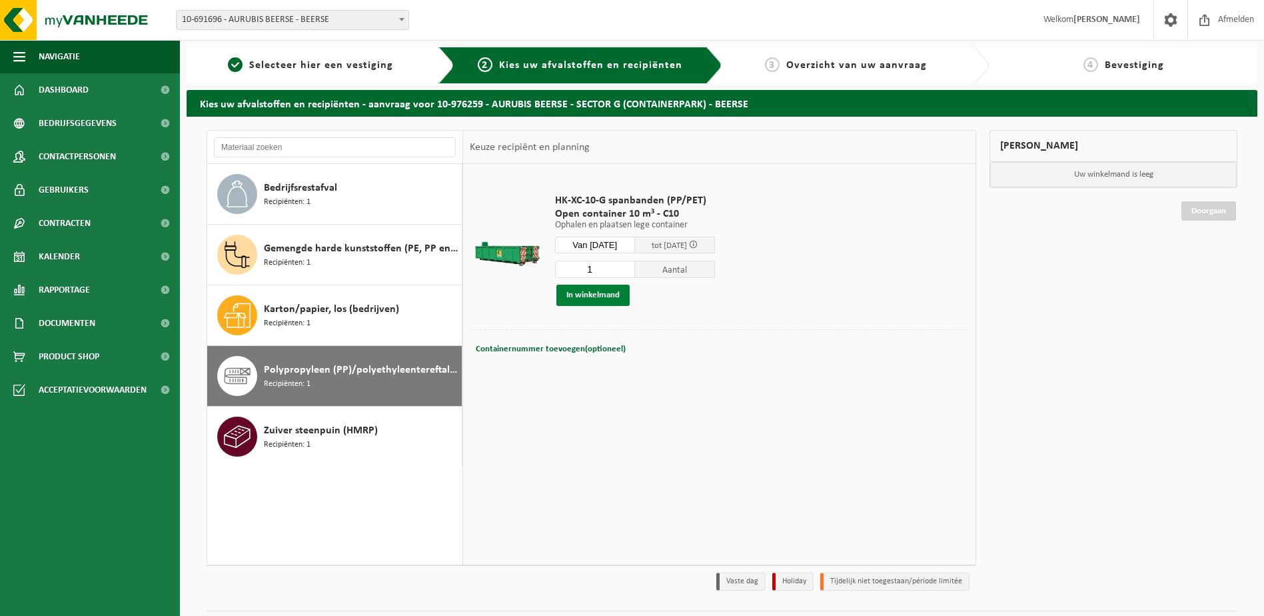
click at [591, 291] on button "In winkelmand" at bounding box center [592, 295] width 73 height 21
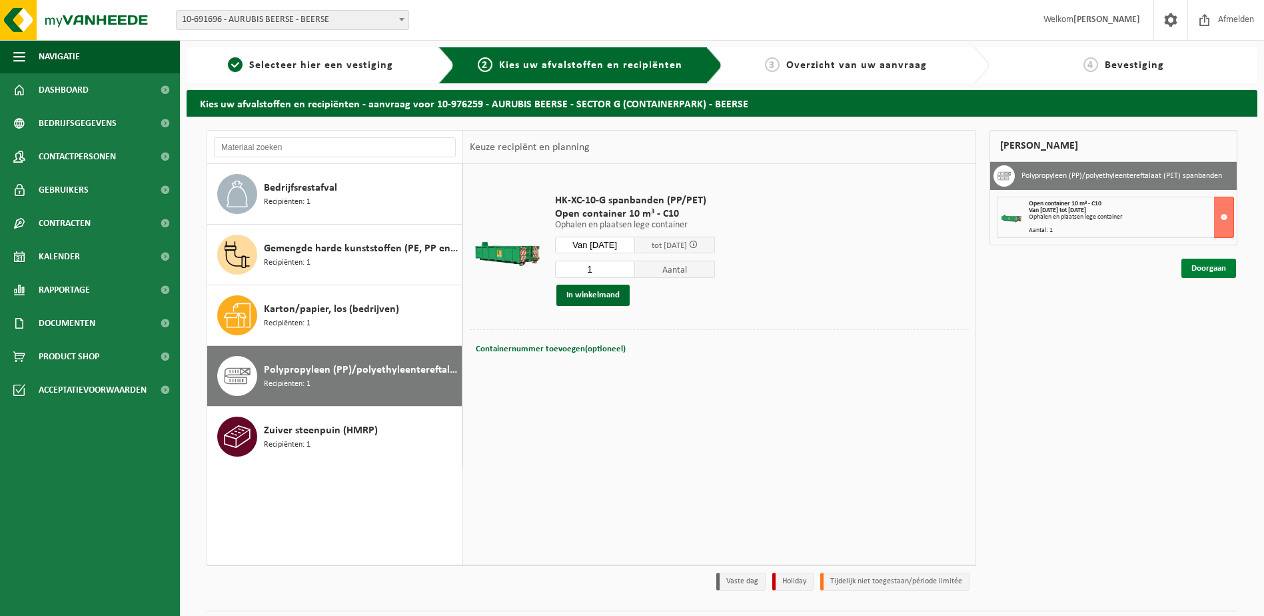
click at [1199, 269] on link "Doorgaan" at bounding box center [1208, 268] width 55 height 19
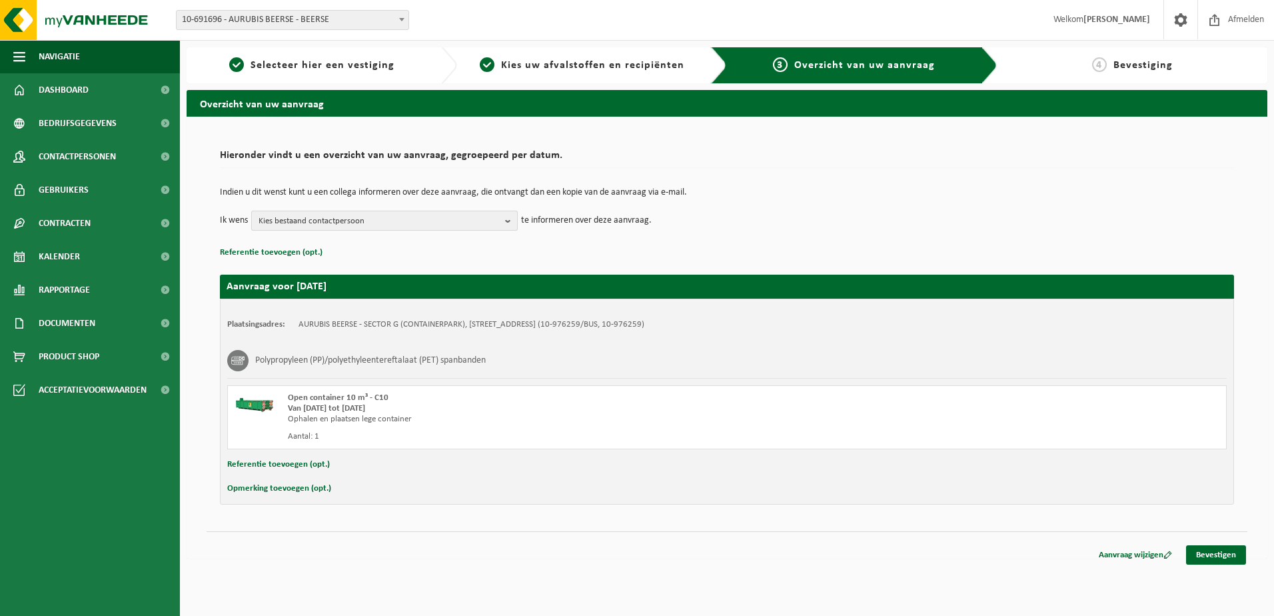
click at [508, 222] on b "button" at bounding box center [511, 220] width 12 height 19
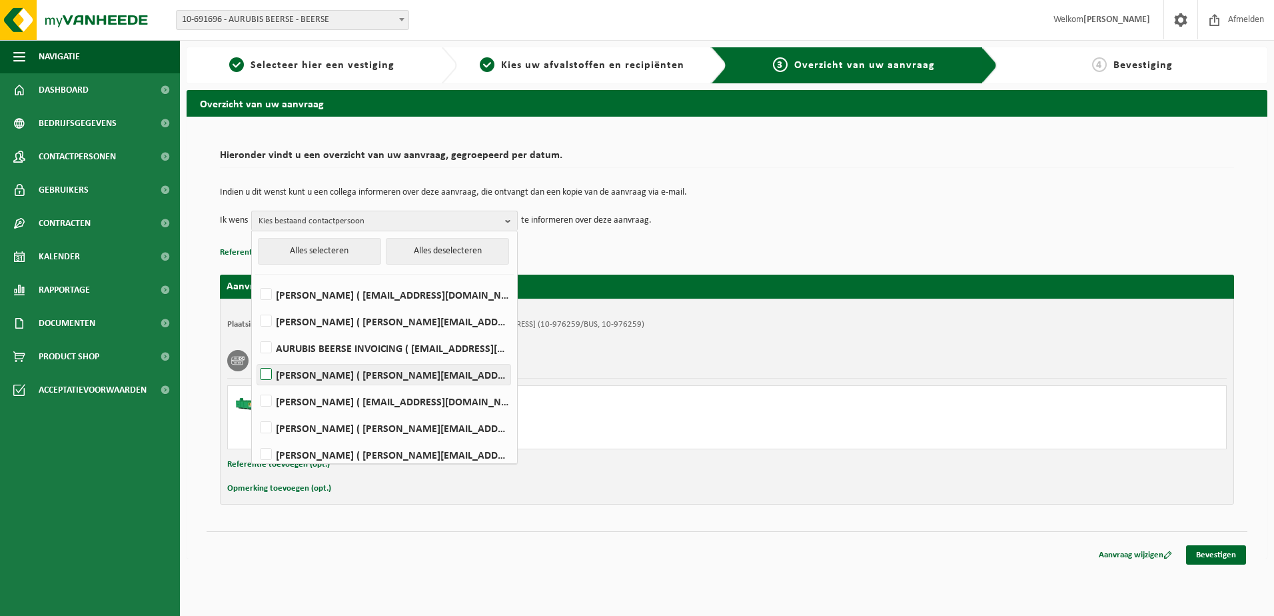
click at [267, 371] on label "[PERSON_NAME] ( [PERSON_NAME][EMAIL_ADDRESS][DOMAIN_NAME] )" at bounding box center [383, 374] width 253 height 20
click at [255, 358] on input "[PERSON_NAME] ( [PERSON_NAME][EMAIL_ADDRESS][DOMAIN_NAME] )" at bounding box center [255, 357] width 1 height 1
checkbox input "true"
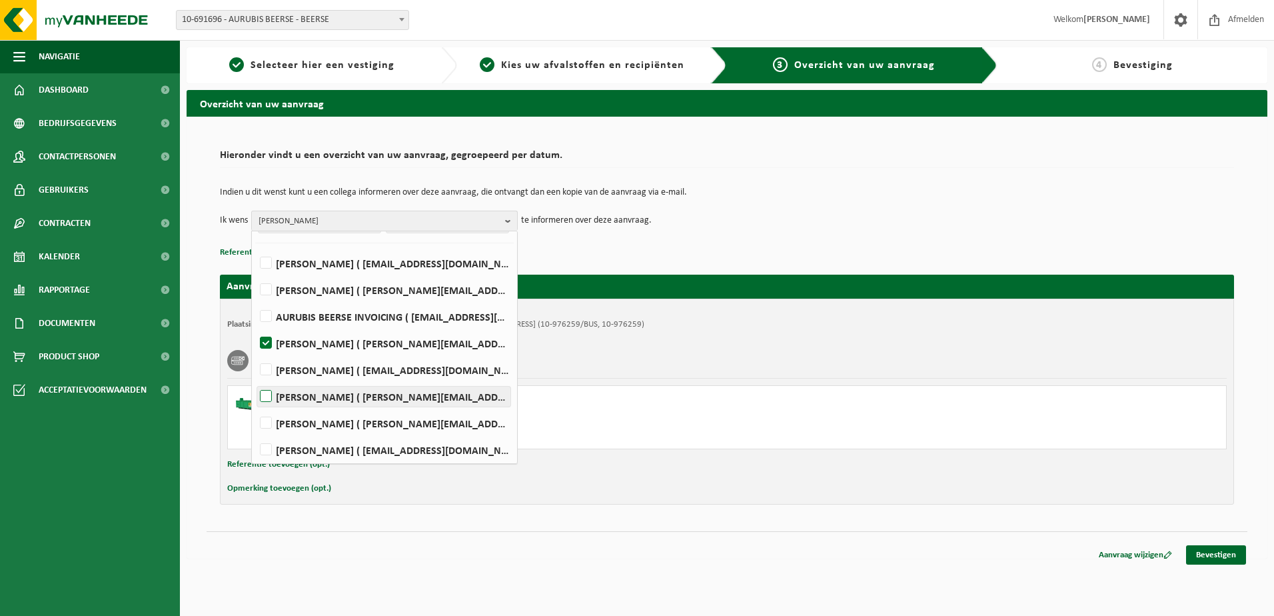
scroll to position [61, 0]
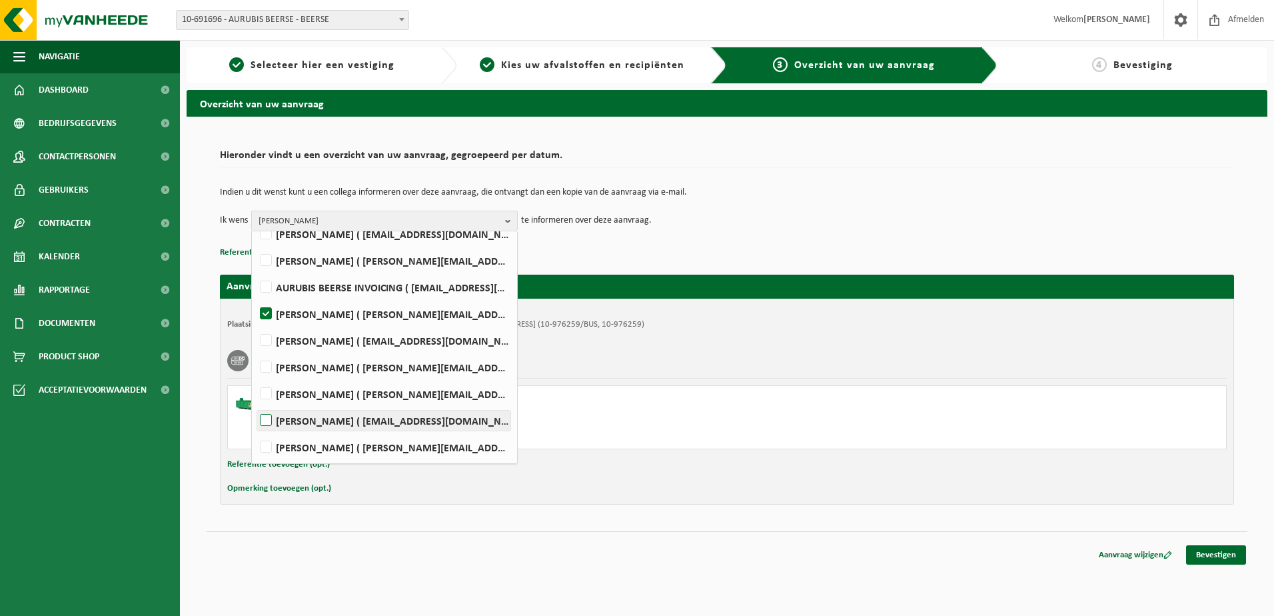
click at [269, 420] on label "[PERSON_NAME] ( [EMAIL_ADDRESS][DOMAIN_NAME] )" at bounding box center [383, 420] width 253 height 20
click at [255, 404] on input "[PERSON_NAME] ( [EMAIL_ADDRESS][DOMAIN_NAME] )" at bounding box center [255, 403] width 1 height 1
checkbox input "true"
click at [269, 447] on label "[PERSON_NAME] ( [PERSON_NAME][EMAIL_ADDRESS][DOMAIN_NAME] )" at bounding box center [383, 447] width 253 height 20
click at [255, 430] on input "[PERSON_NAME] ( [PERSON_NAME][EMAIL_ADDRESS][DOMAIN_NAME] )" at bounding box center [255, 430] width 1 height 1
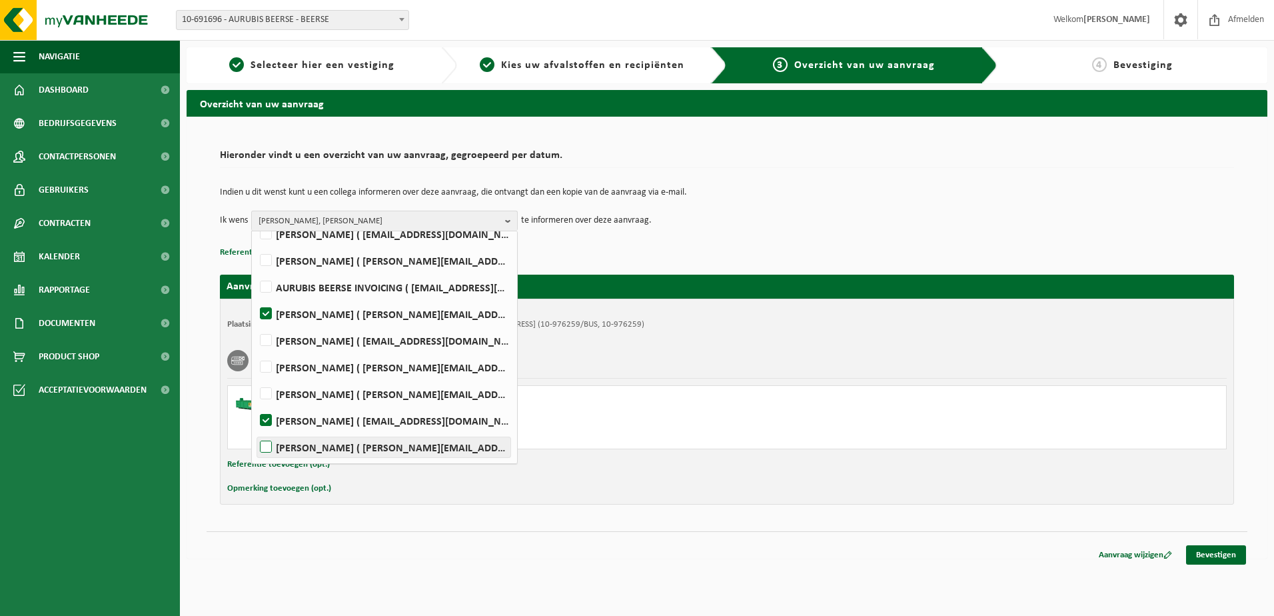
checkbox input "true"
click at [1207, 557] on link "Bevestigen" at bounding box center [1216, 554] width 60 height 19
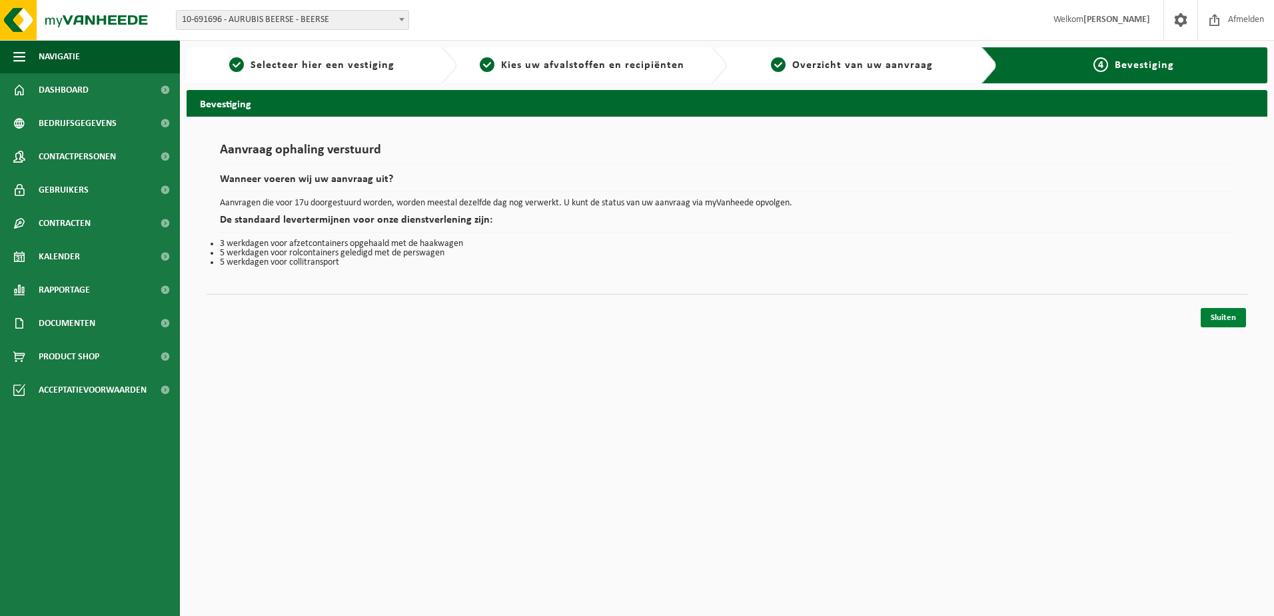
click at [1224, 322] on link "Sluiten" at bounding box center [1223, 317] width 45 height 19
